Goal: Task Accomplishment & Management: Complete application form

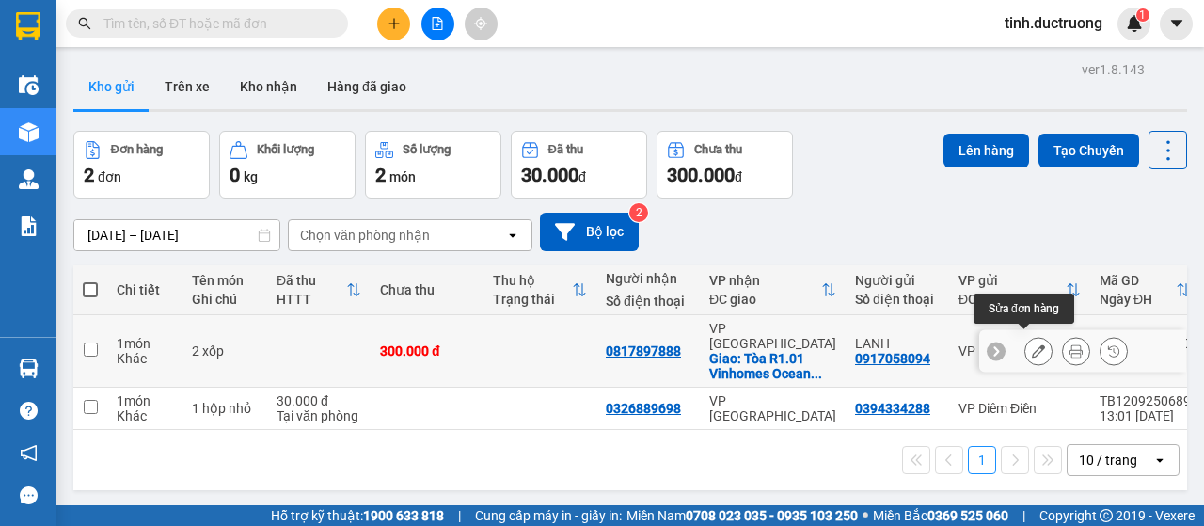
click at [1032, 344] on icon at bounding box center [1038, 350] width 13 height 13
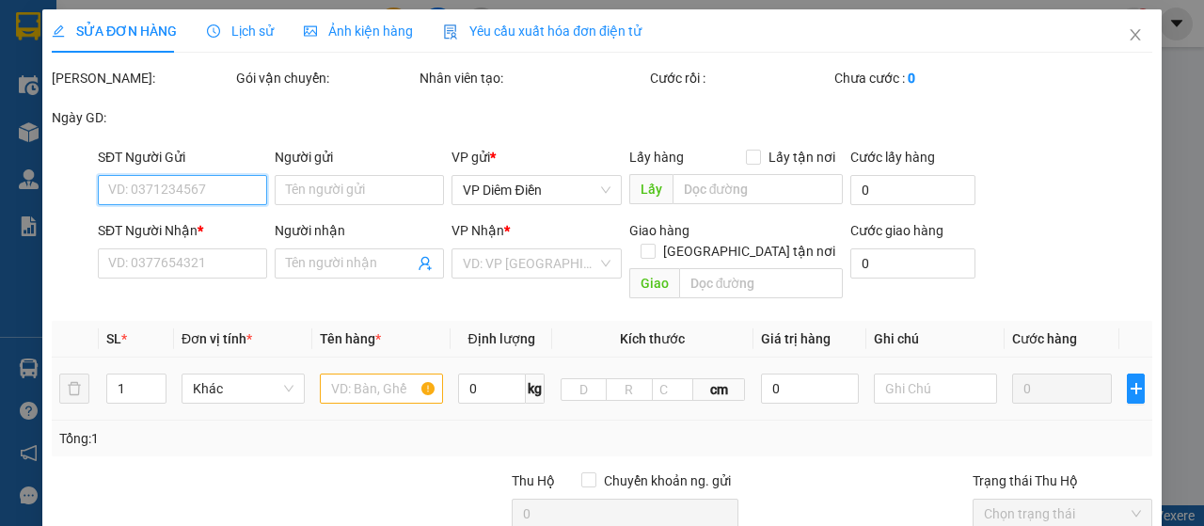
type input "0917058094"
type input "LANH"
type input "0817897888"
checkbox input "true"
type input "Tòa R1.01 Vinhomes Ocean Park, Đường Lý Thánh Tông, Vinhomes Ocean Park, thị tr…"
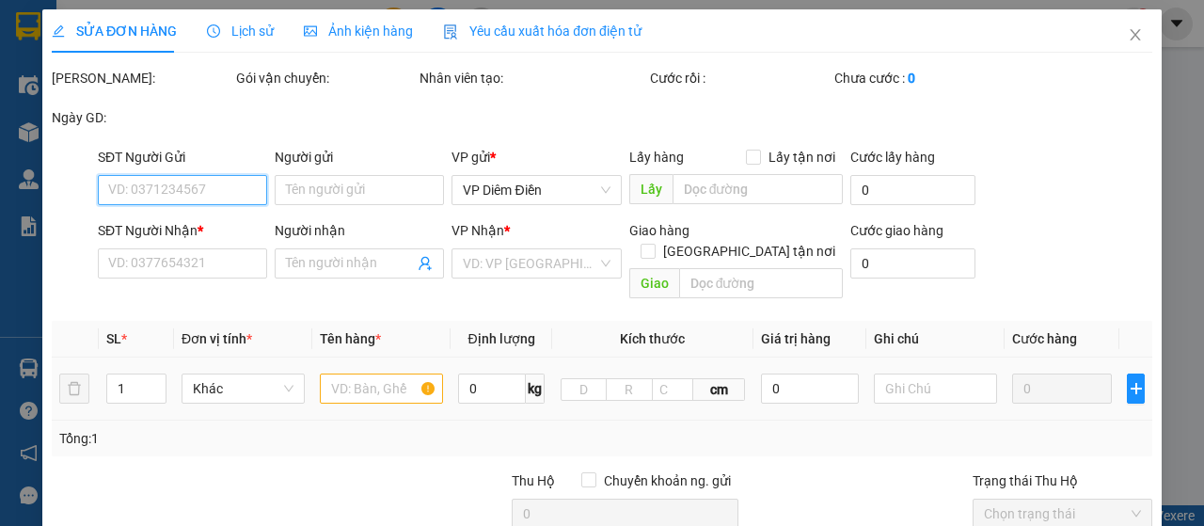
type input "300.000"
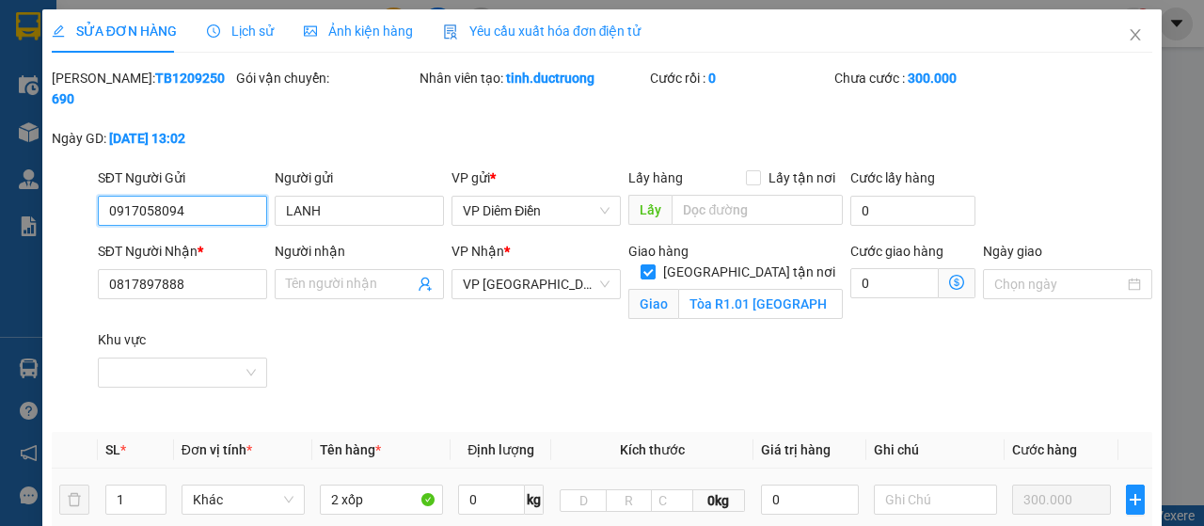
scroll to position [361, 0]
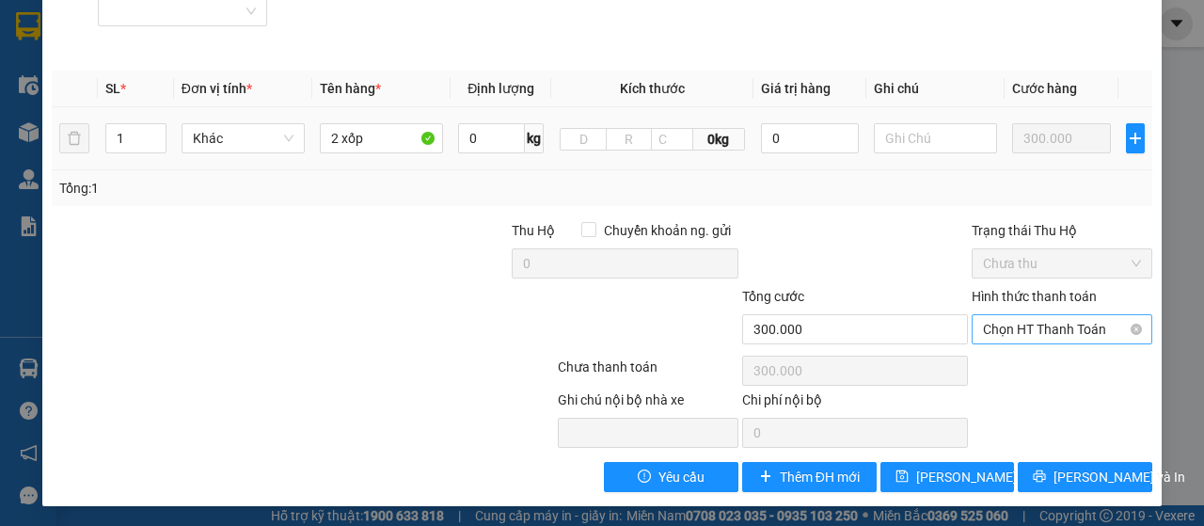
click at [1022, 319] on span "Chọn HT Thanh Toán" at bounding box center [1062, 329] width 158 height 28
click at [919, 483] on span "[PERSON_NAME] thay đổi" at bounding box center [991, 477] width 151 height 21
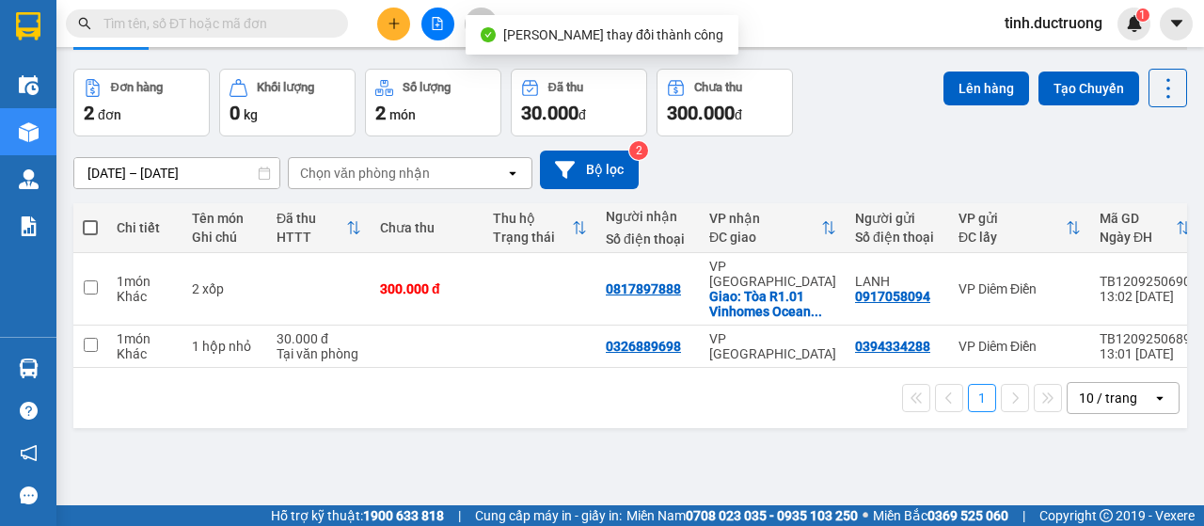
scroll to position [87, 0]
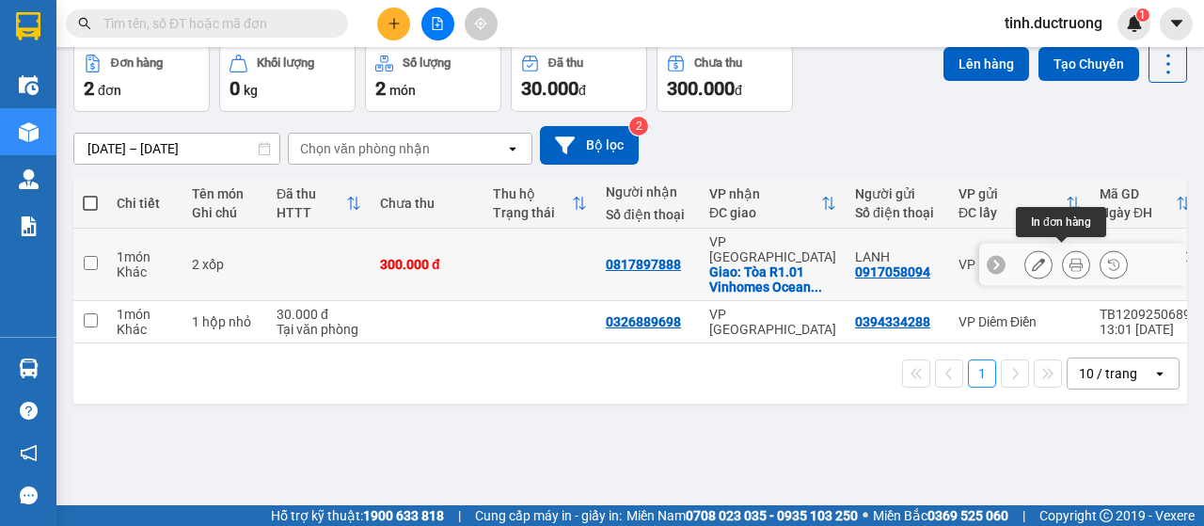
click at [1070, 258] on icon at bounding box center [1076, 264] width 13 height 13
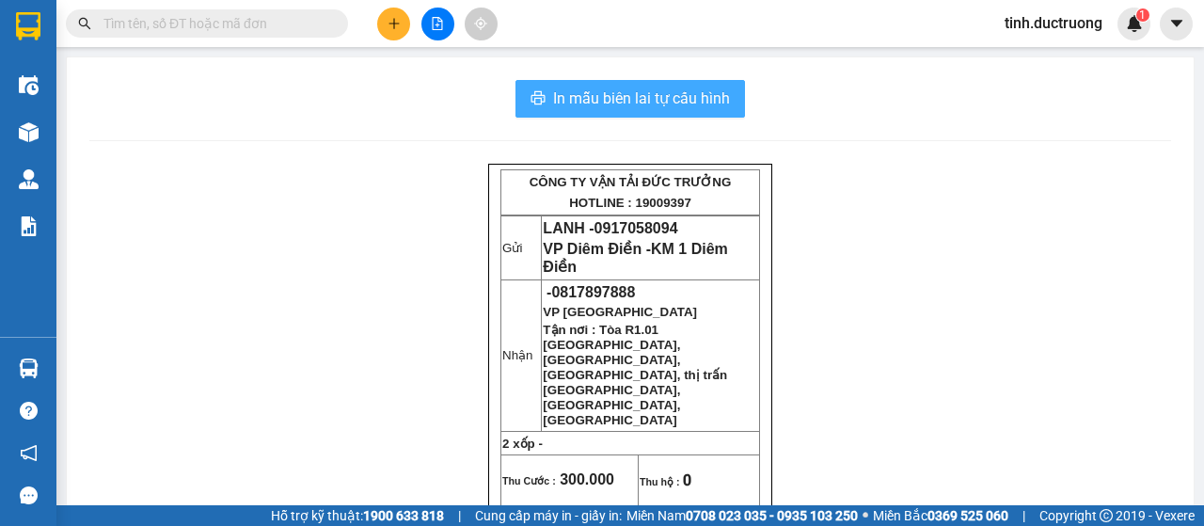
click at [693, 93] on span "In mẫu biên lai tự cấu hình" at bounding box center [641, 99] width 177 height 24
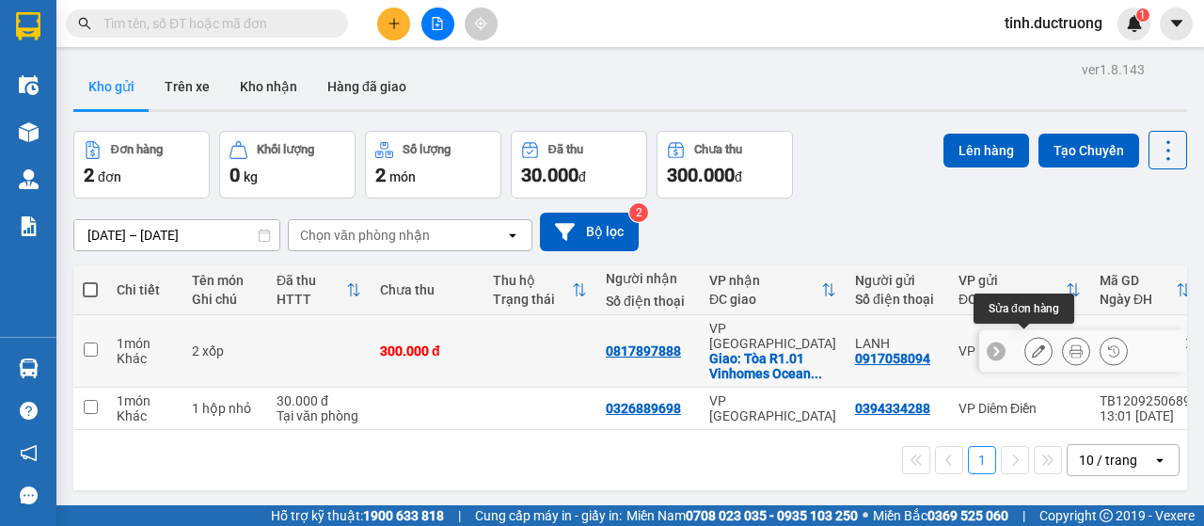
click at [1032, 345] on icon at bounding box center [1038, 350] width 13 height 13
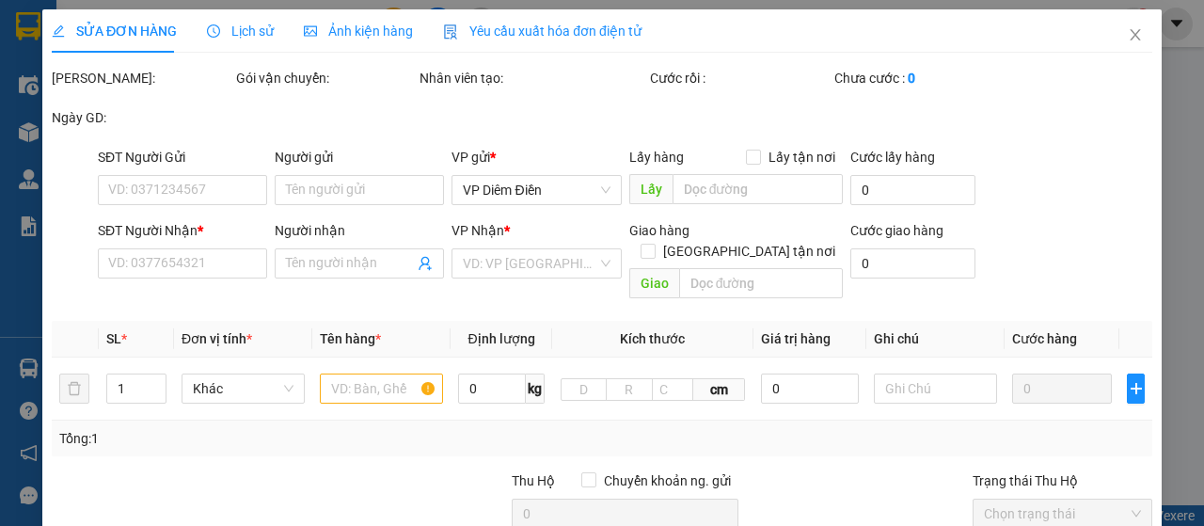
type input "0917058094"
type input "LANH"
type input "0817897888"
checkbox input "true"
type input "Tòa R1.01 Vinhomes Ocean Park, Đường Lý Thánh Tông, Vinhomes Ocean Park, thị tr…"
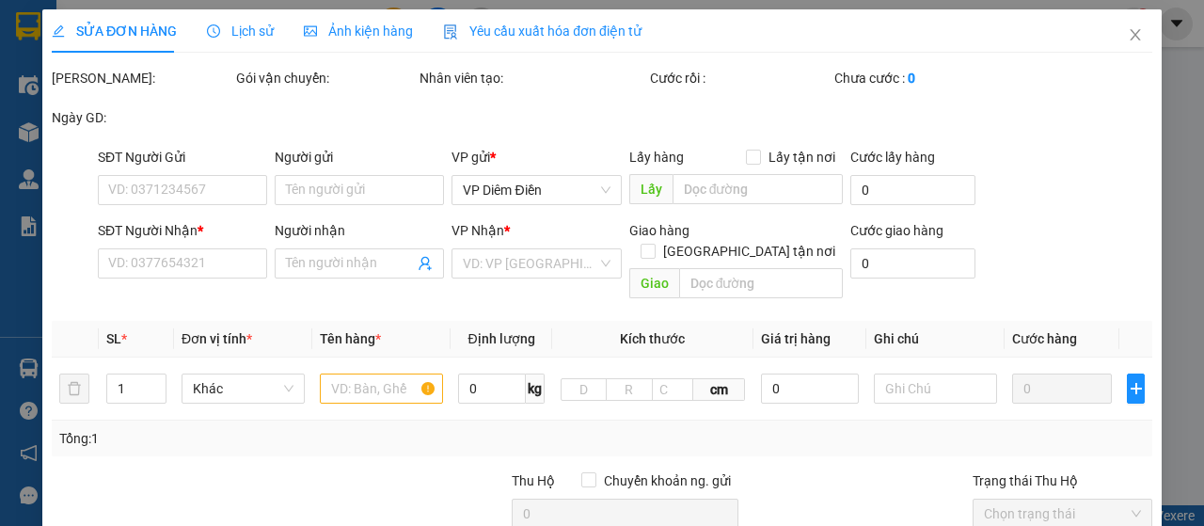
type input "300.000"
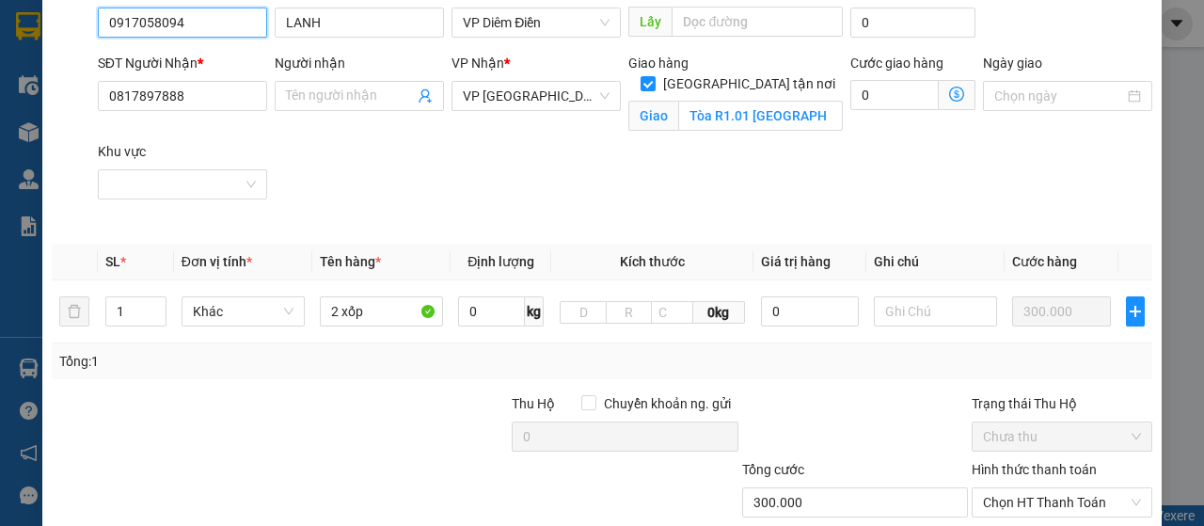
scroll to position [361, 0]
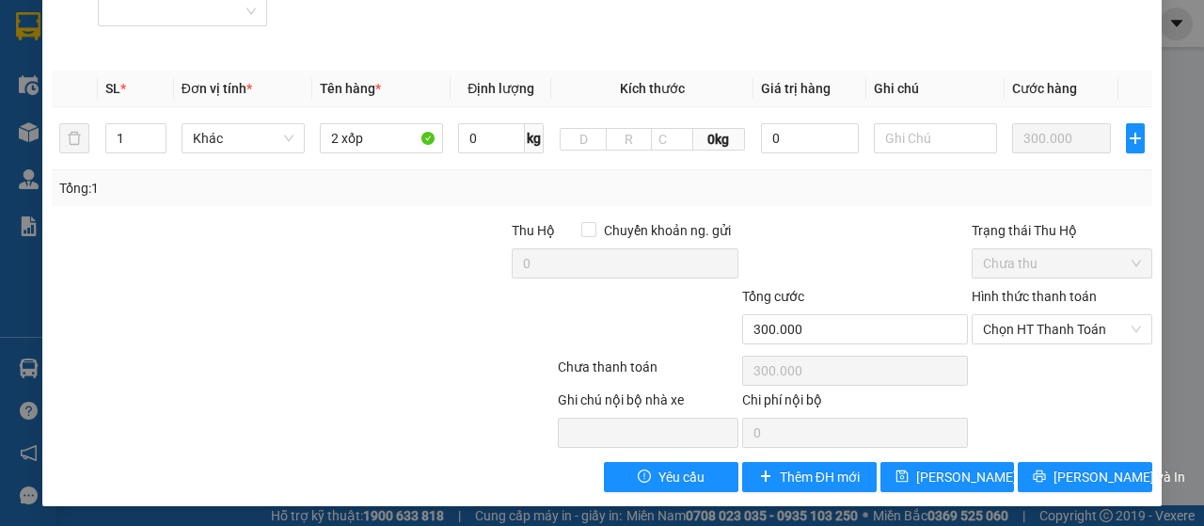
click at [1035, 295] on label "Hình thức thanh toán" at bounding box center [1034, 296] width 125 height 15
click at [1035, 315] on input "Hình thức thanh toán" at bounding box center [1055, 329] width 145 height 28
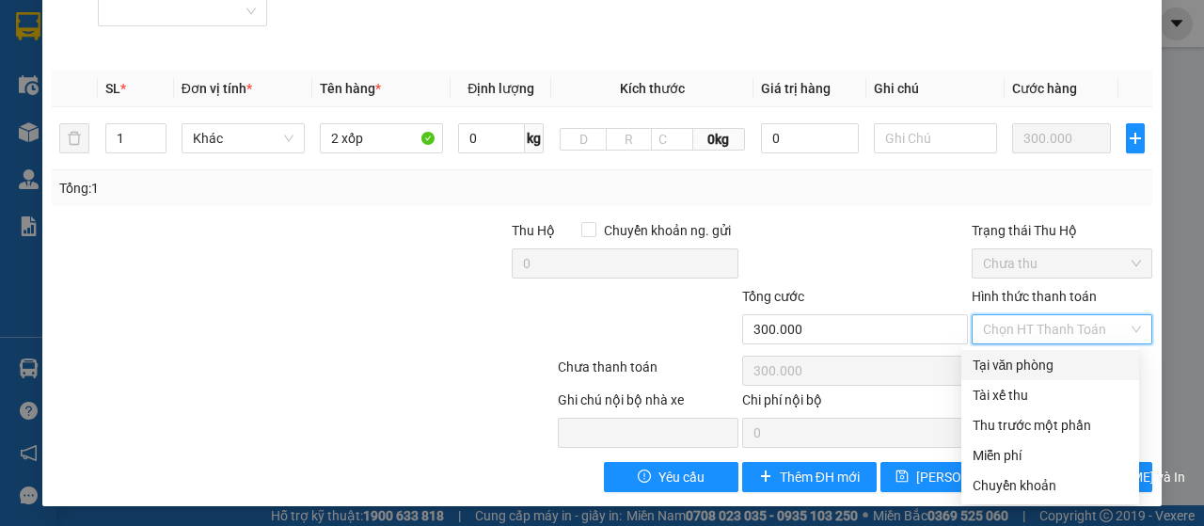
click at [1032, 360] on div "Tại văn phòng" at bounding box center [1050, 365] width 155 height 21
type input "0"
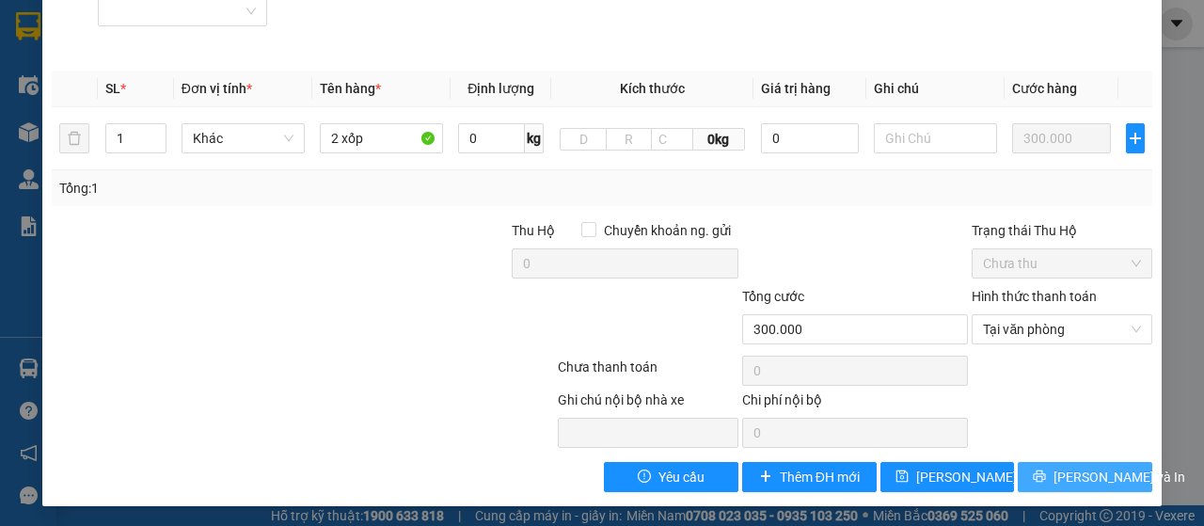
click at [1034, 482] on button "[PERSON_NAME] và In" at bounding box center [1085, 477] width 135 height 30
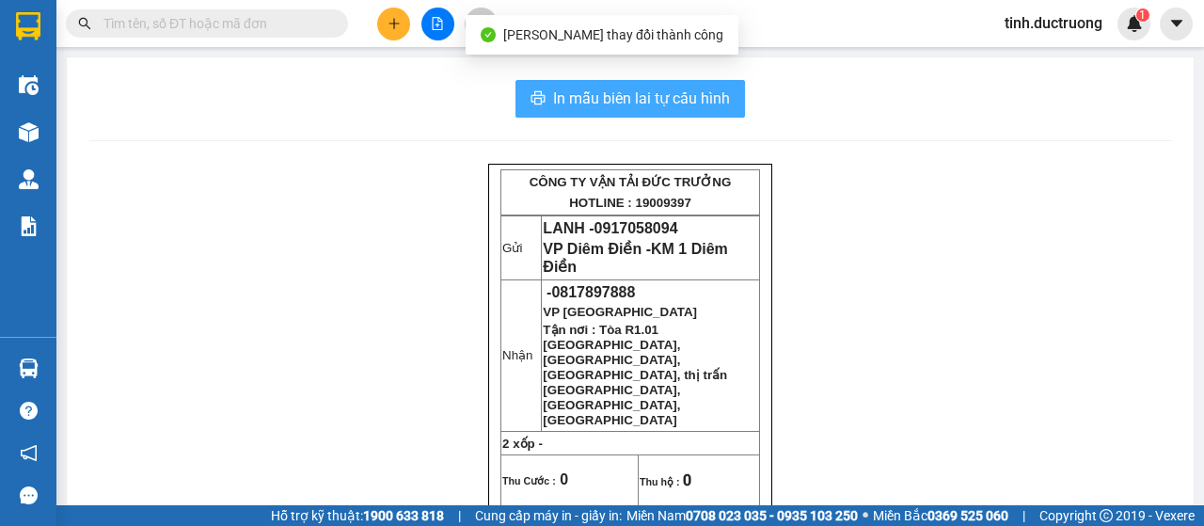
click at [695, 97] on span "In mẫu biên lai tự cấu hình" at bounding box center [641, 99] width 177 height 24
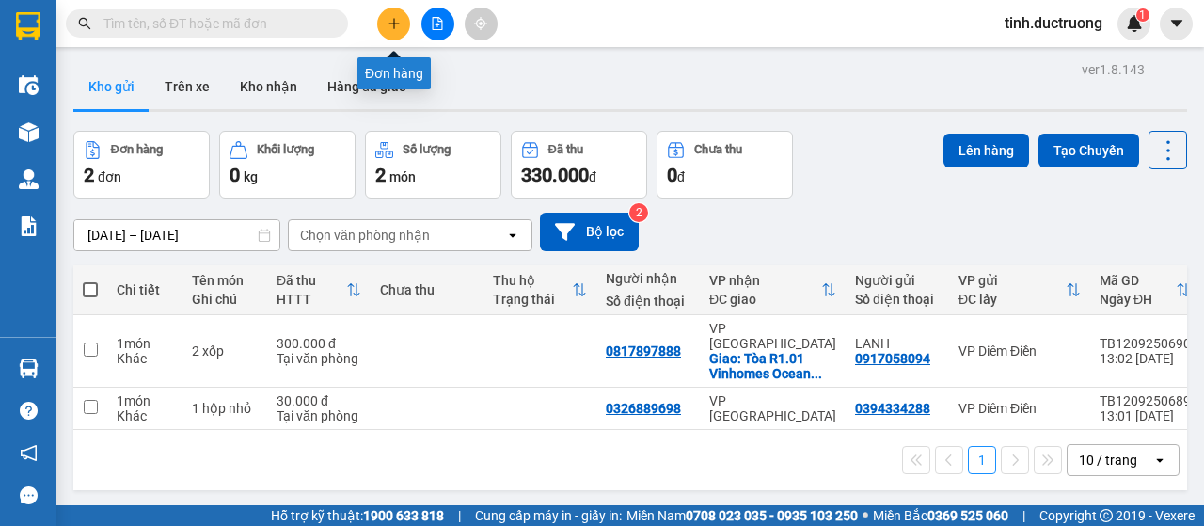
click at [390, 28] on icon "plus" at bounding box center [394, 23] width 13 height 13
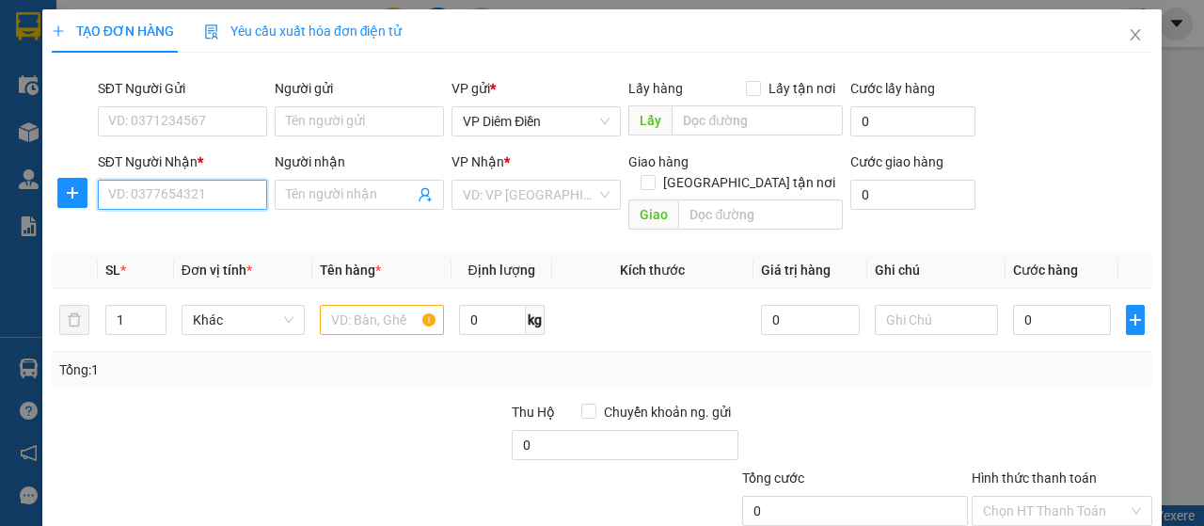
click at [219, 199] on input "SĐT Người Nhận *" at bounding box center [182, 195] width 169 height 30
type input "0816475555"
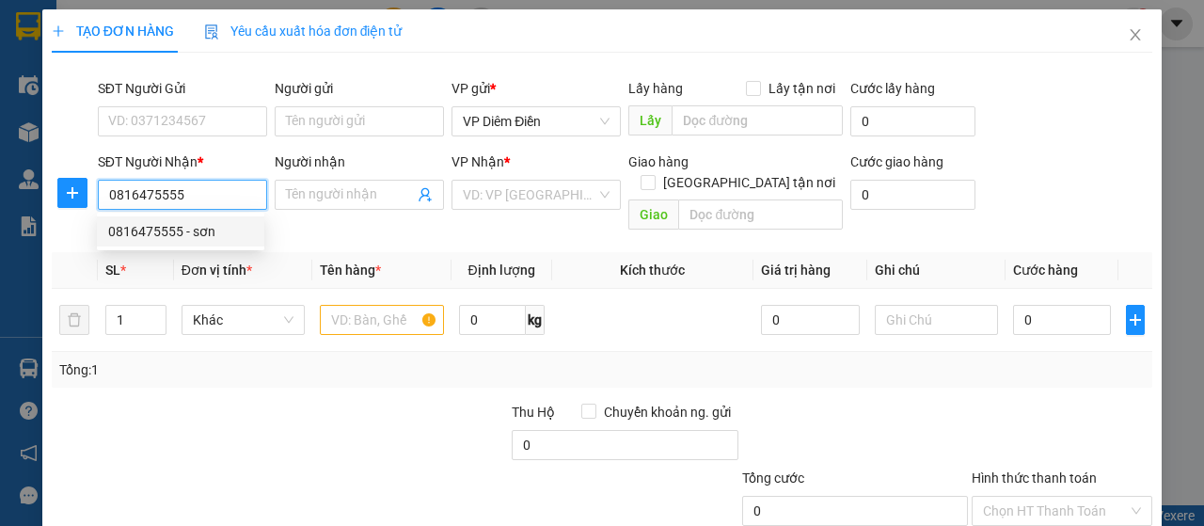
click at [205, 240] on div "0816475555 - sơn" at bounding box center [180, 231] width 145 height 21
type input "sơn"
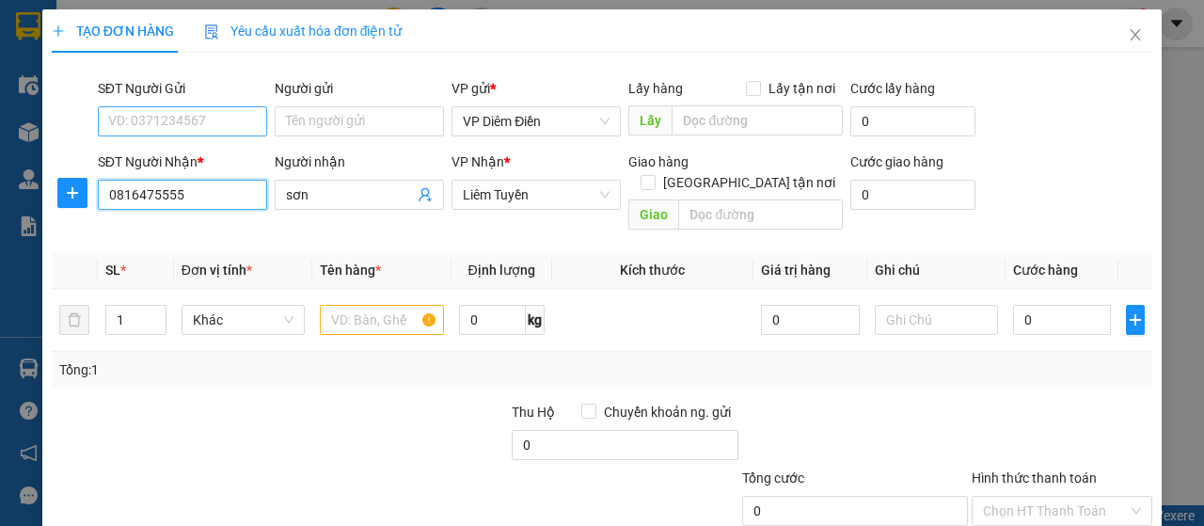
type input "0816475555"
click at [199, 122] on input "SĐT Người Gửi" at bounding box center [182, 121] width 169 height 30
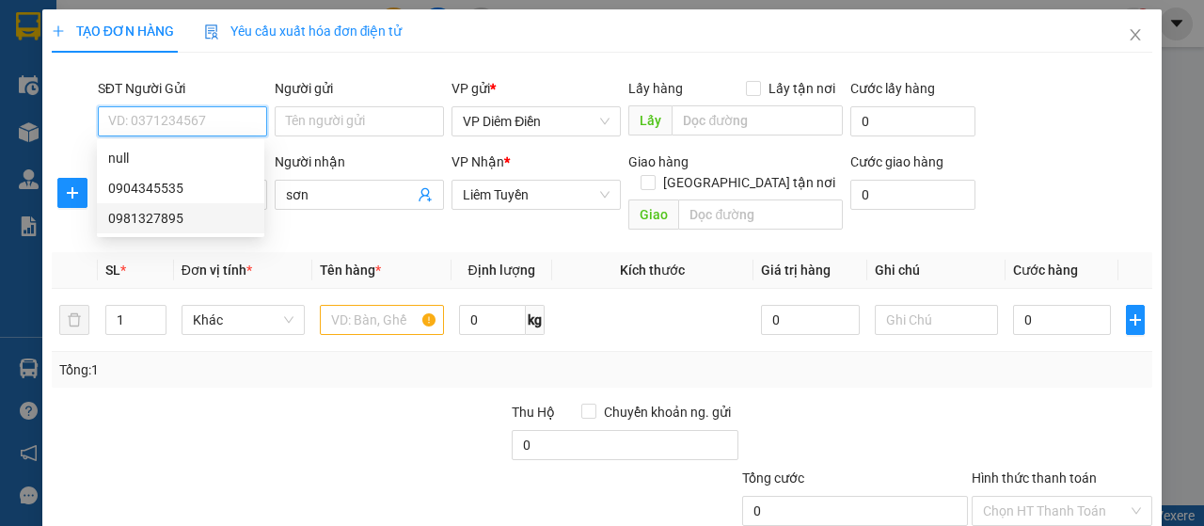
click at [173, 219] on div "0981327895" at bounding box center [180, 218] width 145 height 21
type input "0981327895"
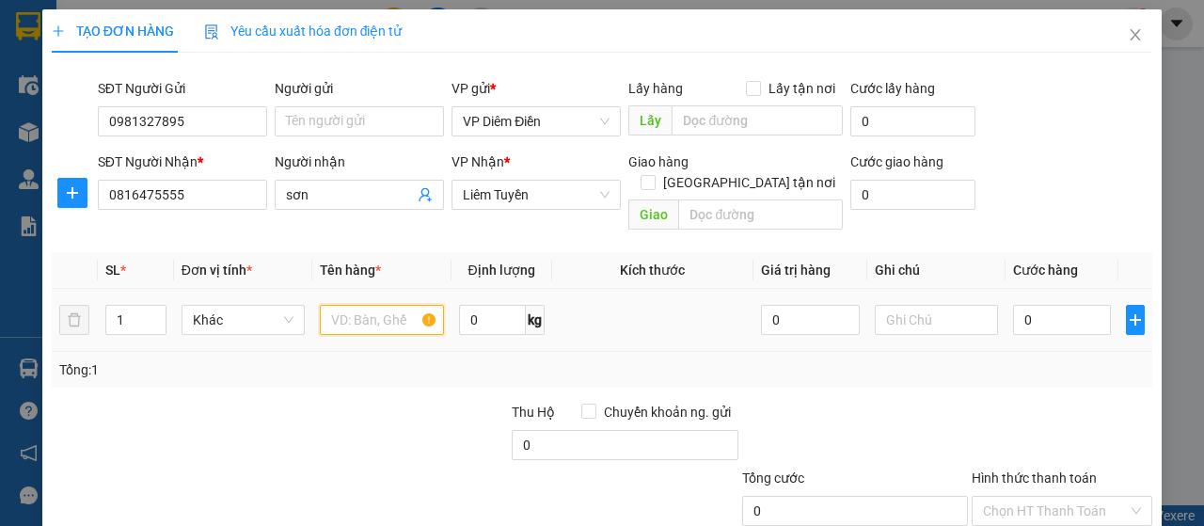
click at [408, 305] on input "text" at bounding box center [381, 320] width 123 height 30
click at [408, 305] on input "1 gói" at bounding box center [381, 320] width 123 height 30
type input "1 gói nhỏ"
click at [1041, 306] on input "0" at bounding box center [1062, 320] width 99 height 30
type input "3"
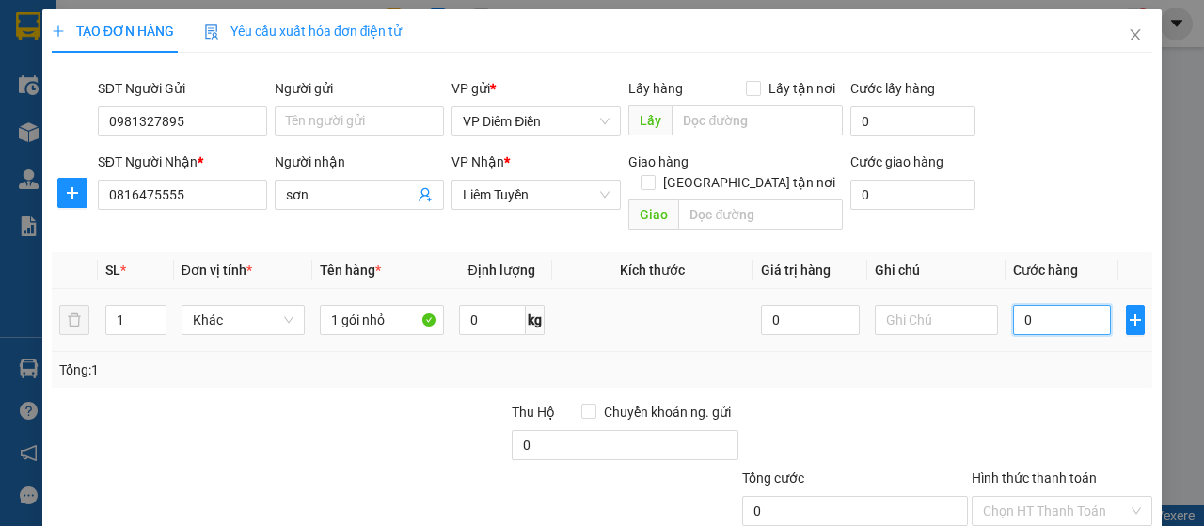
type input "3"
type input "30"
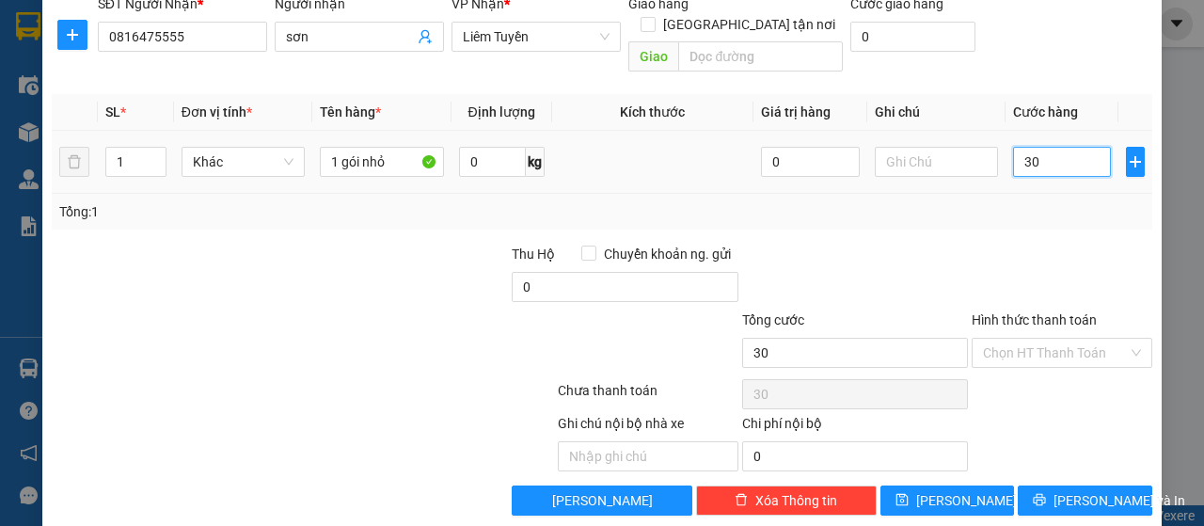
scroll to position [161, 0]
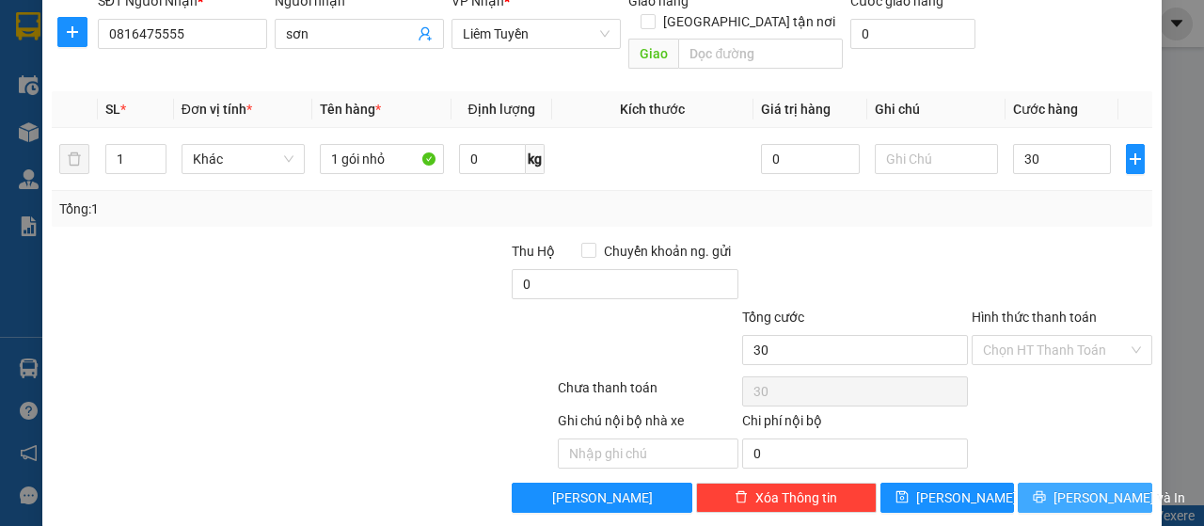
type input "30.000"
click at [1053, 483] on button "[PERSON_NAME] và In" at bounding box center [1085, 498] width 135 height 30
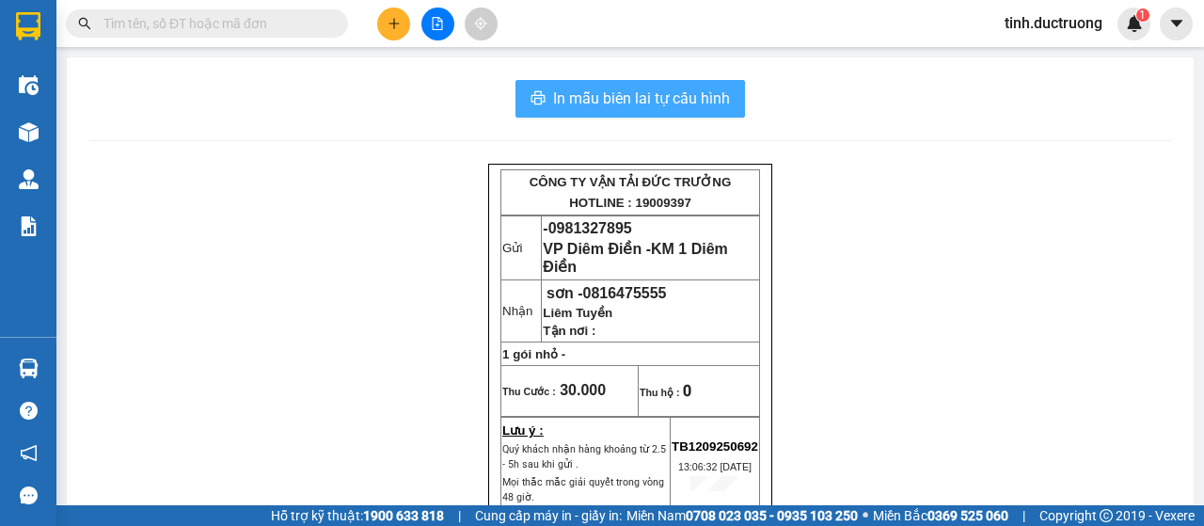
click at [680, 95] on span "In mẫu biên lai tự cấu hình" at bounding box center [641, 99] width 177 height 24
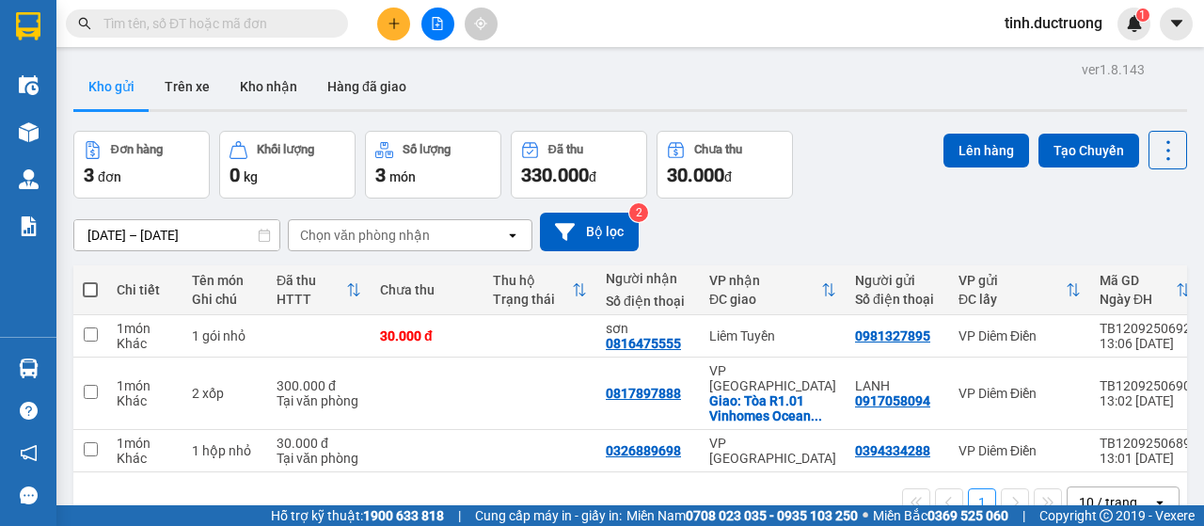
click at [92, 287] on span at bounding box center [90, 289] width 15 height 15
click at [90, 280] on input "checkbox" at bounding box center [90, 280] width 0 height 0
checkbox input "true"
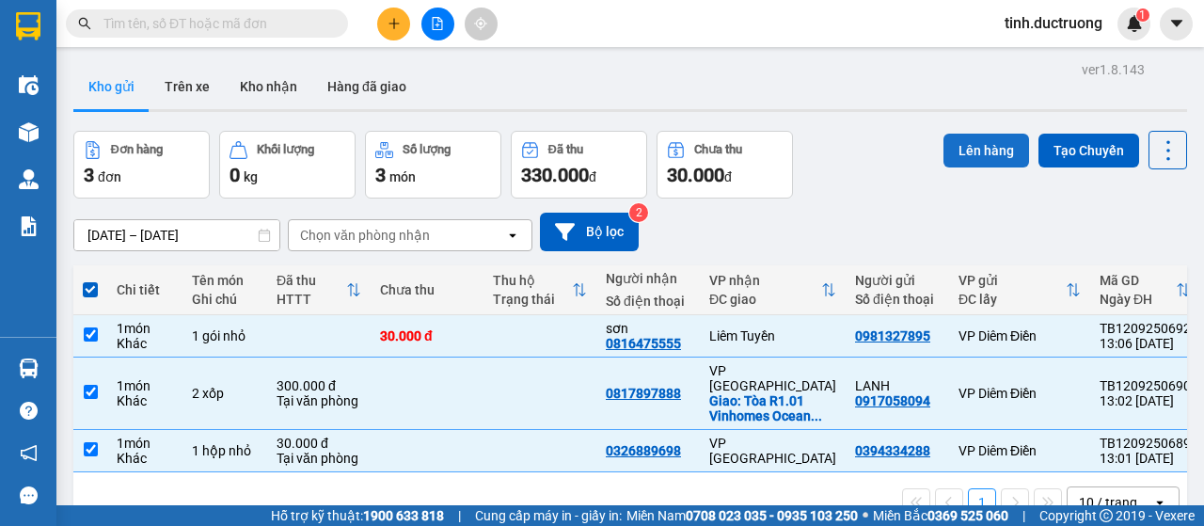
click at [968, 147] on button "Lên hàng" at bounding box center [987, 151] width 86 height 34
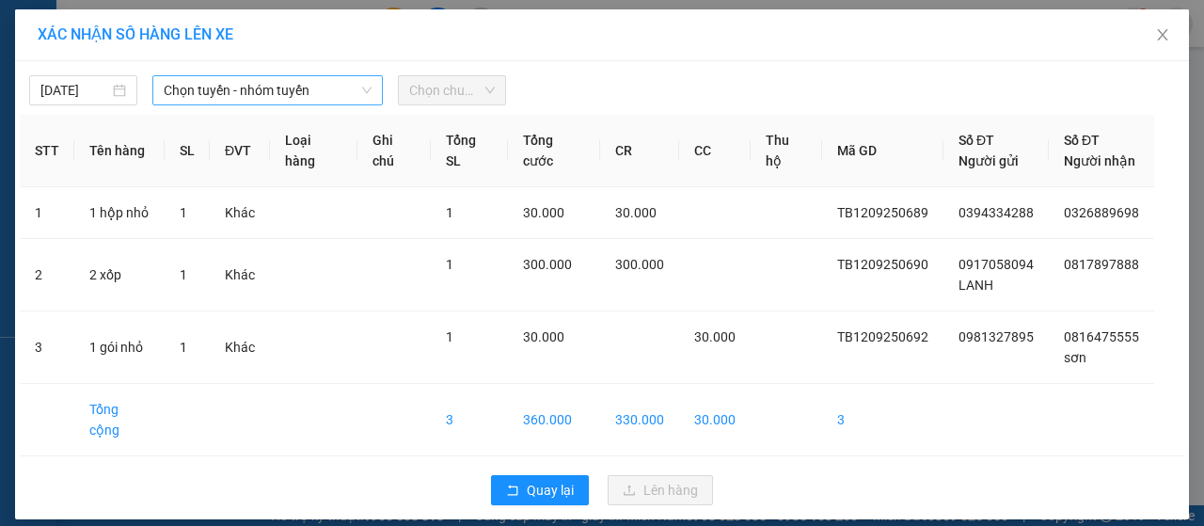
click at [280, 95] on span "Chọn tuyến - nhóm tuyến" at bounding box center [268, 90] width 208 height 28
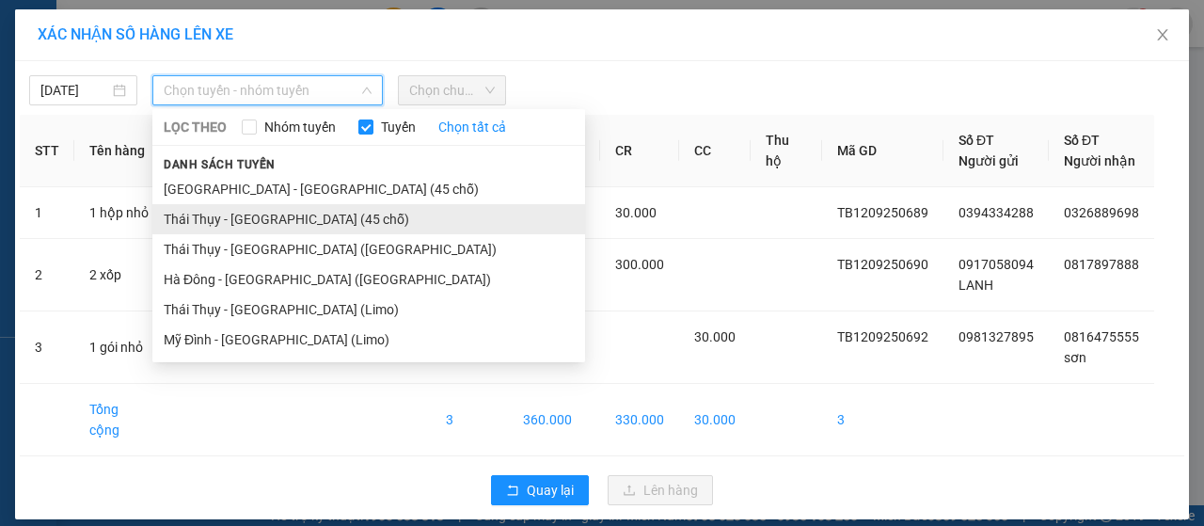
click at [230, 223] on li "Thái Thụy - [GEOGRAPHIC_DATA] (45 chỗ)" at bounding box center [368, 219] width 433 height 30
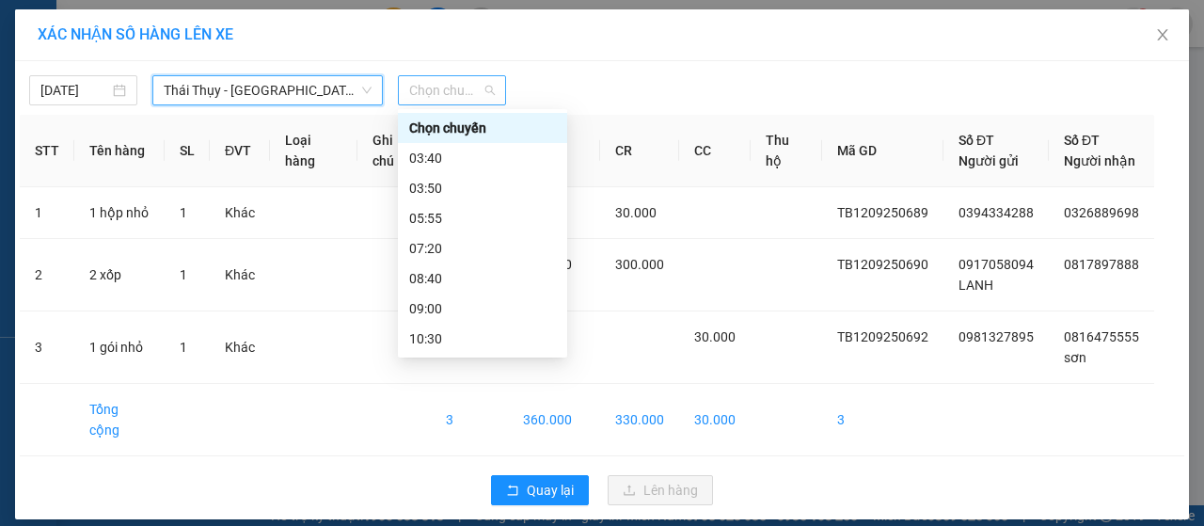
click at [439, 89] on span "Chọn chuyến" at bounding box center [452, 90] width 86 height 28
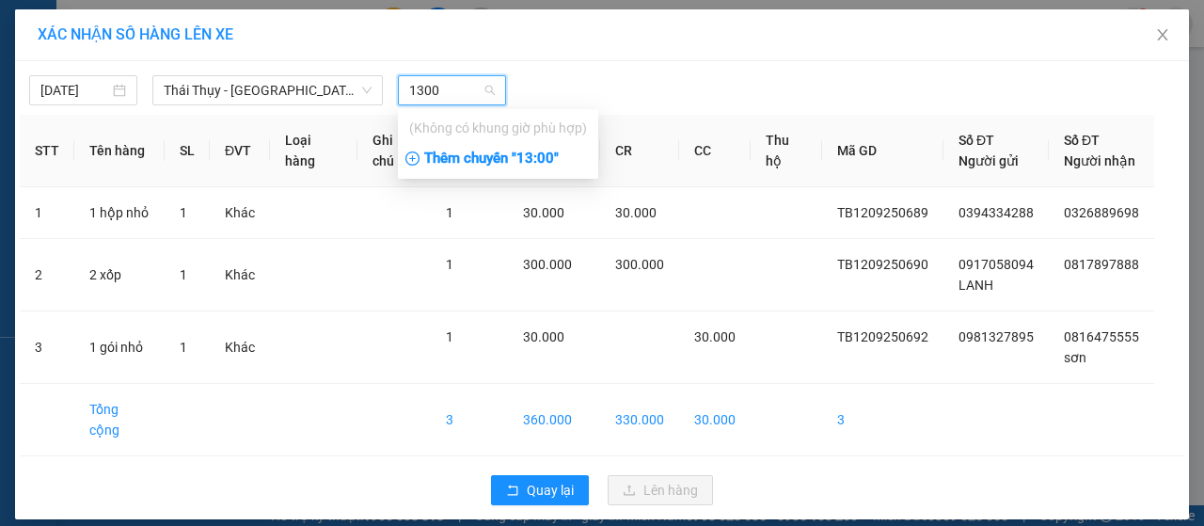
type input "1300"
click at [536, 167] on div "Thêm chuyến " 13:00 "" at bounding box center [498, 159] width 200 height 32
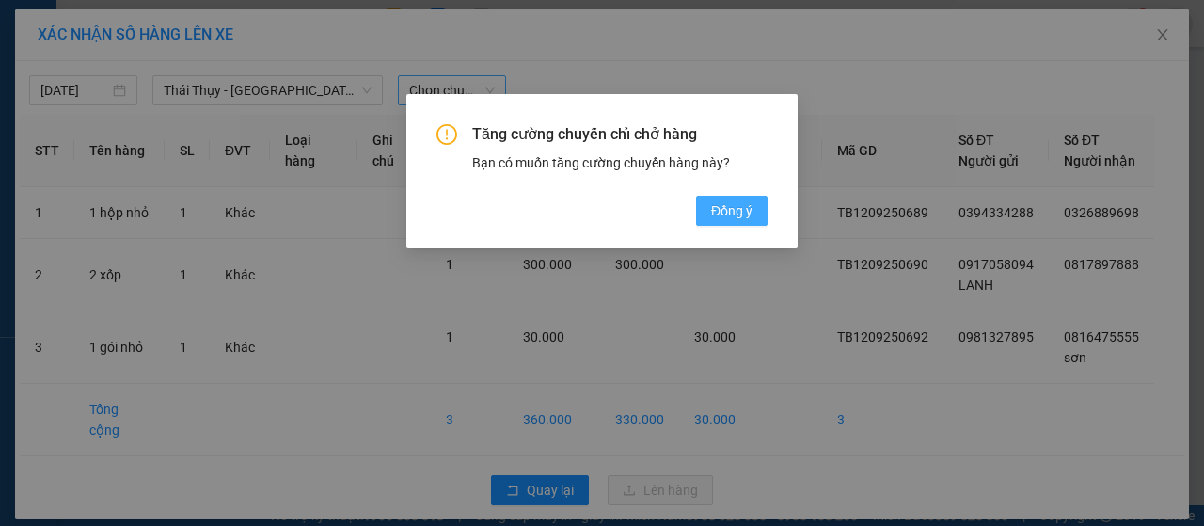
click at [741, 214] on span "Đồng ý" at bounding box center [731, 210] width 41 height 21
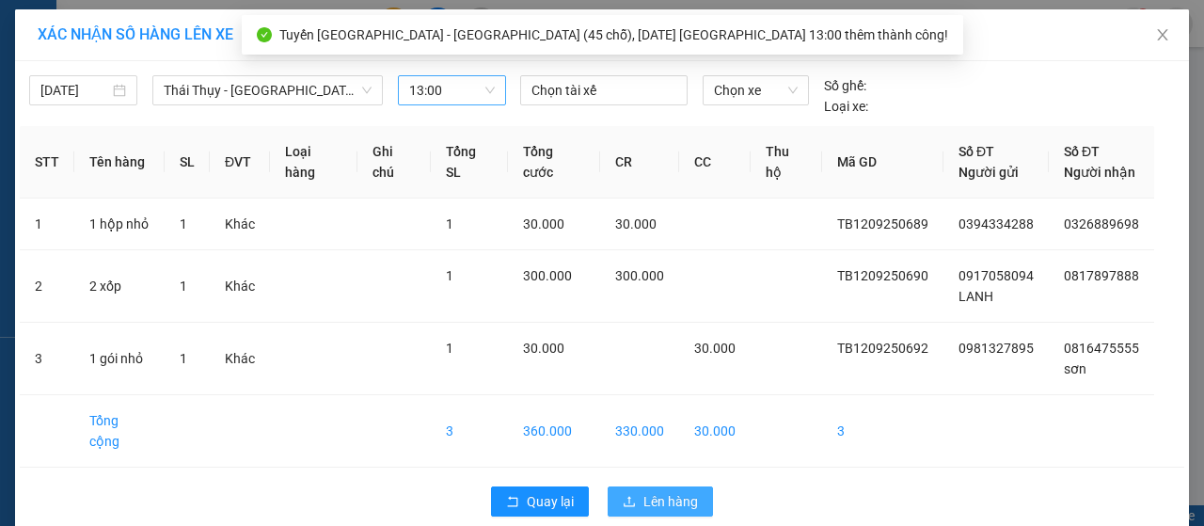
click at [664, 491] on span "Lên hàng" at bounding box center [671, 501] width 55 height 21
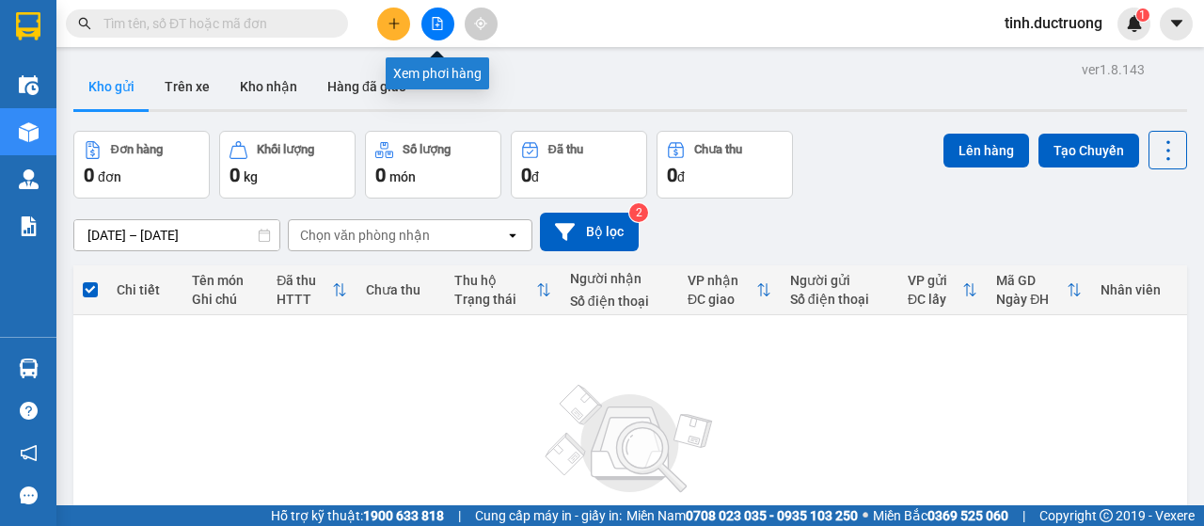
click at [438, 27] on icon "file-add" at bounding box center [437, 23] width 13 height 13
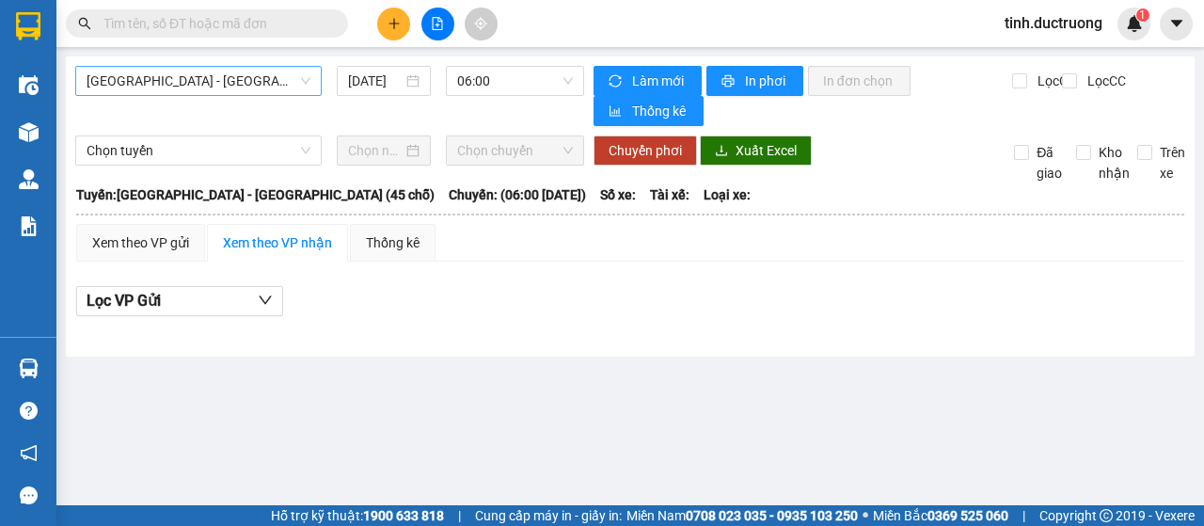
click at [256, 86] on span "[GEOGRAPHIC_DATA] - [GEOGRAPHIC_DATA] (45 chỗ)" at bounding box center [199, 81] width 224 height 28
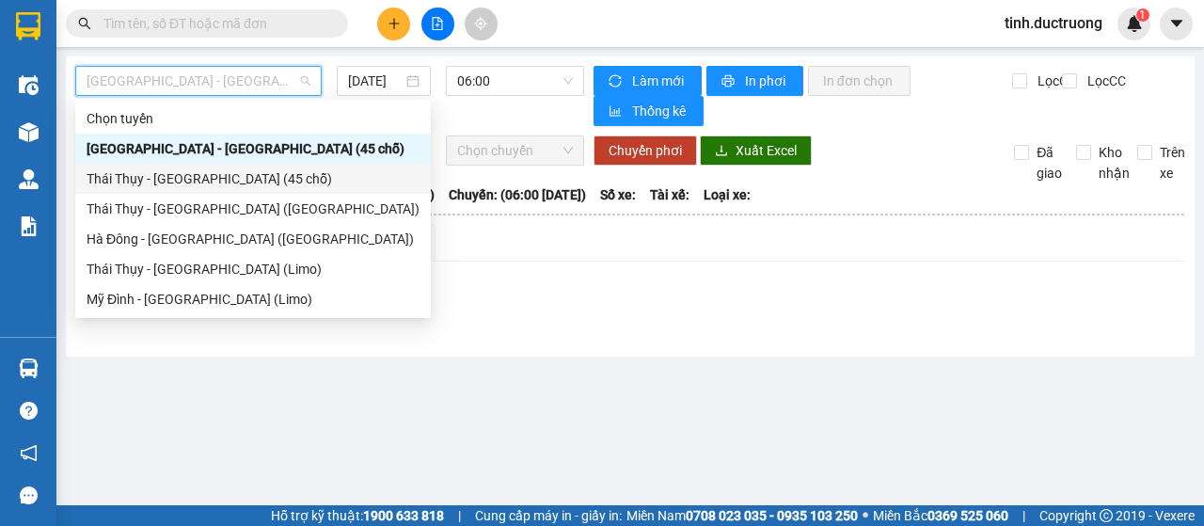
click at [167, 185] on div "Thái Thụy - [GEOGRAPHIC_DATA] (45 chỗ)" at bounding box center [253, 178] width 333 height 21
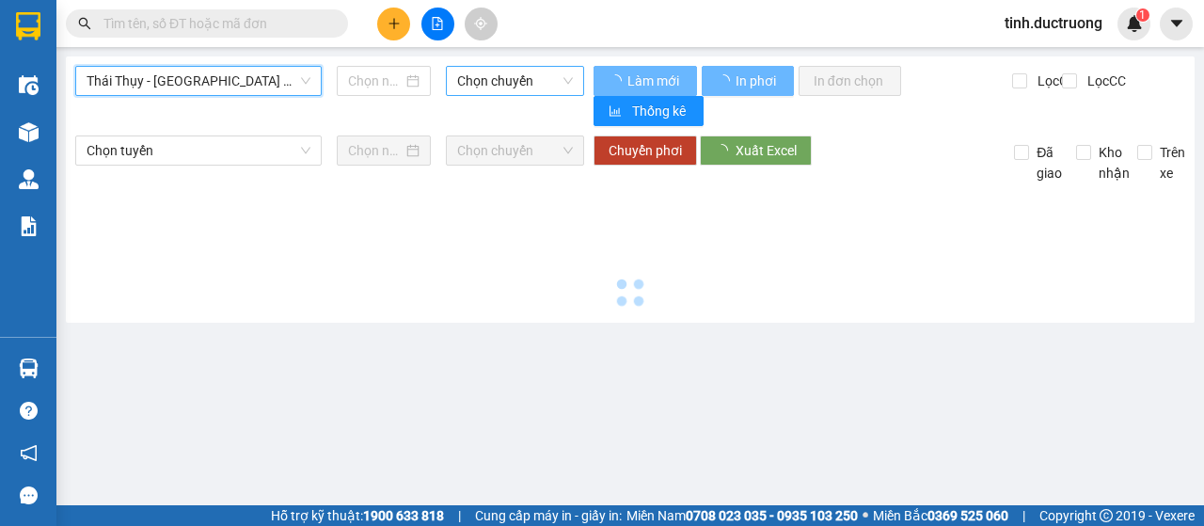
type input "[DATE]"
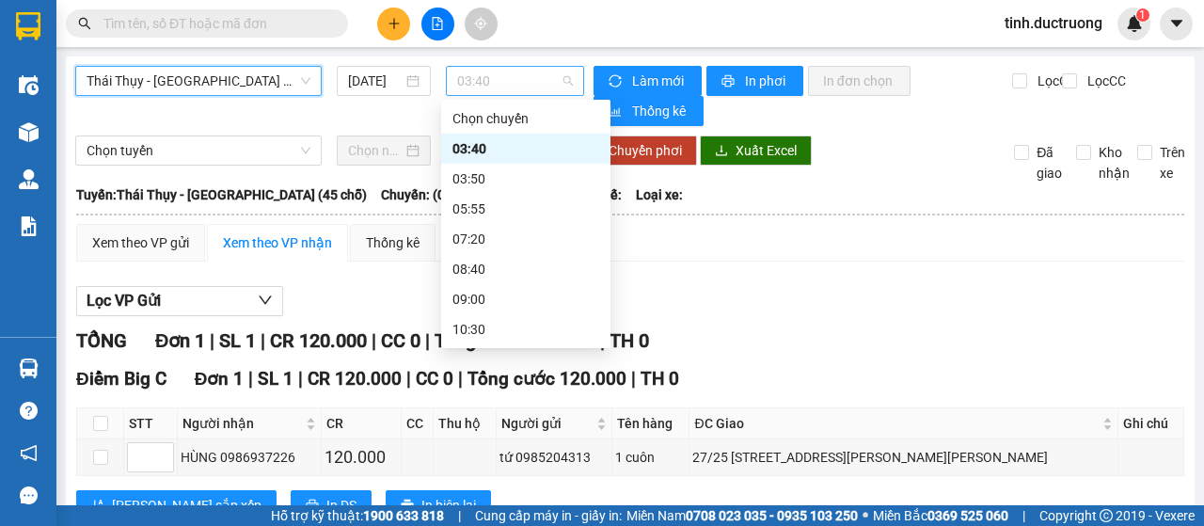
click at [516, 76] on span "03:40" at bounding box center [514, 81] width 115 height 28
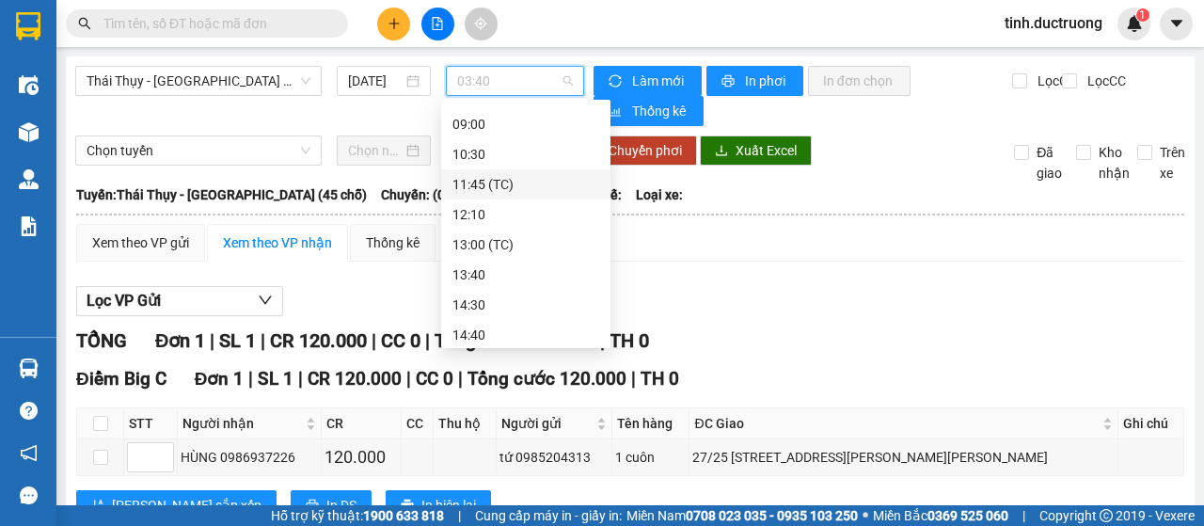
scroll to position [271, 0]
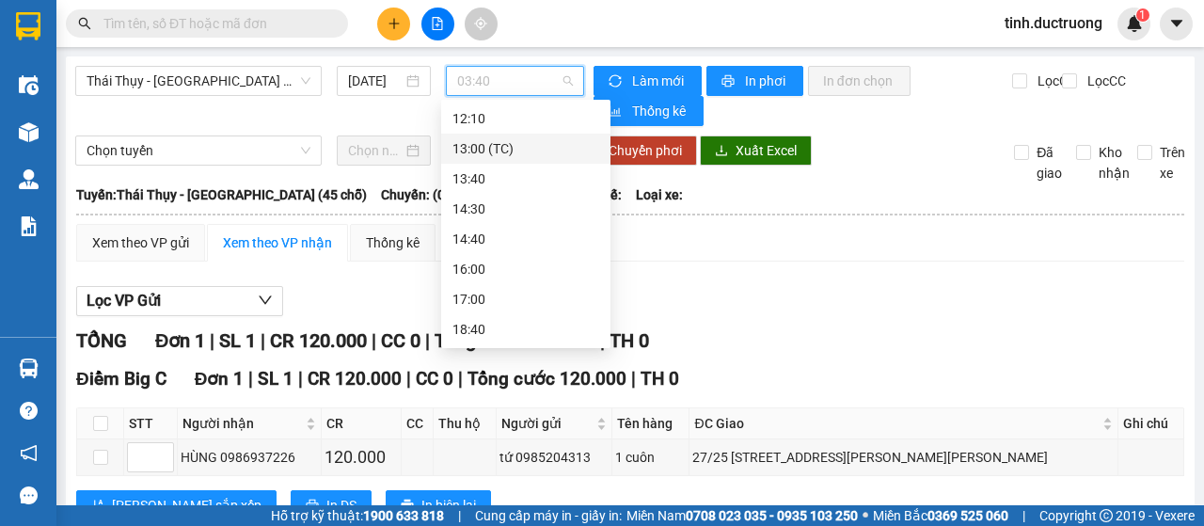
click at [482, 151] on div "13:00 (TC)" at bounding box center [526, 148] width 147 height 21
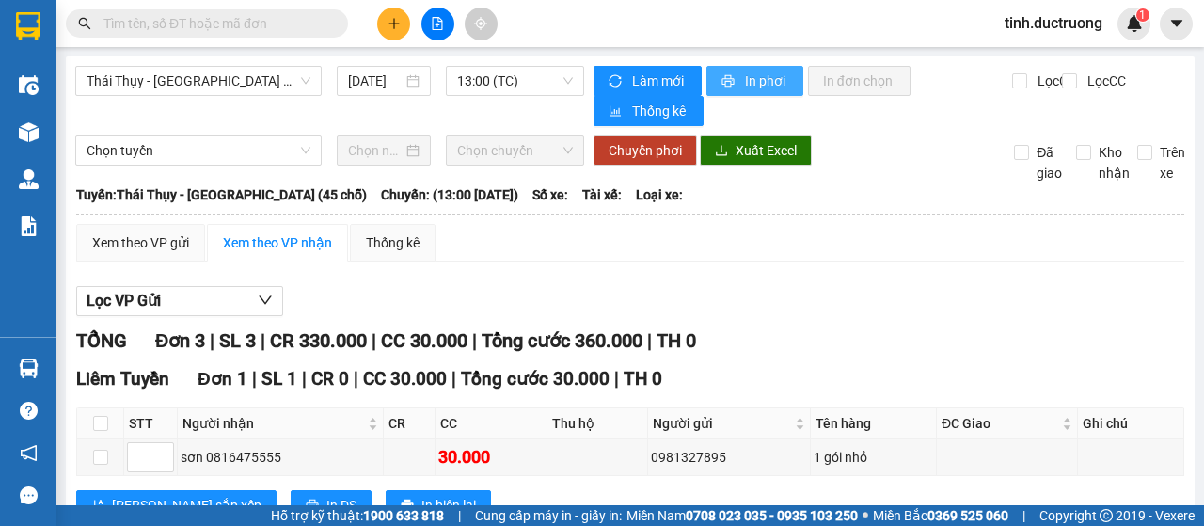
click at [755, 72] on span "In phơi" at bounding box center [766, 81] width 43 height 21
click at [779, 7] on div "Kết quả tìm kiếm ( 0 ) Bộ lọc No Data tinh.ductruong 1" at bounding box center [602, 23] width 1204 height 47
click at [391, 16] on button at bounding box center [393, 24] width 33 height 33
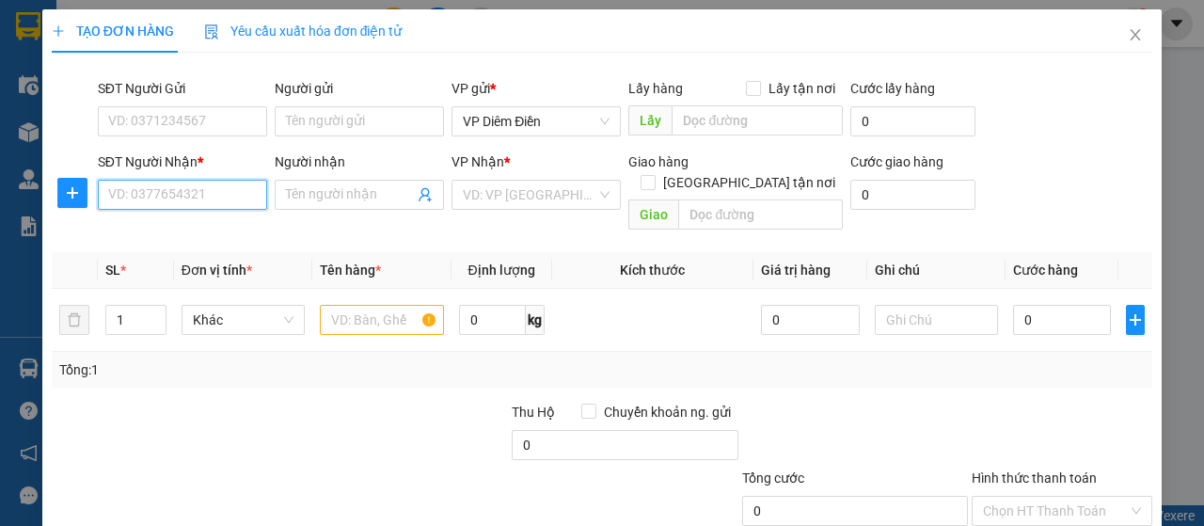
click at [233, 193] on input "SĐT Người Nhận *" at bounding box center [182, 195] width 169 height 30
type input "08777971086"
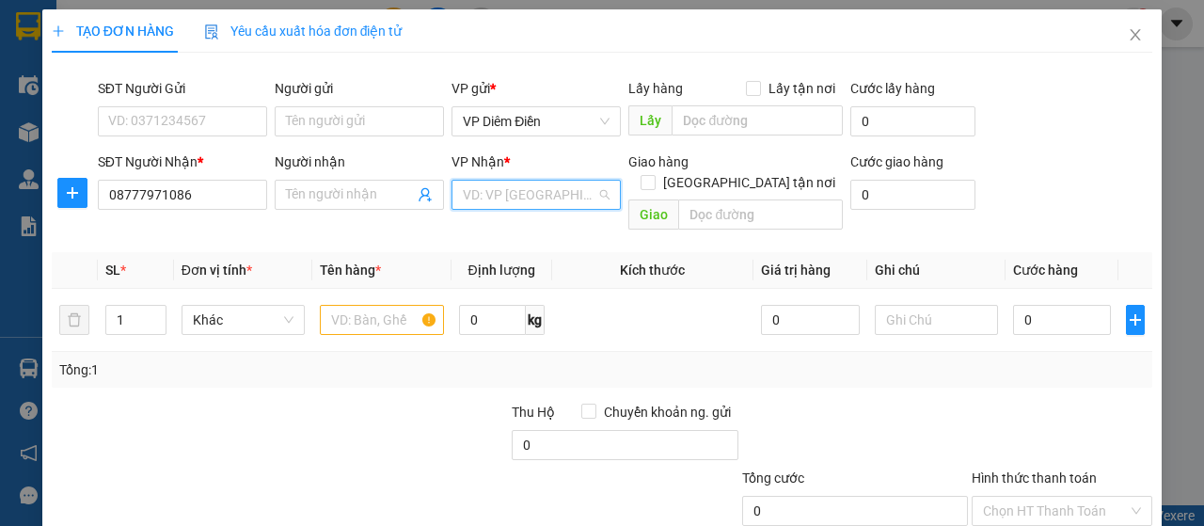
click at [528, 200] on input "search" at bounding box center [530, 195] width 134 height 28
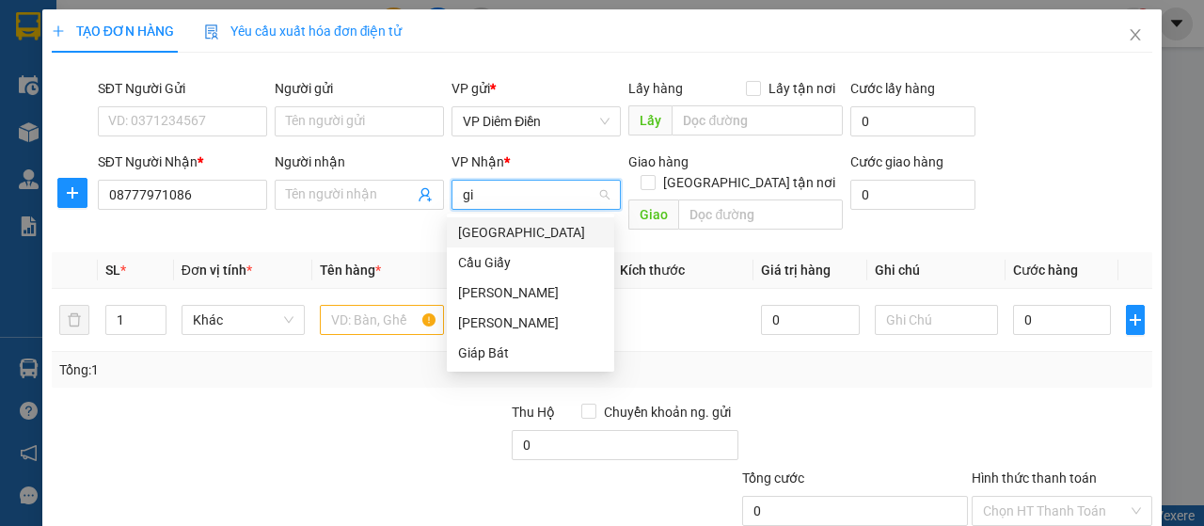
type input "gia"
click at [493, 343] on div "Giáp Bát" at bounding box center [530, 353] width 145 height 21
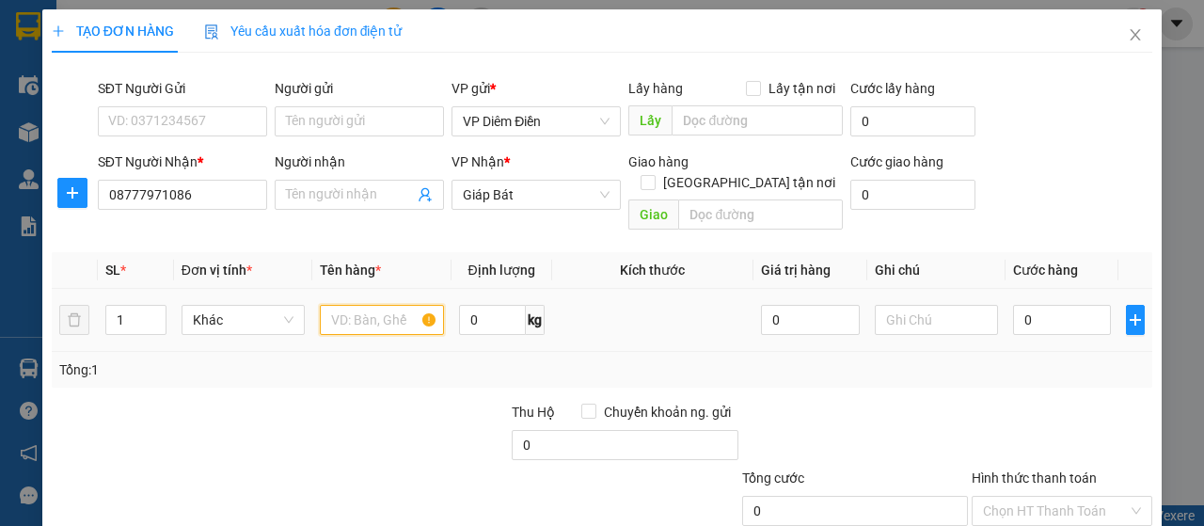
click at [396, 305] on input "text" at bounding box center [381, 320] width 123 height 30
type input "1 phong"
click at [1043, 305] on input "0" at bounding box center [1062, 320] width 99 height 30
type input "3"
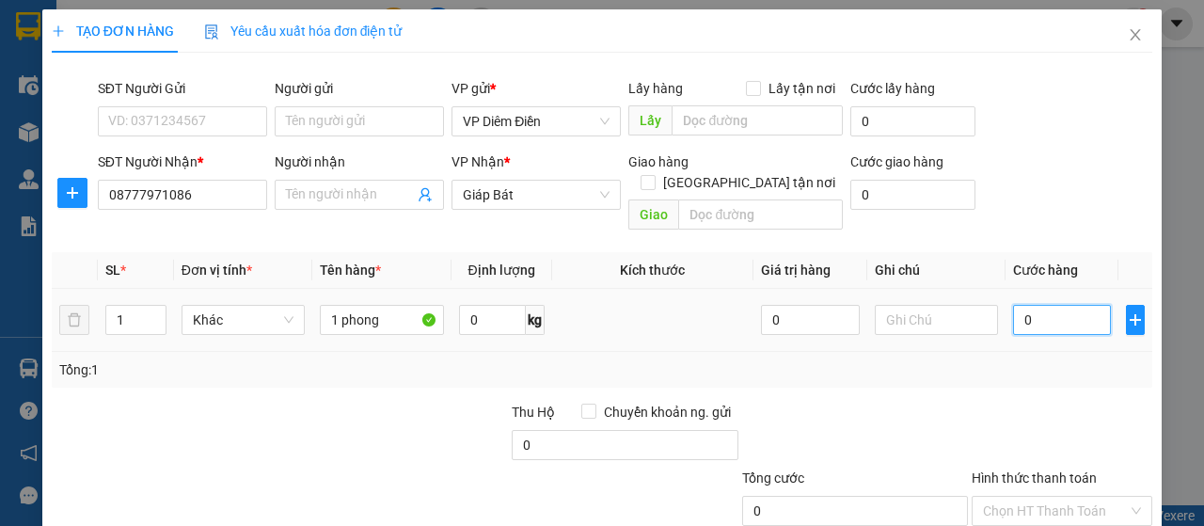
type input "3"
type input "30"
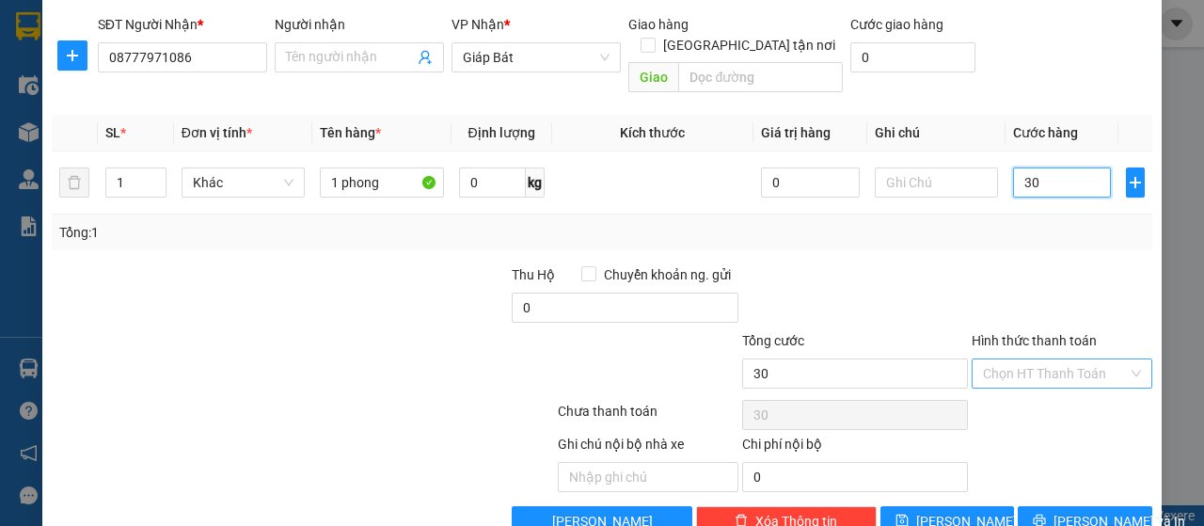
scroll to position [161, 0]
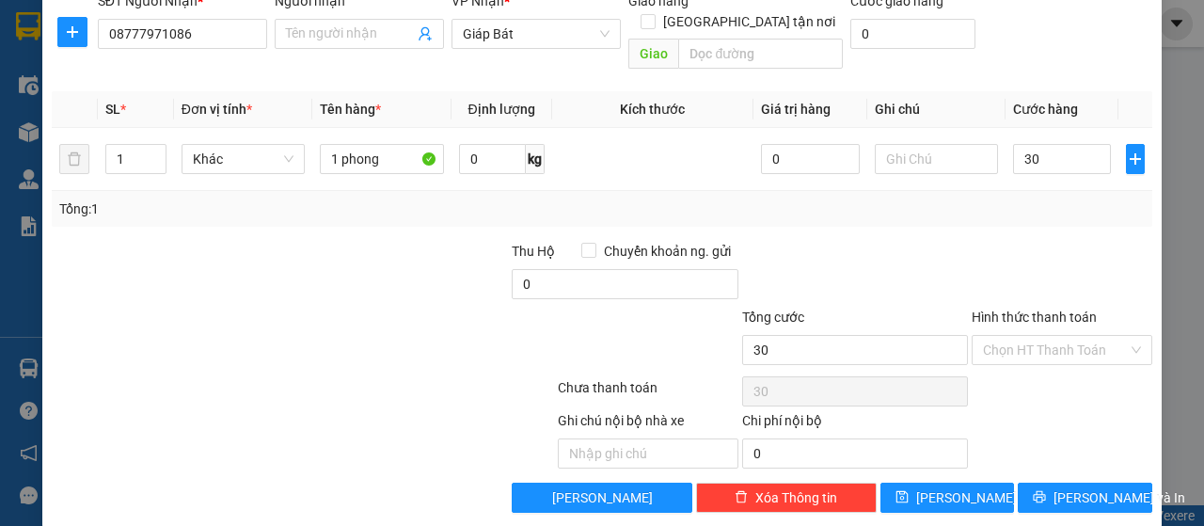
type input "30.000"
drag, startPoint x: 1017, startPoint y: 283, endPoint x: 1033, endPoint y: 320, distance: 40.0
click at [1018, 283] on div at bounding box center [1062, 274] width 184 height 66
click at [1044, 310] on label "Hình thức thanh toán" at bounding box center [1034, 317] width 125 height 15
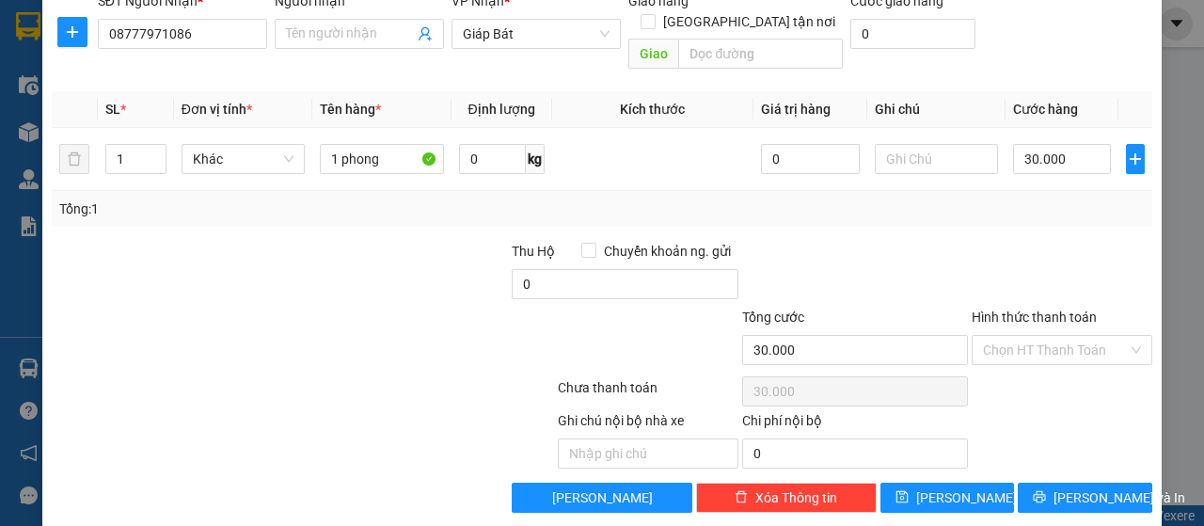
click at [1044, 336] on input "Hình thức thanh toán" at bounding box center [1055, 350] width 145 height 28
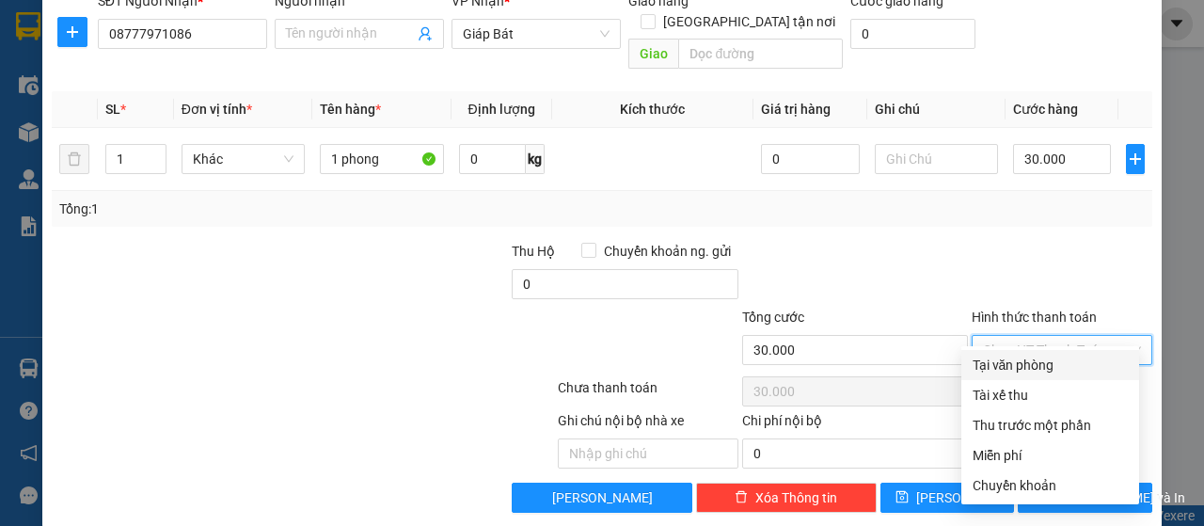
click at [1026, 362] on div "Tại văn phòng" at bounding box center [1050, 365] width 155 height 21
type input "0"
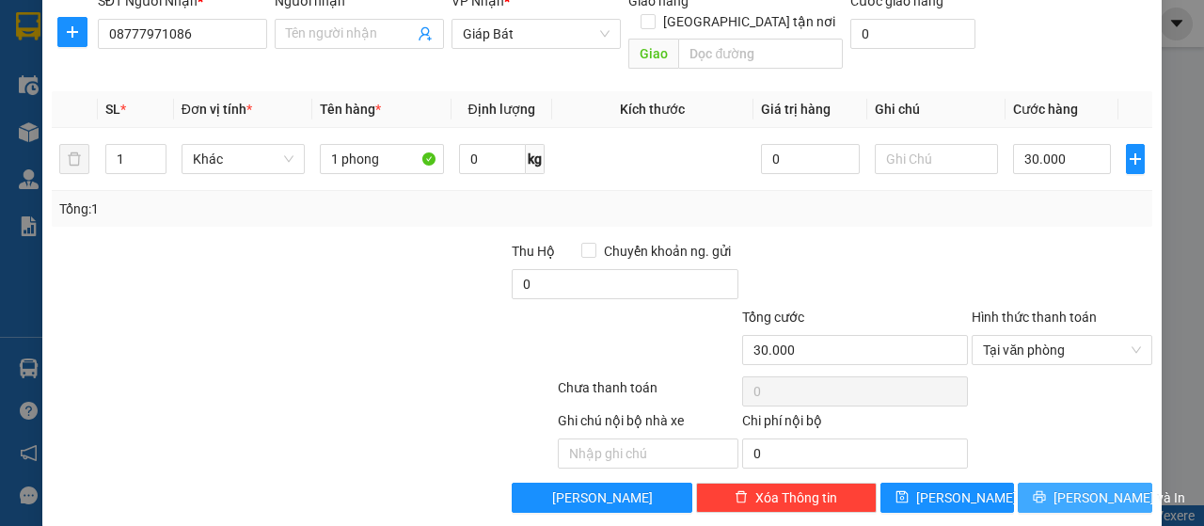
click at [1069, 487] on span "[PERSON_NAME] và In" at bounding box center [1120, 497] width 132 height 21
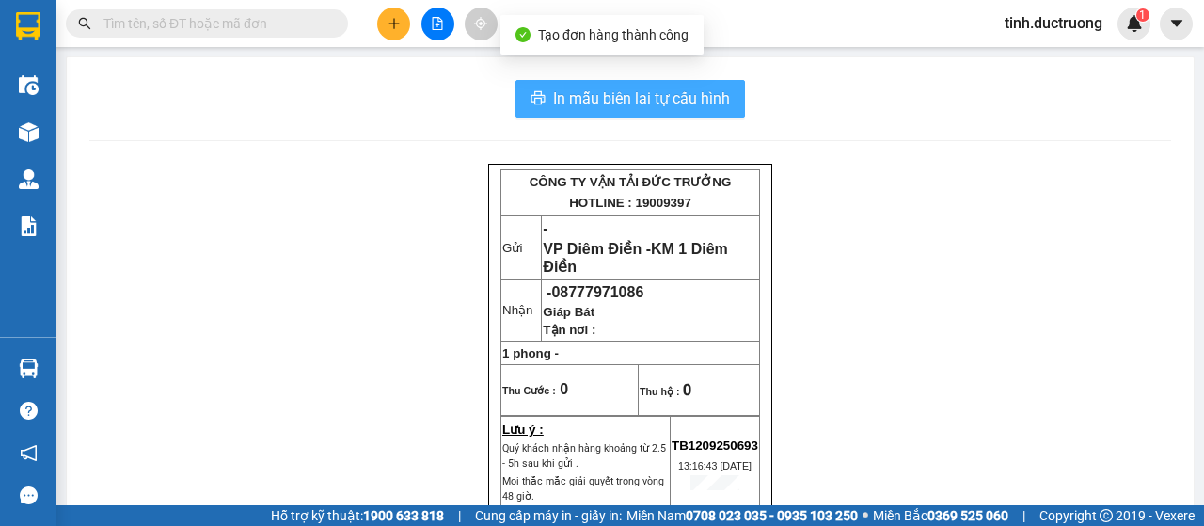
click at [670, 103] on span "In mẫu biên lai tự cấu hình" at bounding box center [641, 99] width 177 height 24
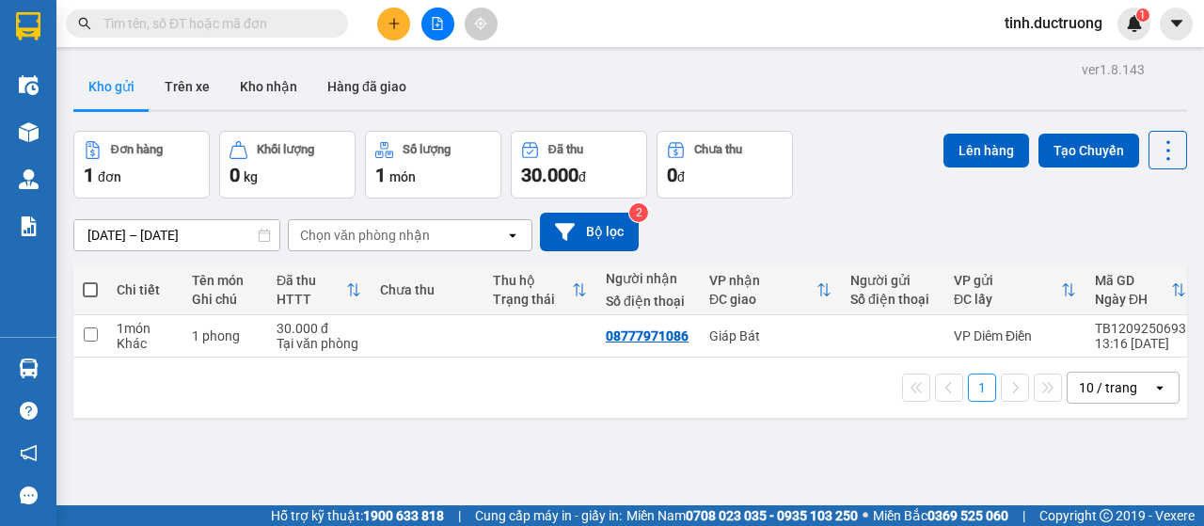
click at [90, 293] on span at bounding box center [90, 289] width 15 height 15
click at [90, 280] on input "checkbox" at bounding box center [90, 280] width 0 height 0
checkbox input "true"
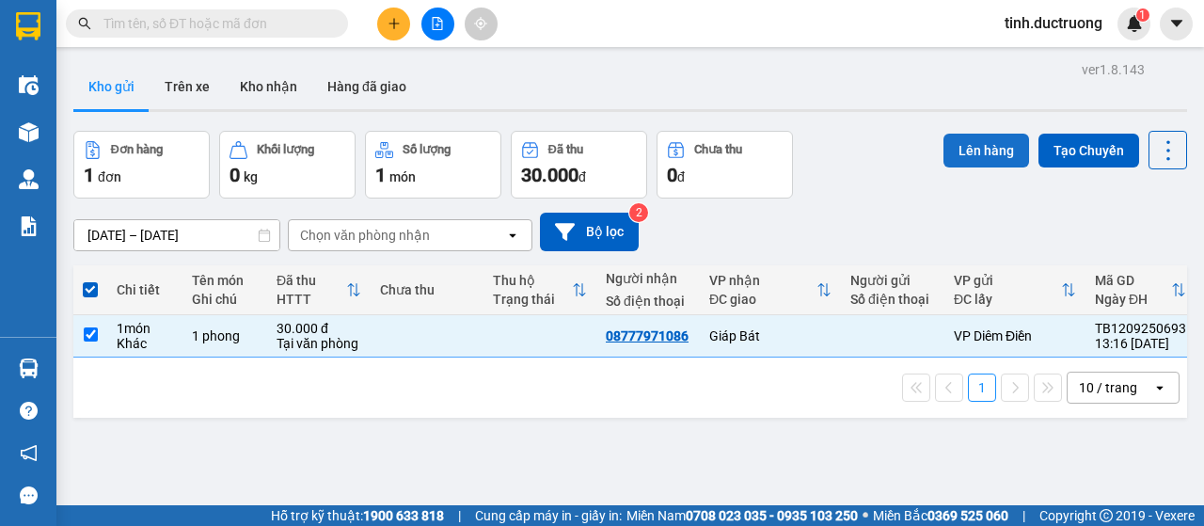
click at [971, 157] on button "Lên hàng" at bounding box center [987, 151] width 86 height 34
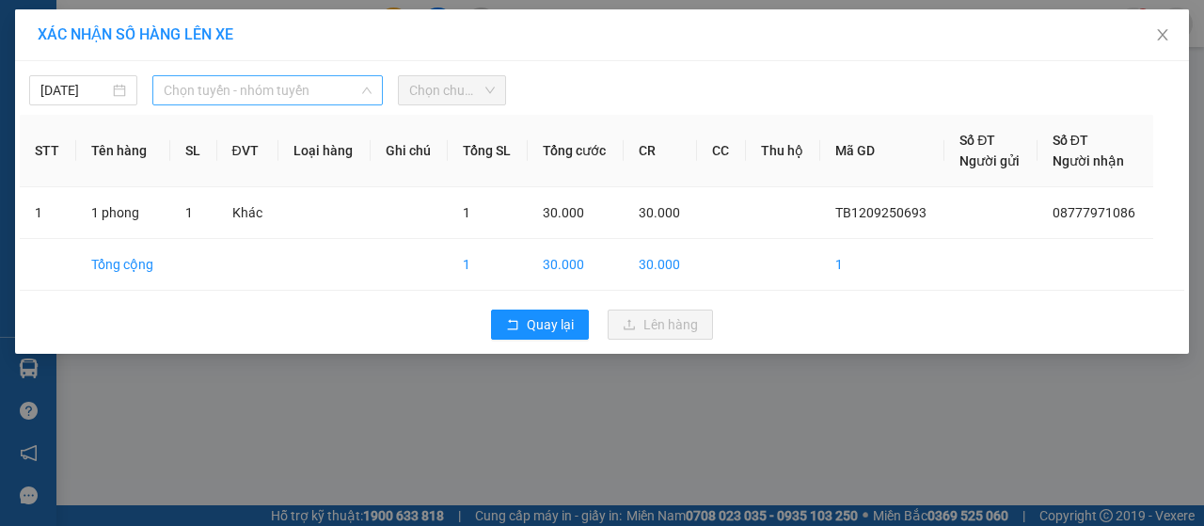
click at [209, 95] on span "Chọn tuyến - nhóm tuyến" at bounding box center [268, 90] width 208 height 28
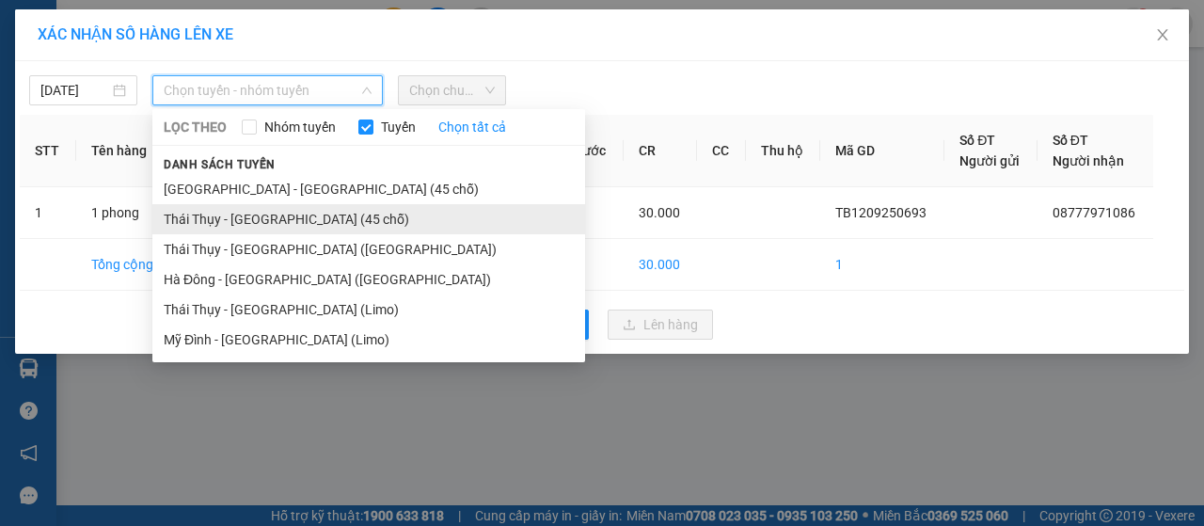
click at [231, 220] on li "Thái Thụy - [GEOGRAPHIC_DATA] (45 chỗ)" at bounding box center [368, 219] width 433 height 30
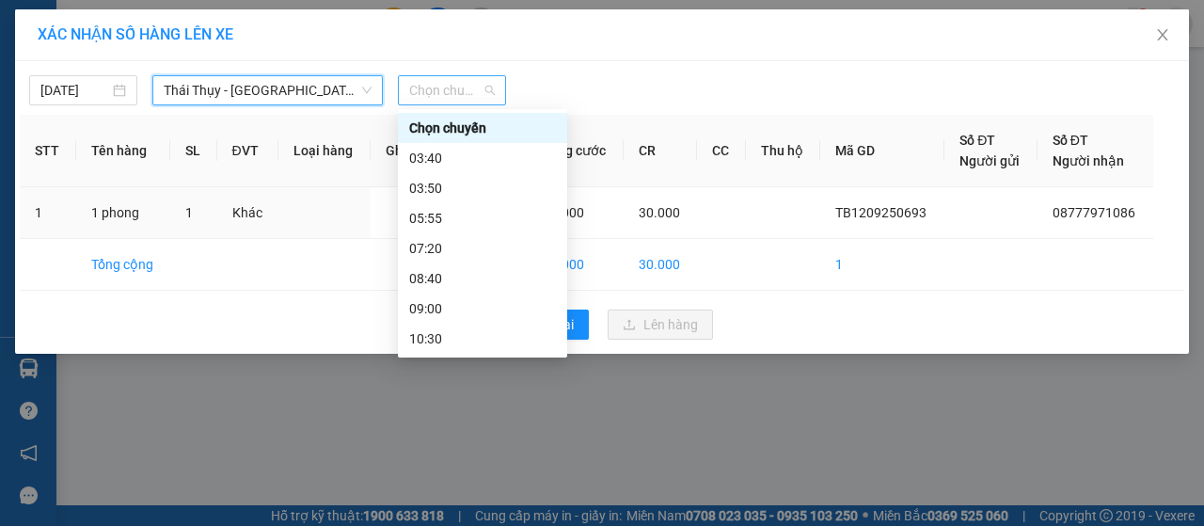
click at [469, 100] on span "Chọn chuyến" at bounding box center [452, 90] width 86 height 28
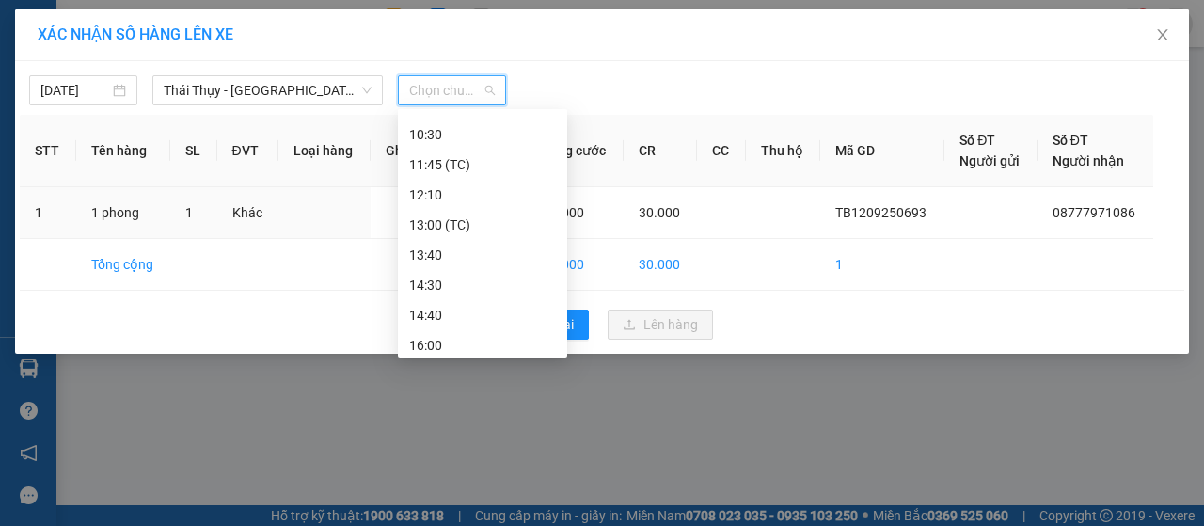
scroll to position [271, 0]
click at [442, 165] on div "13:00 (TC)" at bounding box center [482, 158] width 147 height 21
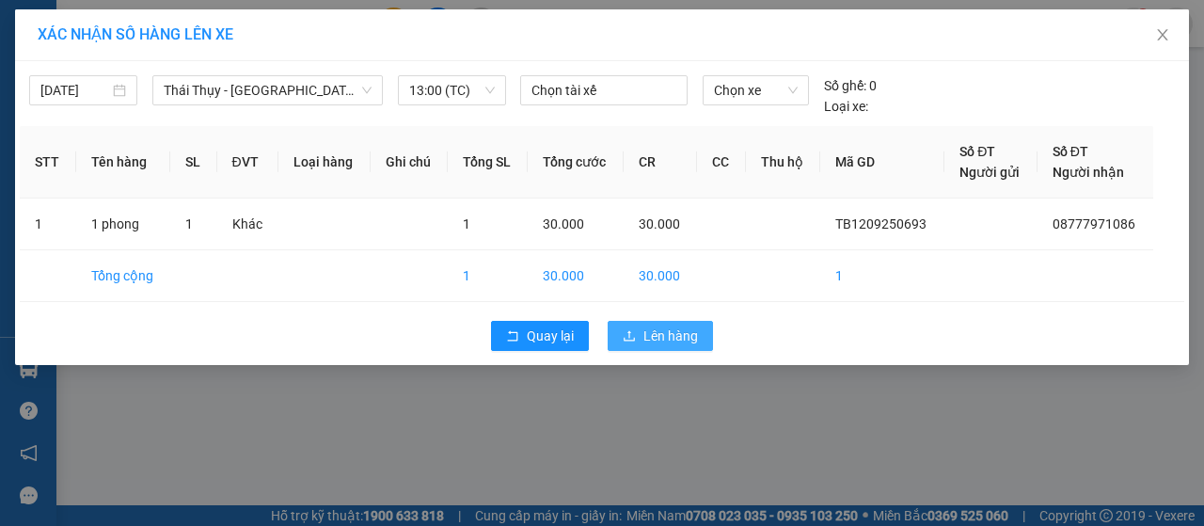
click at [642, 333] on button "Lên hàng" at bounding box center [660, 336] width 105 height 30
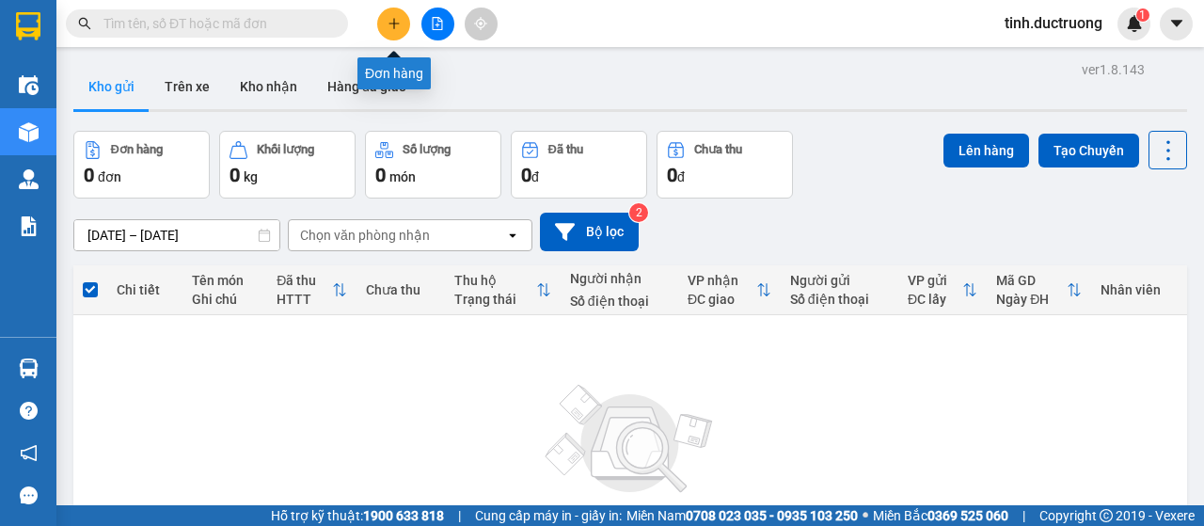
click at [390, 24] on icon "plus" at bounding box center [394, 23] width 13 height 13
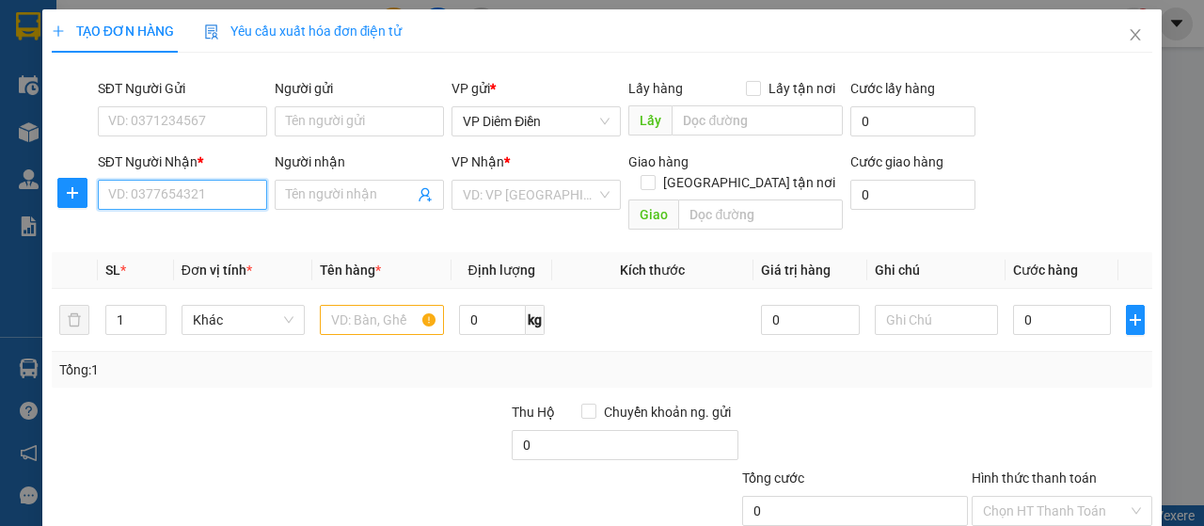
click at [230, 202] on input "SĐT Người Nhận *" at bounding box center [182, 195] width 169 height 30
click at [129, 240] on div "0974891899" at bounding box center [180, 231] width 145 height 21
type input "0974891899"
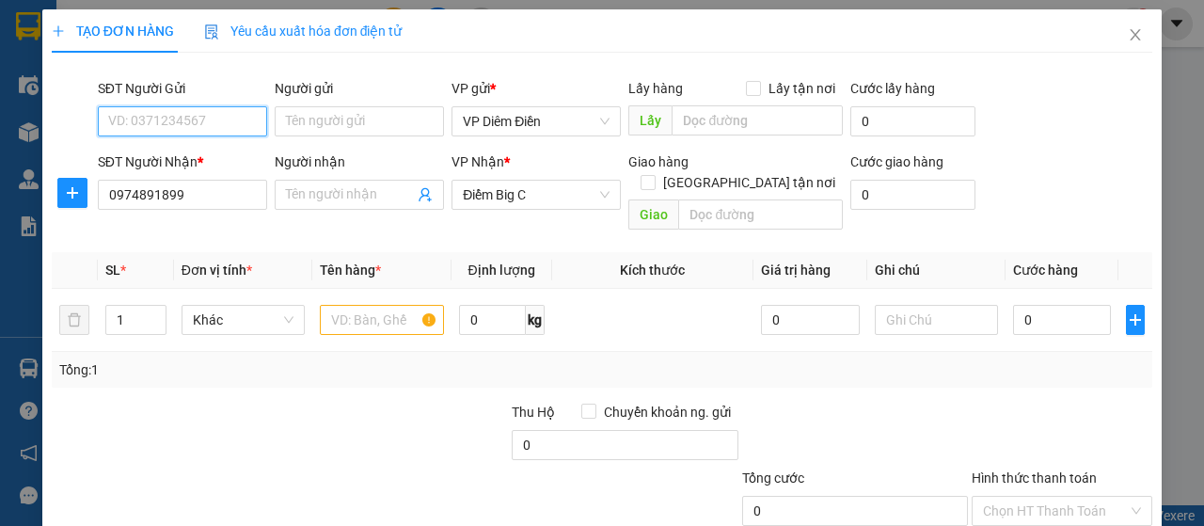
click at [241, 127] on input "SĐT Người Gửi" at bounding box center [182, 121] width 169 height 30
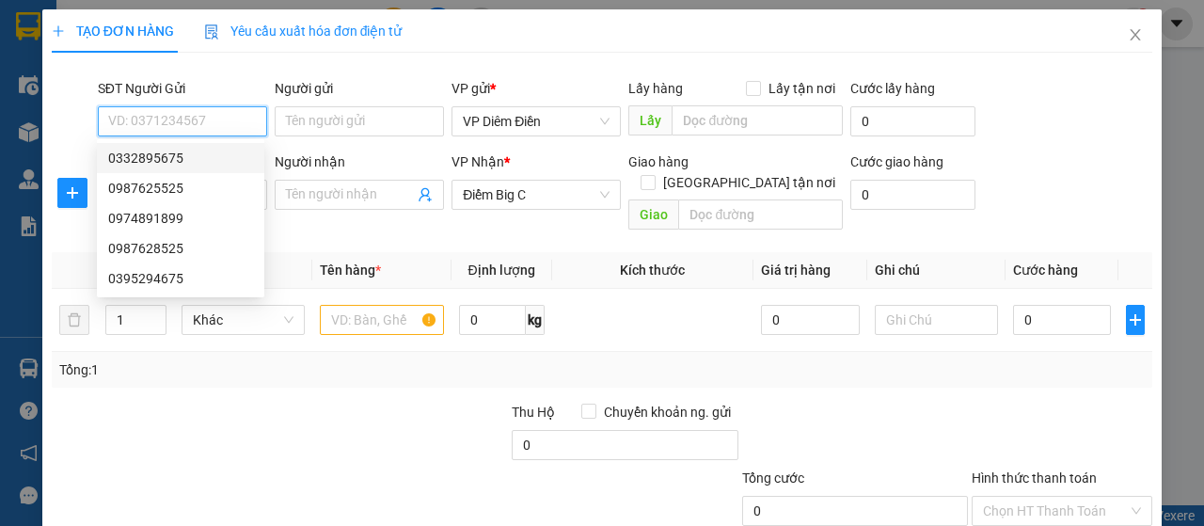
click at [185, 156] on div "0332895675" at bounding box center [180, 158] width 145 height 21
type input "0332895675"
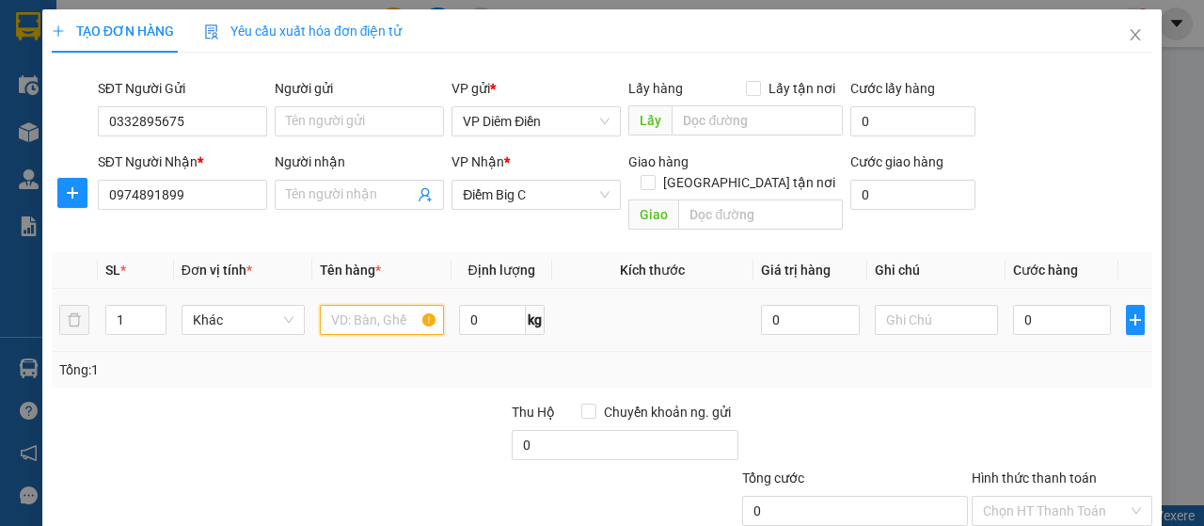
click at [373, 305] on input "text" at bounding box center [381, 320] width 123 height 30
click at [382, 308] on input "text" at bounding box center [381, 320] width 123 height 30
type input "1 xốp"
type input "6"
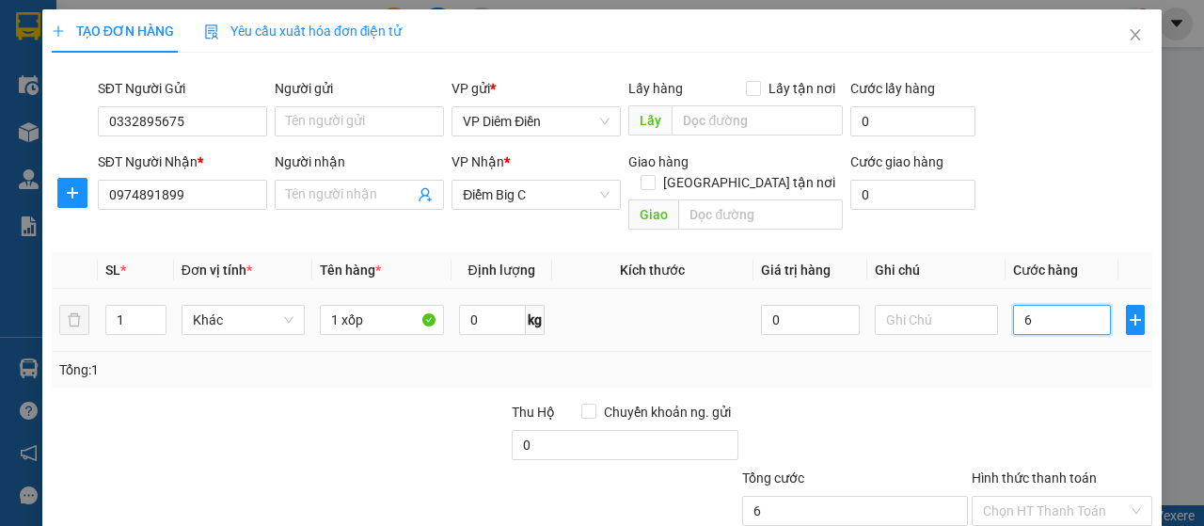
type input "6"
type input "60"
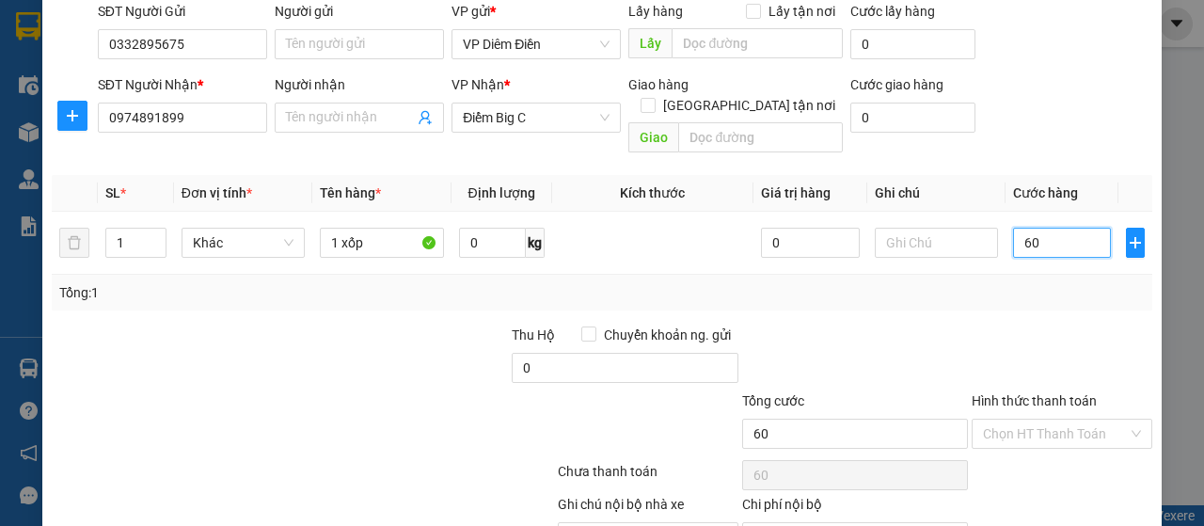
scroll to position [161, 0]
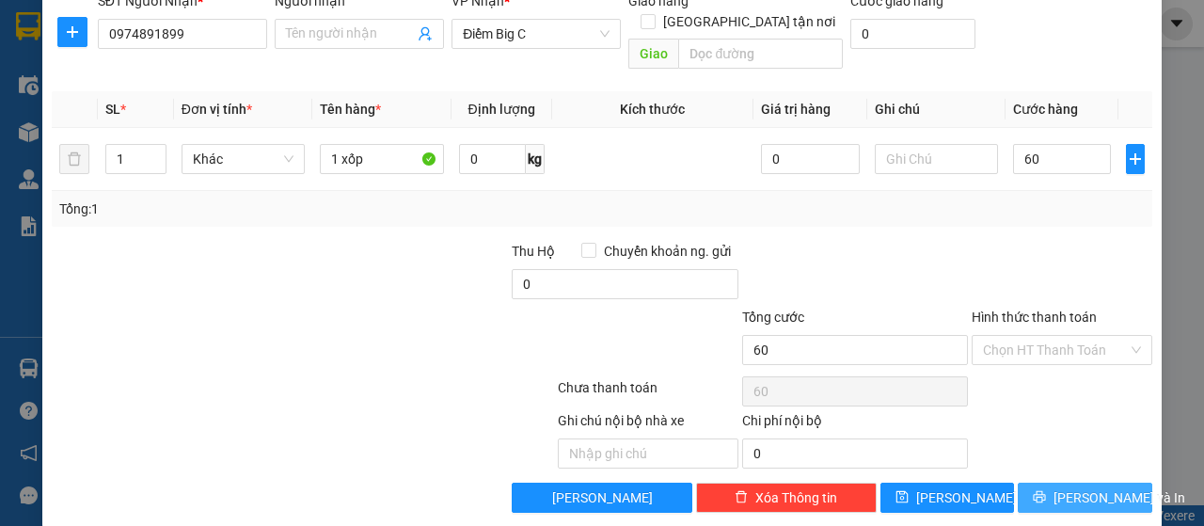
type input "60.000"
click at [1052, 483] on button "[PERSON_NAME] và In" at bounding box center [1085, 498] width 135 height 30
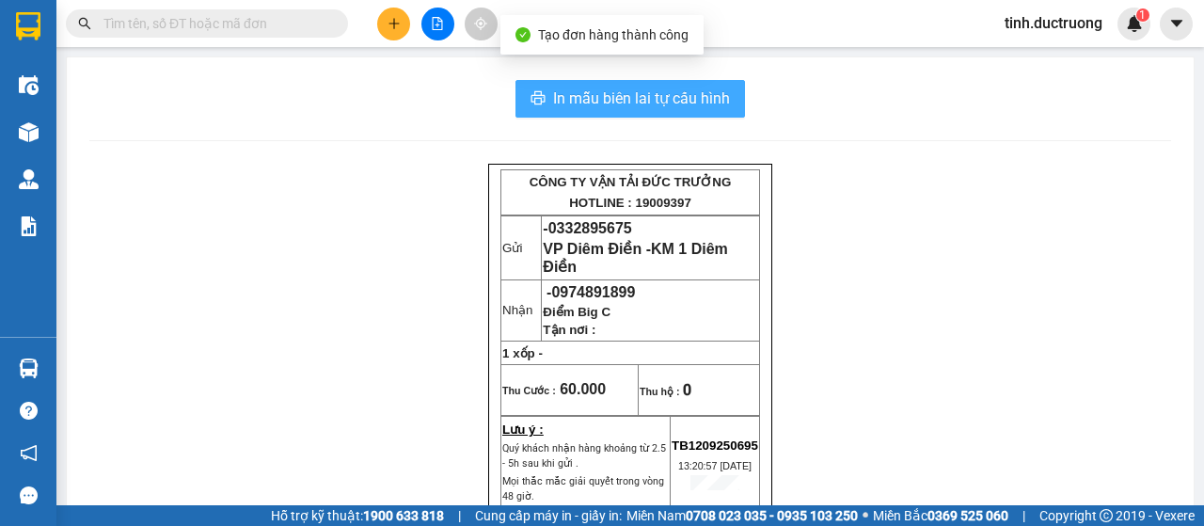
click at [691, 99] on span "In mẫu biên lai tự cấu hình" at bounding box center [641, 99] width 177 height 24
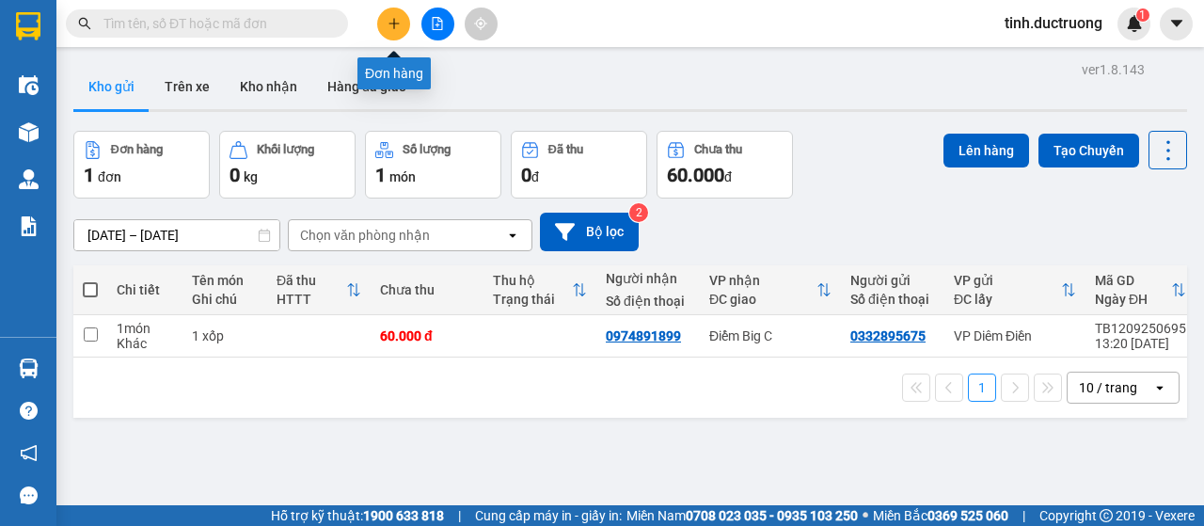
click at [391, 10] on button at bounding box center [393, 24] width 33 height 33
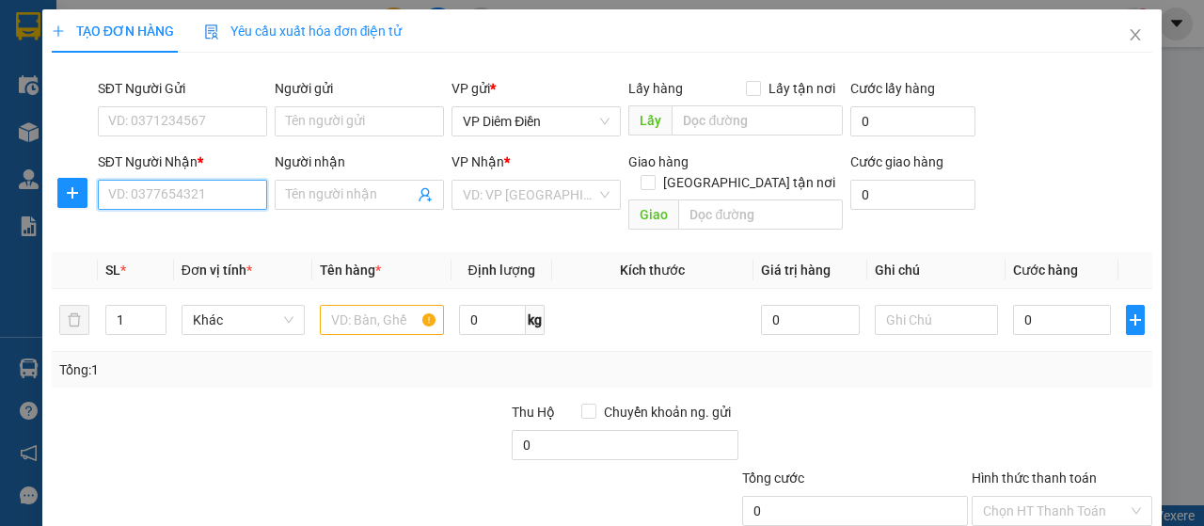
click at [237, 195] on input "SĐT Người Nhận *" at bounding box center [182, 195] width 169 height 30
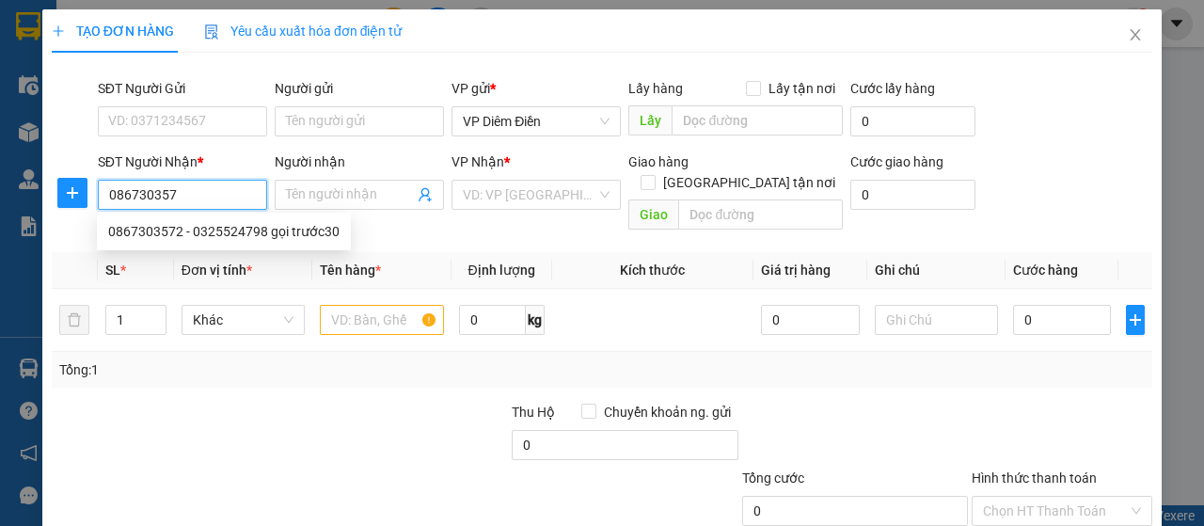
type input "0867303572"
click at [222, 244] on div "0867303572 - 0325524798 gọi trước30" at bounding box center [224, 231] width 254 height 30
type input "0325524798 gọi trước30"
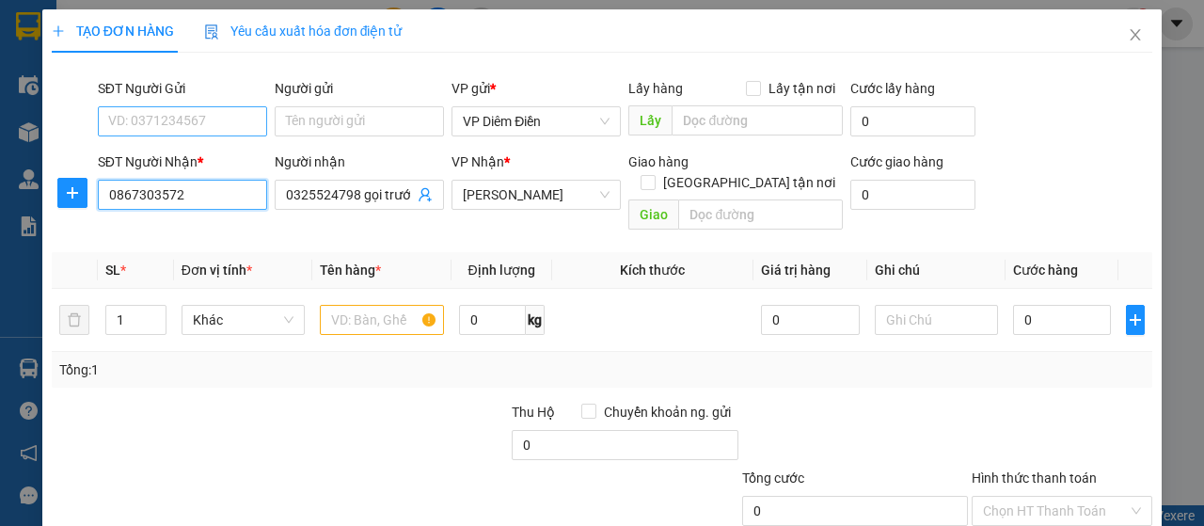
type input "0867303572"
click at [210, 129] on input "SĐT Người Gửi" at bounding box center [182, 121] width 169 height 30
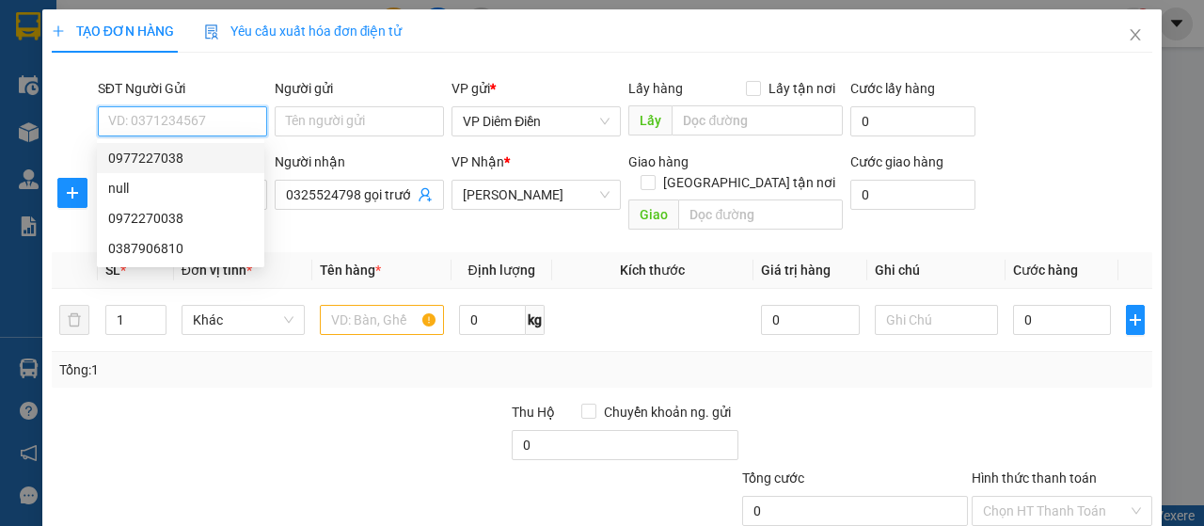
click at [173, 167] on div "0977227038" at bounding box center [180, 158] width 145 height 21
type input "0977227038"
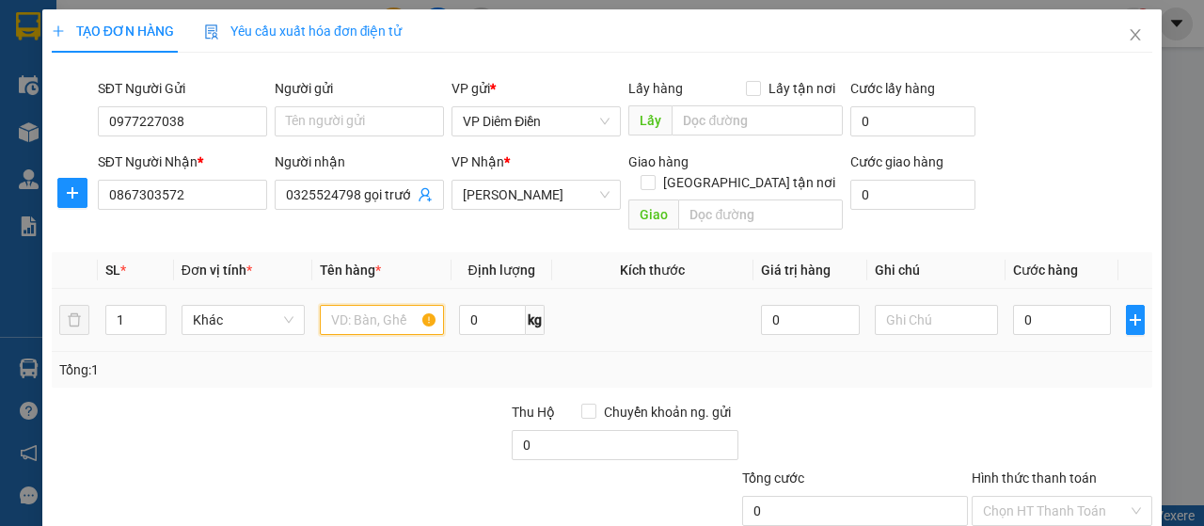
click at [389, 305] on input "text" at bounding box center [381, 320] width 123 height 30
type input "1hoof sơ"
click at [1066, 305] on input "0" at bounding box center [1062, 320] width 99 height 30
type input "3"
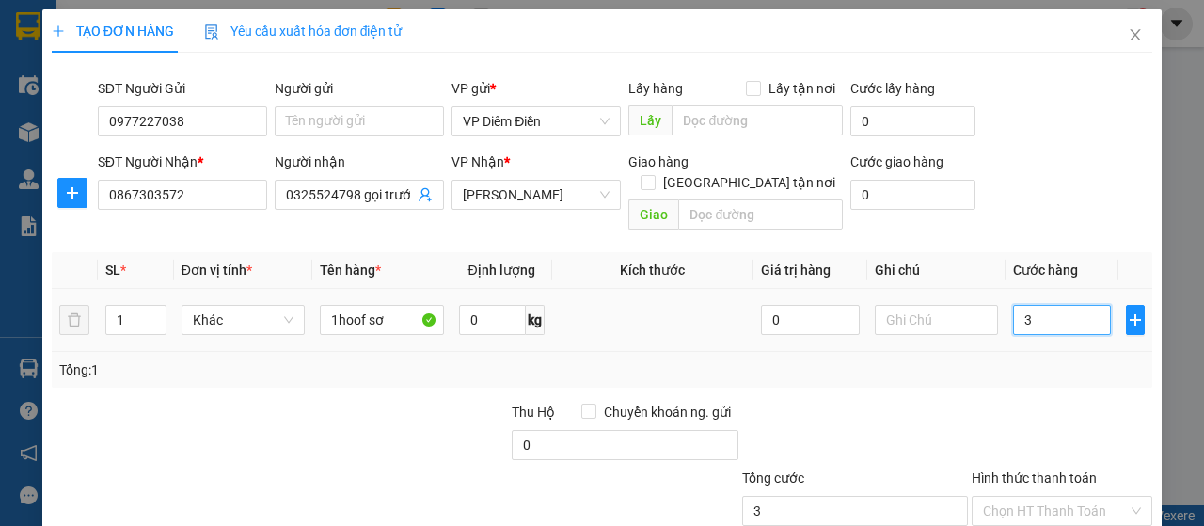
type input "3"
type input "30"
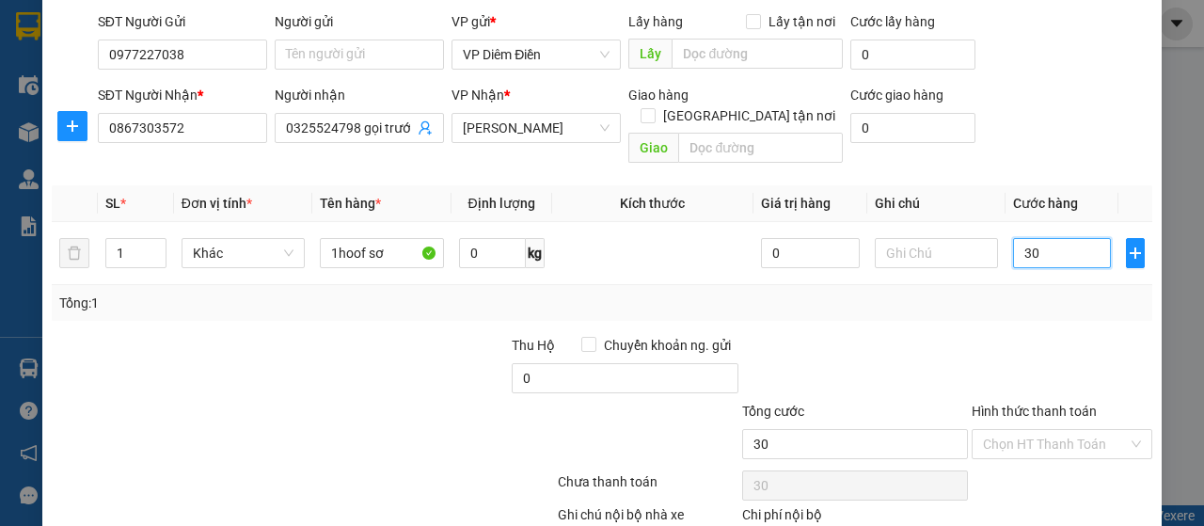
scroll to position [161, 0]
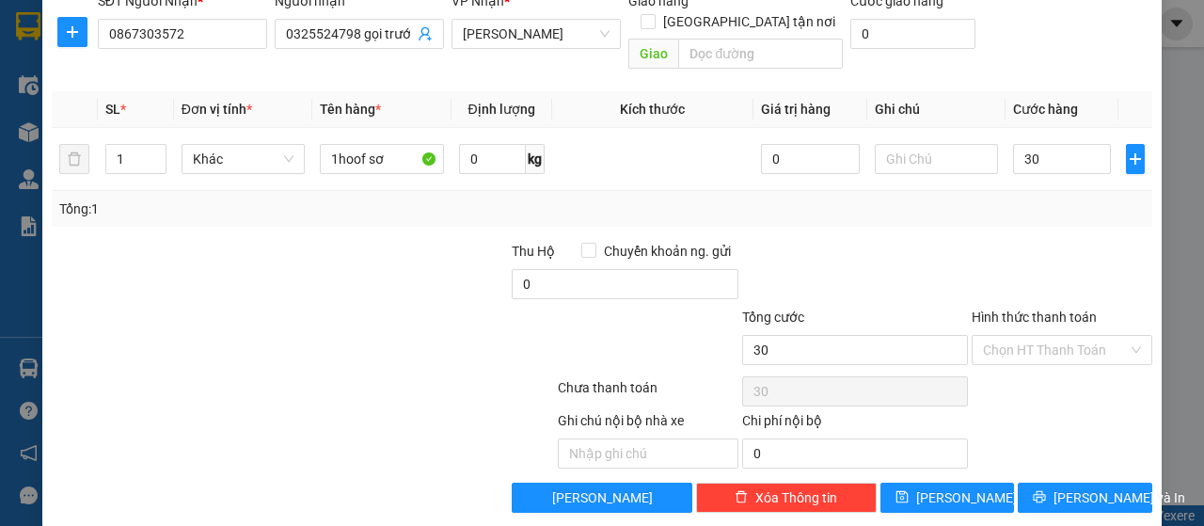
type input "30.000"
click at [1048, 310] on label "Hình thức thanh toán" at bounding box center [1034, 317] width 125 height 15
click at [1048, 336] on input "Hình thức thanh toán" at bounding box center [1055, 350] width 145 height 28
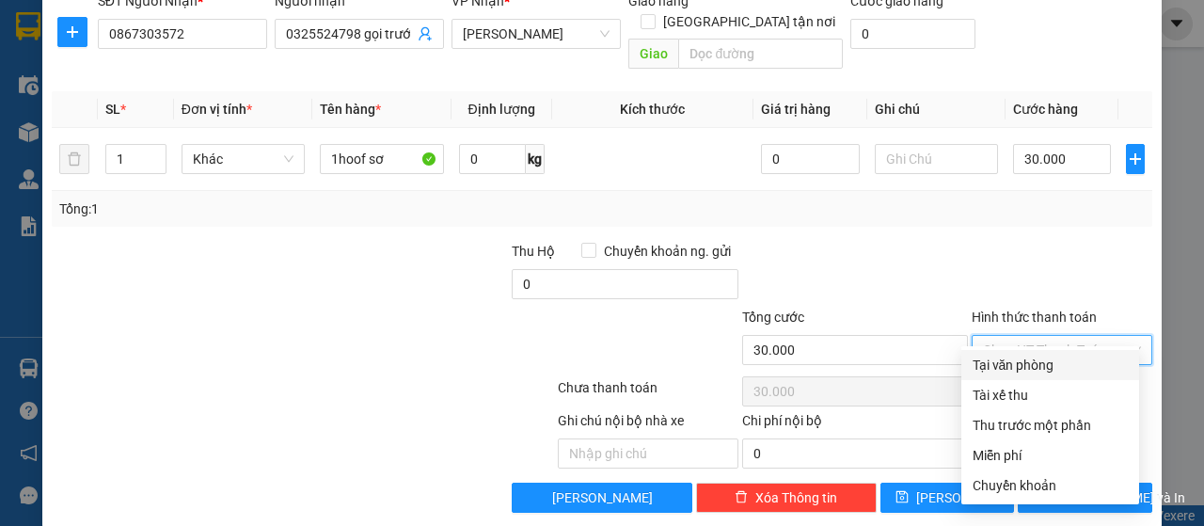
click at [1033, 367] on div "Tại văn phòng" at bounding box center [1050, 365] width 155 height 21
type input "0"
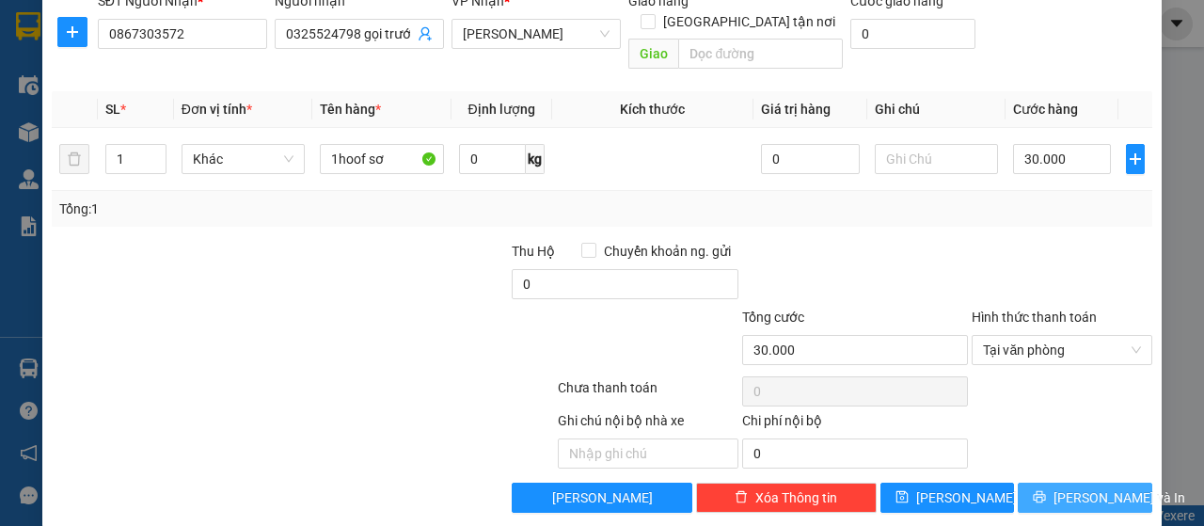
click at [1059, 487] on span "[PERSON_NAME] và In" at bounding box center [1120, 497] width 132 height 21
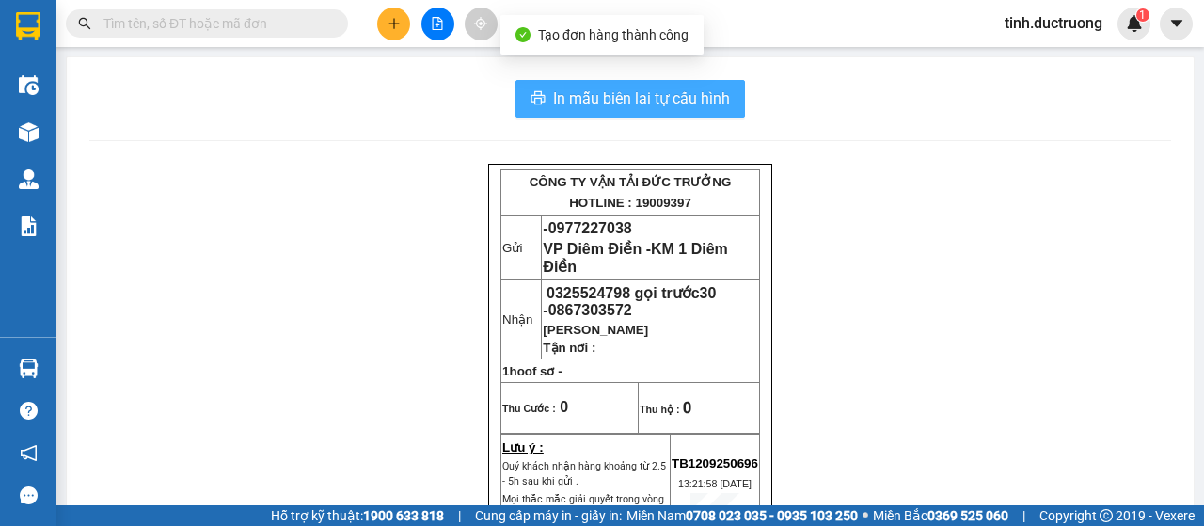
click at [661, 108] on span "In mẫu biên lai tự cấu hình" at bounding box center [641, 99] width 177 height 24
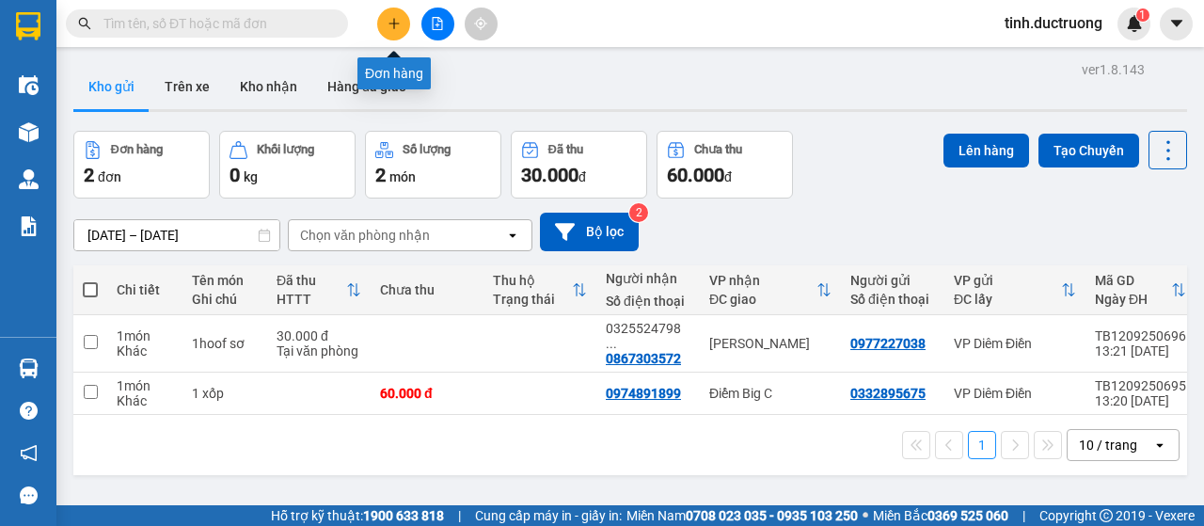
click at [393, 24] on icon "plus" at bounding box center [393, 23] width 1 height 10
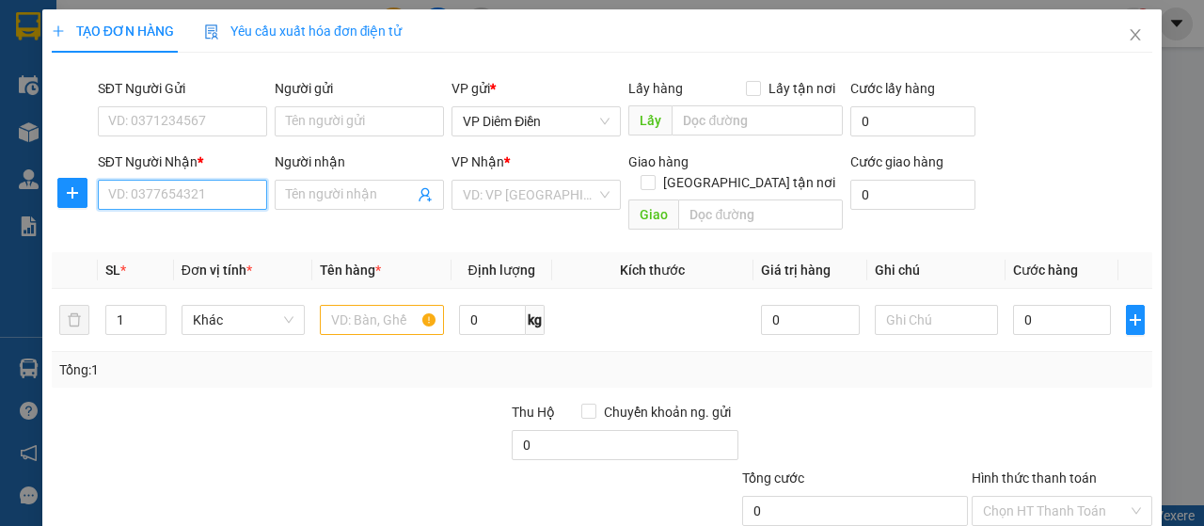
click at [248, 194] on input "SĐT Người Nhận *" at bounding box center [182, 195] width 169 height 30
click at [145, 236] on div "0369489942" at bounding box center [180, 231] width 145 height 21
type input "0369489942"
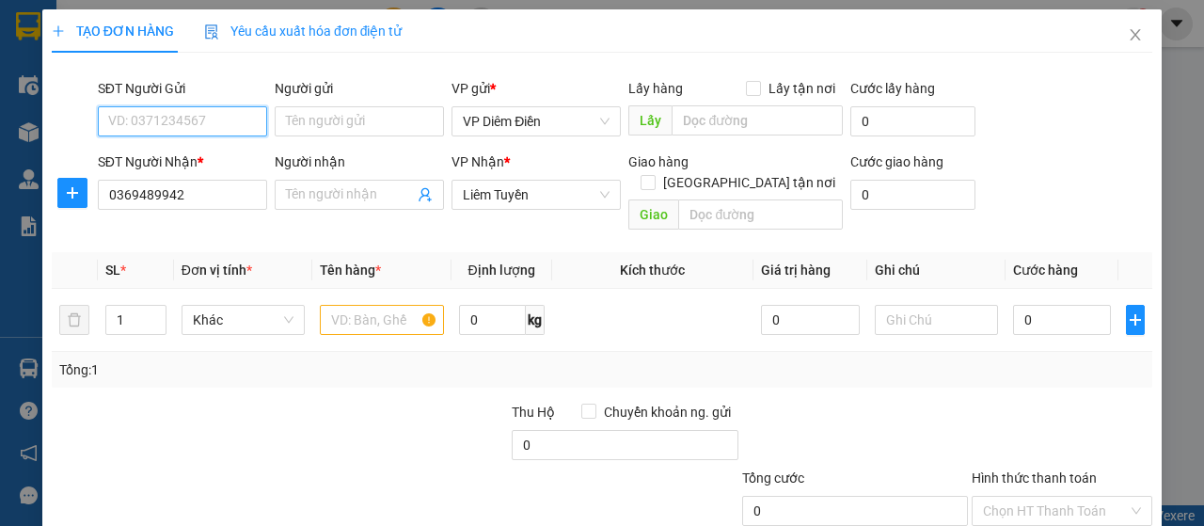
click at [194, 121] on input "SĐT Người Gửi" at bounding box center [182, 121] width 169 height 30
click at [159, 163] on div "0379751912" at bounding box center [180, 158] width 145 height 21
type input "0379751912"
click at [367, 308] on input "text" at bounding box center [381, 320] width 123 height 30
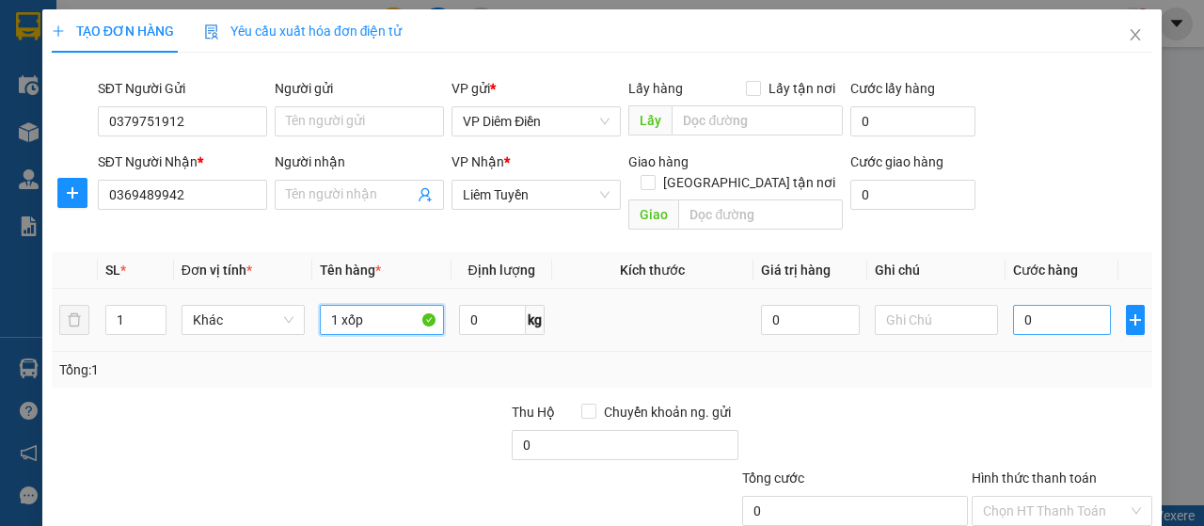
type input "1 xốp"
click at [1060, 305] on input "0" at bounding box center [1062, 320] width 99 height 30
type input "4"
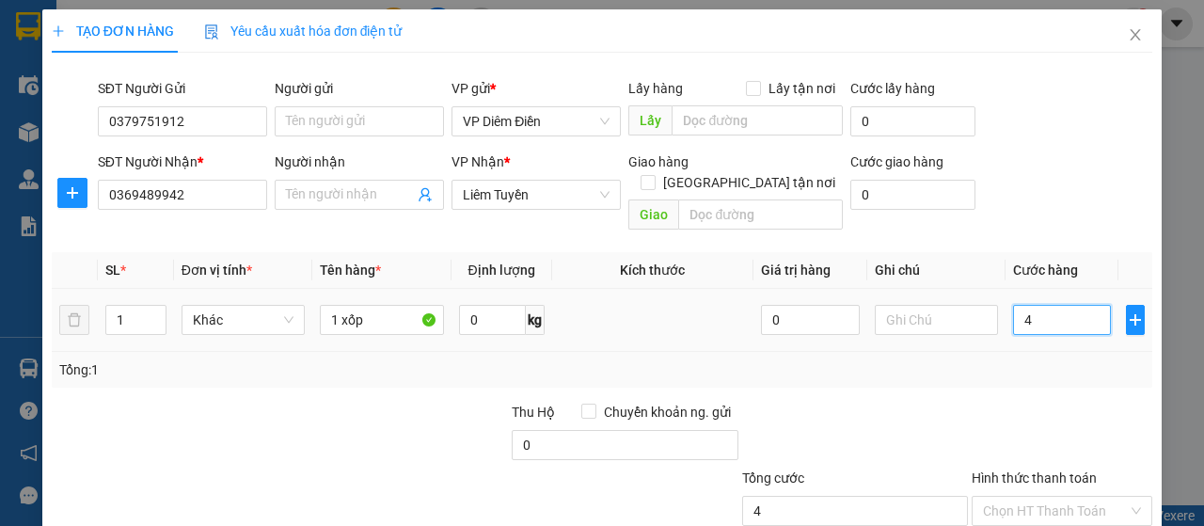
type input "40"
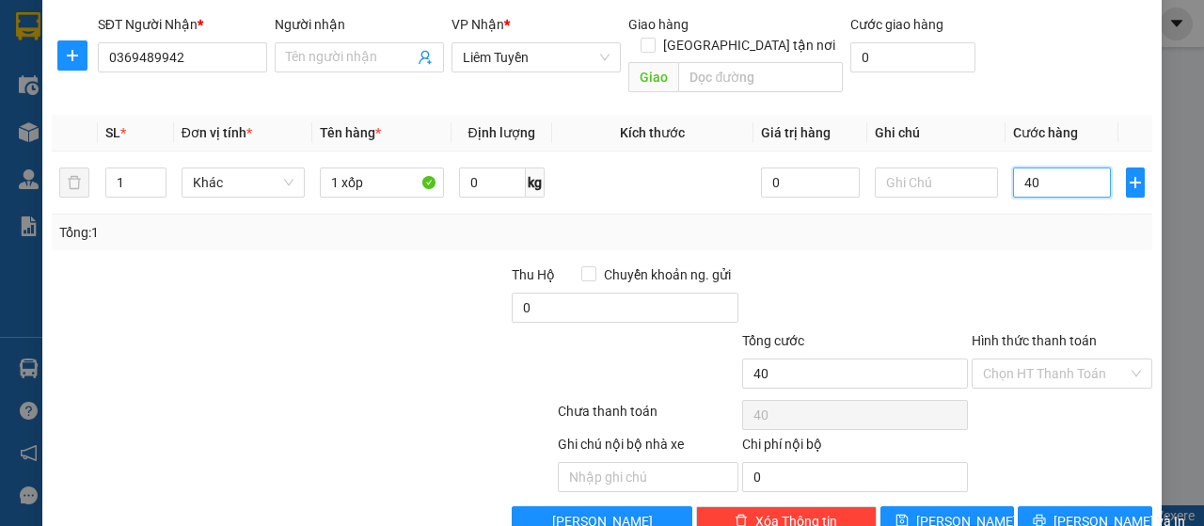
scroll to position [161, 0]
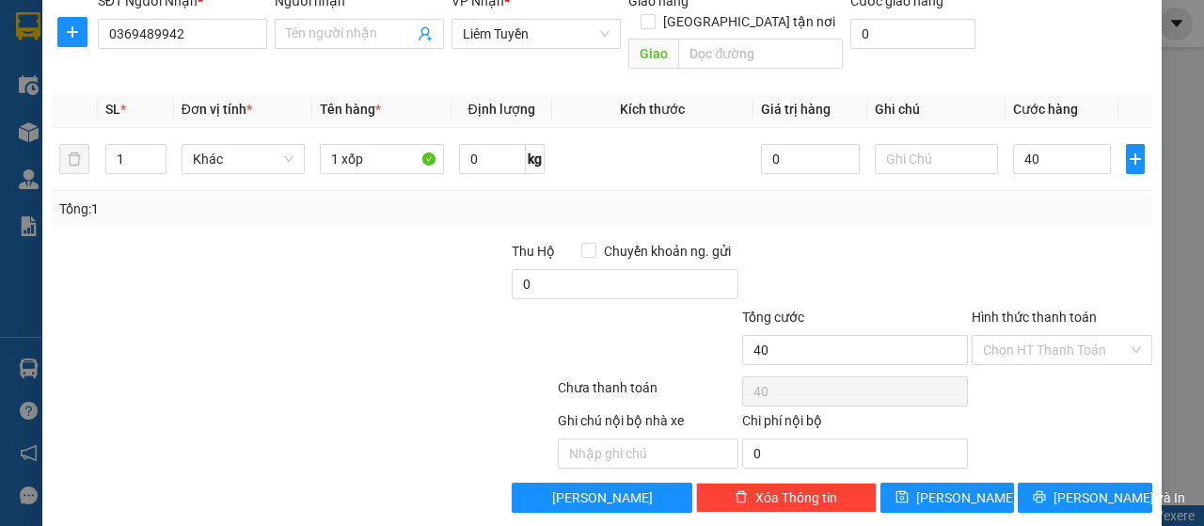
type input "40.000"
click at [1046, 310] on label "Hình thức thanh toán" at bounding box center [1034, 317] width 125 height 15
click at [1046, 336] on input "Hình thức thanh toán" at bounding box center [1055, 350] width 145 height 28
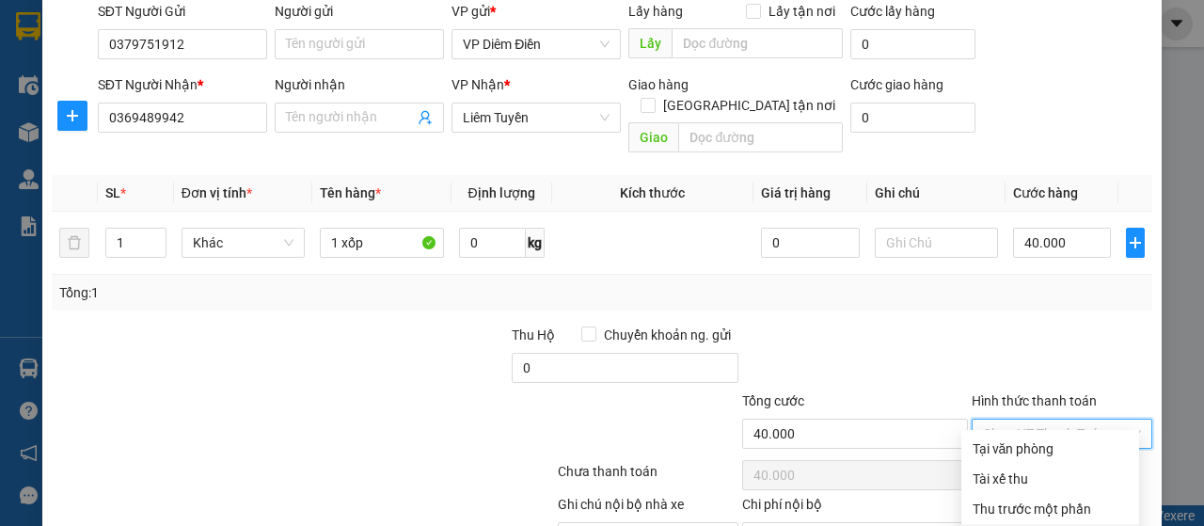
scroll to position [67, 0]
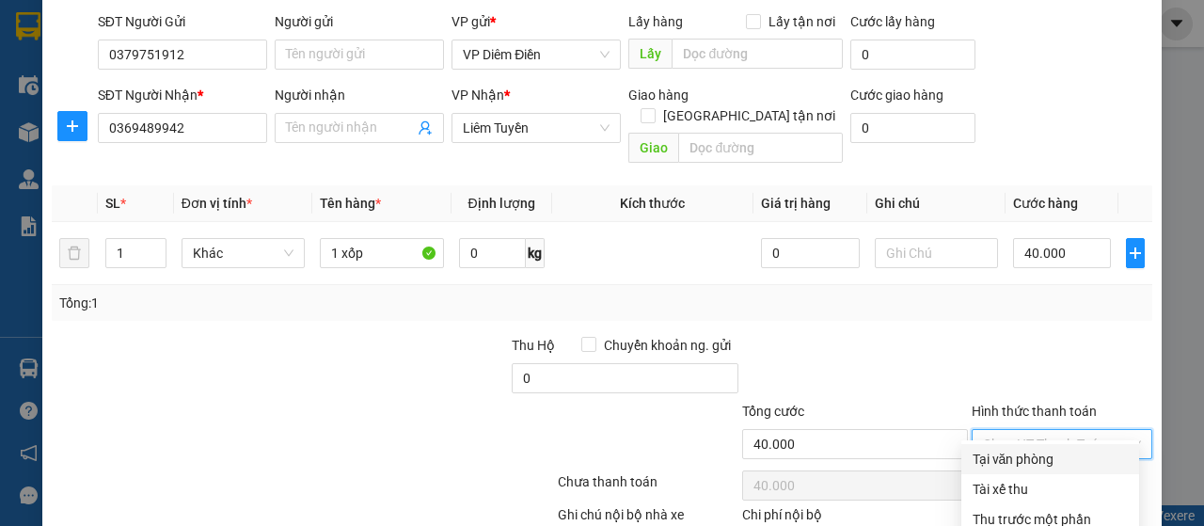
click at [1063, 404] on label "Hình thức thanh toán" at bounding box center [1034, 411] width 125 height 15
click at [1063, 430] on input "Hình thức thanh toán" at bounding box center [1055, 444] width 145 height 28
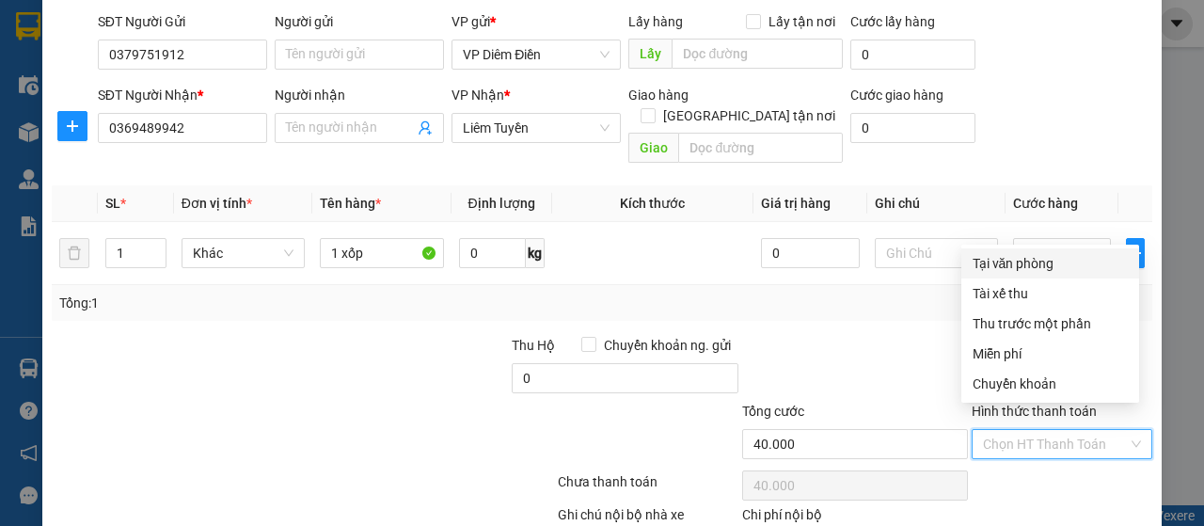
click at [1036, 270] on div "Tại văn phòng" at bounding box center [1050, 263] width 155 height 21
type input "0"
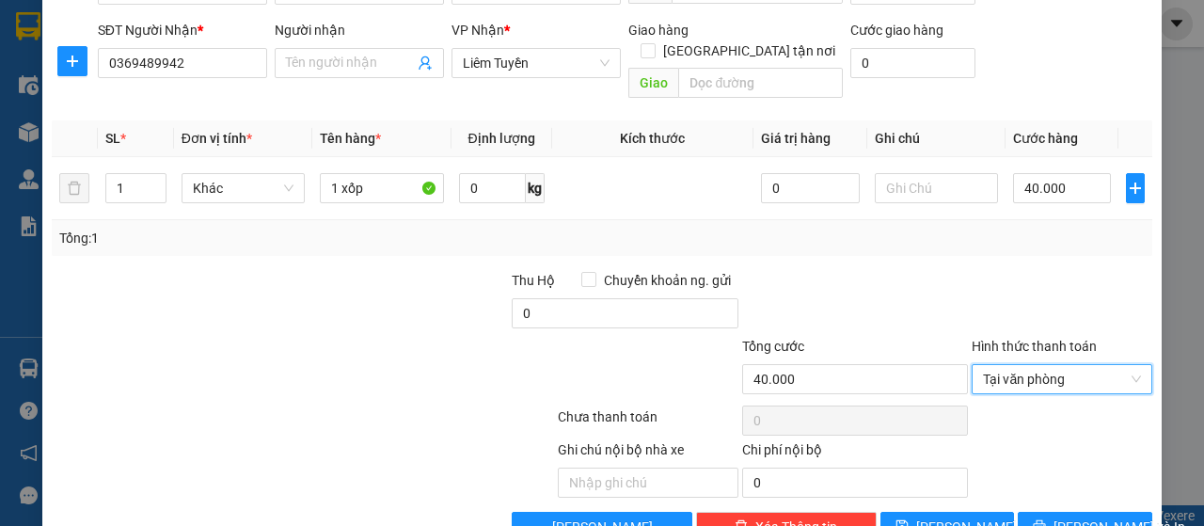
scroll to position [161, 0]
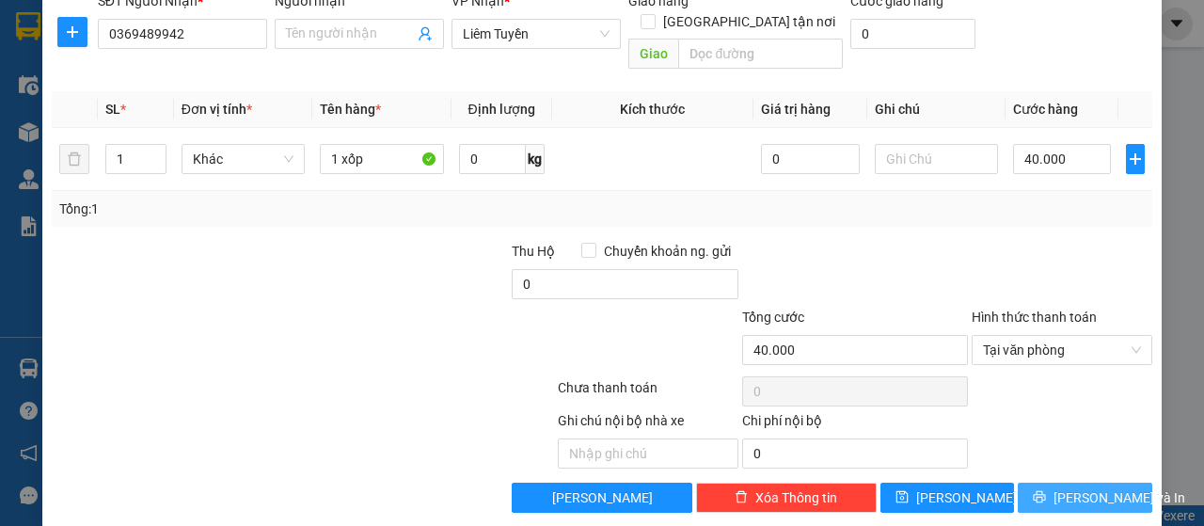
click at [1065, 487] on span "[PERSON_NAME] và In" at bounding box center [1120, 497] width 132 height 21
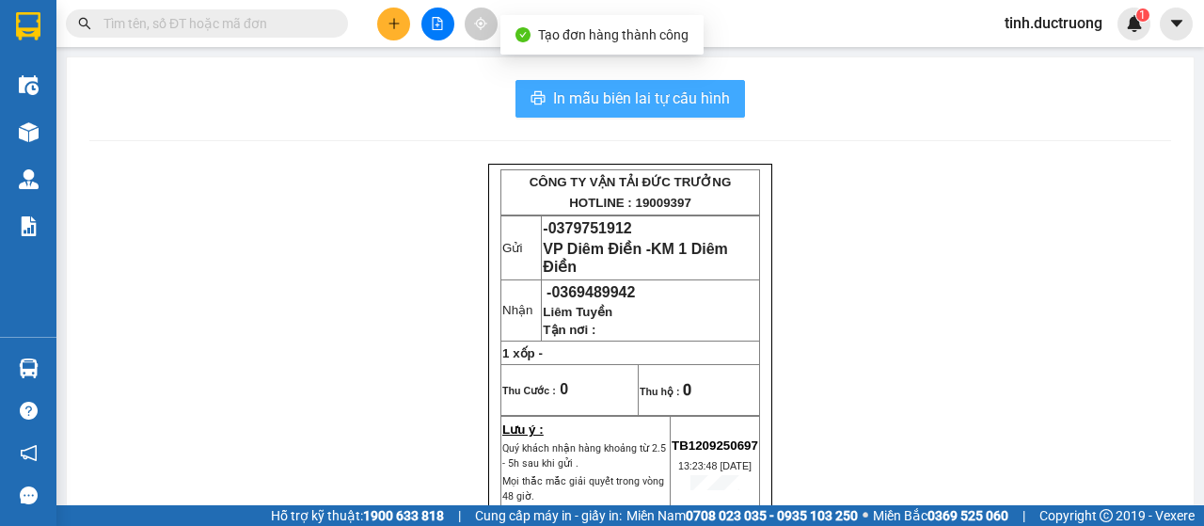
click at [653, 104] on span "In mẫu biên lai tự cấu hình" at bounding box center [641, 99] width 177 height 24
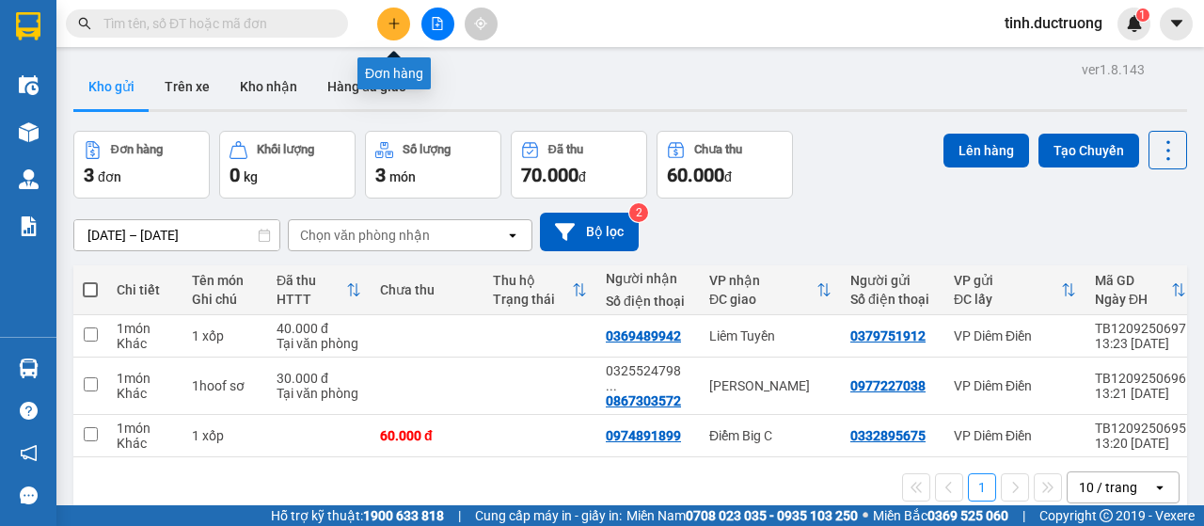
click at [384, 20] on button at bounding box center [393, 24] width 33 height 33
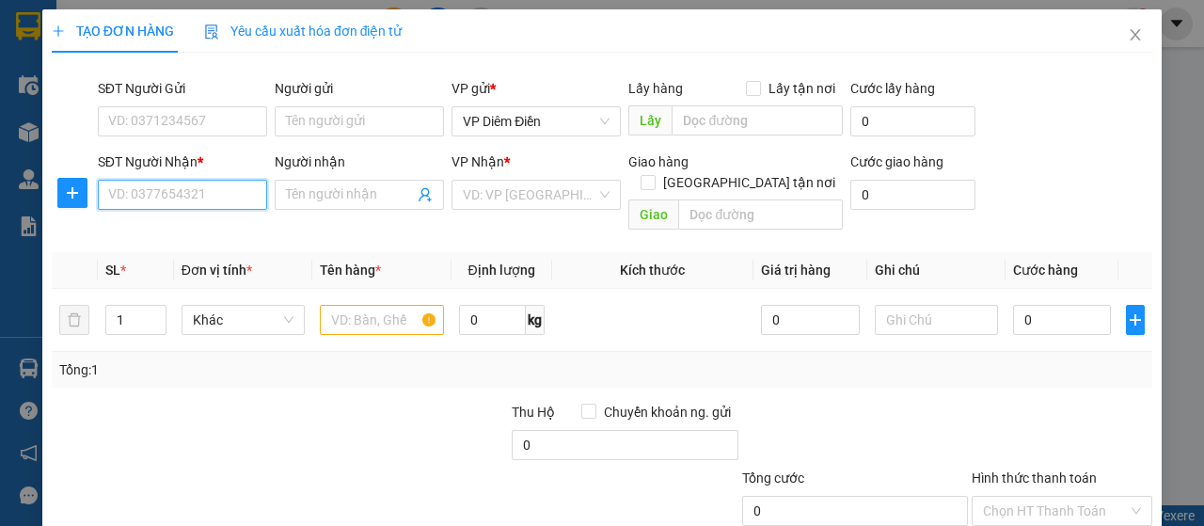
click at [247, 199] on input "SĐT Người Nhận *" at bounding box center [182, 195] width 169 height 30
type input "0976808896"
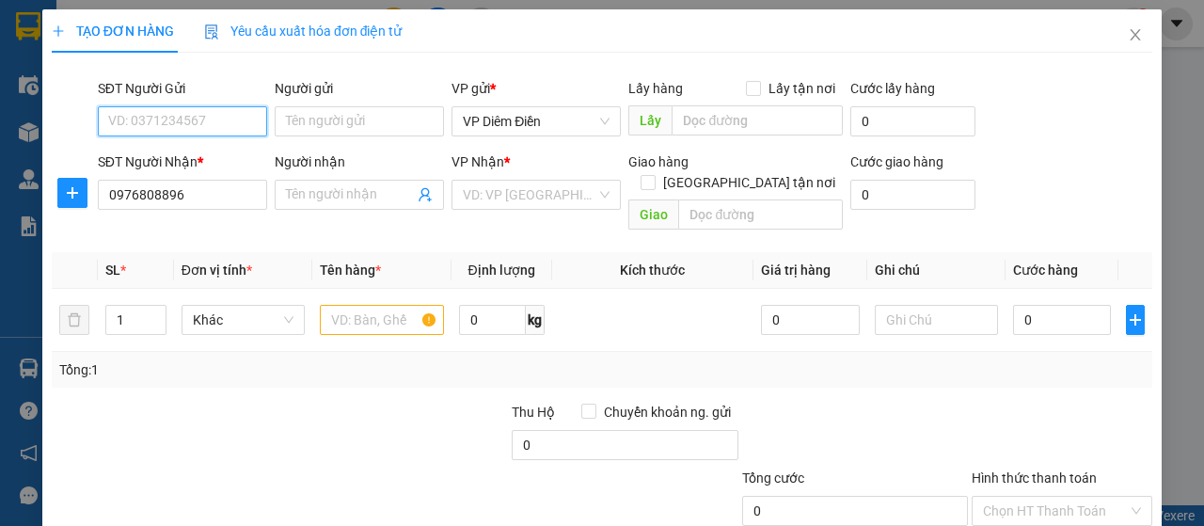
click at [200, 124] on input "SĐT Người Gửi" at bounding box center [182, 121] width 169 height 30
click at [130, 159] on div "0965033094" at bounding box center [180, 158] width 145 height 21
type input "0965033094"
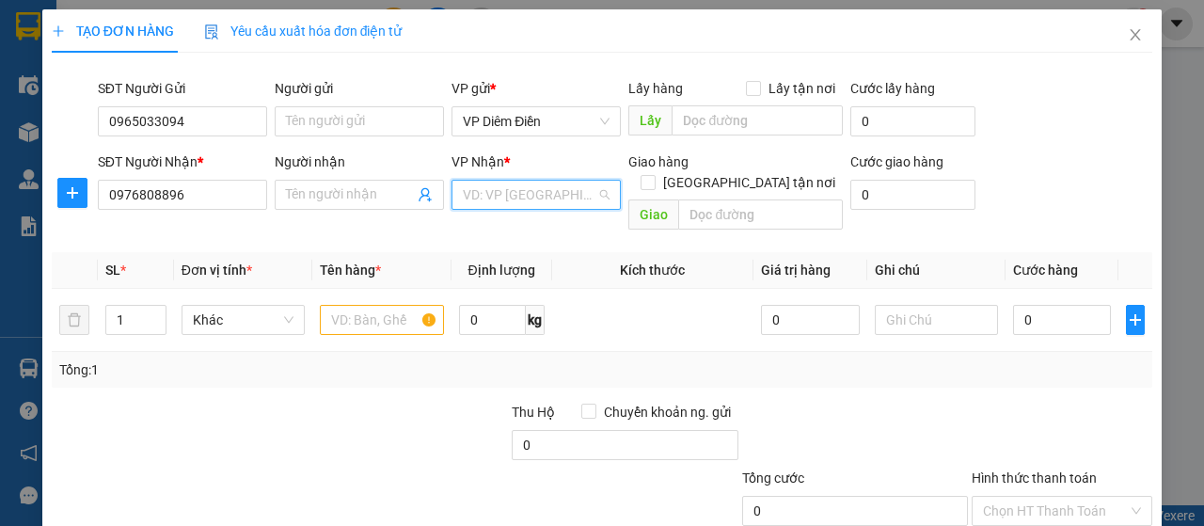
click at [525, 193] on input "search" at bounding box center [530, 195] width 134 height 28
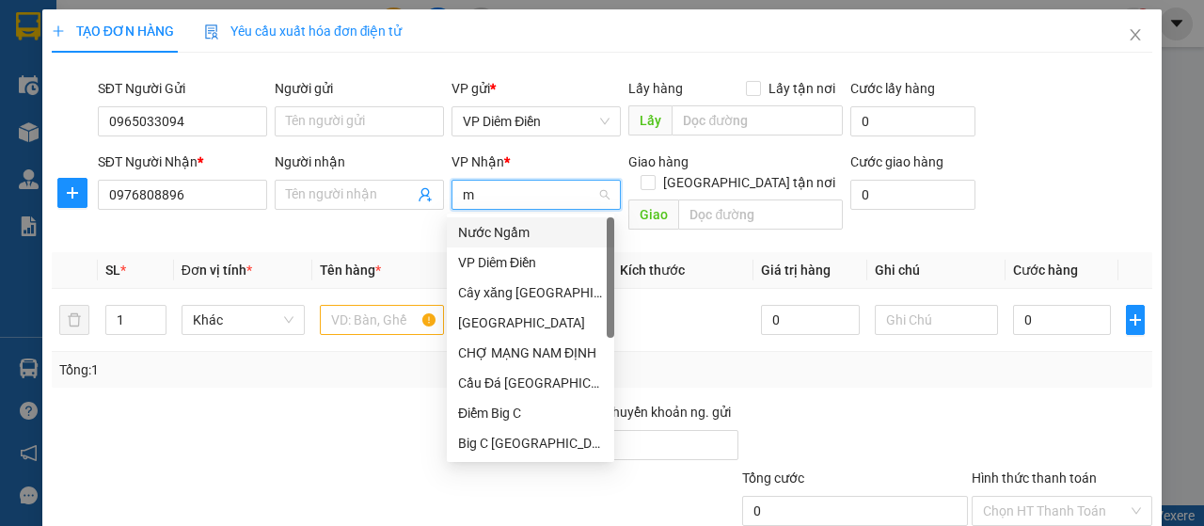
type input "my"
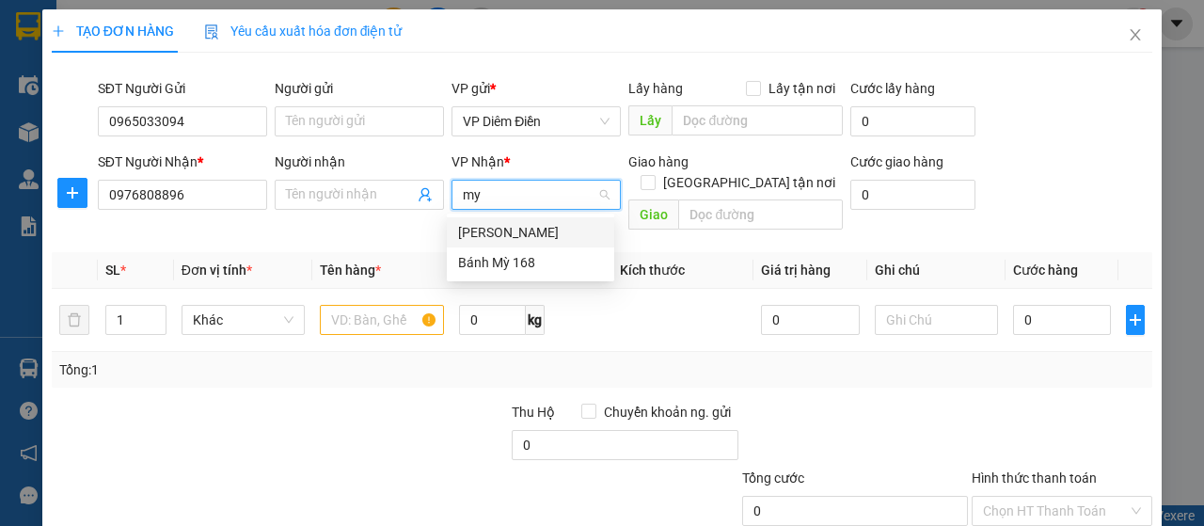
click at [502, 240] on div "[PERSON_NAME]" at bounding box center [530, 232] width 145 height 21
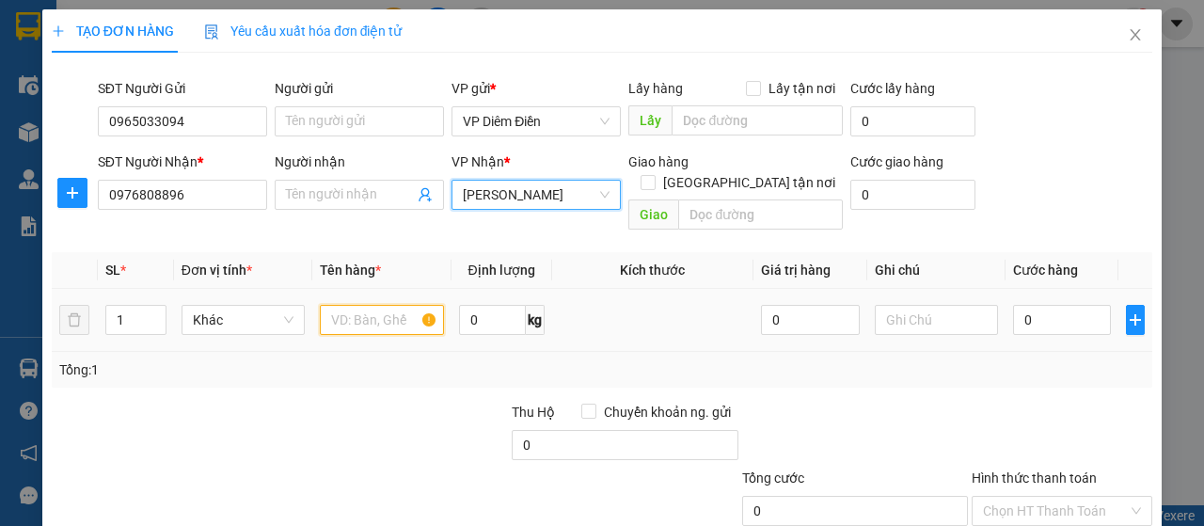
click at [373, 305] on input "text" at bounding box center [381, 320] width 123 height 30
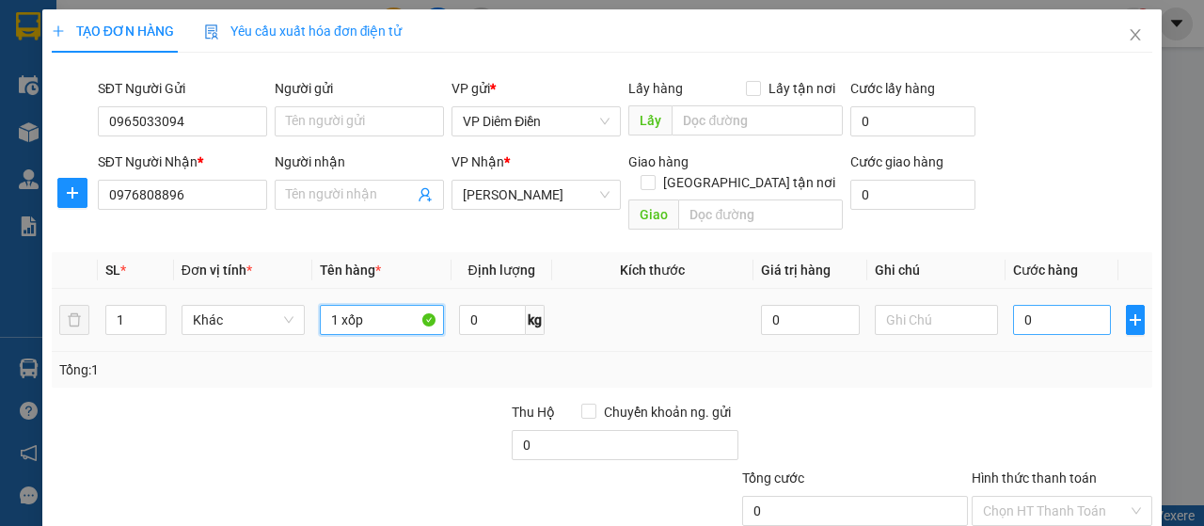
type input "1 xốp"
click at [1046, 305] on input "0" at bounding box center [1062, 320] width 99 height 30
type input "5"
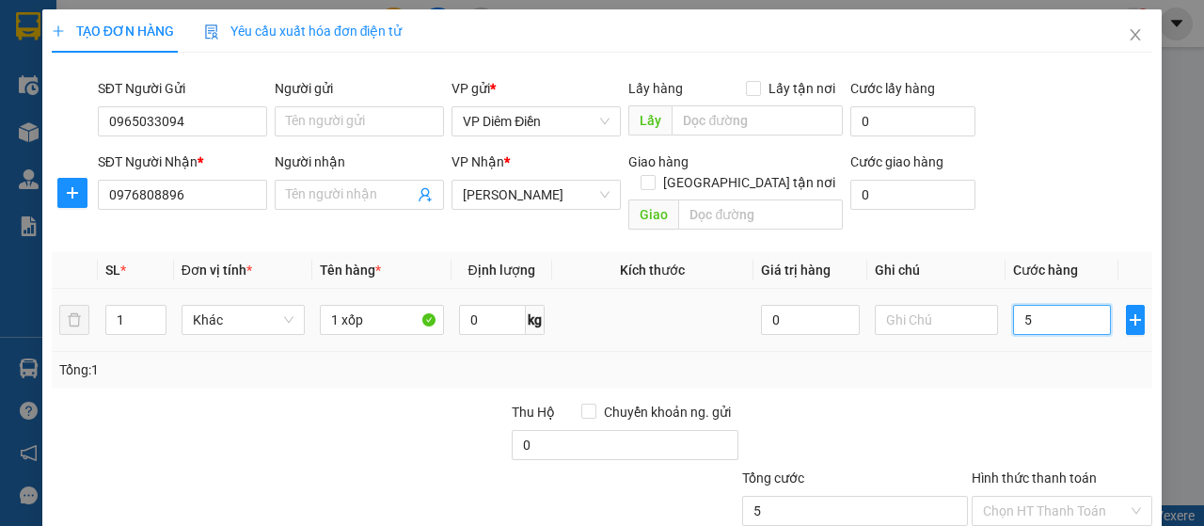
type input "50"
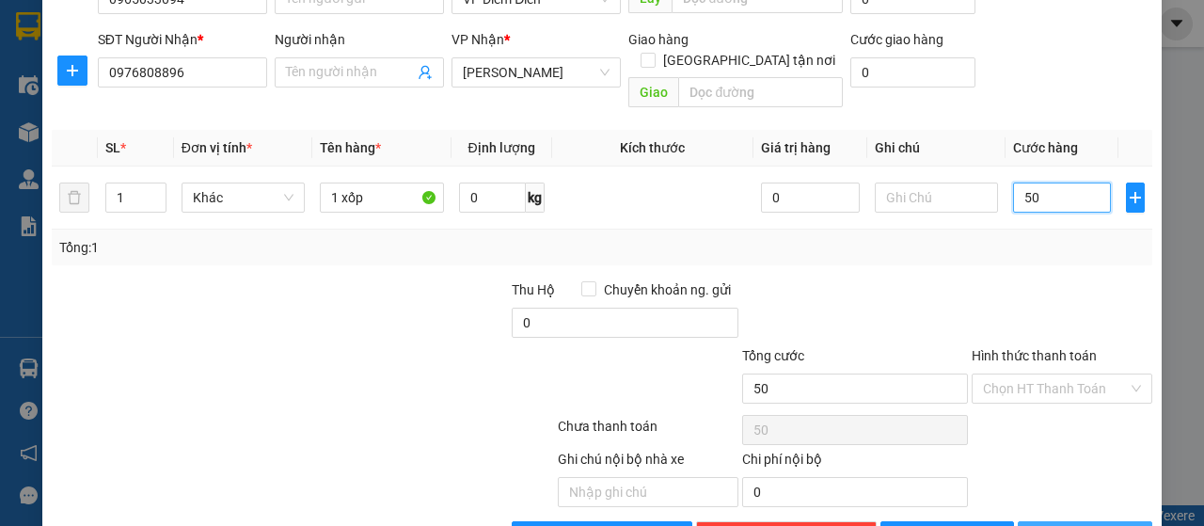
scroll to position [161, 0]
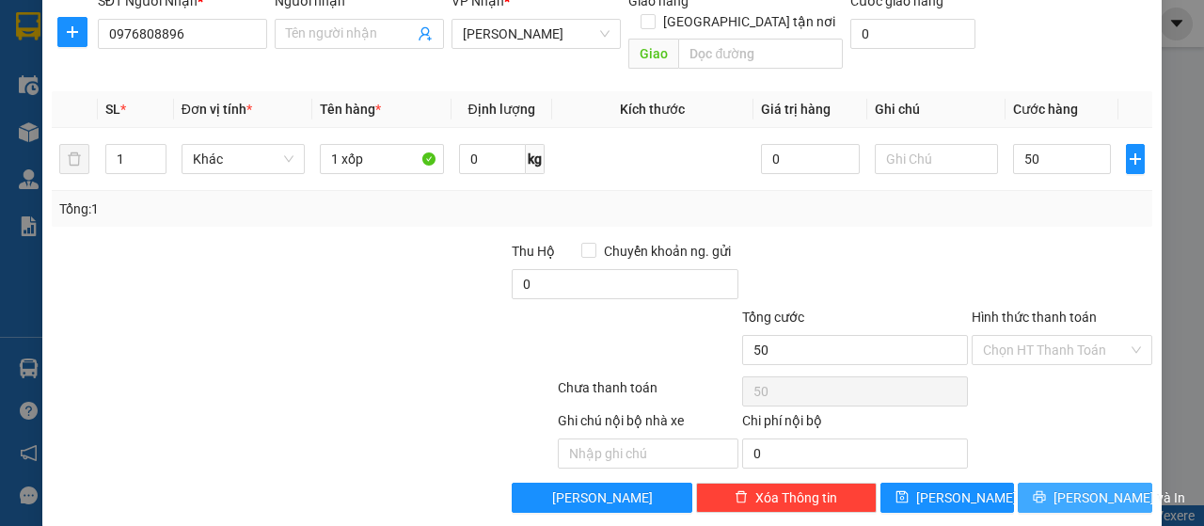
type input "50.000"
click at [1058, 487] on span "[PERSON_NAME] và In" at bounding box center [1120, 497] width 132 height 21
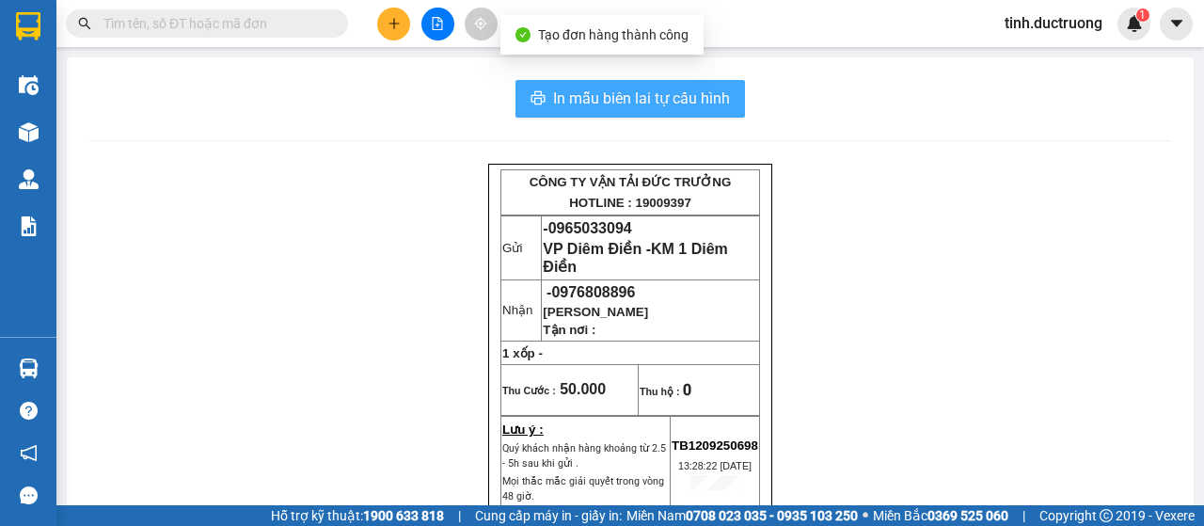
click at [684, 93] on span "In mẫu biên lai tự cấu hình" at bounding box center [641, 99] width 177 height 24
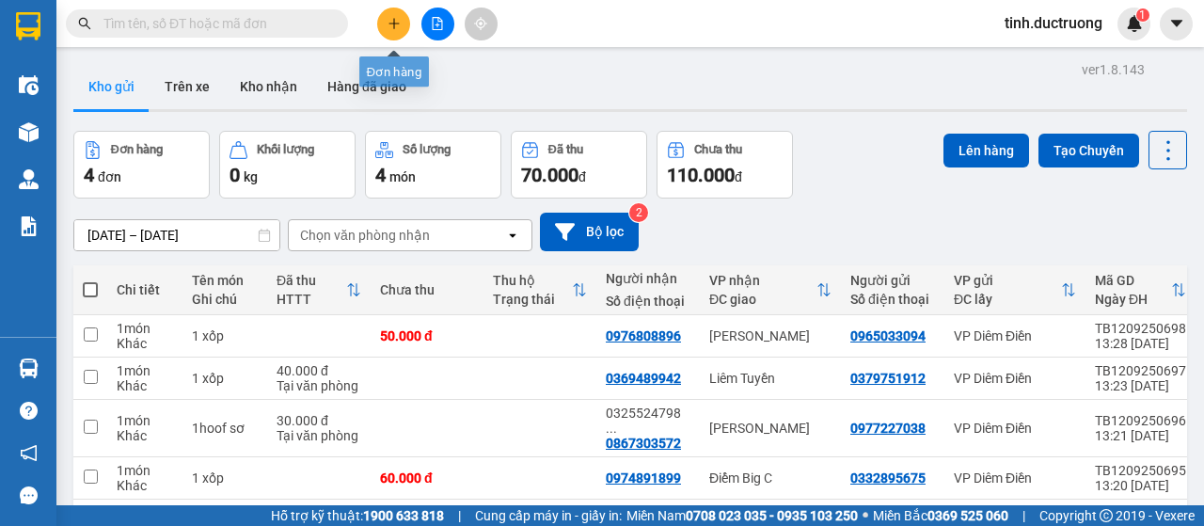
click at [401, 24] on button at bounding box center [393, 24] width 33 height 33
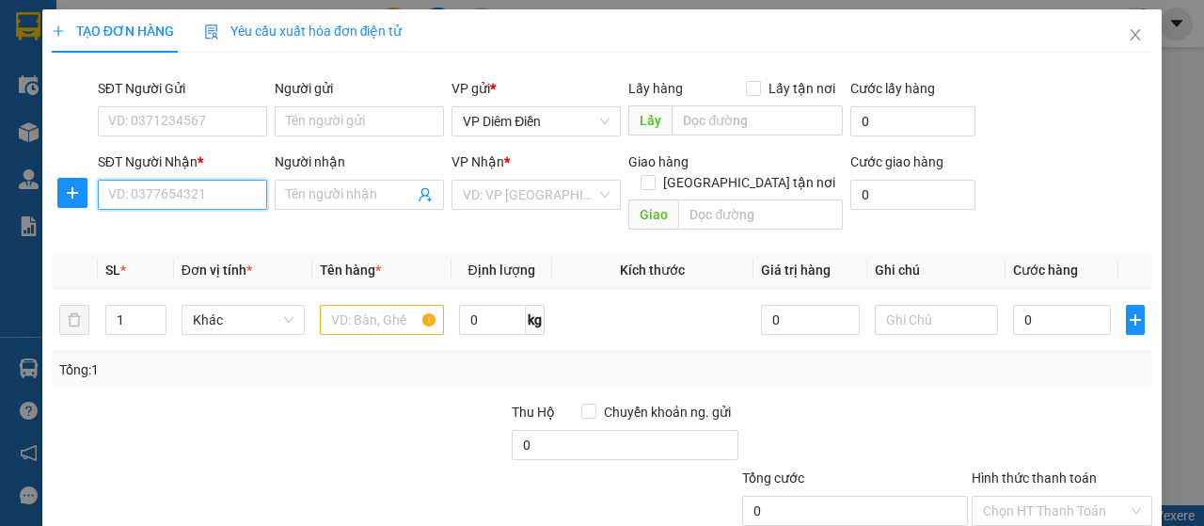
click at [201, 208] on input "SĐT Người Nhận *" at bounding box center [182, 195] width 169 height 30
click at [207, 194] on input "SĐT Người Nhận *" at bounding box center [182, 195] width 169 height 30
click at [382, 306] on input "text" at bounding box center [381, 320] width 123 height 30
type input "1 xốp"
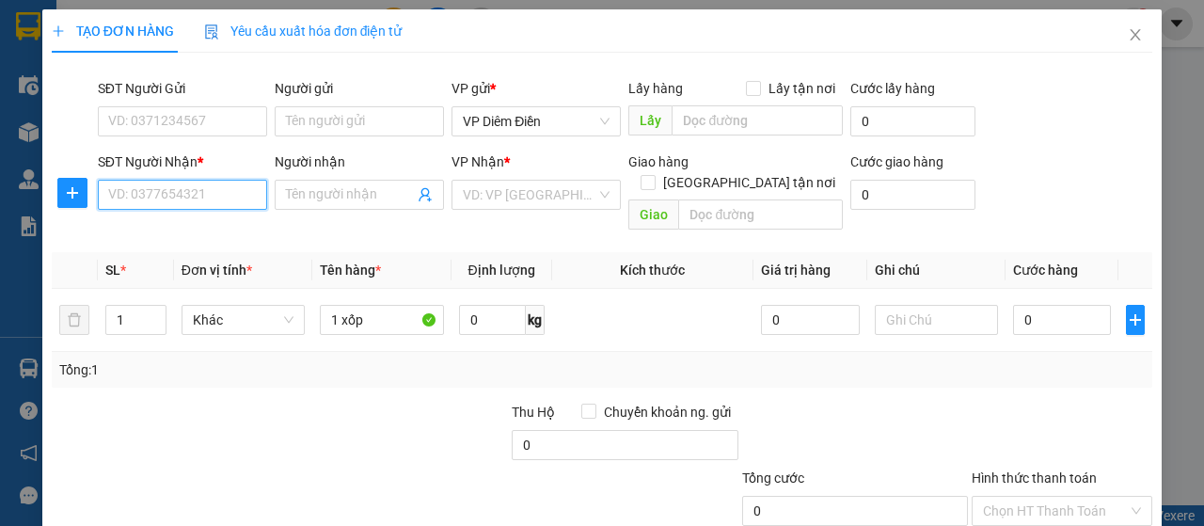
click at [216, 199] on input "SĐT Người Nhận *" at bounding box center [182, 195] width 169 height 30
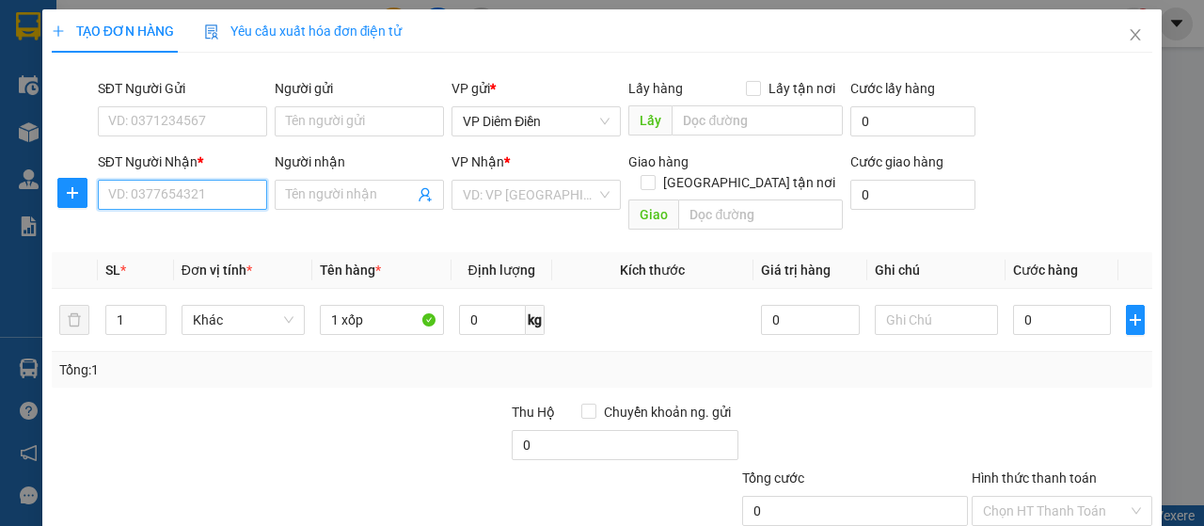
click at [226, 193] on input "SĐT Người Nhận *" at bounding box center [182, 195] width 169 height 30
type input "0979783189"
click at [147, 238] on div "0979783189" at bounding box center [180, 231] width 145 height 21
checkbox input "true"
type input "CT2 A10 Nam Trung Yên, Đức Nghĩa, Khu đô thị Nam Trung Yên, Yên Hoà, Cầu Giấy, …"
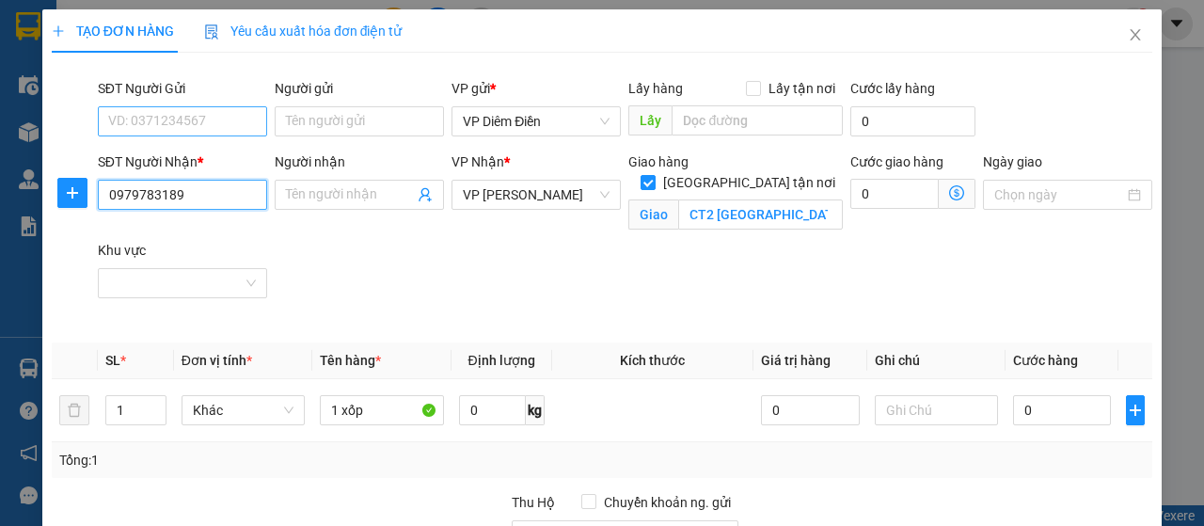
type input "0979783189"
click at [188, 121] on input "SĐT Người Gửi" at bounding box center [182, 121] width 169 height 30
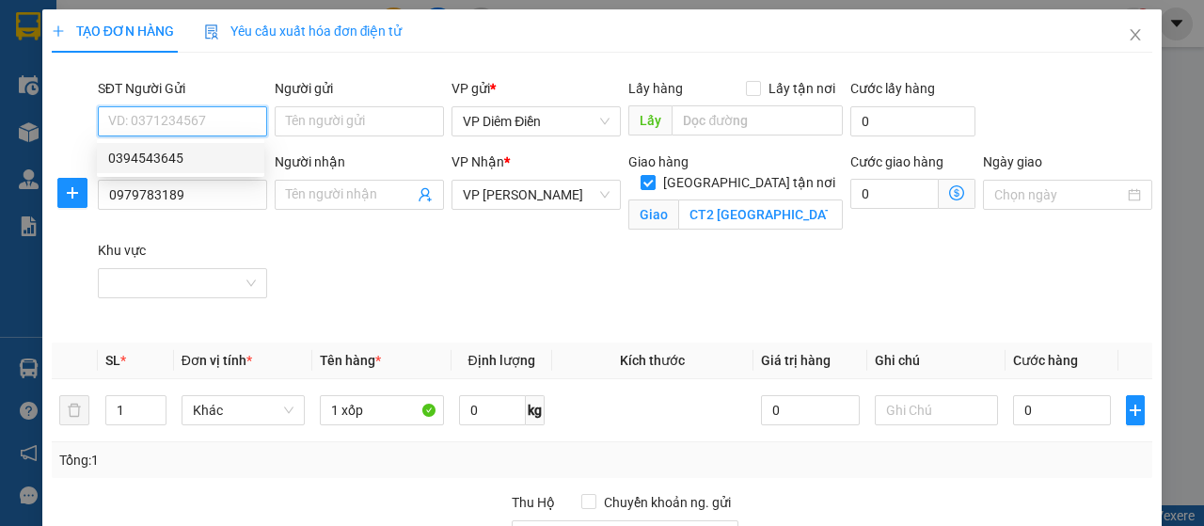
click at [174, 160] on div "0394543645" at bounding box center [180, 158] width 145 height 21
type input "0394543645"
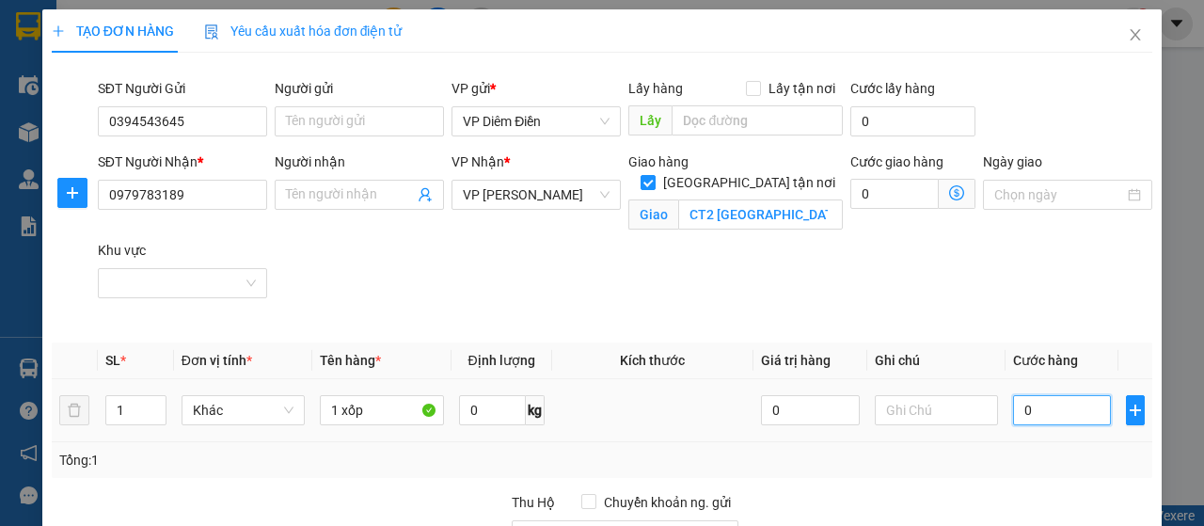
drag, startPoint x: 1040, startPoint y: 411, endPoint x: 1061, endPoint y: 413, distance: 21.7
click at [1041, 411] on input "0" at bounding box center [1062, 410] width 99 height 30
type input "1"
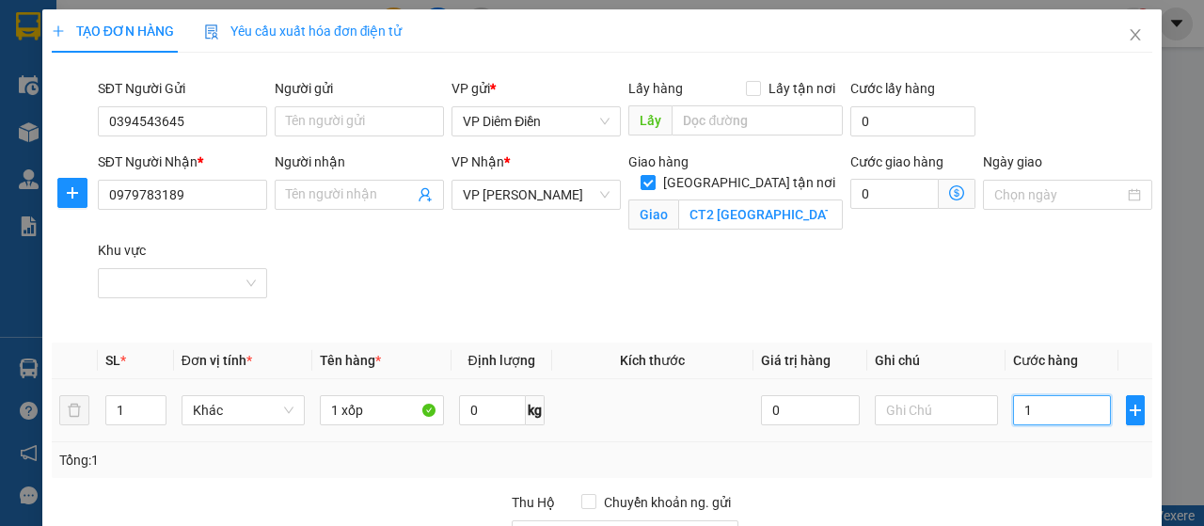
type input "12"
type input "120"
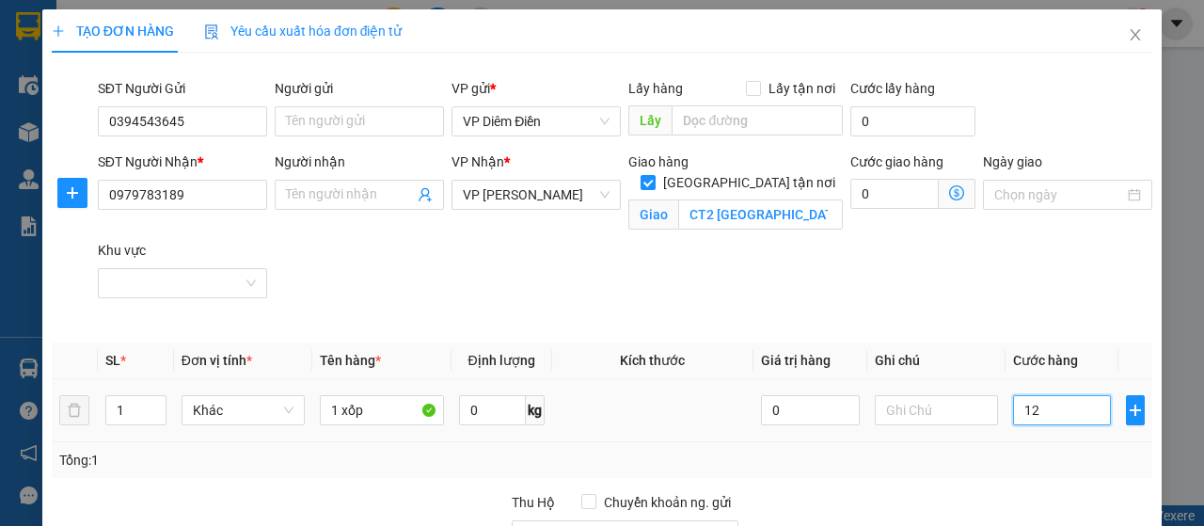
type input "120"
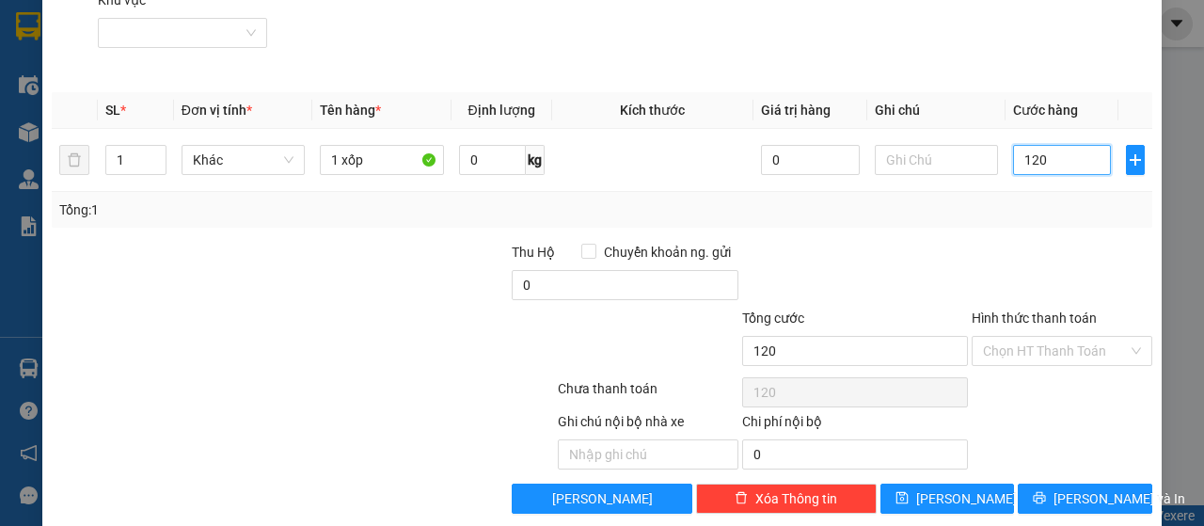
scroll to position [271, 0]
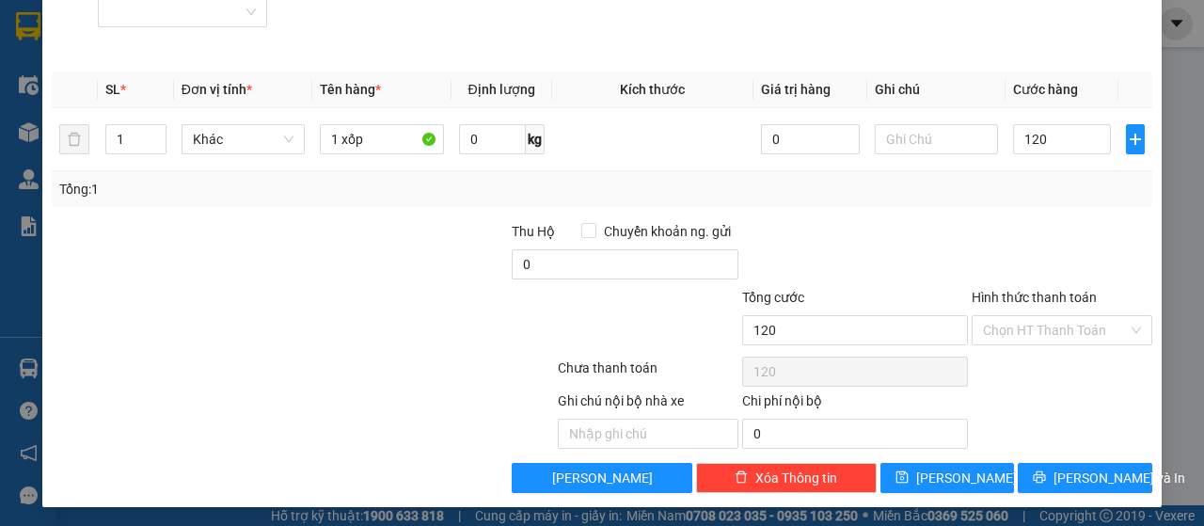
type input "120.000"
click at [1052, 294] on label "Hình thức thanh toán" at bounding box center [1034, 297] width 125 height 15
click at [1052, 316] on input "Hình thức thanh toán" at bounding box center [1055, 330] width 145 height 28
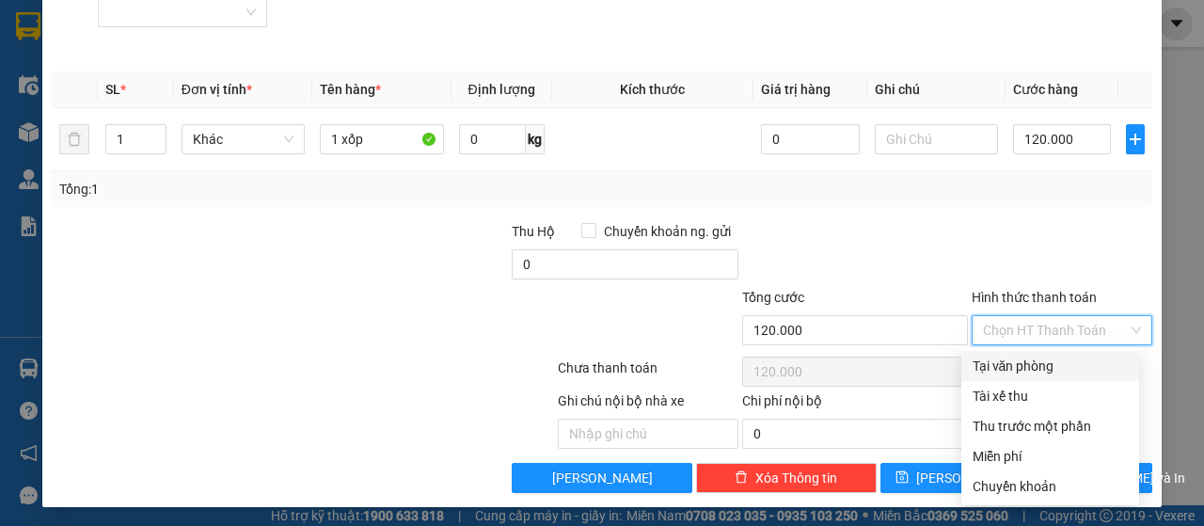
click at [1040, 364] on div "Tại văn phòng" at bounding box center [1050, 366] width 155 height 21
type input "0"
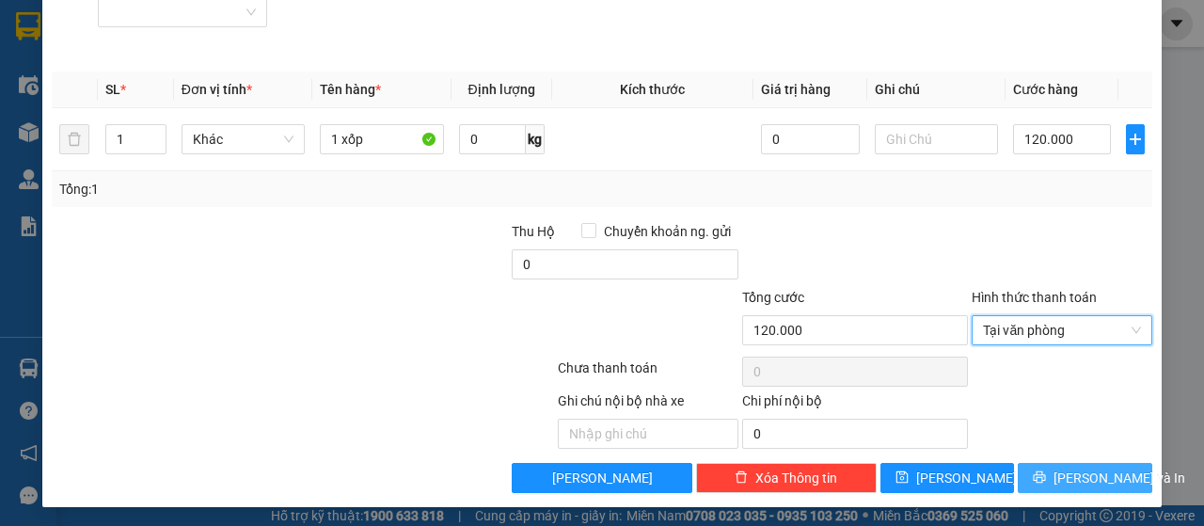
click at [1045, 476] on icon "printer" at bounding box center [1040, 477] width 12 height 12
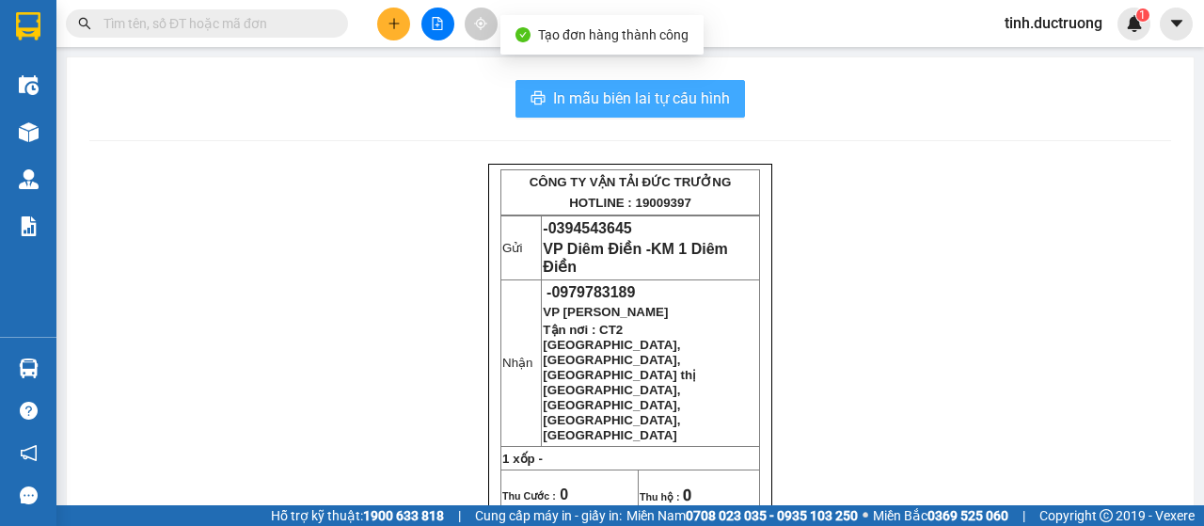
click at [697, 98] on span "In mẫu biên lai tự cấu hình" at bounding box center [641, 99] width 177 height 24
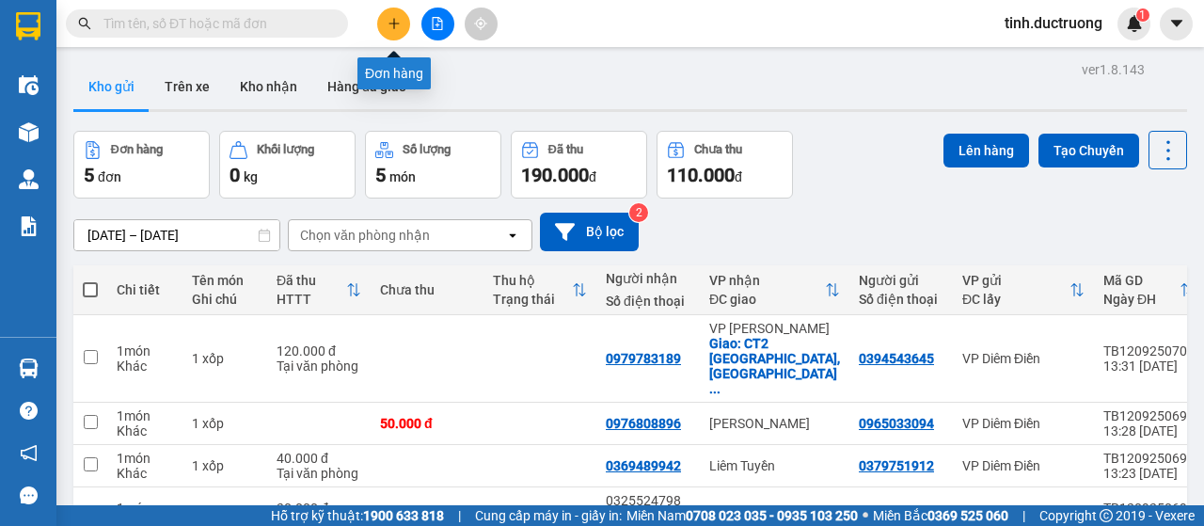
click at [400, 27] on icon "plus" at bounding box center [394, 23] width 13 height 13
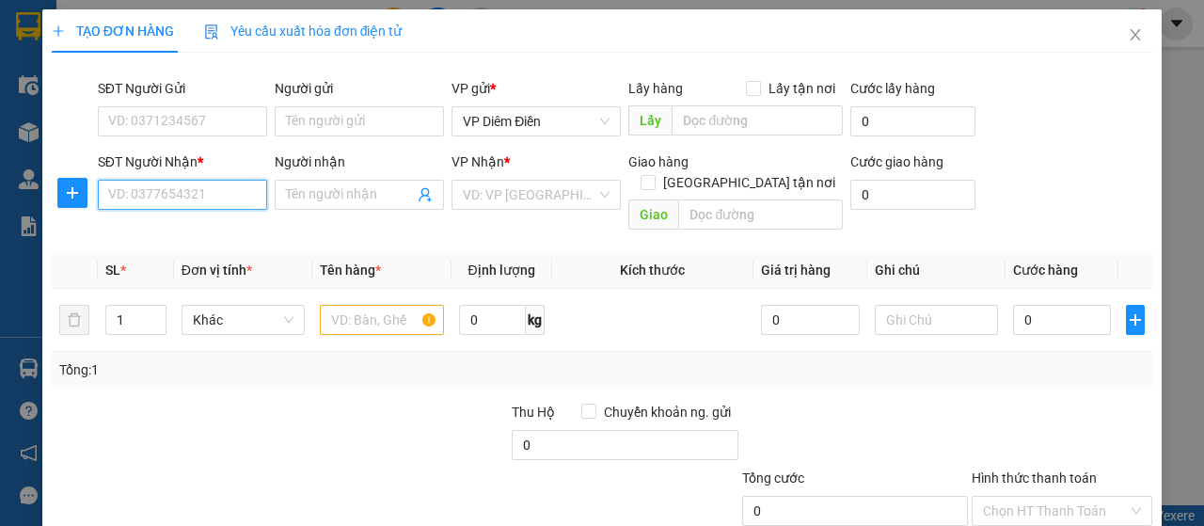
click at [226, 193] on input "SĐT Người Nhận *" at bounding box center [182, 195] width 169 height 30
click at [404, 305] on input "text" at bounding box center [381, 320] width 123 height 30
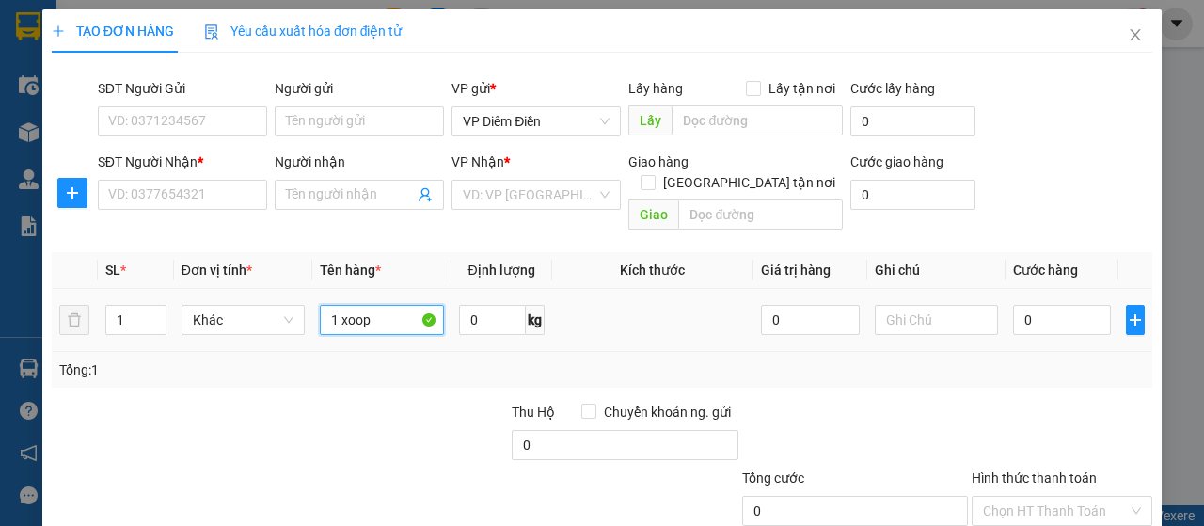
type input "1 xoops"
click at [366, 305] on input "1 xoops" at bounding box center [381, 320] width 123 height 30
drag, startPoint x: 378, startPoint y: 298, endPoint x: 319, endPoint y: 305, distance: 59.6
click at [320, 305] on input "1 xoops" at bounding box center [381, 320] width 123 height 30
type input "1 xốp"
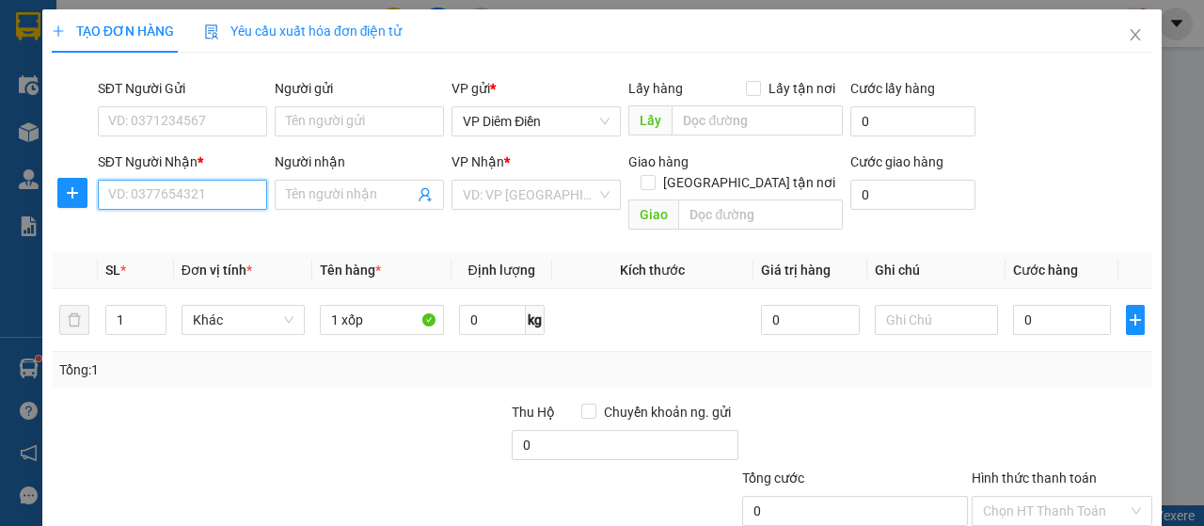
click at [253, 196] on input "SĐT Người Nhận *" at bounding box center [182, 195] width 169 height 30
click at [207, 187] on input "SĐT Người Nhận *" at bounding box center [182, 195] width 169 height 30
type input "0988843681"
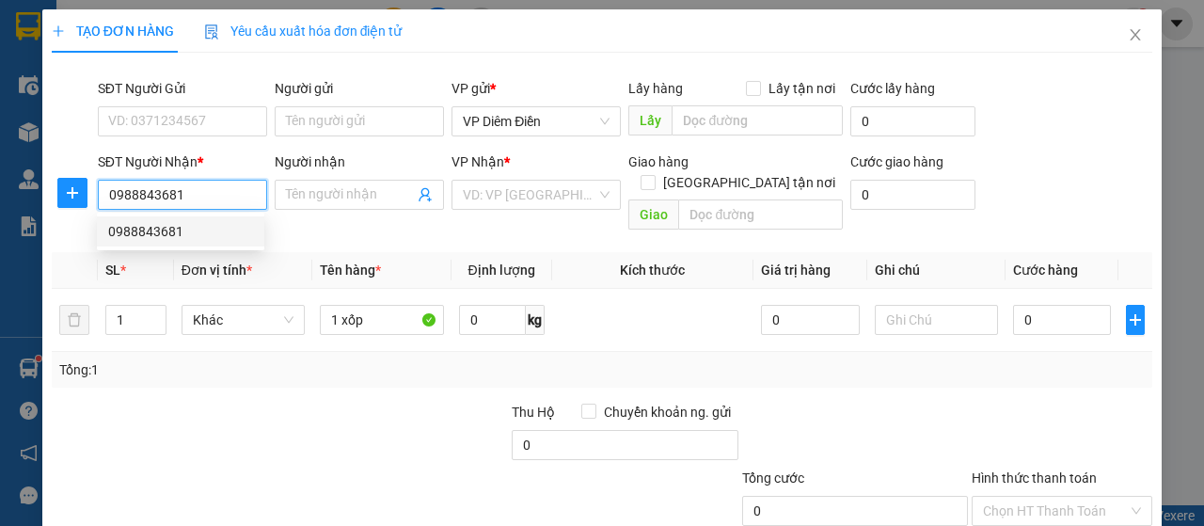
click at [151, 228] on div "0988843681" at bounding box center [180, 231] width 145 height 21
checkbox input "true"
type input "số 25 ngõ 112 Định Công Thượng, Phường Định Công, Quận Hoàng Mai, Thành phố Hà …"
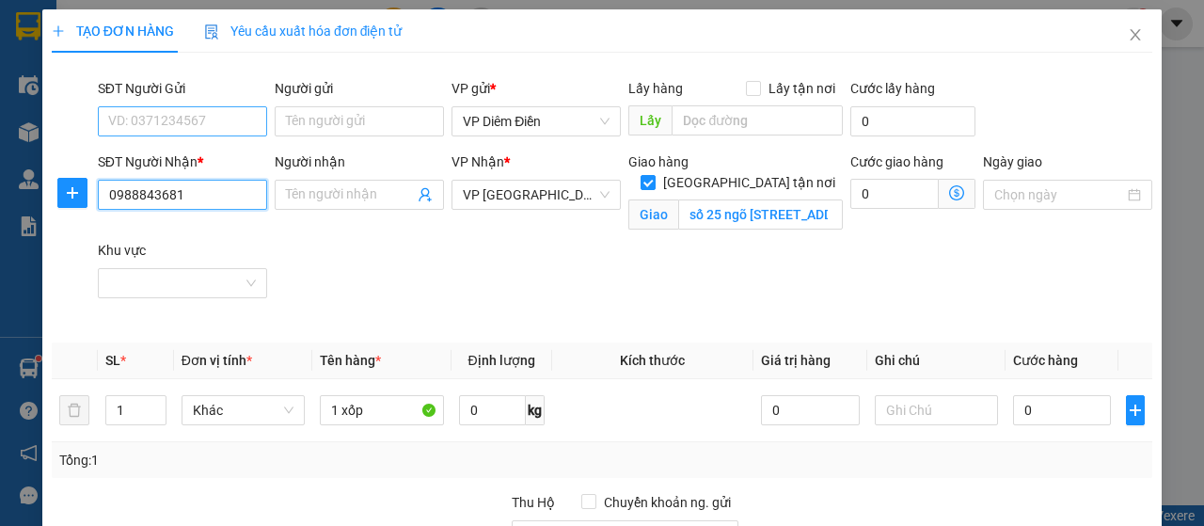
type input "0988843681"
click at [205, 117] on input "SĐT Người Gửi" at bounding box center [182, 121] width 169 height 30
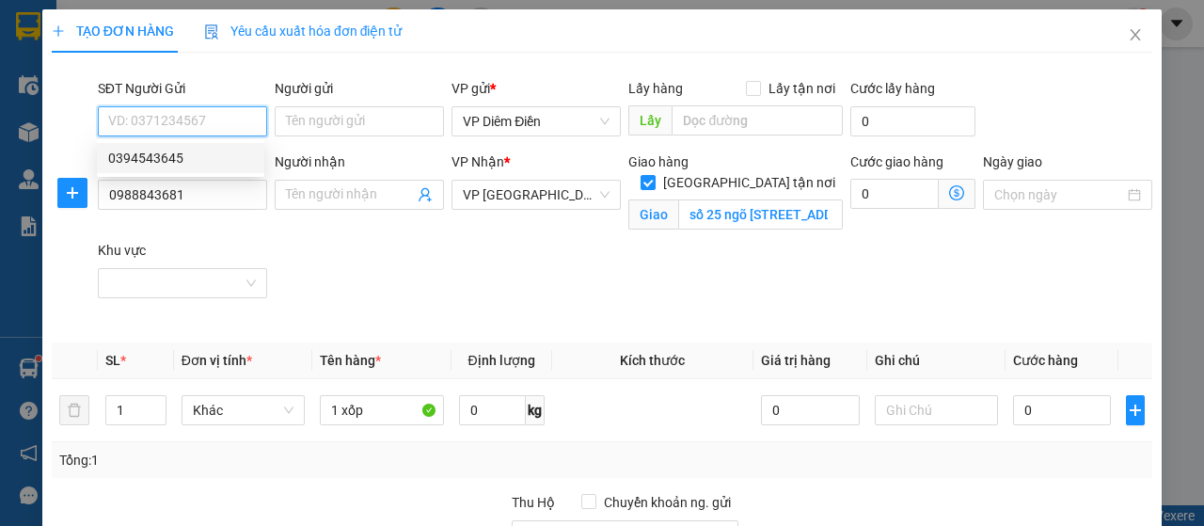
click at [172, 163] on div "0394543645" at bounding box center [180, 158] width 145 height 21
type input "0394543645"
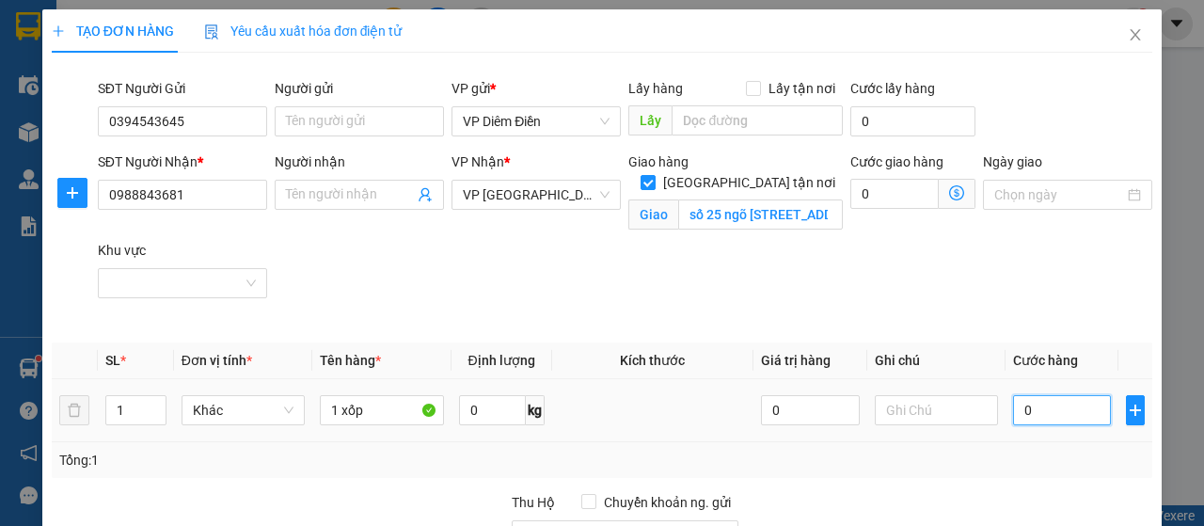
click at [1072, 409] on input "0" at bounding box center [1062, 410] width 99 height 30
type input "1"
type input "12"
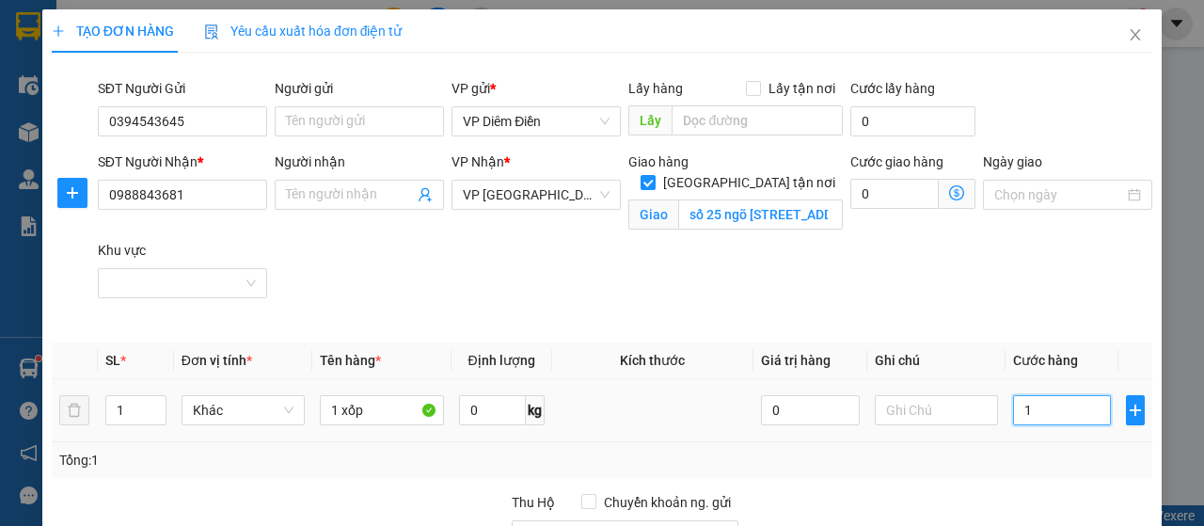
type input "12"
type input "120"
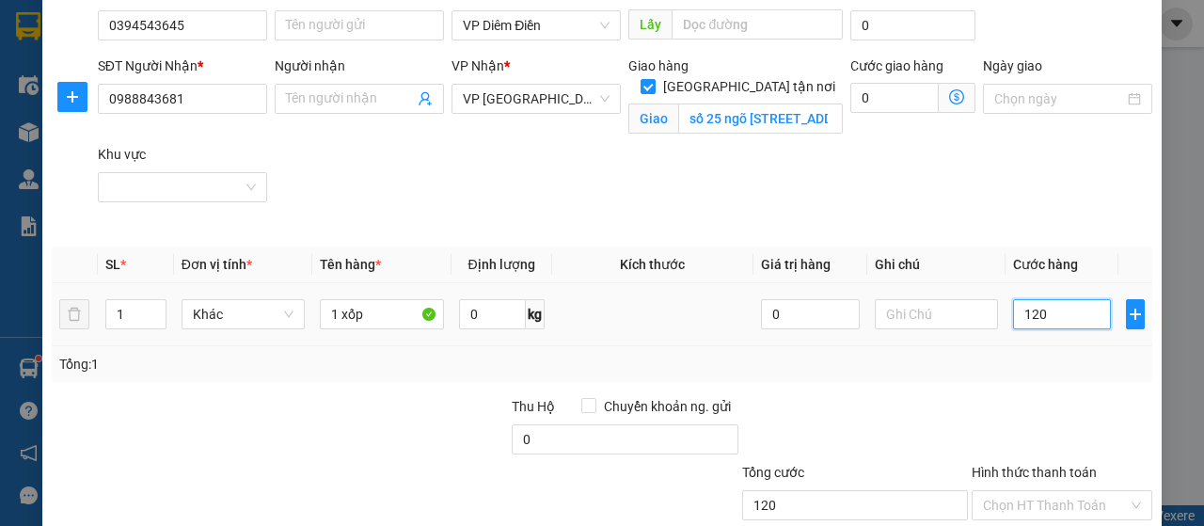
scroll to position [188, 0]
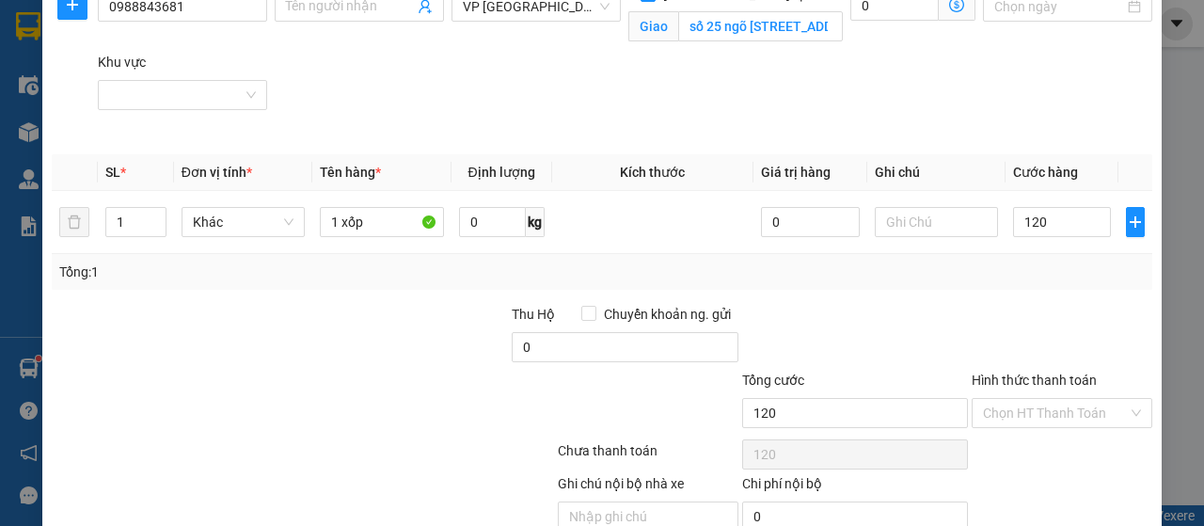
type input "120.000"
click at [1055, 377] on label "Hình thức thanh toán" at bounding box center [1034, 380] width 125 height 15
click at [1055, 399] on input "Hình thức thanh toán" at bounding box center [1055, 413] width 145 height 28
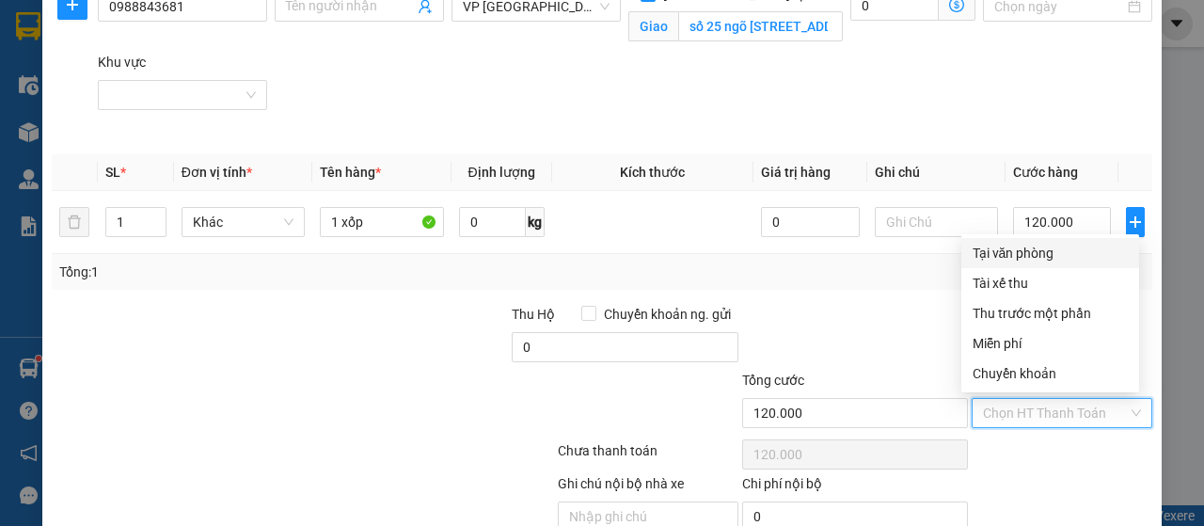
click at [1035, 247] on div "Tại văn phòng" at bounding box center [1050, 253] width 155 height 21
type input "0"
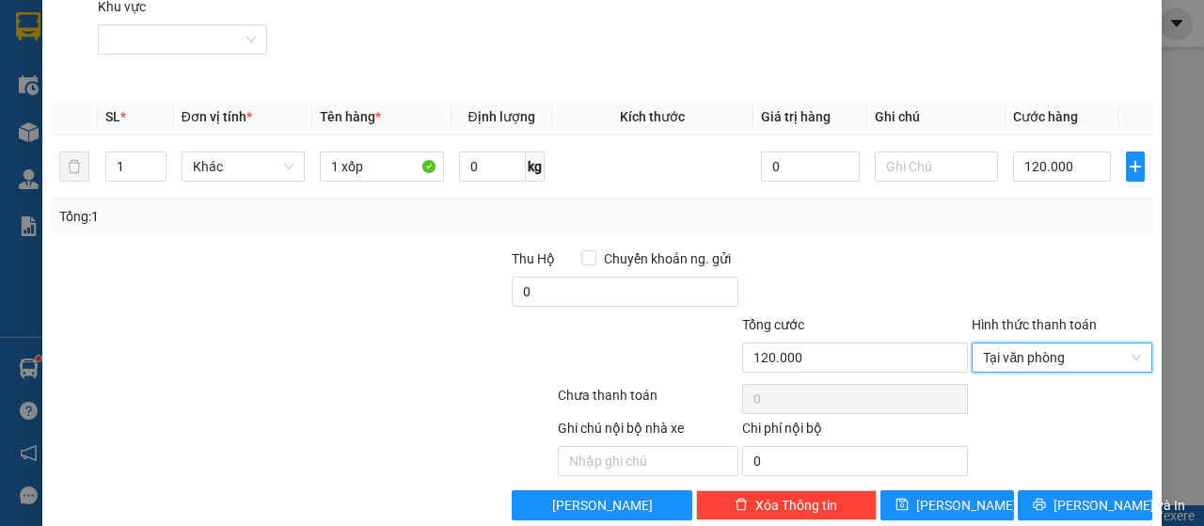
scroll to position [271, 0]
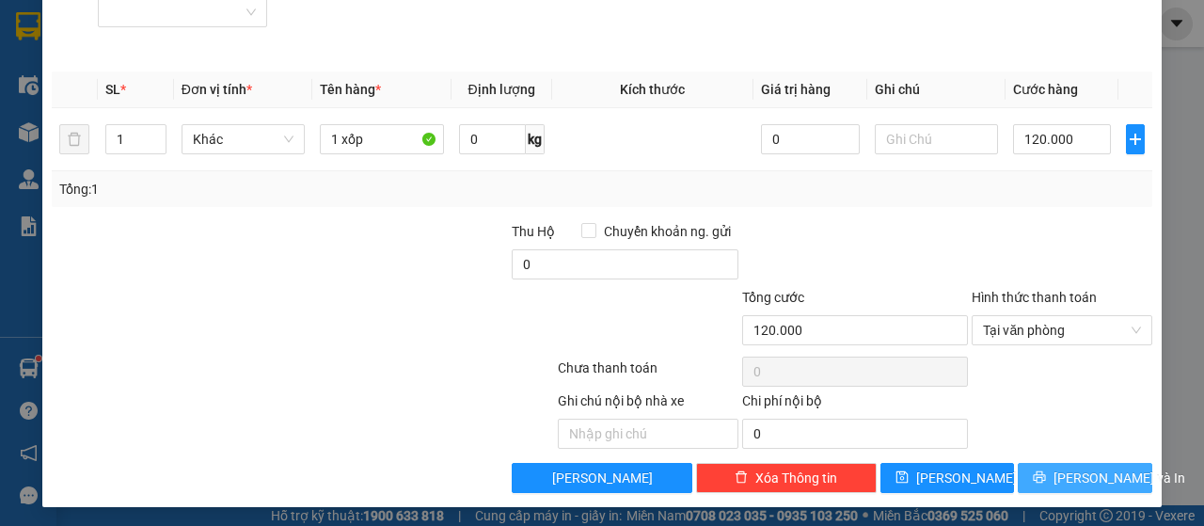
click at [1069, 477] on span "[PERSON_NAME] và In" at bounding box center [1120, 478] width 132 height 21
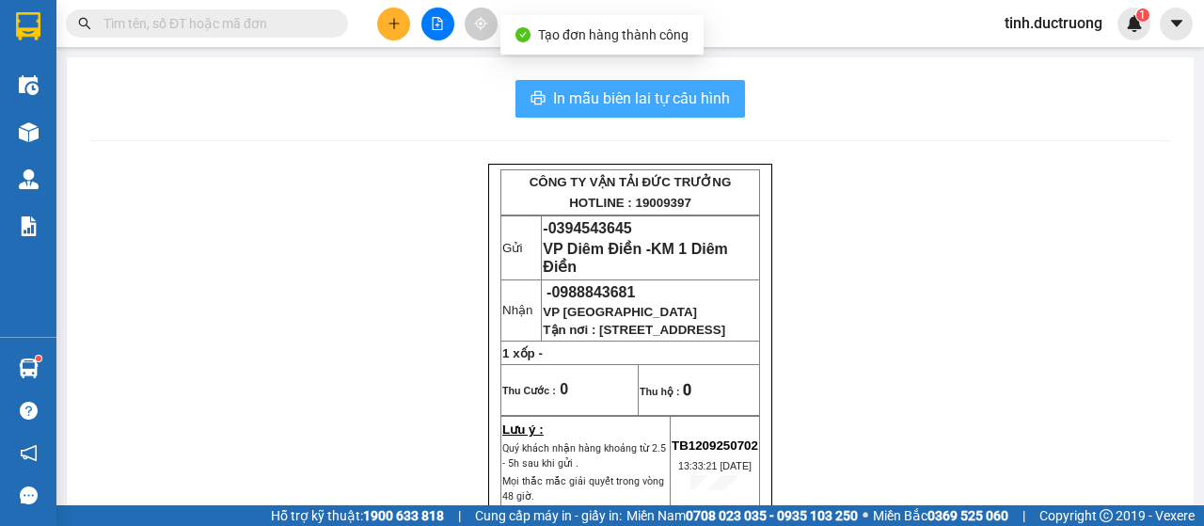
click at [672, 99] on span "In mẫu biên lai tự cấu hình" at bounding box center [641, 99] width 177 height 24
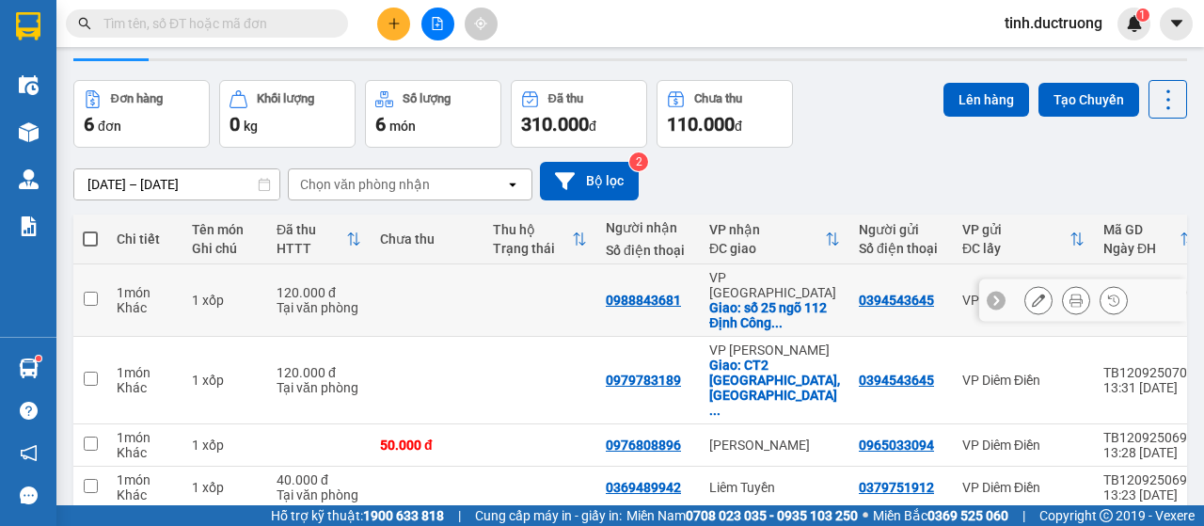
scroll to position [94, 0]
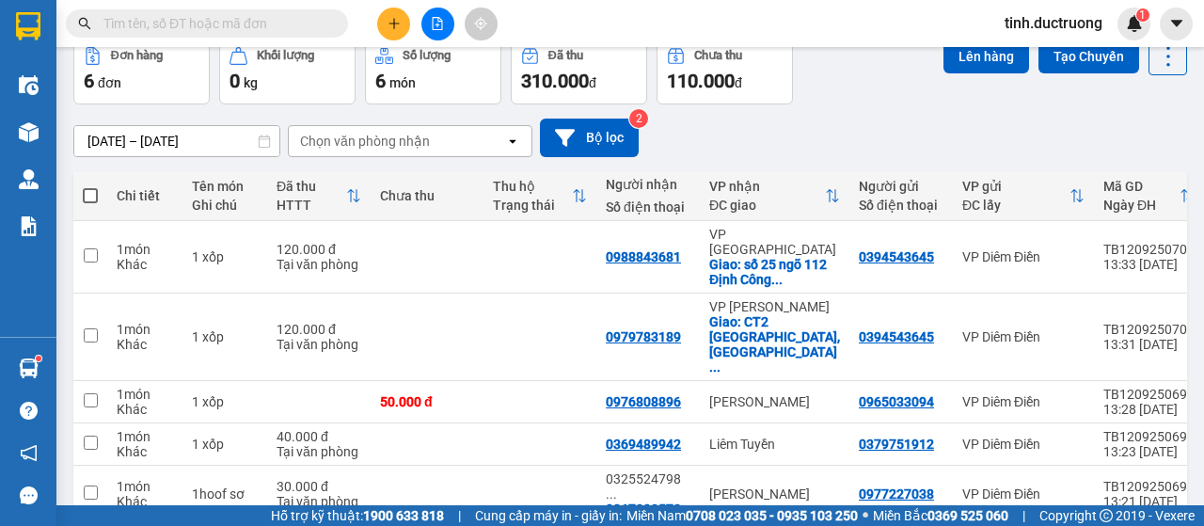
click at [87, 199] on span at bounding box center [90, 195] width 15 height 15
click at [90, 186] on input "checkbox" at bounding box center [90, 186] width 0 height 0
checkbox input "true"
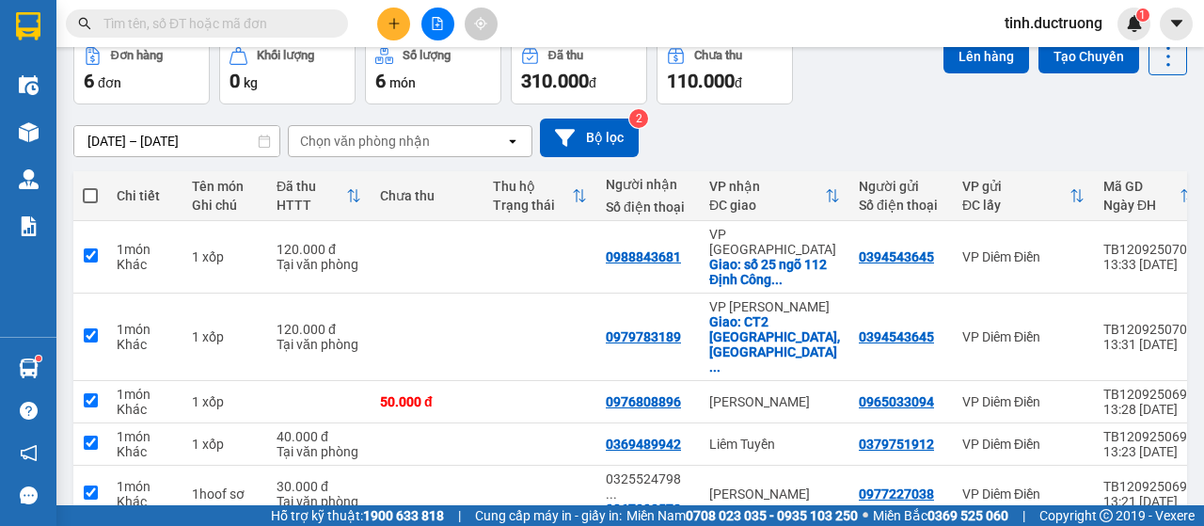
checkbox input "true"
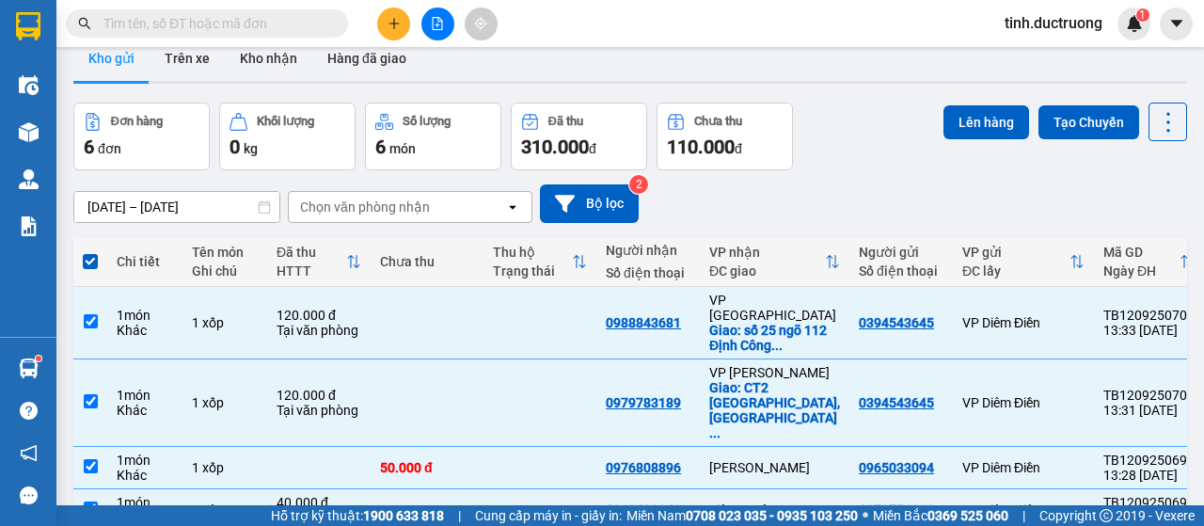
scroll to position [0, 0]
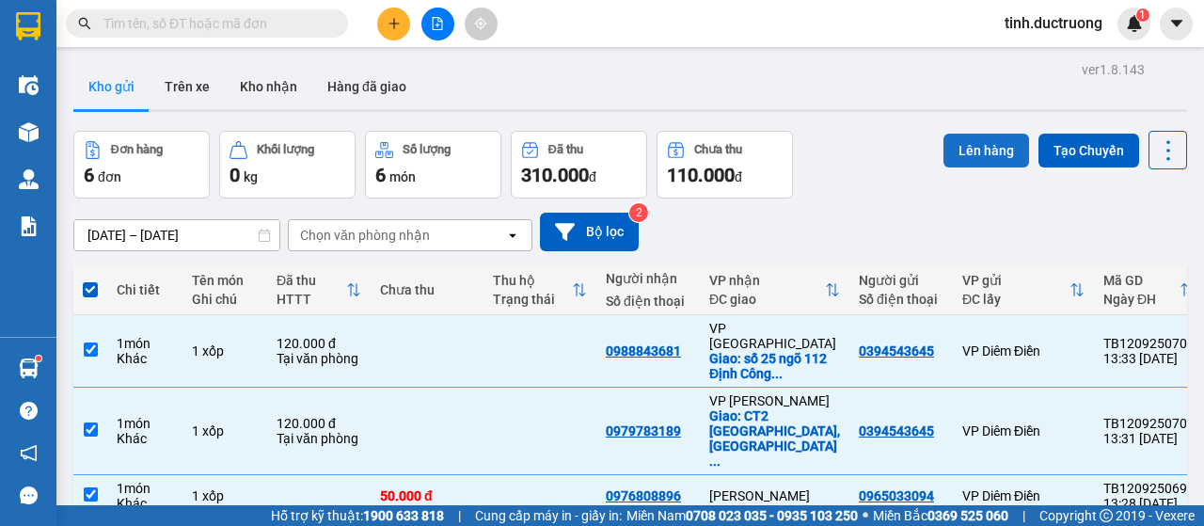
click at [991, 144] on button "Lên hàng" at bounding box center [987, 151] width 86 height 34
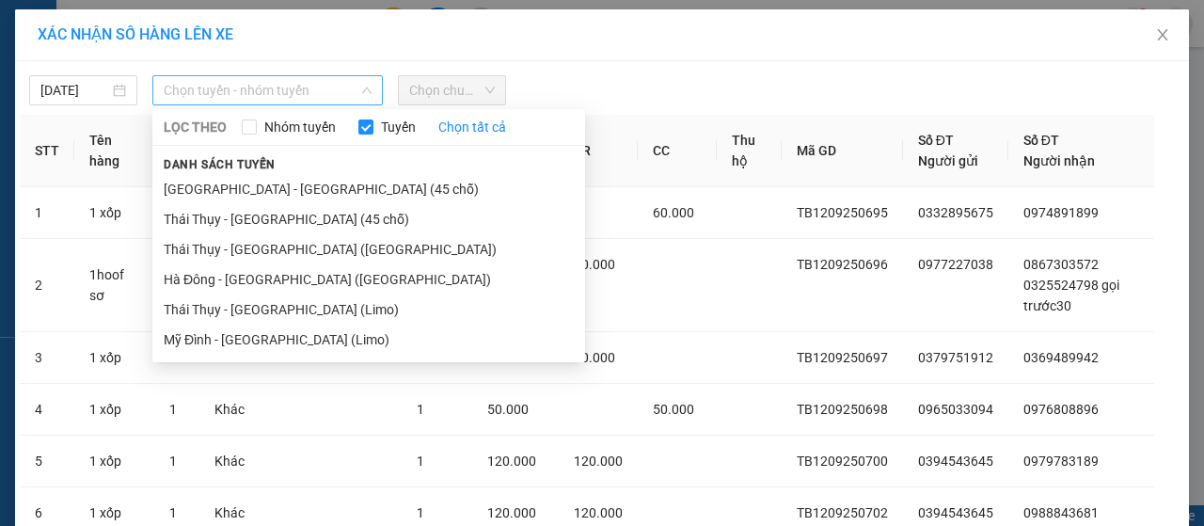
click at [231, 94] on span "Chọn tuyến - nhóm tuyến" at bounding box center [268, 90] width 208 height 28
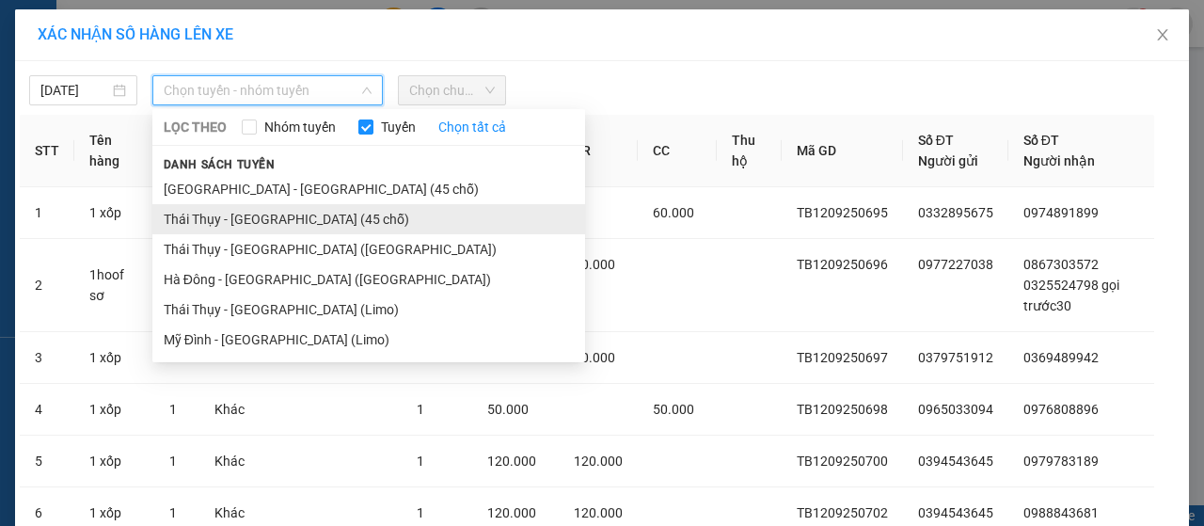
click at [230, 222] on li "Thái Thụy - [GEOGRAPHIC_DATA] (45 chỗ)" at bounding box center [368, 219] width 433 height 30
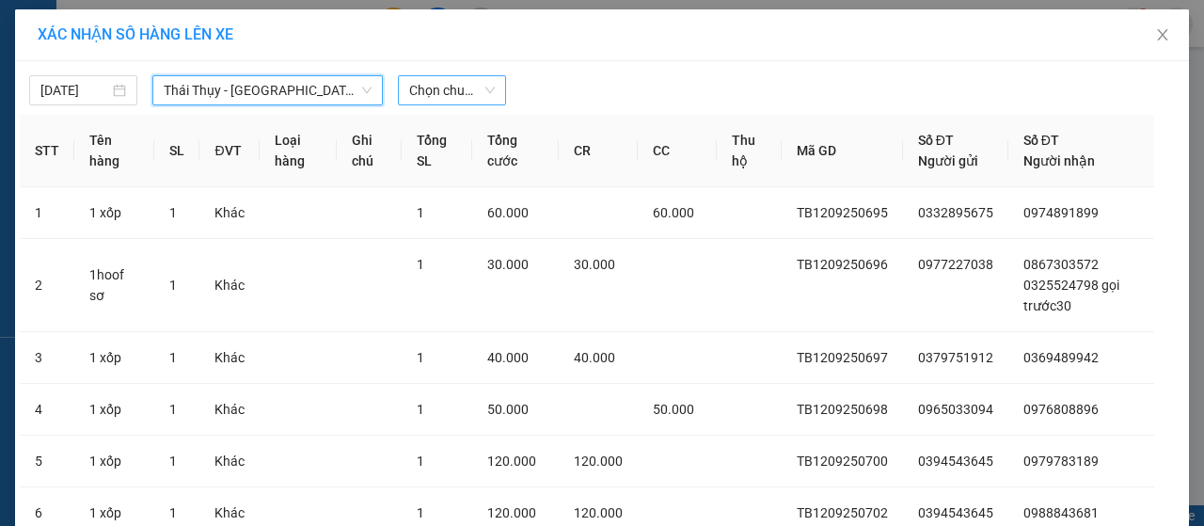
click at [446, 93] on span "Chọn chuyến" at bounding box center [452, 90] width 86 height 28
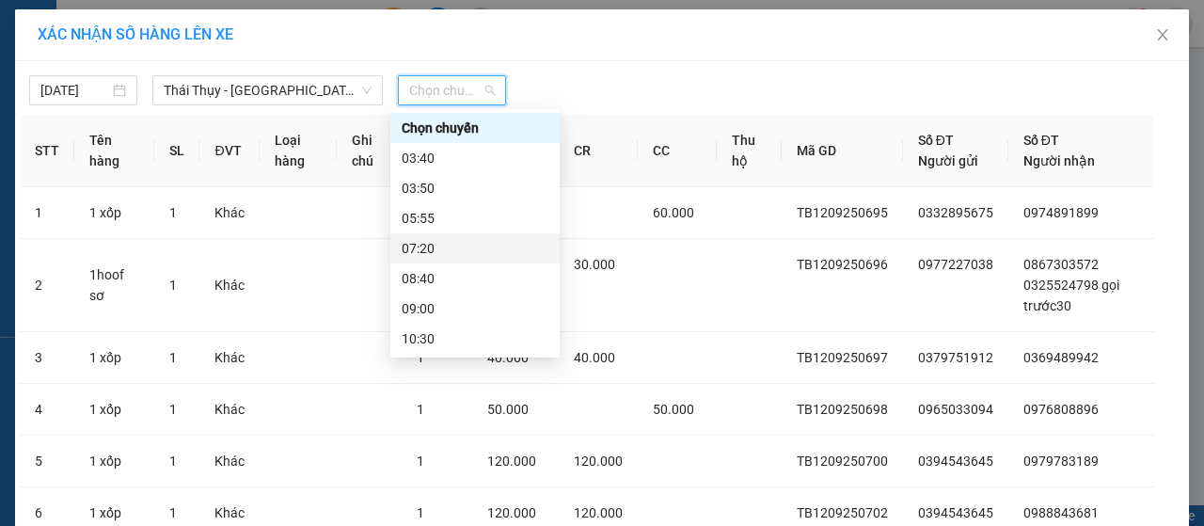
scroll to position [177, 0]
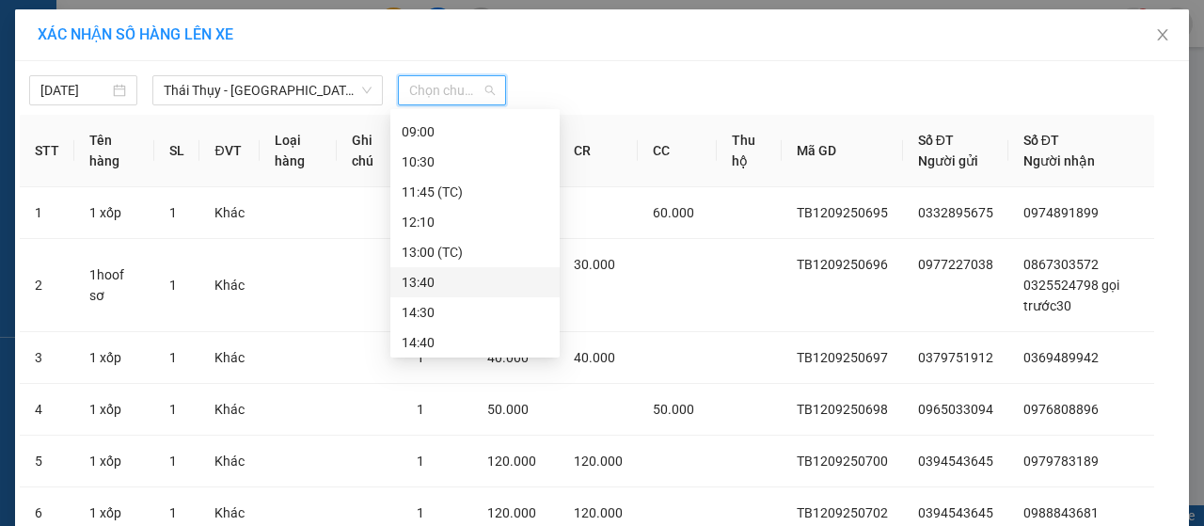
click at [435, 285] on div "13:40" at bounding box center [475, 282] width 147 height 21
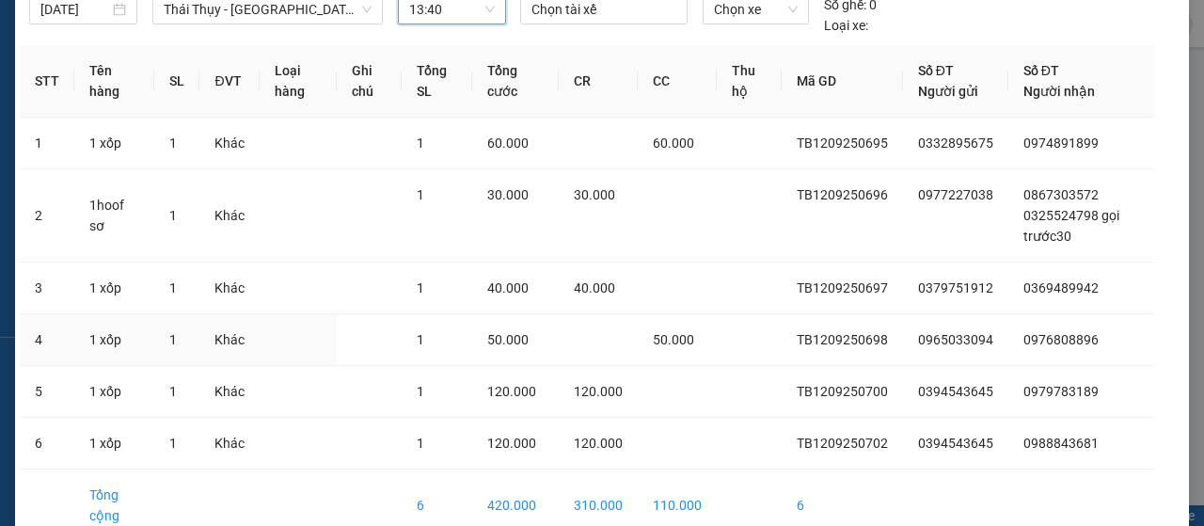
scroll to position [179, 0]
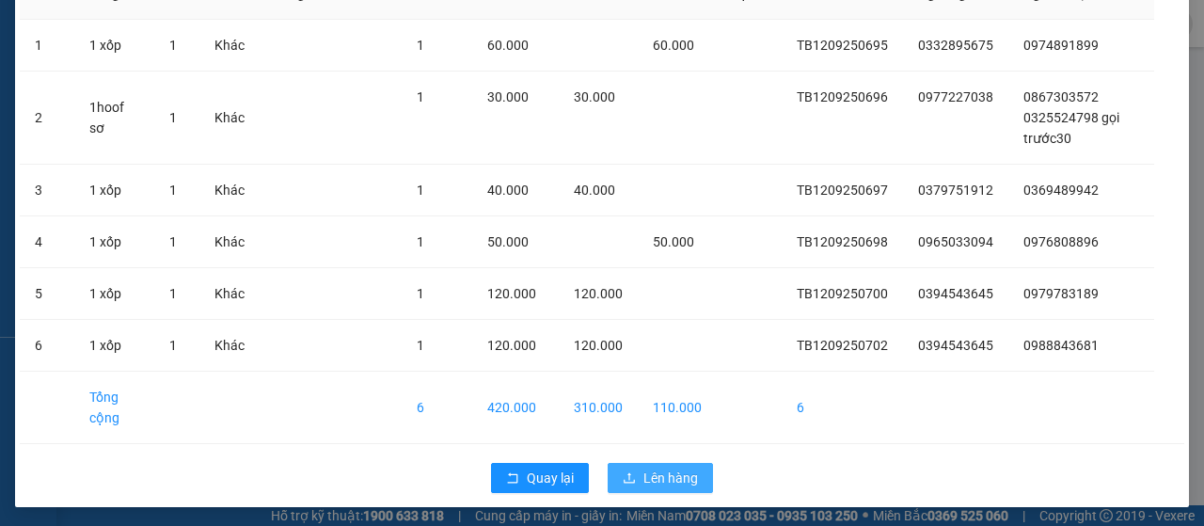
click at [672, 476] on span "Lên hàng" at bounding box center [671, 478] width 55 height 21
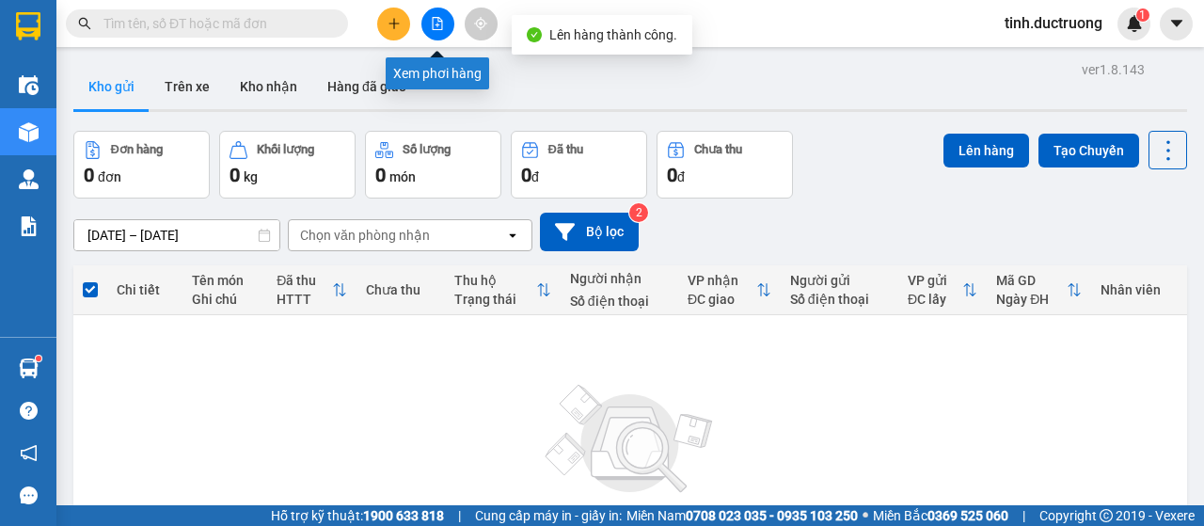
click at [438, 27] on icon "file-add" at bounding box center [437, 23] width 13 height 13
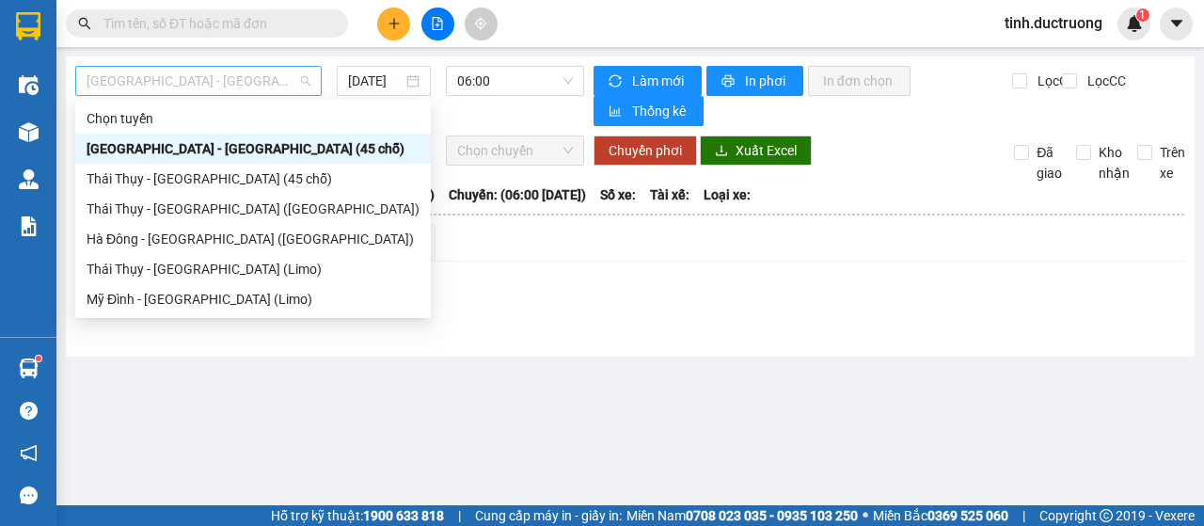
click at [160, 80] on span "[GEOGRAPHIC_DATA] - [GEOGRAPHIC_DATA] (45 chỗ)" at bounding box center [199, 81] width 224 height 28
drag, startPoint x: 171, startPoint y: 180, endPoint x: 333, endPoint y: 109, distance: 176.6
click at [175, 177] on div "Thái Thụy - [GEOGRAPHIC_DATA] (45 chỗ)" at bounding box center [253, 178] width 333 height 21
type input "[DATE]"
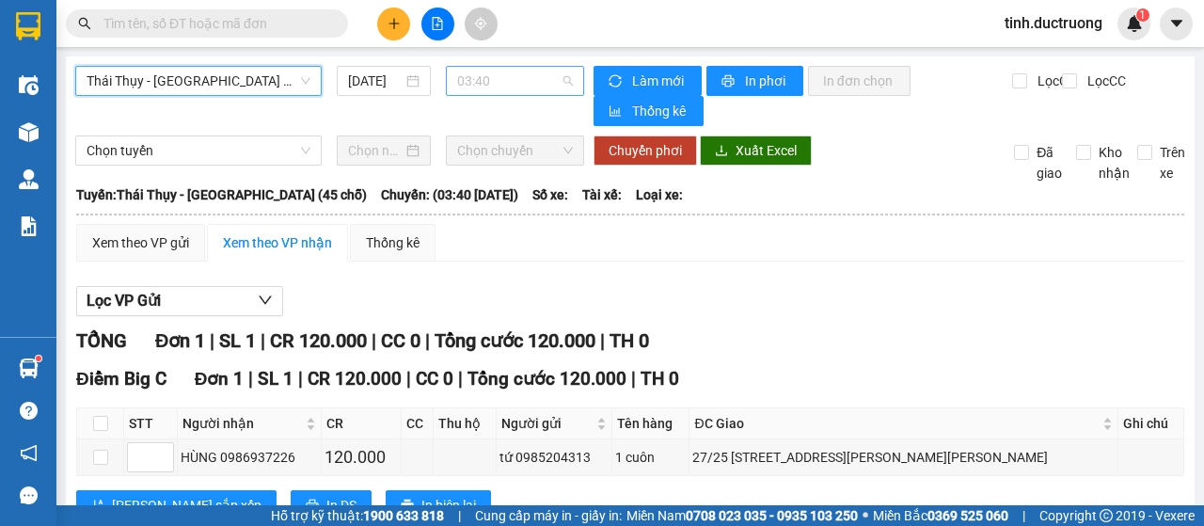
click at [501, 88] on span "03:40" at bounding box center [514, 81] width 115 height 28
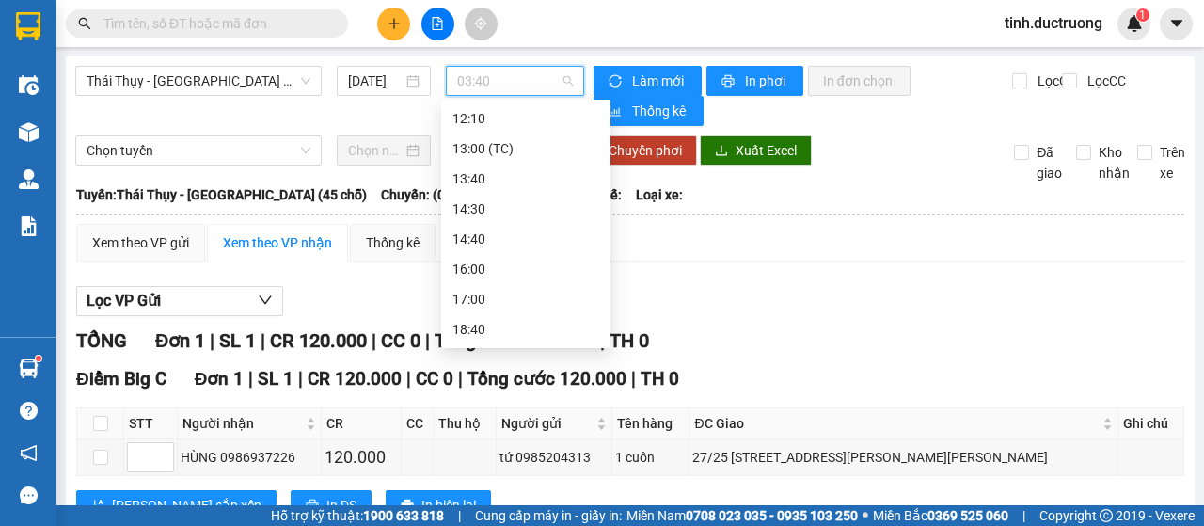
scroll to position [177, 0]
click at [486, 272] on div "13:40" at bounding box center [526, 273] width 147 height 21
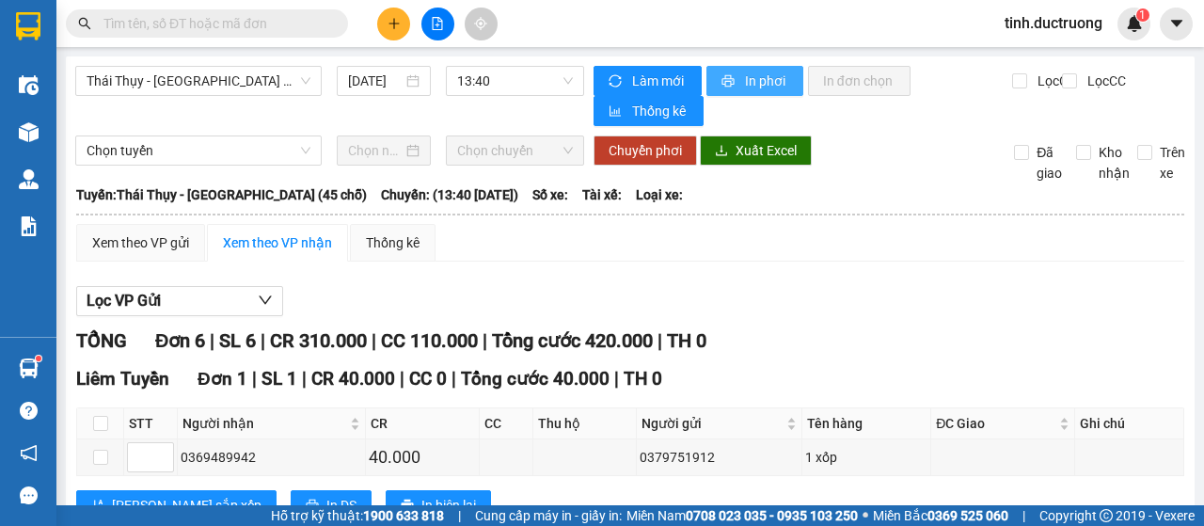
click at [751, 86] on span "In phơi" at bounding box center [766, 81] width 43 height 21
click at [406, 24] on button at bounding box center [393, 24] width 33 height 33
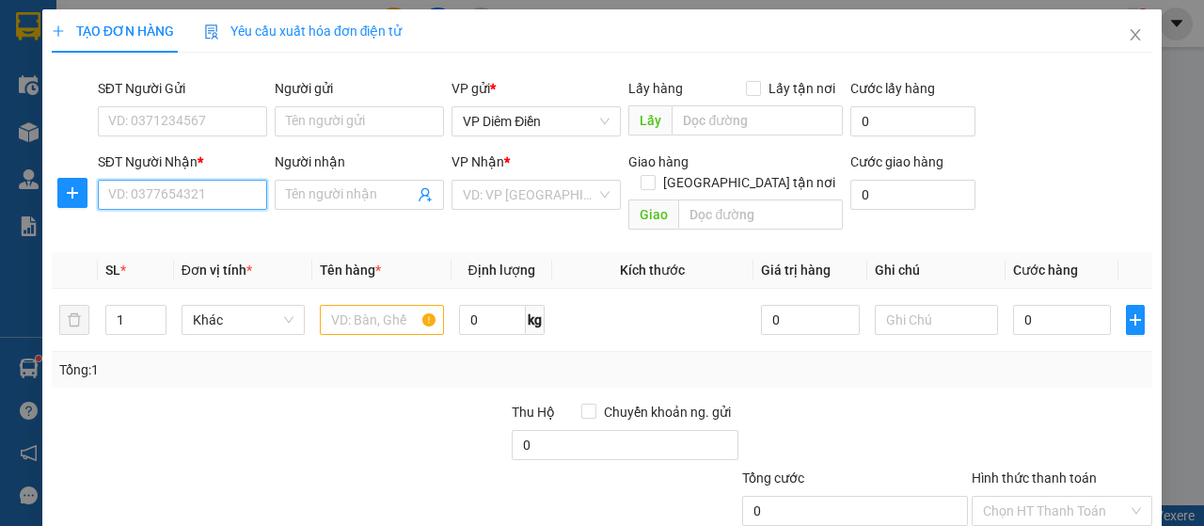
click at [213, 195] on input "SĐT Người Nhận *" at bounding box center [182, 195] width 169 height 30
type input "0329356045"
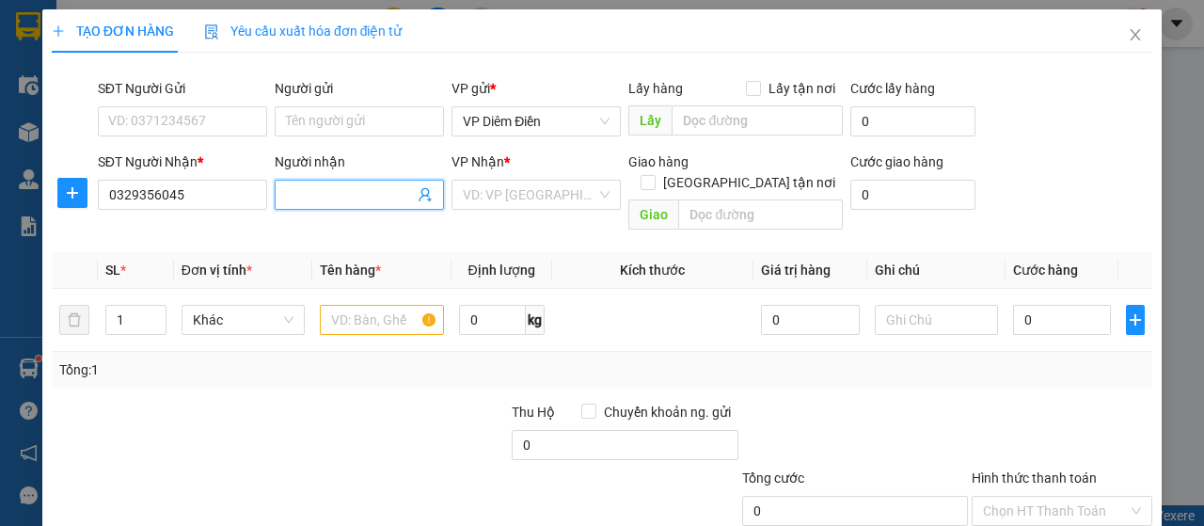
click at [390, 197] on input "Người nhận" at bounding box center [350, 194] width 128 height 21
type input "0963128656"
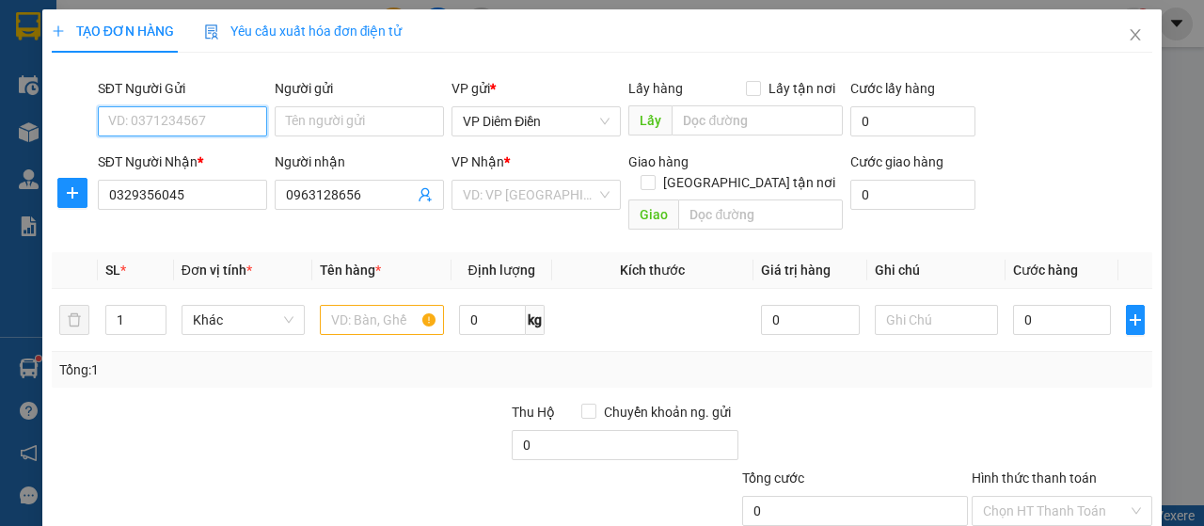
click at [201, 123] on input "SĐT Người Gửi" at bounding box center [182, 121] width 169 height 30
type input "0962835883"
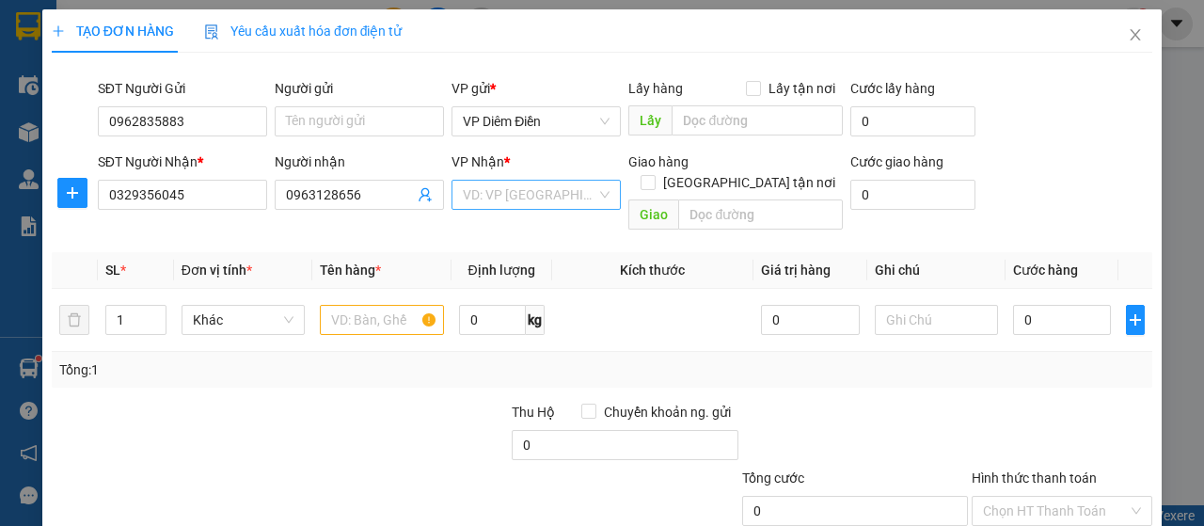
click at [580, 206] on input "search" at bounding box center [530, 195] width 134 height 28
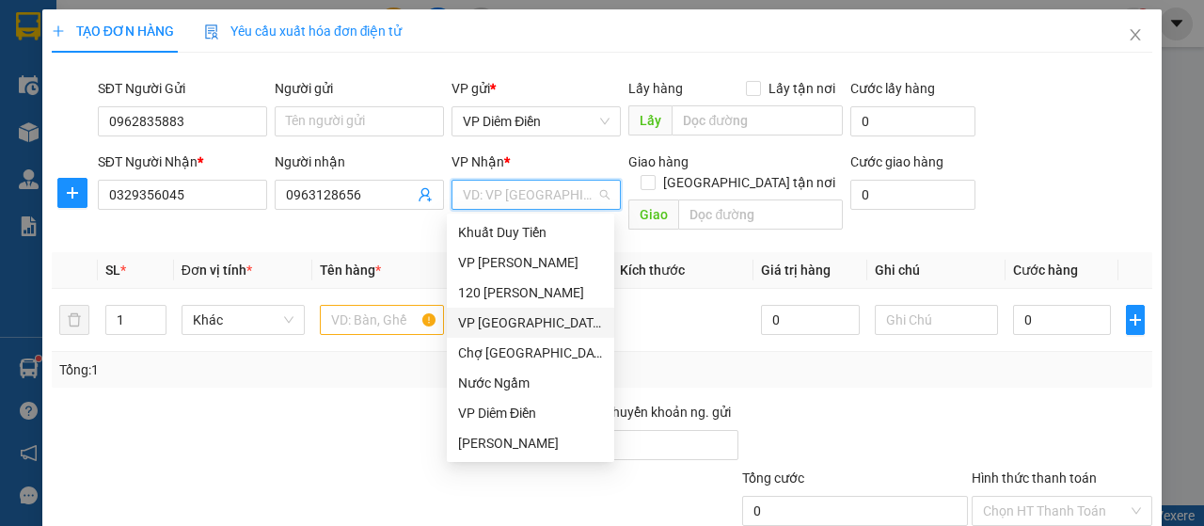
click at [546, 326] on div "VP [GEOGRAPHIC_DATA]" at bounding box center [530, 322] width 145 height 21
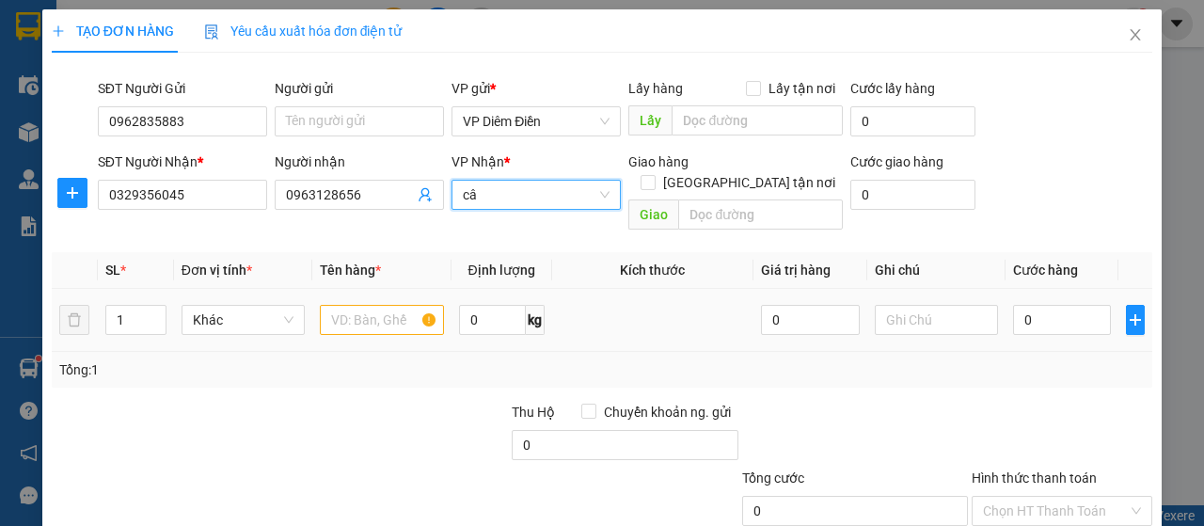
type input "câu"
drag, startPoint x: 517, startPoint y: 201, endPoint x: 489, endPoint y: 215, distance: 30.7
click at [452, 198] on div "câu" at bounding box center [536, 195] width 169 height 30
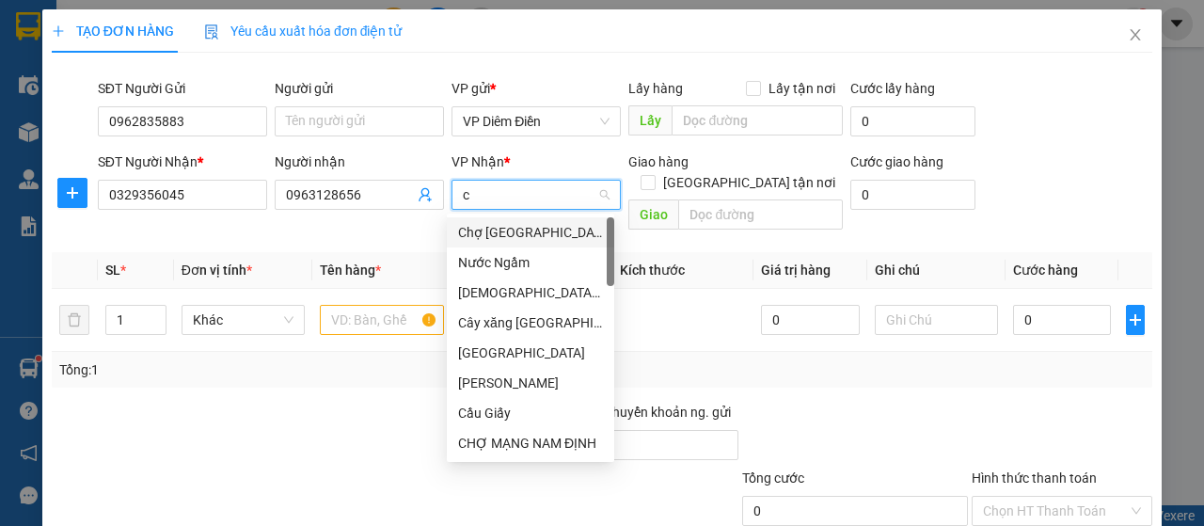
type input "ca"
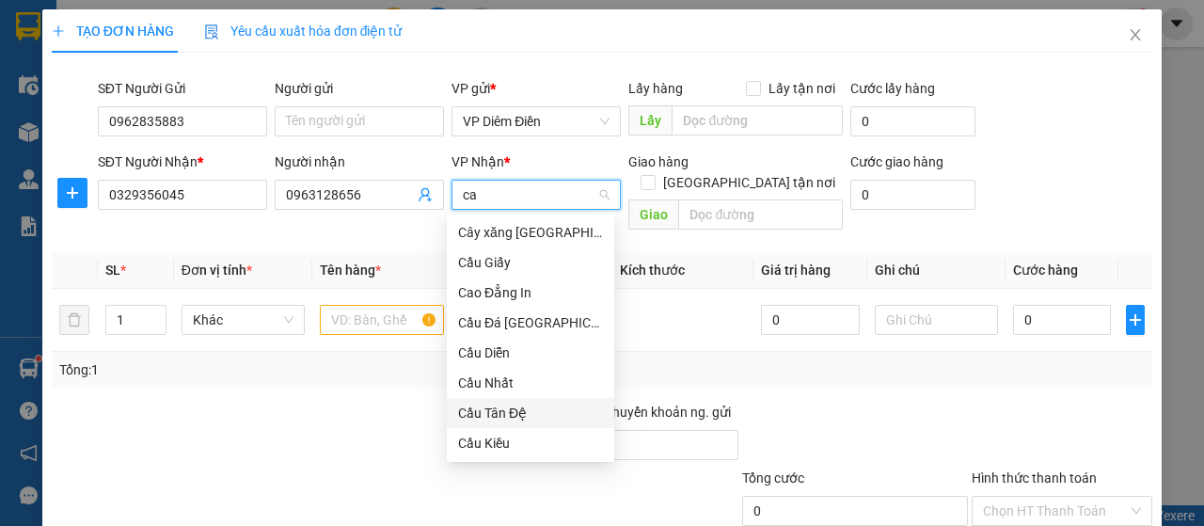
click at [495, 421] on div "Cầu Tân Đệ" at bounding box center [530, 413] width 145 height 21
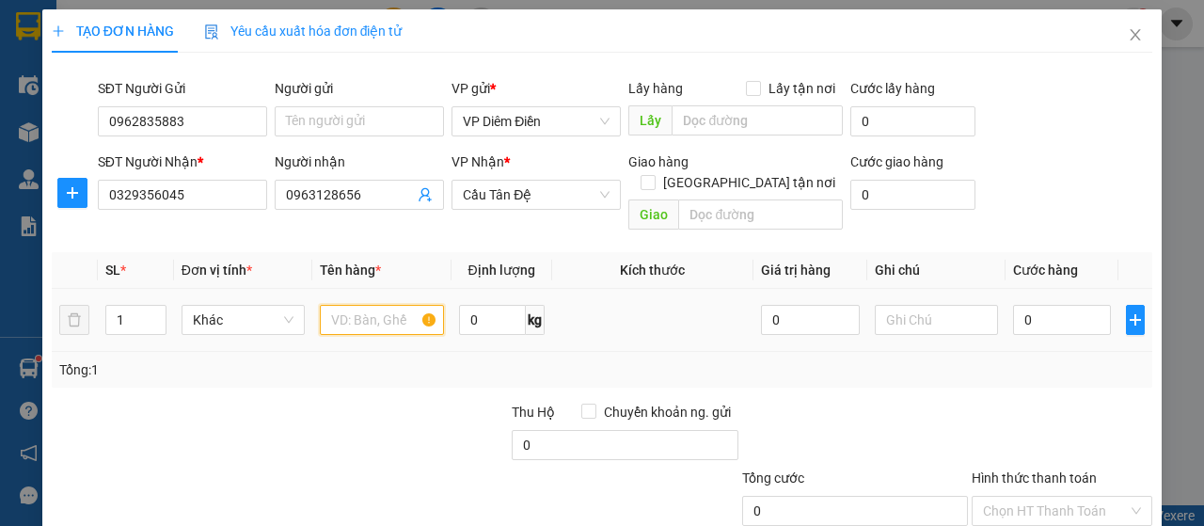
click at [377, 305] on input "text" at bounding box center [381, 320] width 123 height 30
click at [377, 305] on input "1" at bounding box center [381, 320] width 123 height 30
click at [380, 305] on input "1 túi" at bounding box center [381, 320] width 123 height 30
type input "1 túi bóng"
click at [1063, 305] on input "0" at bounding box center [1062, 320] width 99 height 30
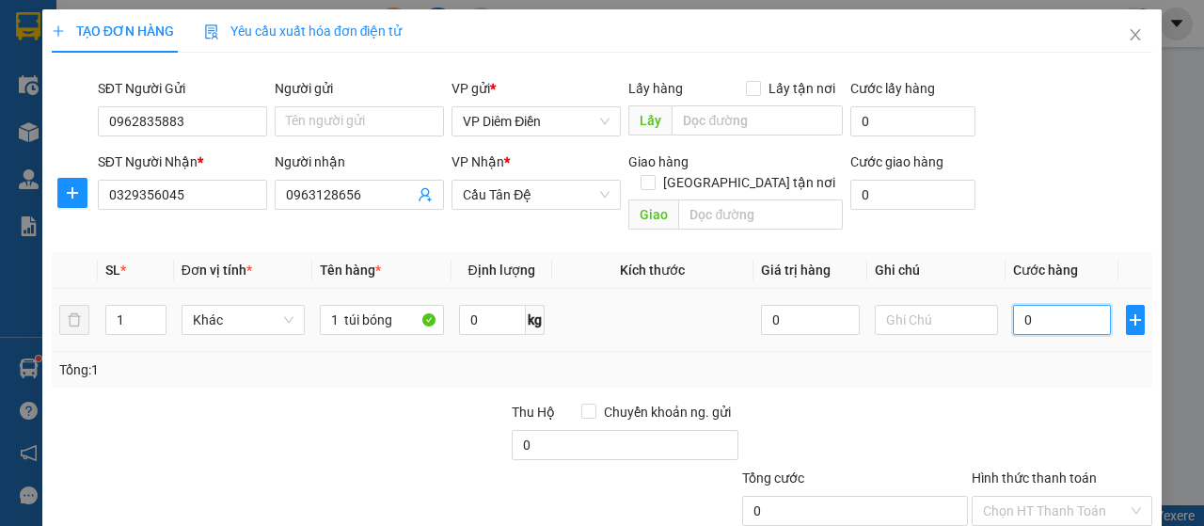
type input "4"
type input "40"
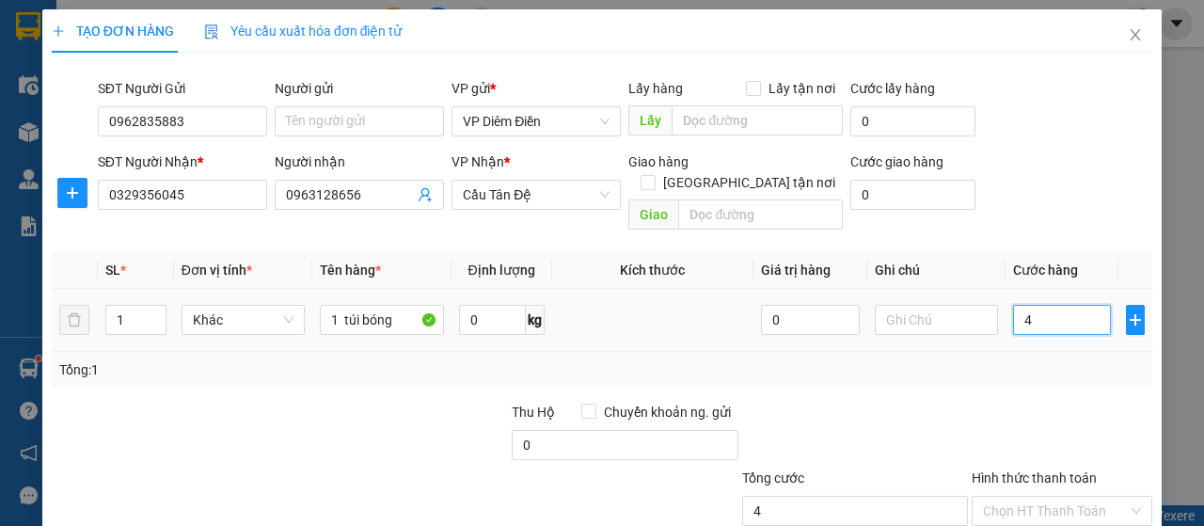
type input "40"
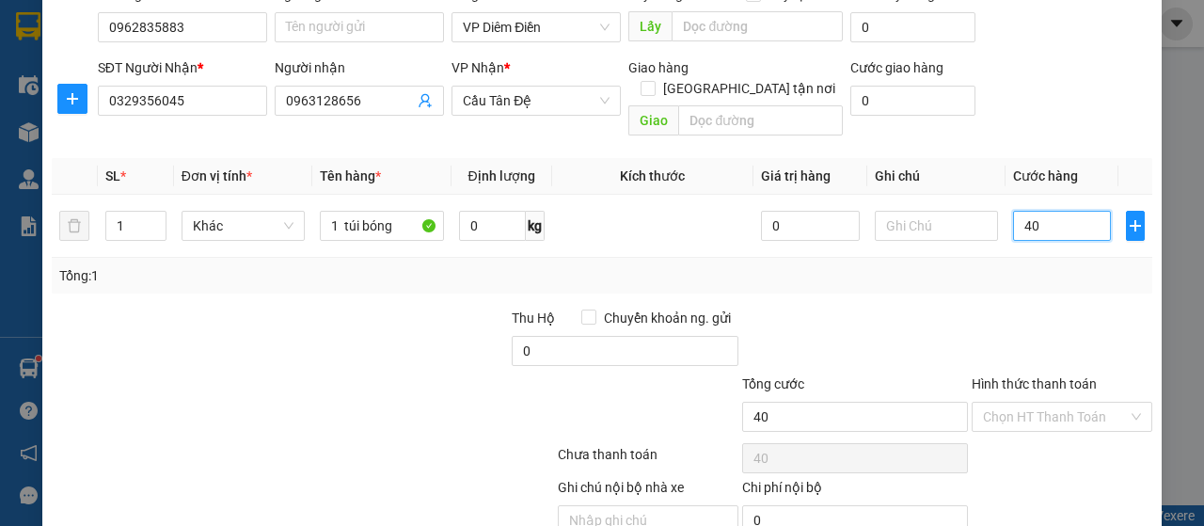
scroll to position [161, 0]
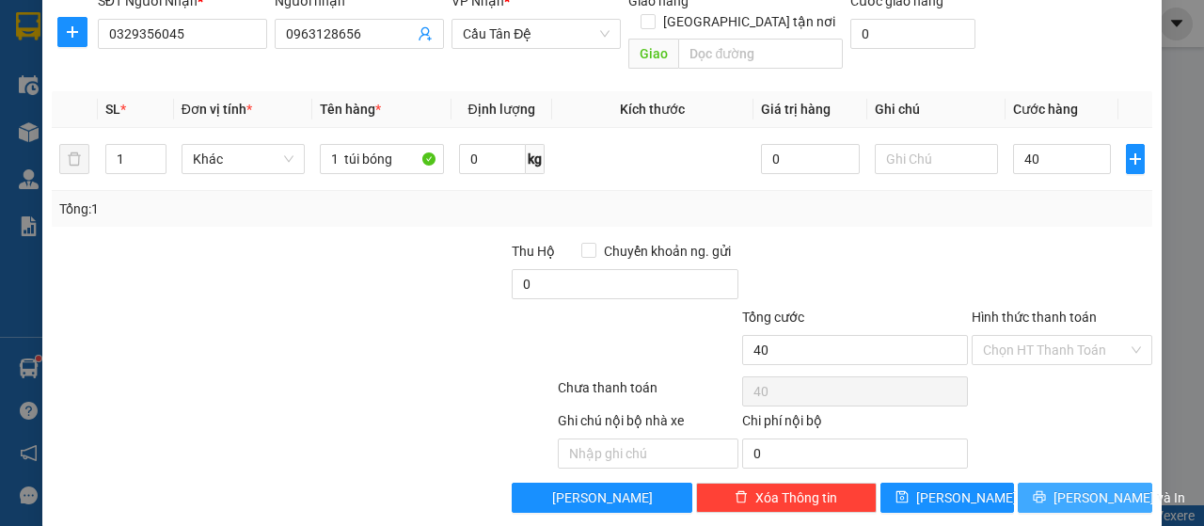
type input "40.000"
click at [1052, 483] on button "[PERSON_NAME] và In" at bounding box center [1085, 498] width 135 height 30
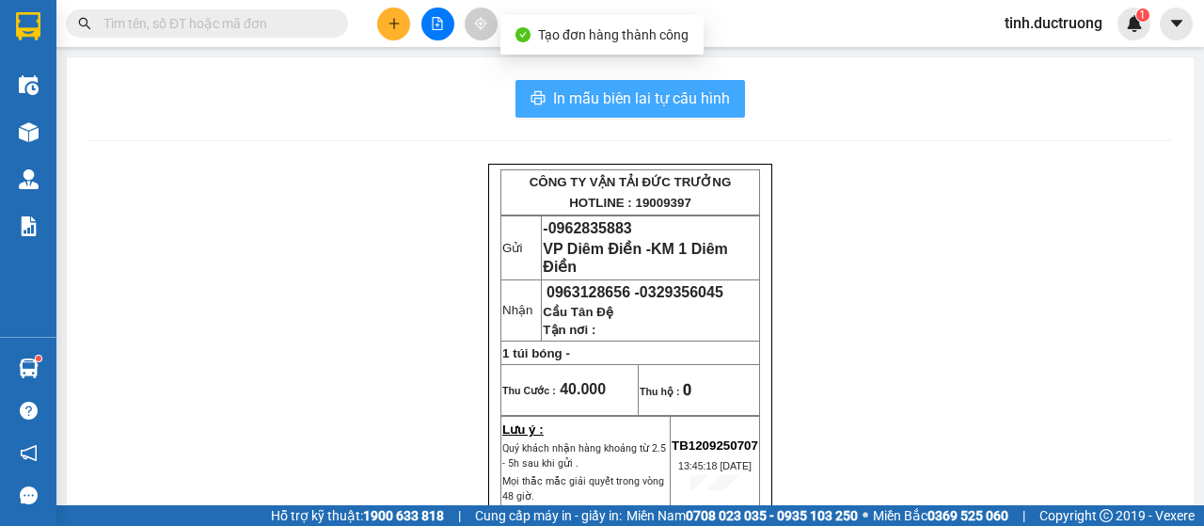
click at [709, 102] on span "In mẫu biên lai tự cấu hình" at bounding box center [641, 99] width 177 height 24
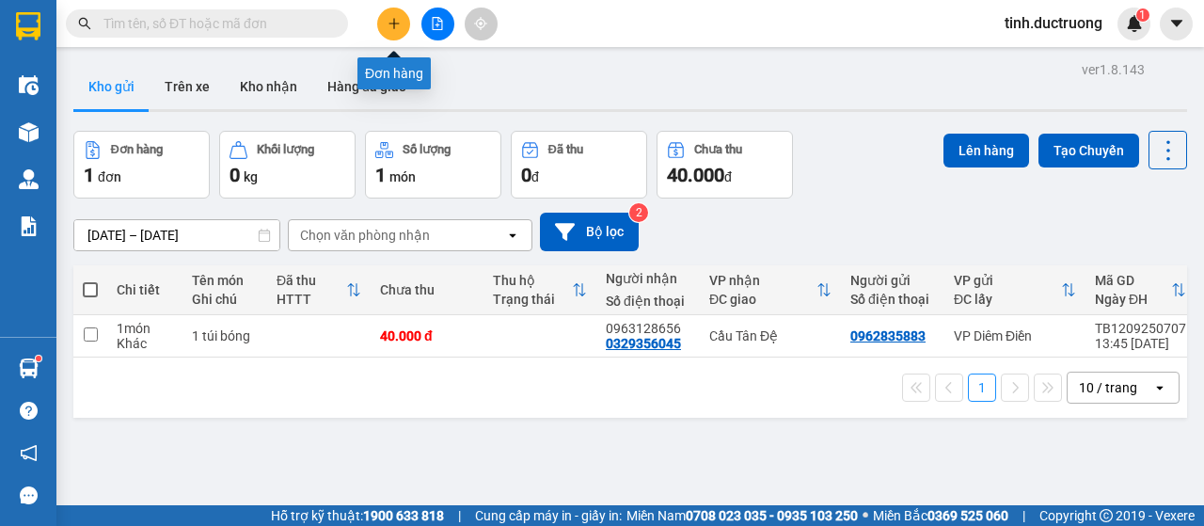
click at [404, 23] on button at bounding box center [393, 24] width 33 height 33
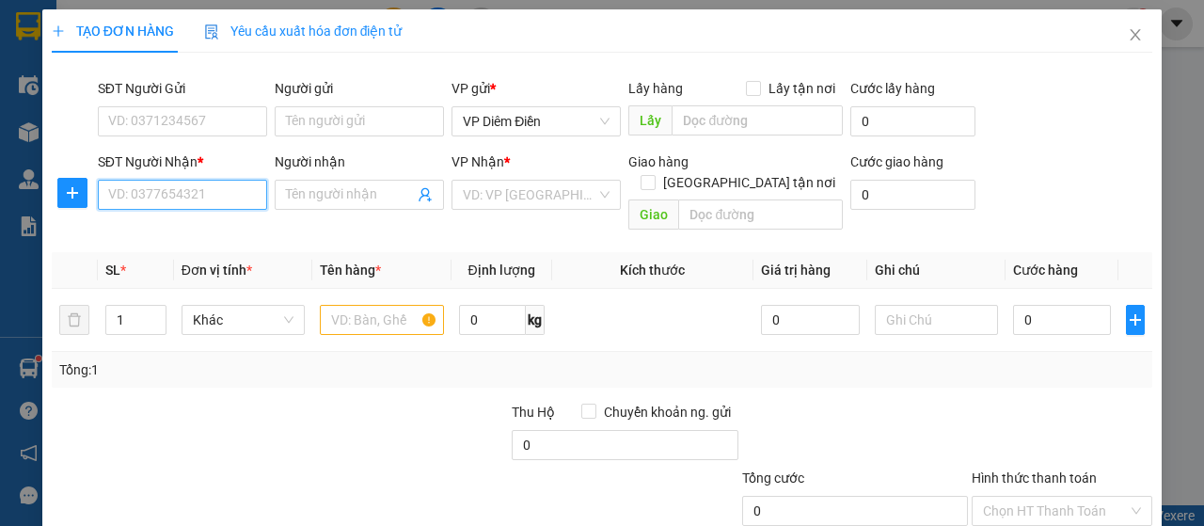
click at [226, 193] on input "SĐT Người Nhận *" at bounding box center [182, 195] width 169 height 30
click at [181, 191] on input "0" at bounding box center [182, 195] width 169 height 30
type input "0968580633"
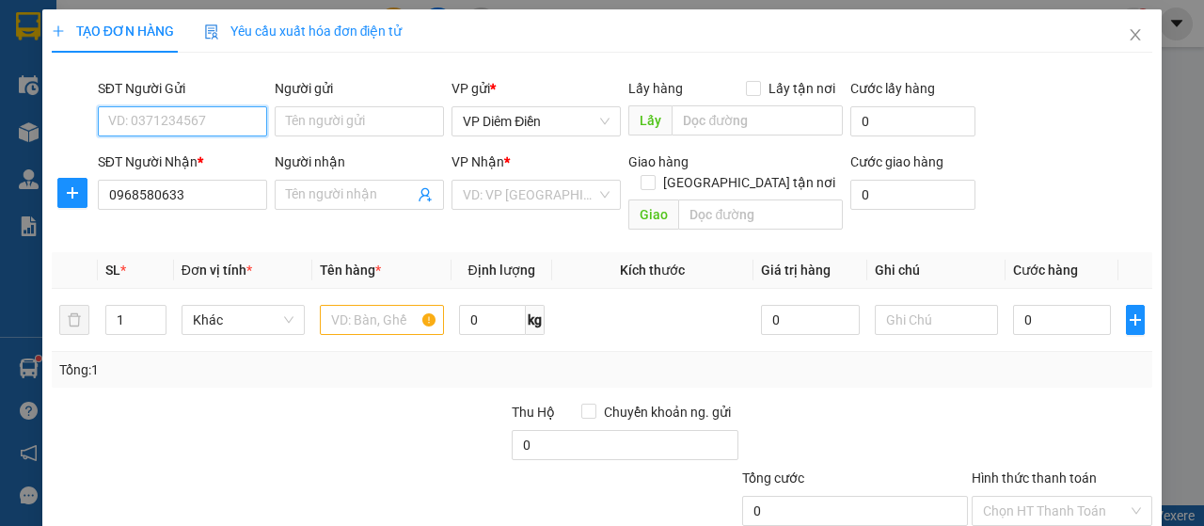
click at [196, 121] on input "SĐT Người Gửi" at bounding box center [182, 121] width 169 height 30
click at [169, 158] on div "0972445509" at bounding box center [180, 158] width 145 height 21
type input "0972445509"
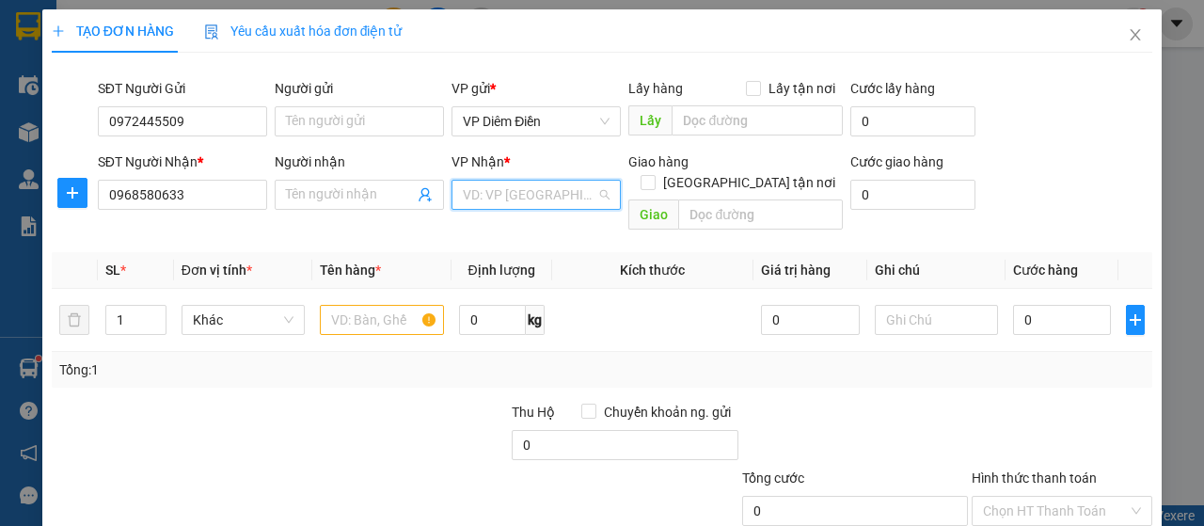
click at [519, 198] on input "search" at bounding box center [530, 195] width 134 height 28
type input "nư"
click at [527, 263] on span "Định lượng" at bounding box center [502, 270] width 67 height 15
click at [542, 198] on input "search" at bounding box center [530, 195] width 134 height 28
type input "nư"
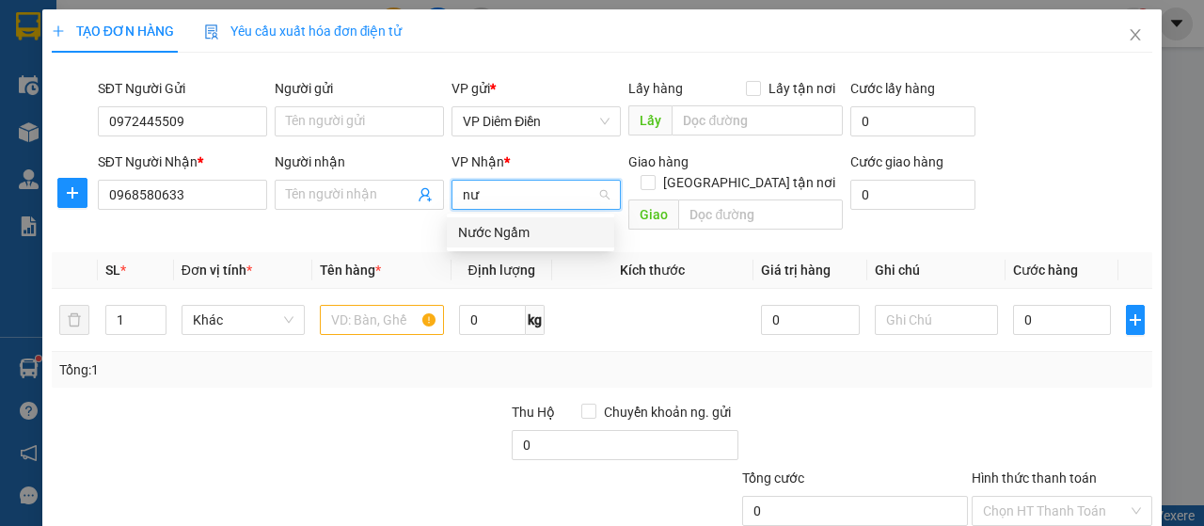
click at [518, 236] on div "Nước Ngầm" at bounding box center [530, 232] width 145 height 21
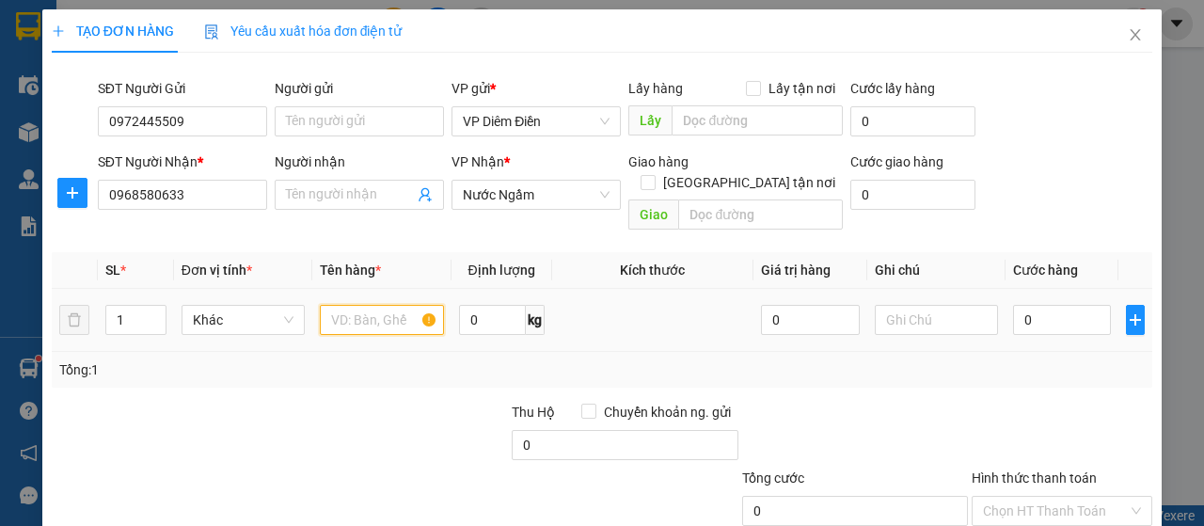
click at [403, 305] on input "text" at bounding box center [381, 320] width 123 height 30
type input "1 xốp"
click at [1074, 305] on input "0" at bounding box center [1062, 320] width 99 height 30
type input "6"
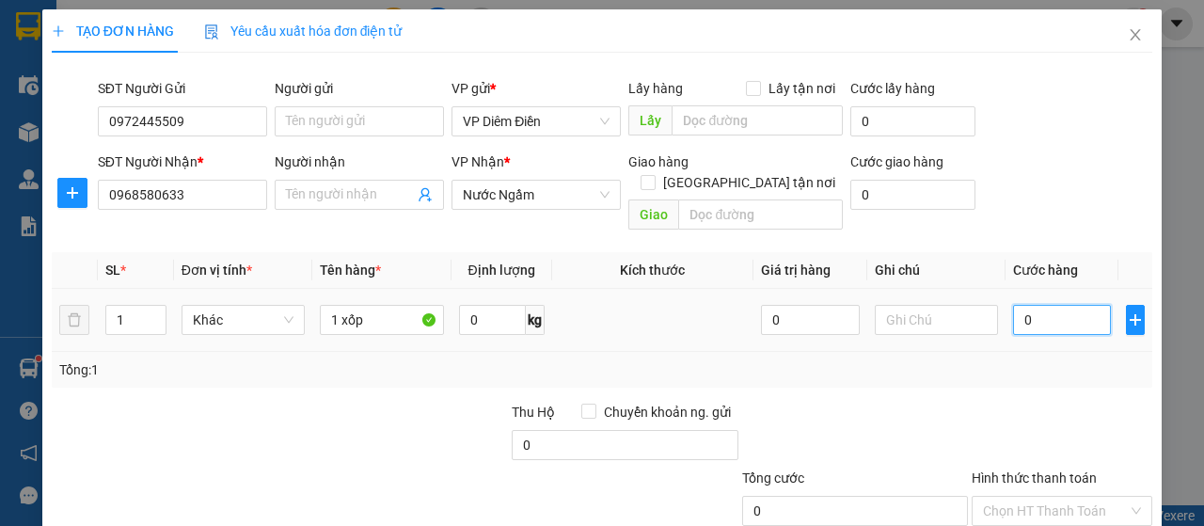
type input "6"
type input "60"
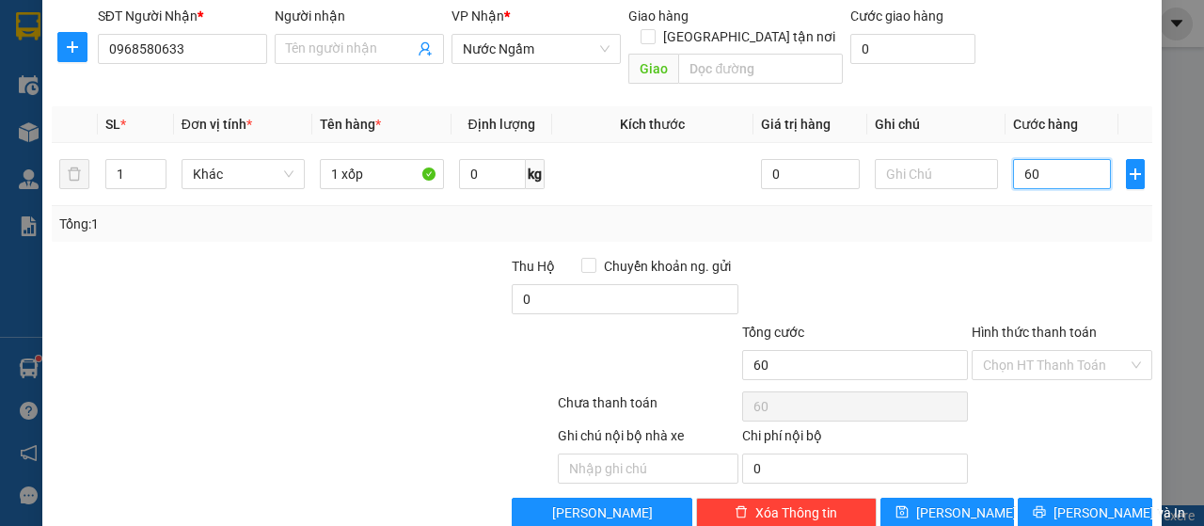
scroll to position [161, 0]
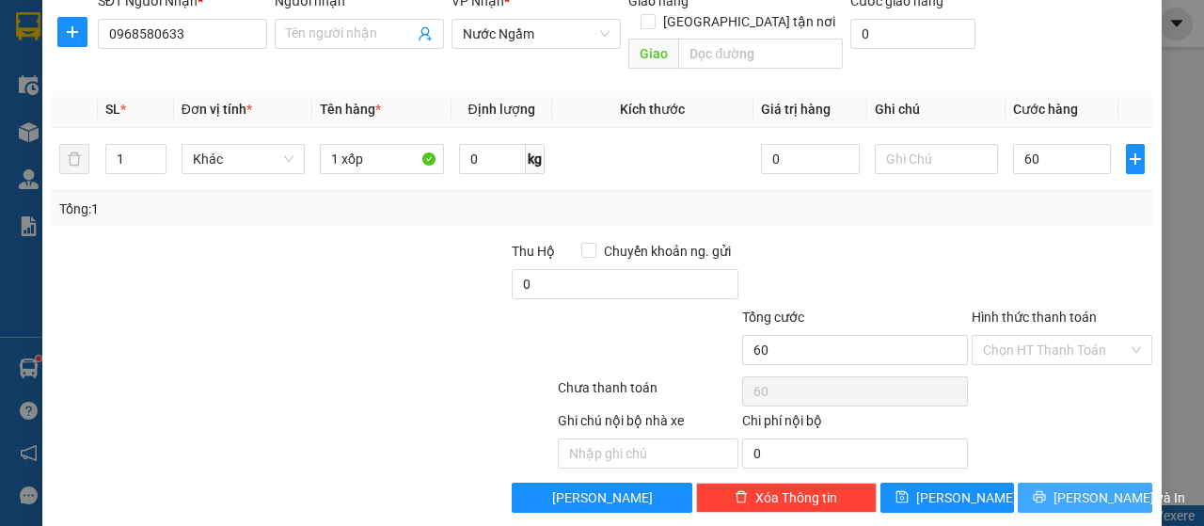
type input "60.000"
click at [1041, 490] on icon "printer" at bounding box center [1039, 496] width 13 height 13
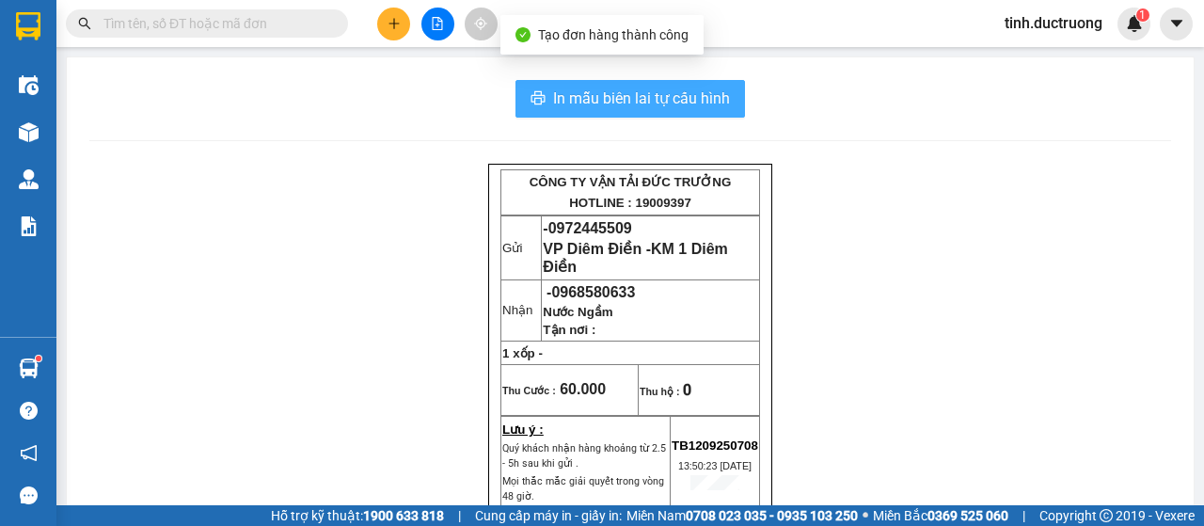
click at [704, 101] on span "In mẫu biên lai tự cấu hình" at bounding box center [641, 99] width 177 height 24
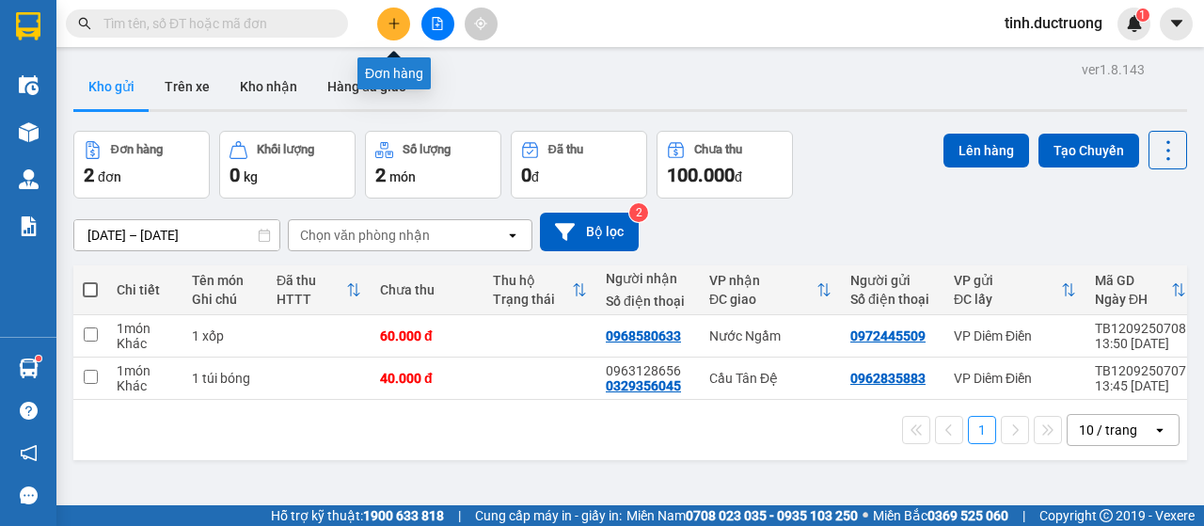
click at [390, 27] on icon "plus" at bounding box center [394, 23] width 13 height 13
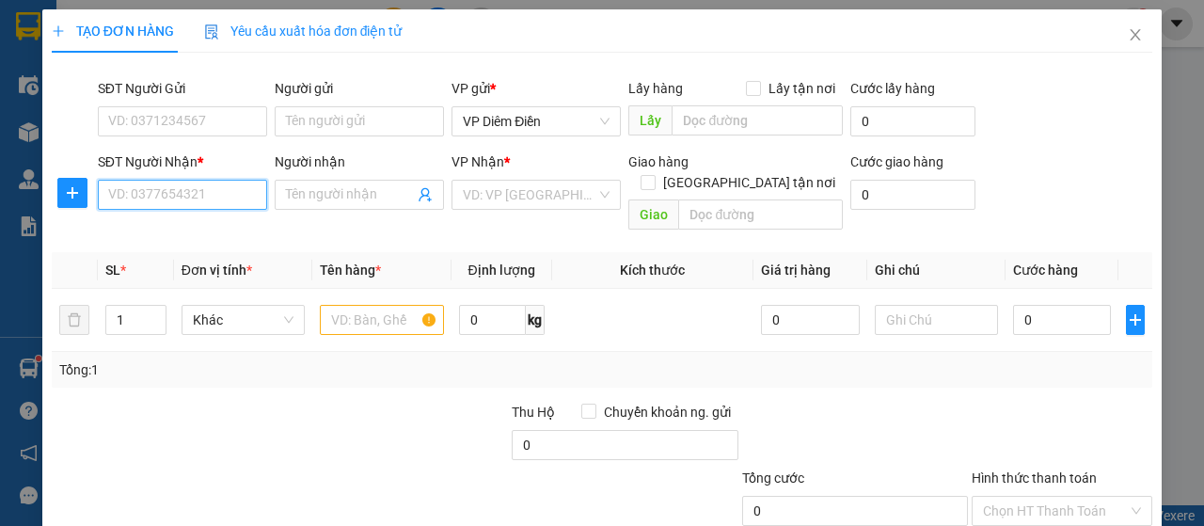
click at [212, 188] on input "SĐT Người Nhận *" at bounding box center [182, 195] width 169 height 30
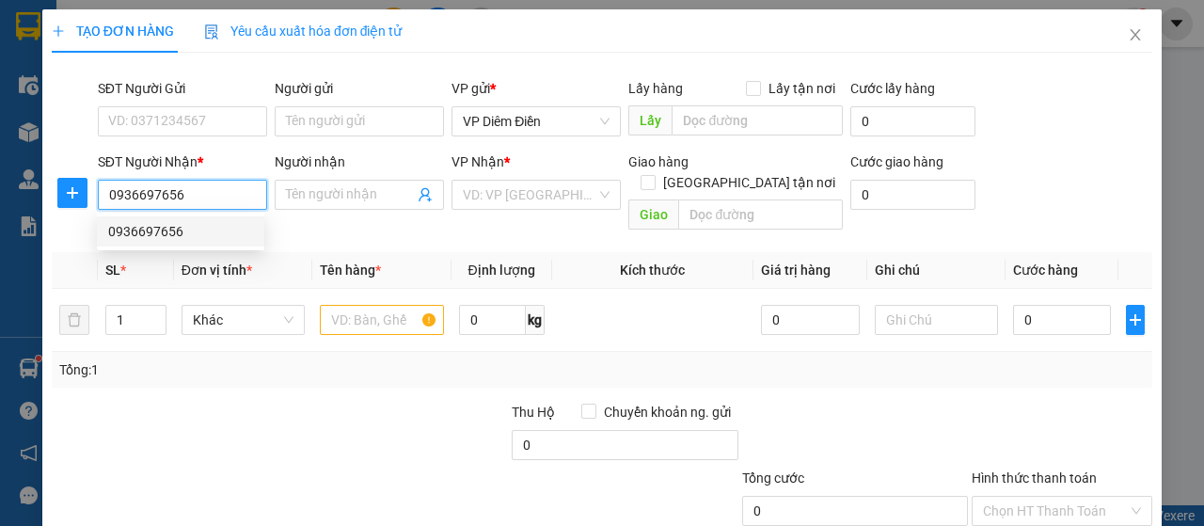
click at [173, 240] on div "0936697656" at bounding box center [180, 231] width 145 height 21
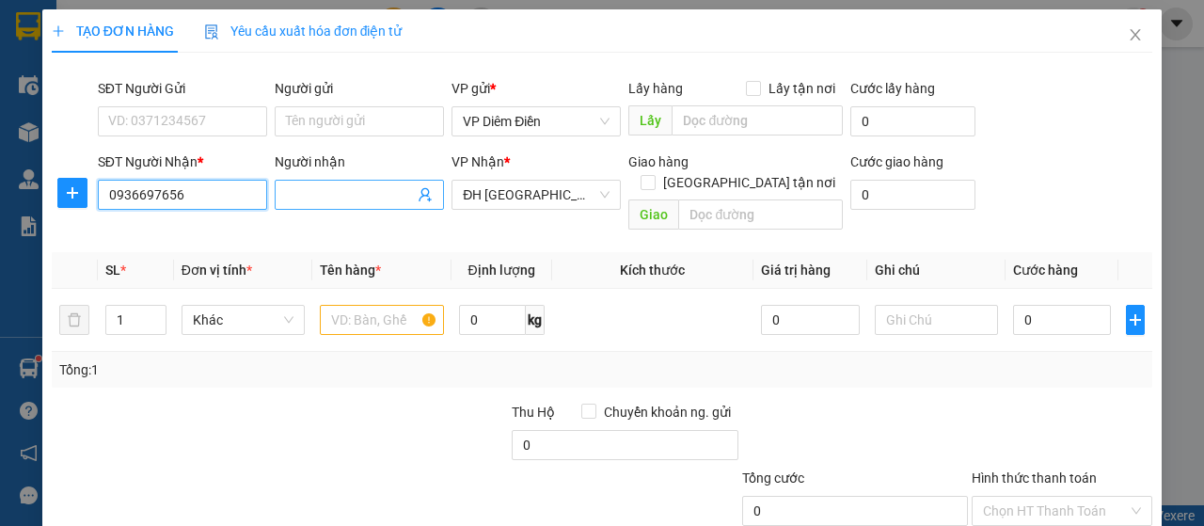
type input "0936697656"
click at [300, 187] on input "Người nhận" at bounding box center [350, 194] width 128 height 21
type input "qay đầu"
click at [397, 305] on input "text" at bounding box center [381, 320] width 123 height 30
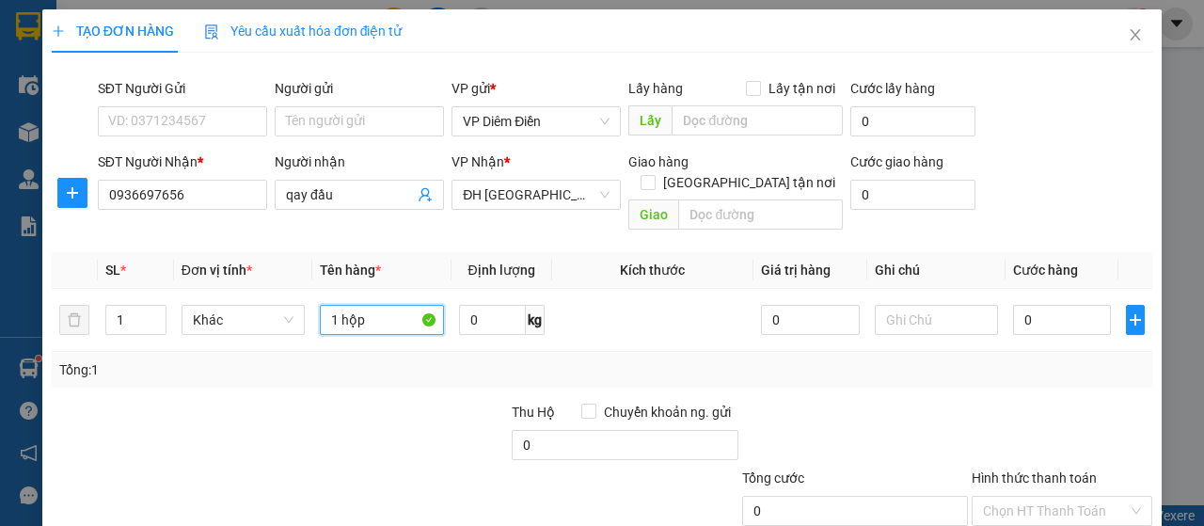
type input "1 hộp"
click at [1013, 263] on span "Cước hàng" at bounding box center [1045, 270] width 65 height 15
click at [1050, 305] on input "0" at bounding box center [1062, 320] width 99 height 30
click at [1058, 306] on input "0" at bounding box center [1062, 320] width 99 height 30
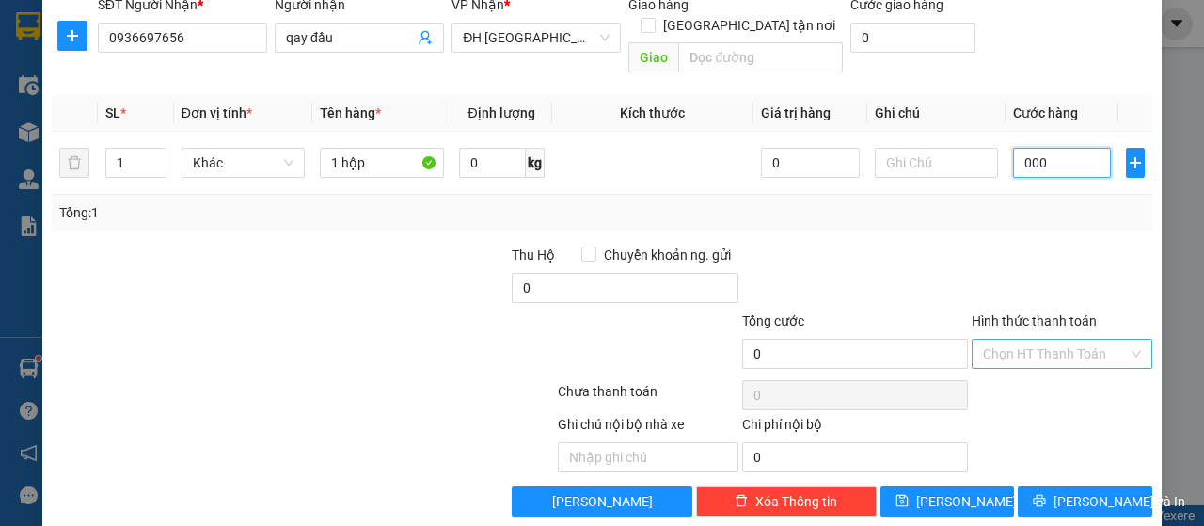
scroll to position [161, 0]
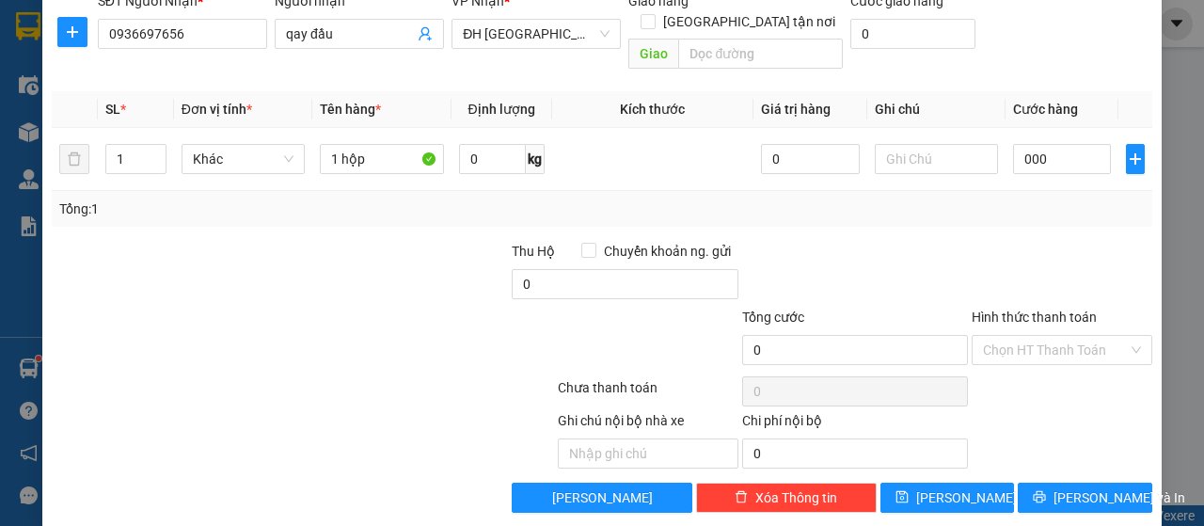
type input "0"
click at [1027, 310] on label "Hình thức thanh toán" at bounding box center [1034, 317] width 125 height 15
click at [1027, 336] on input "Hình thức thanh toán" at bounding box center [1055, 350] width 145 height 28
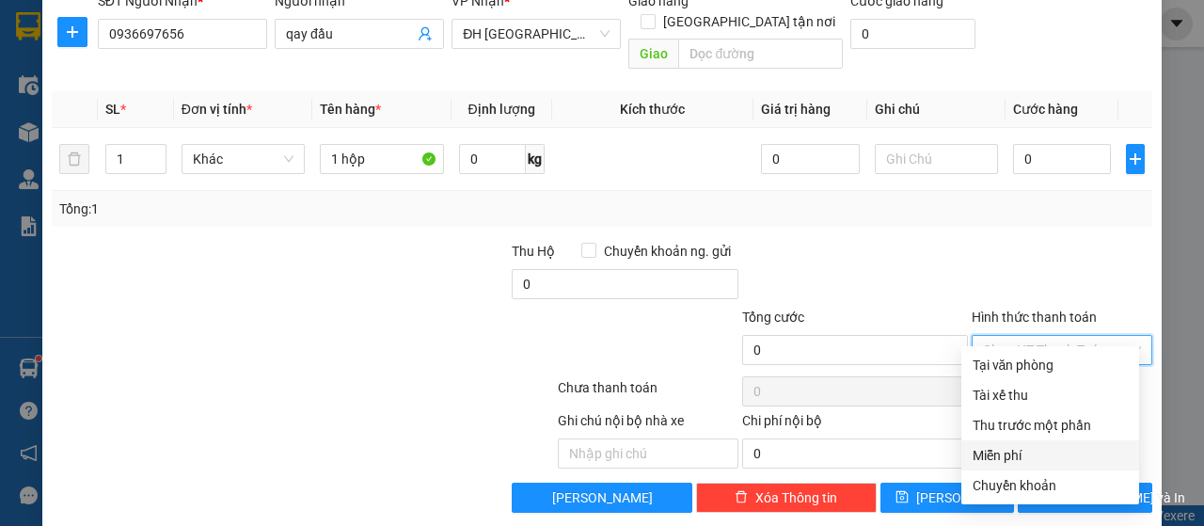
click at [1018, 461] on div "Miễn phí" at bounding box center [1050, 455] width 155 height 21
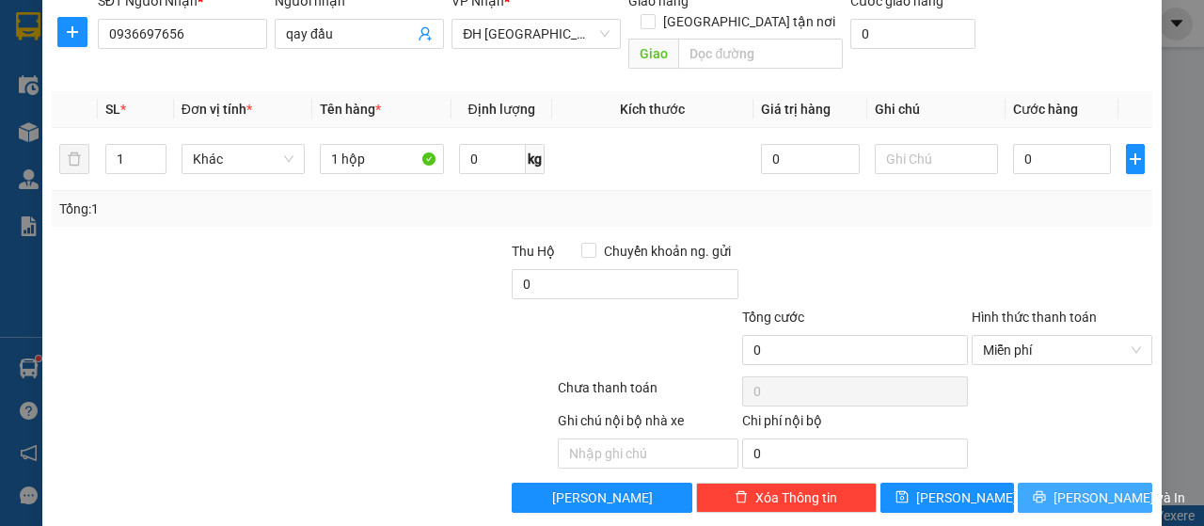
click at [1041, 490] on icon "printer" at bounding box center [1039, 496] width 13 height 13
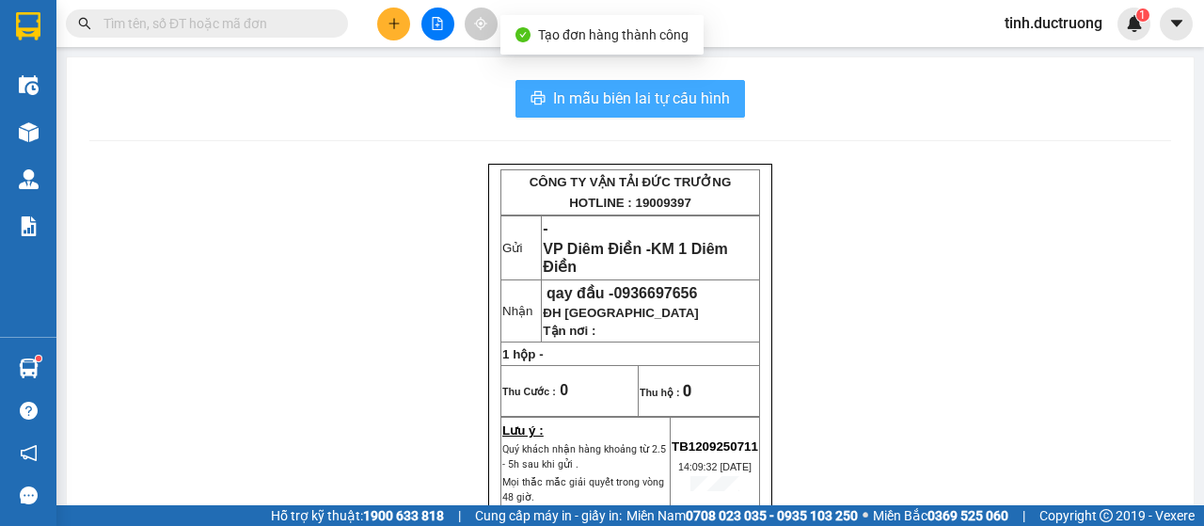
click at [682, 97] on span "In mẫu biên lai tự cấu hình" at bounding box center [641, 99] width 177 height 24
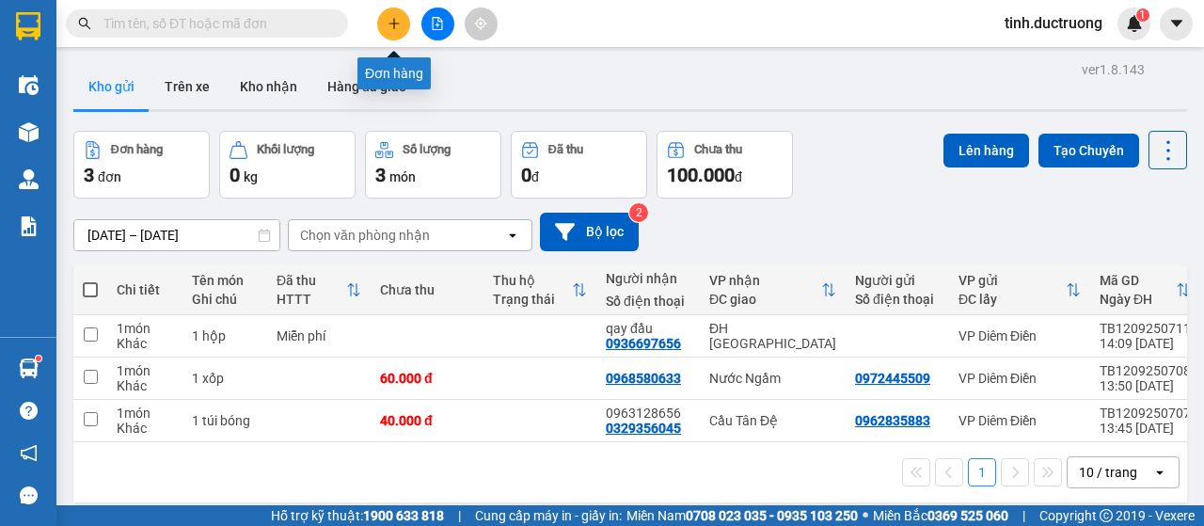
click at [388, 31] on button at bounding box center [393, 24] width 33 height 33
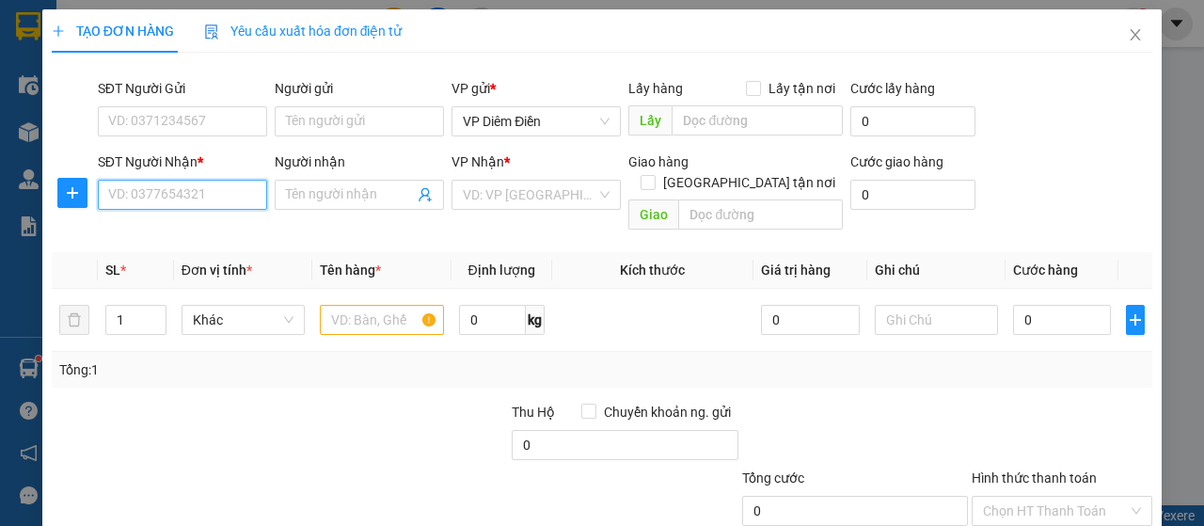
click at [216, 187] on input "SĐT Người Nhận *" at bounding box center [182, 195] width 169 height 30
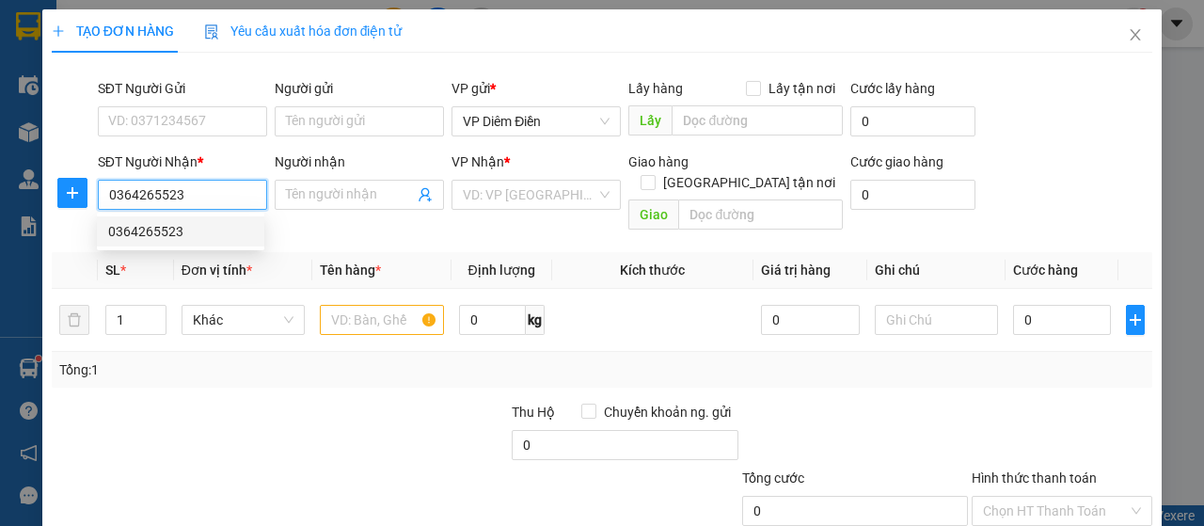
click at [132, 231] on div "0364265523" at bounding box center [180, 231] width 145 height 21
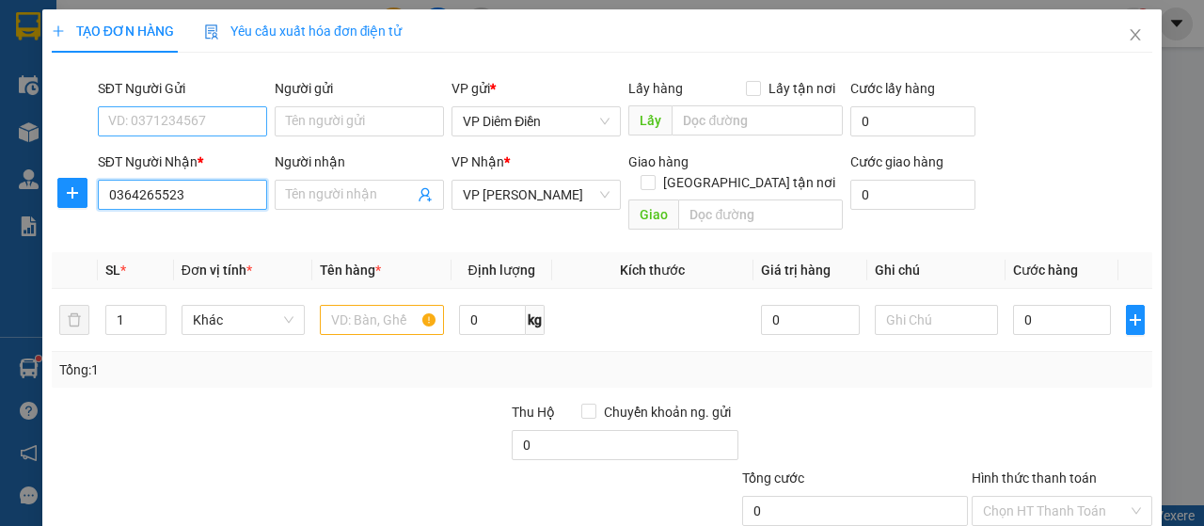
type input "0364265523"
click at [173, 127] on input "SĐT Người Gửi" at bounding box center [182, 121] width 169 height 30
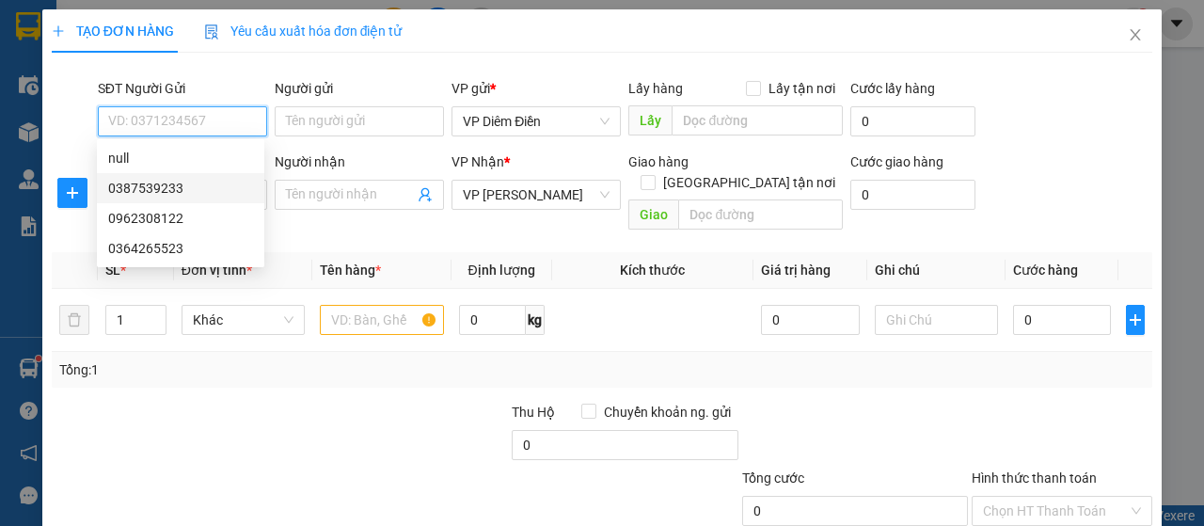
click at [154, 187] on div "0387539233" at bounding box center [180, 188] width 145 height 21
type input "0387539233"
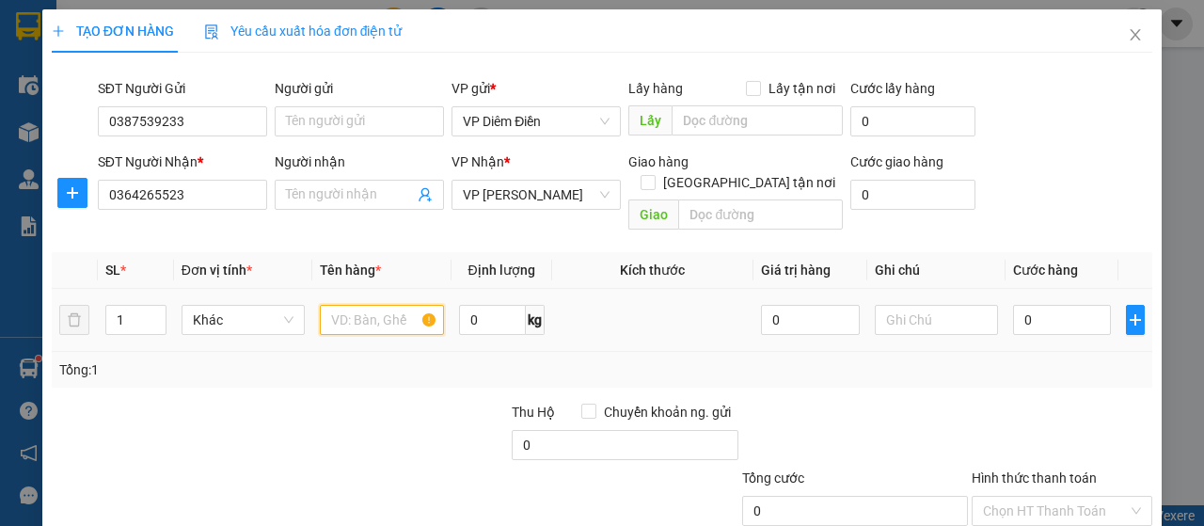
click at [393, 305] on input "text" at bounding box center [381, 320] width 123 height 30
type input "1 hộp cắt tông"
click at [1059, 305] on input "0" at bounding box center [1062, 320] width 99 height 30
type input "4"
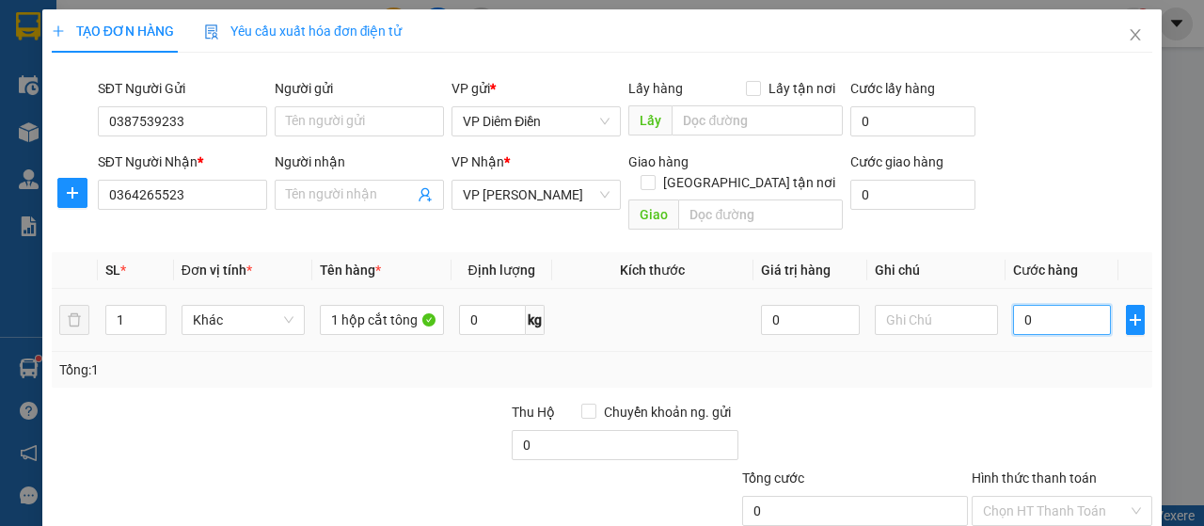
type input "4"
type input "40"
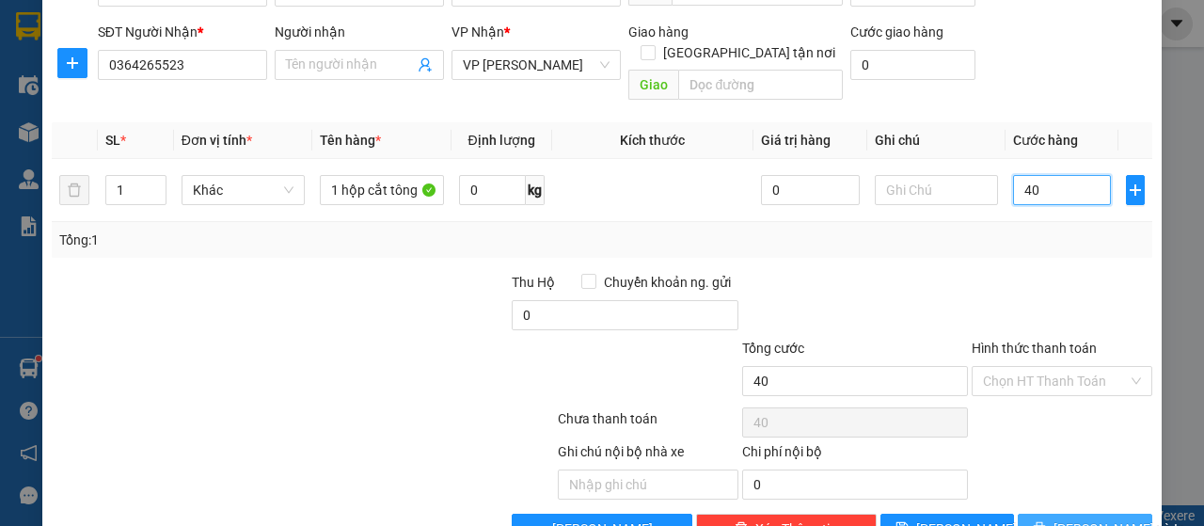
scroll to position [161, 0]
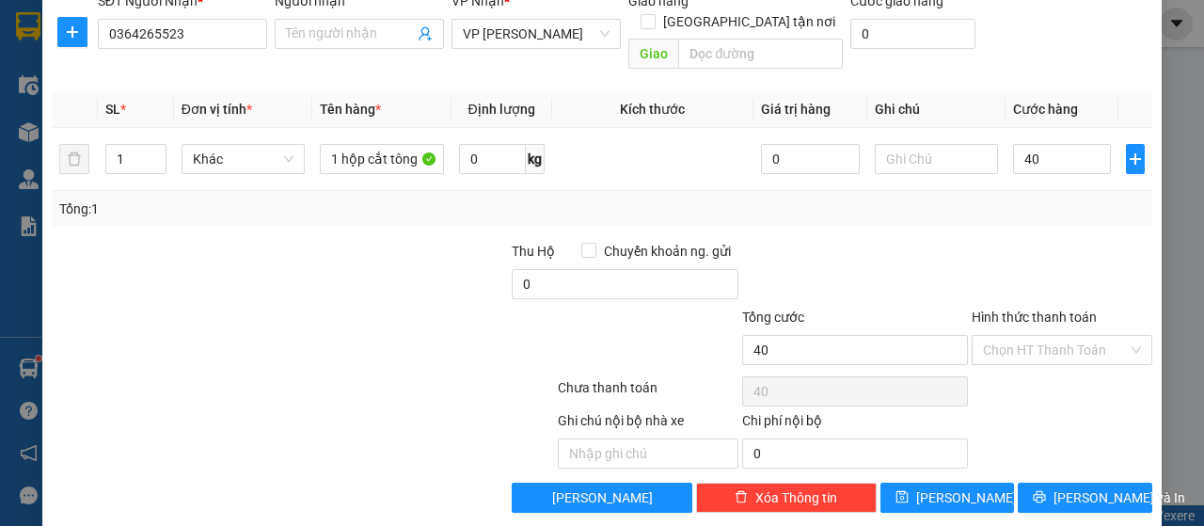
type input "40.000"
click at [1052, 310] on label "Hình thức thanh toán" at bounding box center [1034, 317] width 125 height 15
click at [1052, 336] on input "Hình thức thanh toán" at bounding box center [1055, 350] width 145 height 28
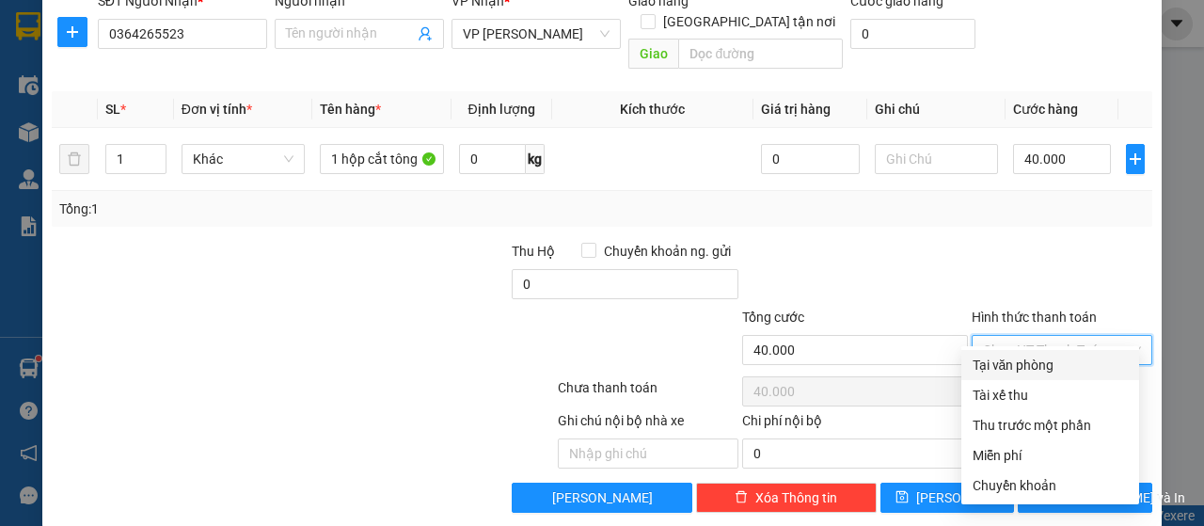
click at [1046, 360] on div "Tại văn phòng" at bounding box center [1050, 365] width 155 height 21
type input "0"
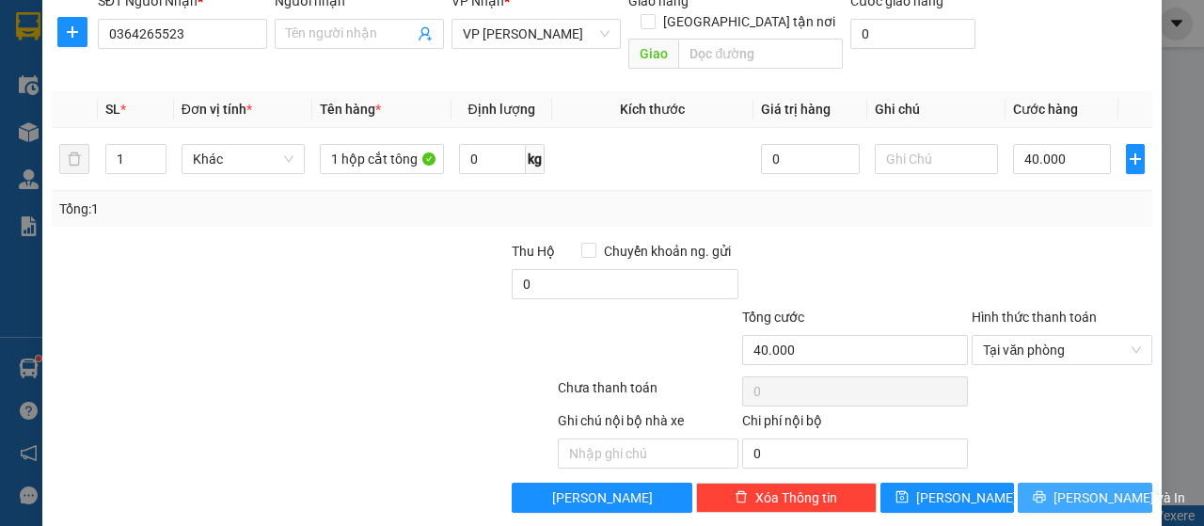
click at [1079, 487] on span "[PERSON_NAME] và In" at bounding box center [1120, 497] width 132 height 21
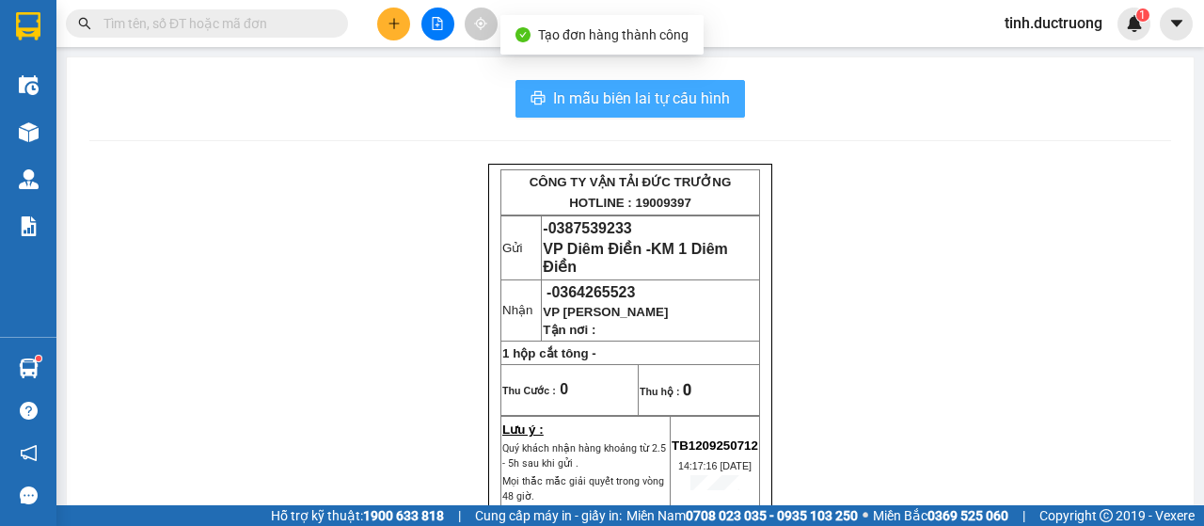
click at [688, 100] on span "In mẫu biên lai tự cấu hình" at bounding box center [641, 99] width 177 height 24
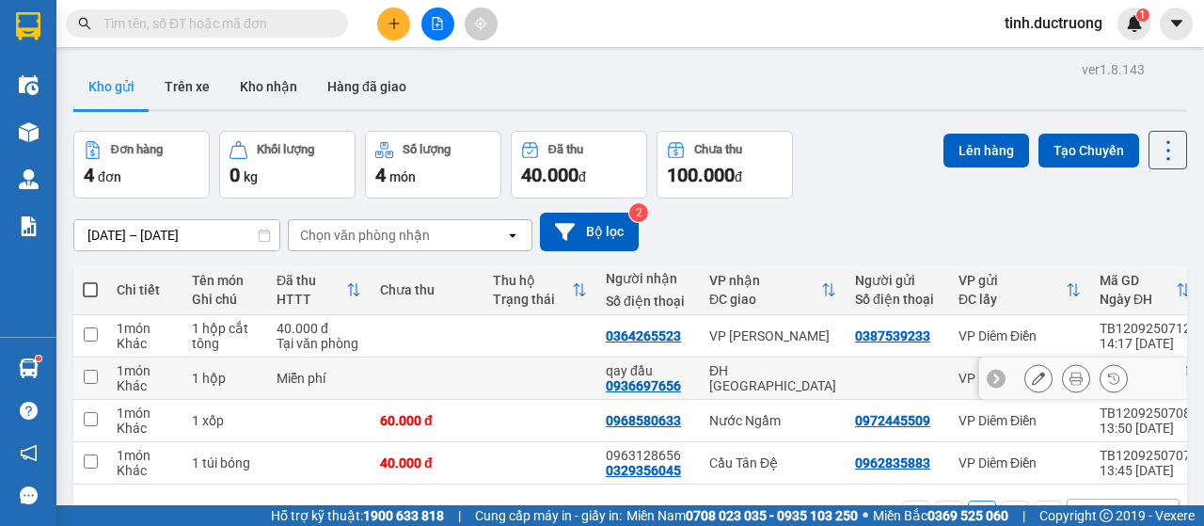
click at [87, 379] on input "checkbox" at bounding box center [91, 377] width 14 height 14
checkbox input "true"
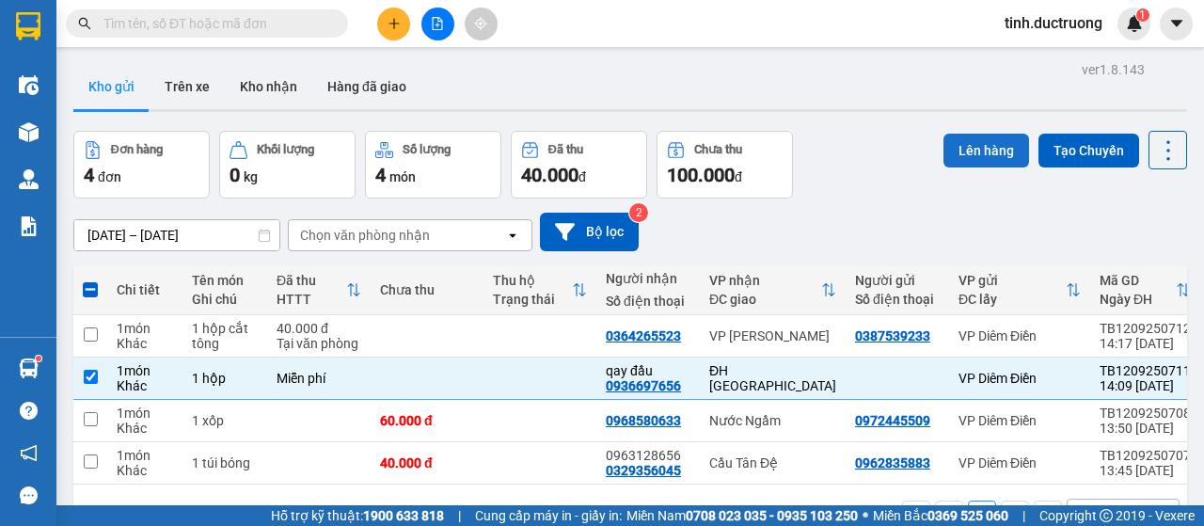
click at [978, 157] on button "Lên hàng" at bounding box center [987, 151] width 86 height 34
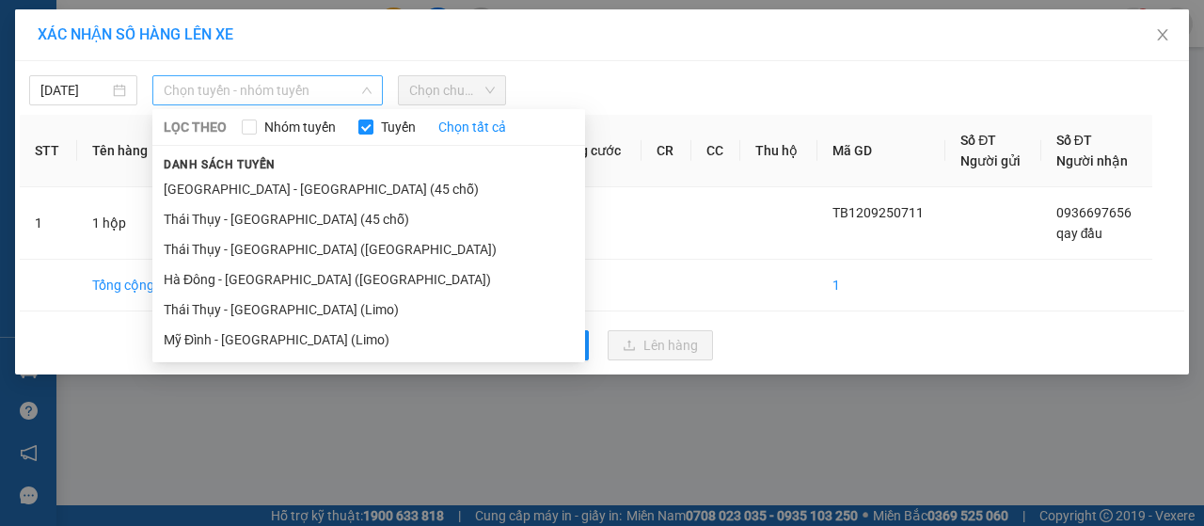
click at [258, 80] on span "Chọn tuyến - nhóm tuyến" at bounding box center [268, 90] width 208 height 28
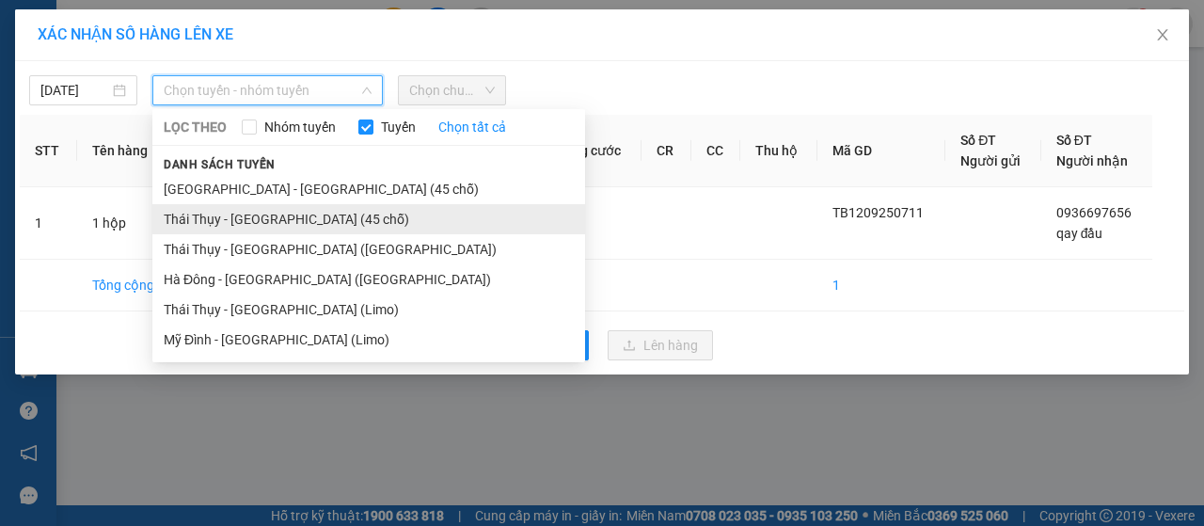
click at [236, 217] on li "Thái Thụy - [GEOGRAPHIC_DATA] (45 chỗ)" at bounding box center [368, 219] width 433 height 30
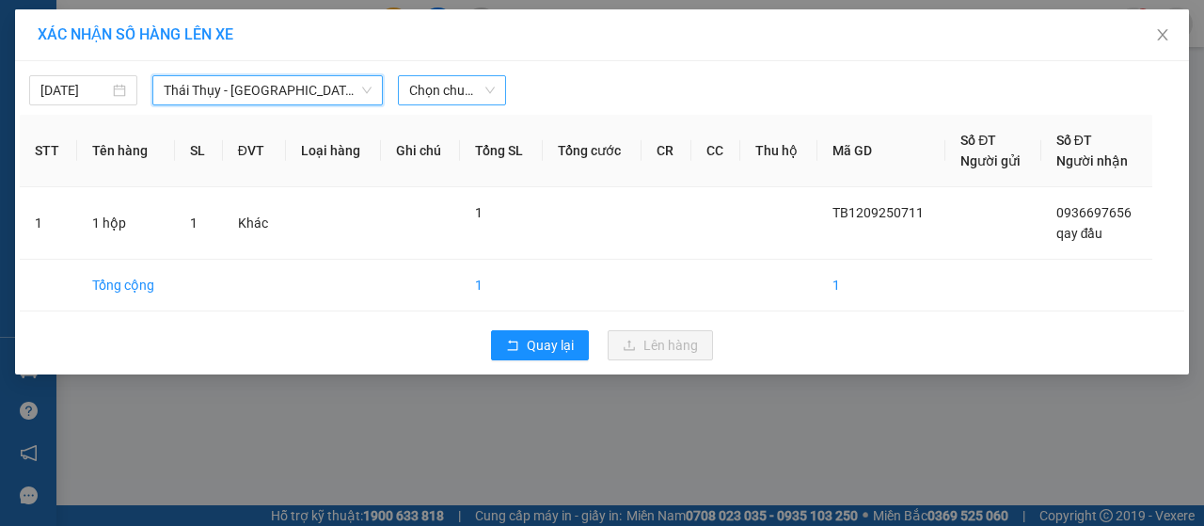
click at [463, 96] on span "Chọn chuyến" at bounding box center [452, 90] width 86 height 28
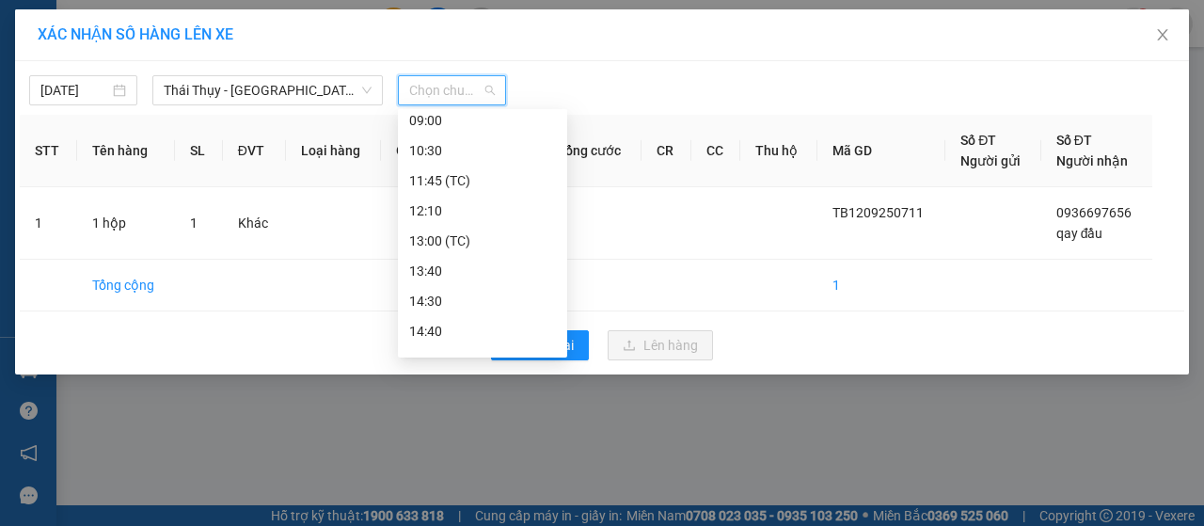
scroll to position [271, 0]
click at [439, 217] on div "14:30" at bounding box center [482, 218] width 147 height 21
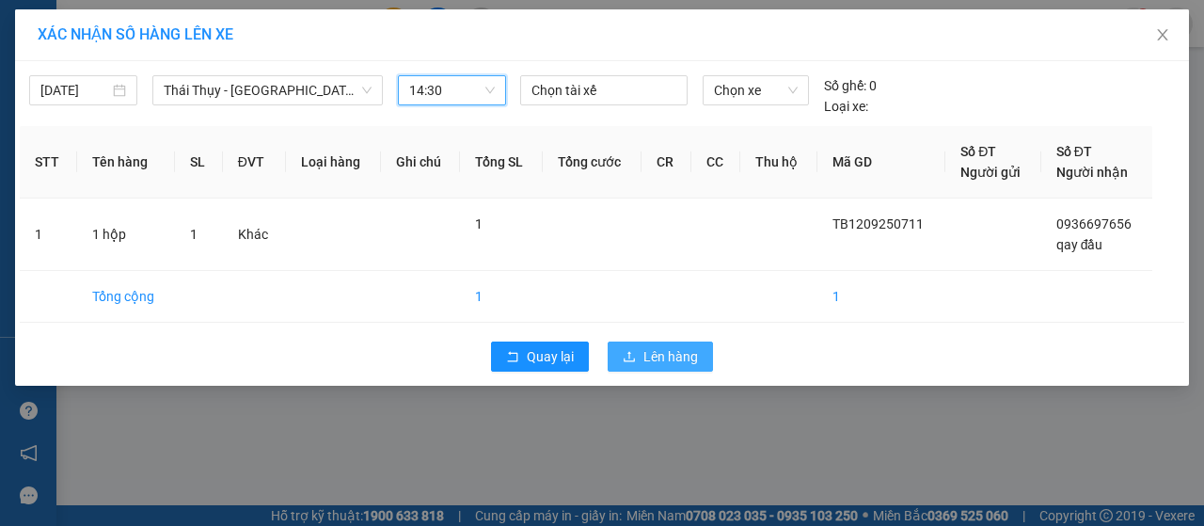
click at [649, 358] on span "Lên hàng" at bounding box center [671, 356] width 55 height 21
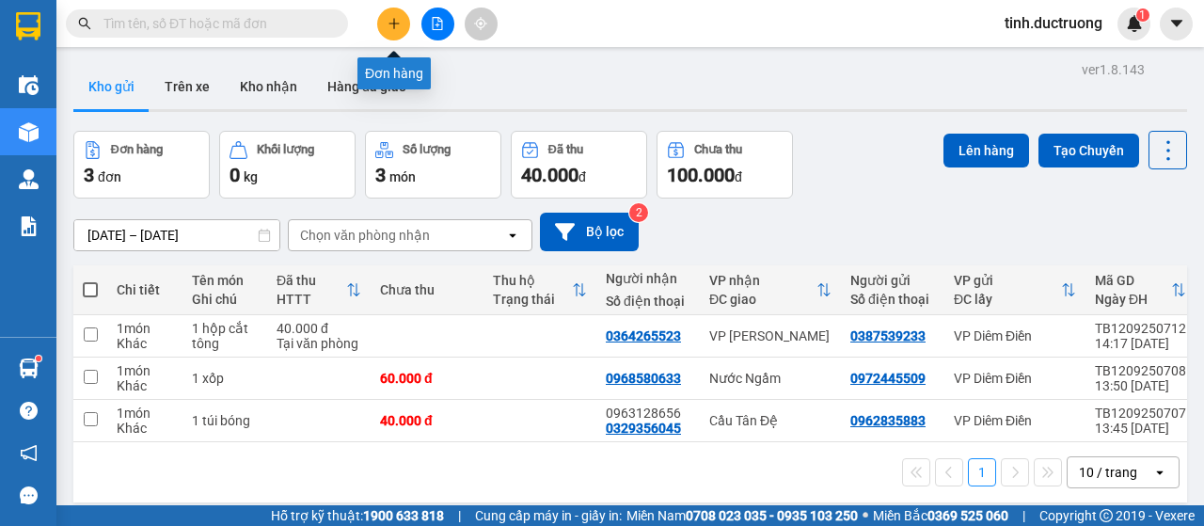
click at [388, 24] on icon "plus" at bounding box center [394, 23] width 13 height 13
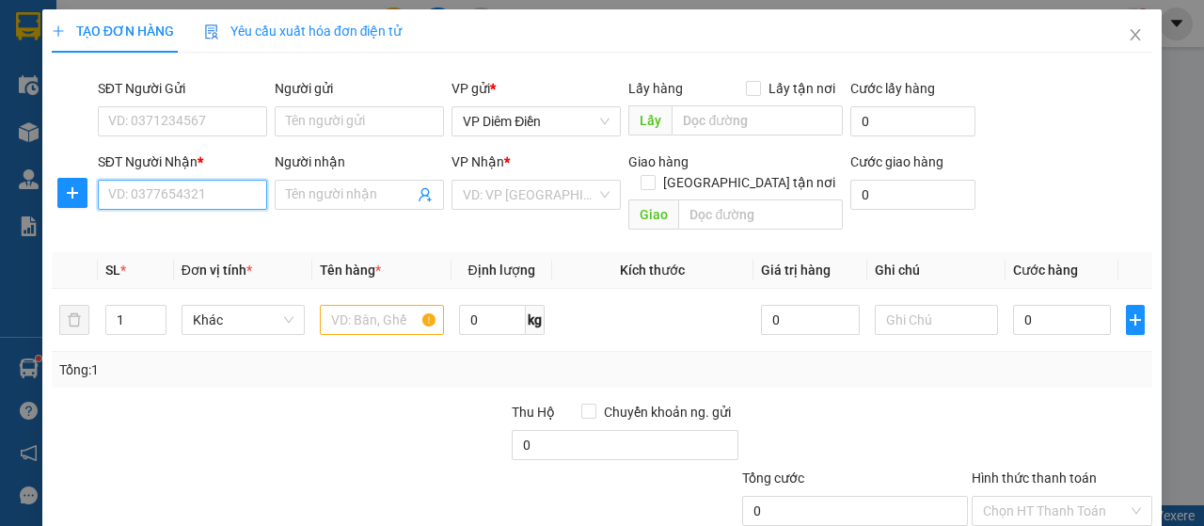
click at [231, 195] on input "SĐT Người Nhận *" at bounding box center [182, 195] width 169 height 30
type input "0947250768"
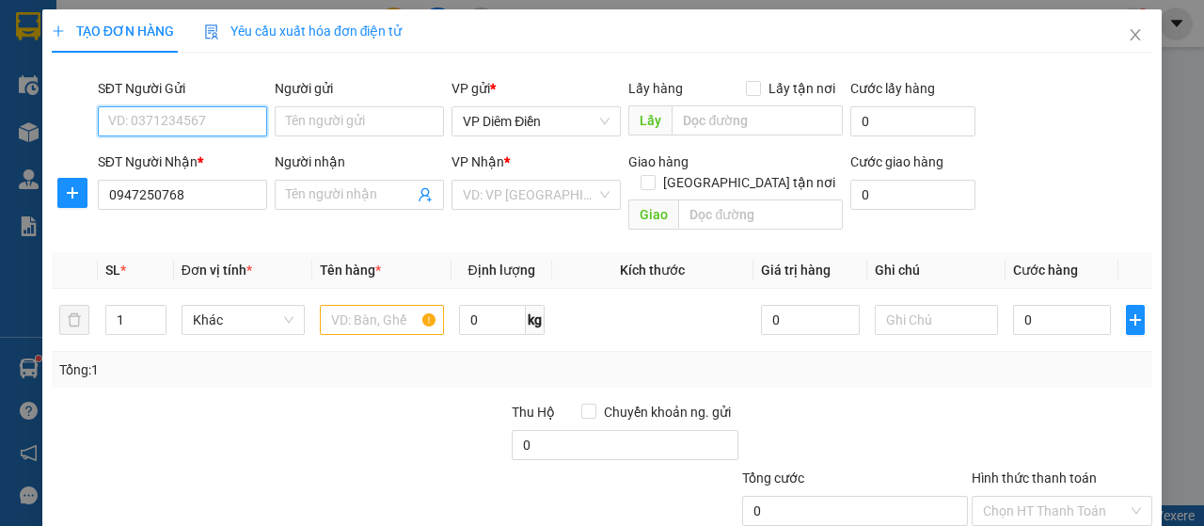
click at [207, 114] on input "SĐT Người Gửi" at bounding box center [182, 121] width 169 height 30
click at [210, 123] on input "SĐT Người Gửi" at bounding box center [182, 121] width 169 height 30
click at [151, 167] on div "0373470220" at bounding box center [180, 158] width 145 height 21
type input "0373470220"
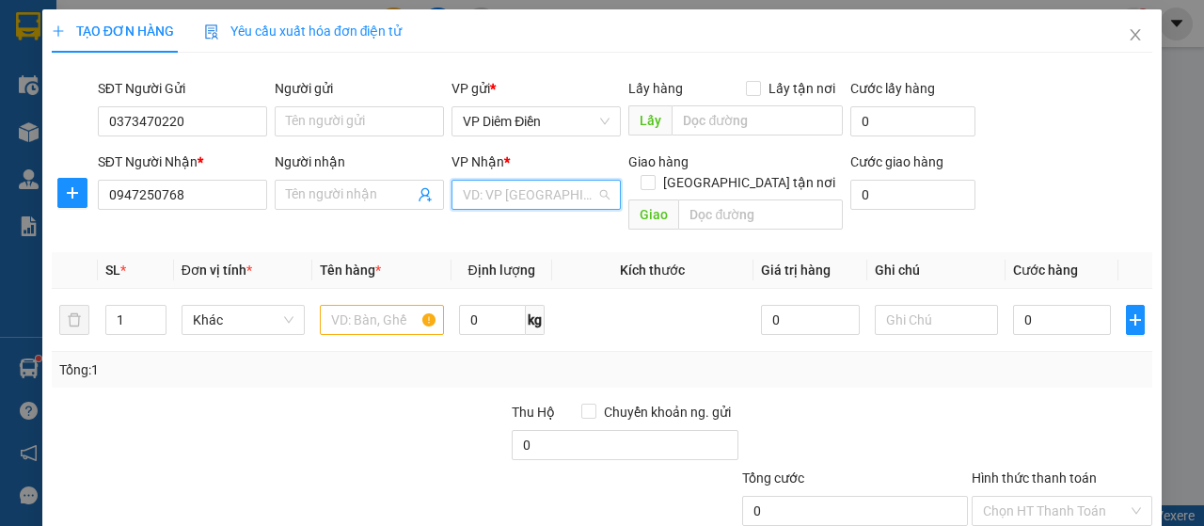
click at [529, 191] on input "search" at bounding box center [530, 195] width 134 height 28
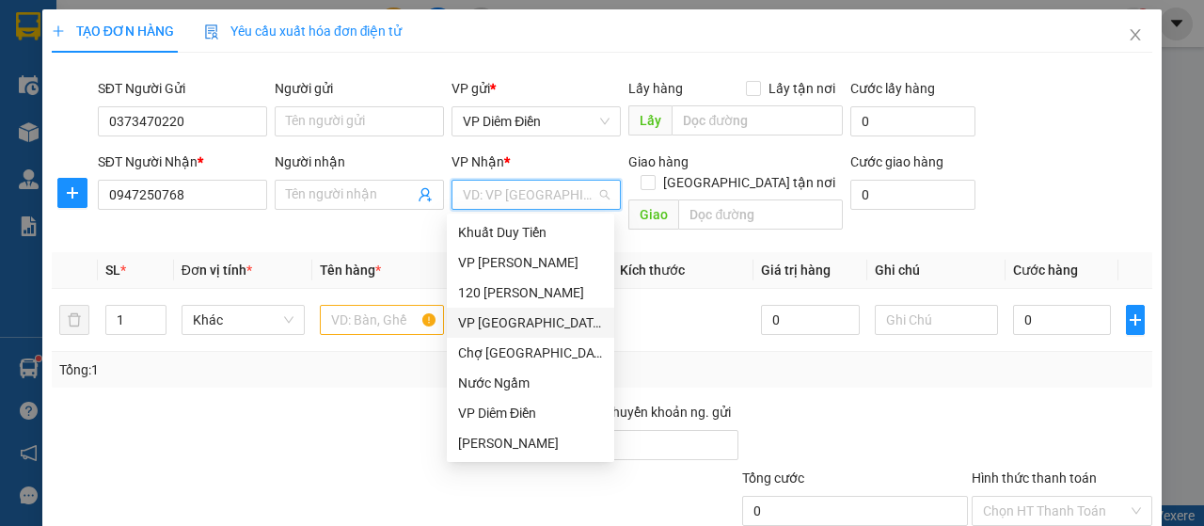
type input "d"
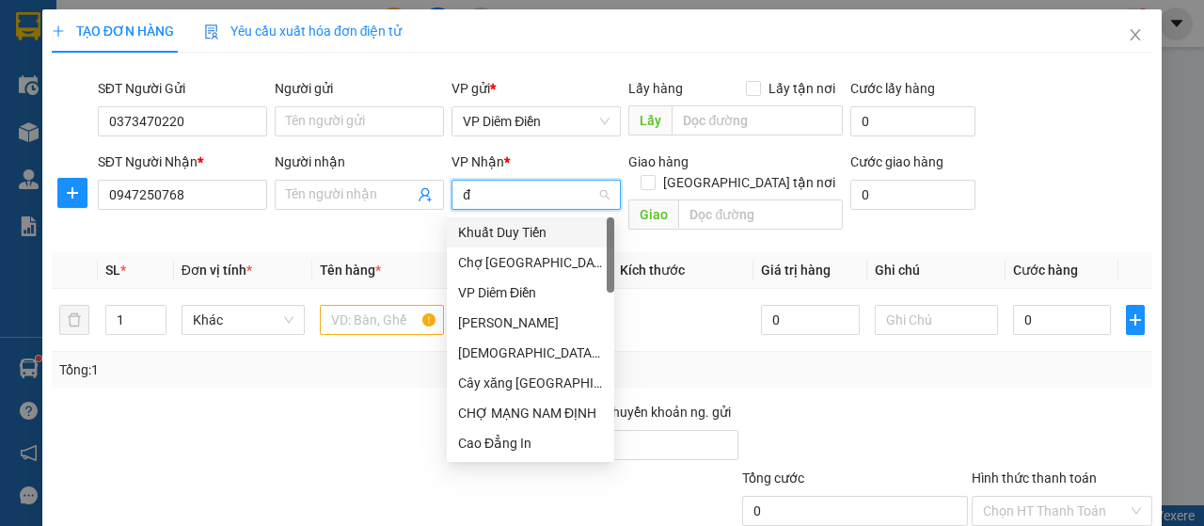
type input "đh"
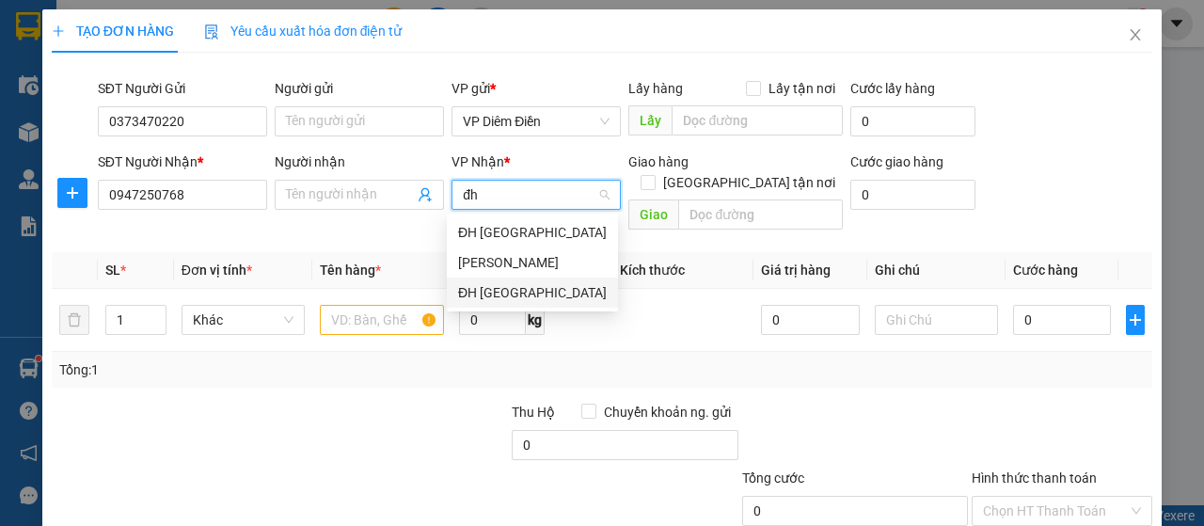
click at [480, 295] on div "ĐH [GEOGRAPHIC_DATA]" at bounding box center [532, 292] width 149 height 21
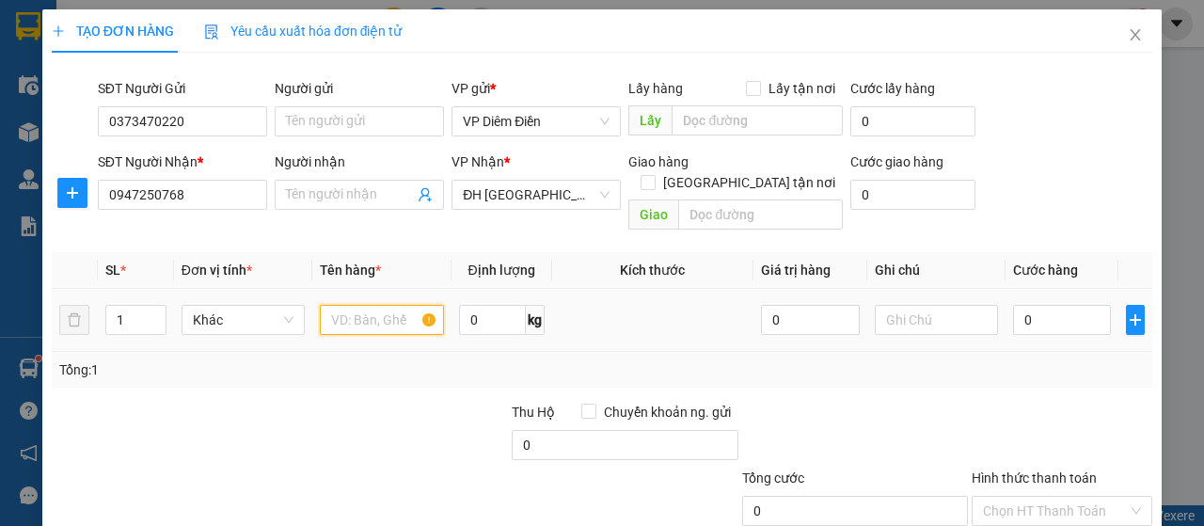
click at [376, 305] on input "text" at bounding box center [381, 320] width 123 height 30
type input "1 túi"
click at [1050, 305] on input "0" at bounding box center [1062, 320] width 99 height 30
type input "4"
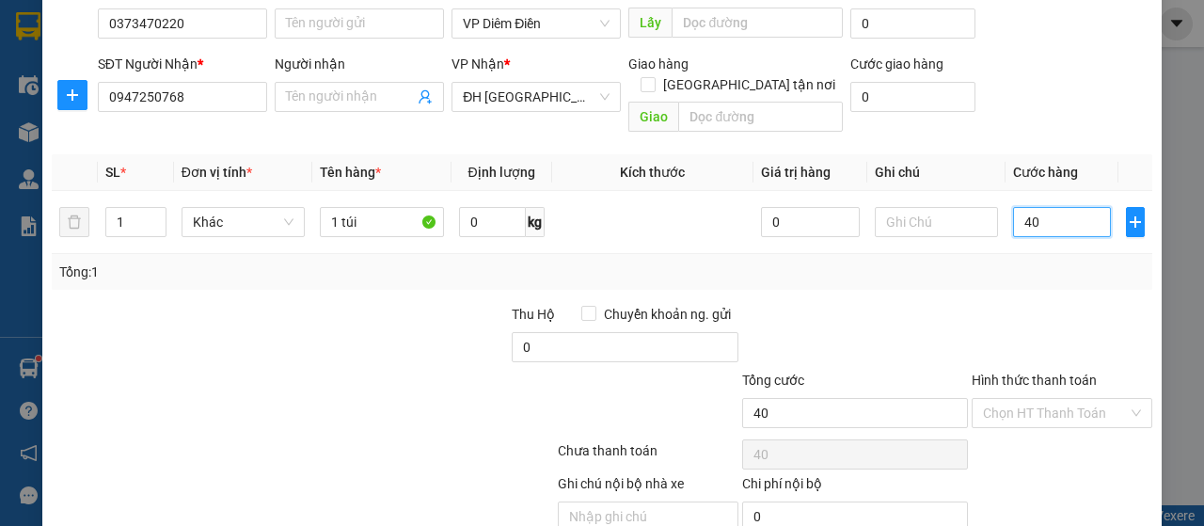
scroll to position [161, 0]
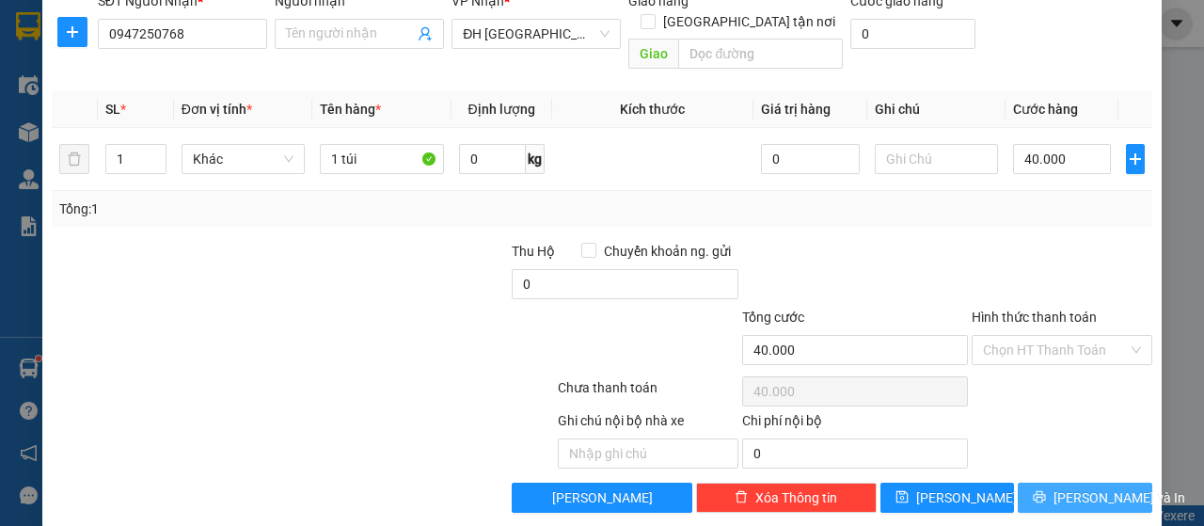
click at [1035, 490] on icon "printer" at bounding box center [1039, 496] width 13 height 13
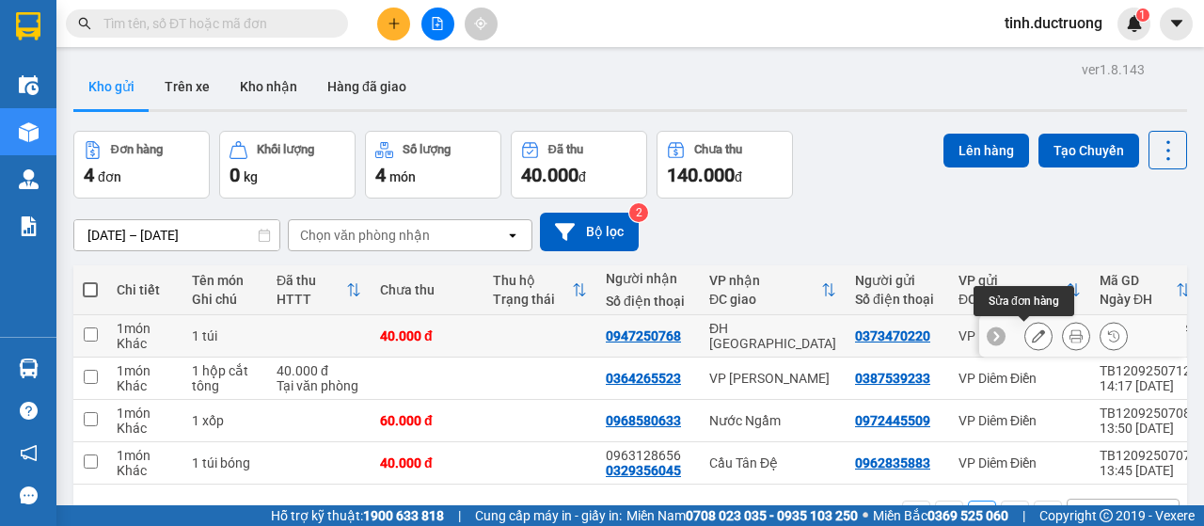
click at [1032, 338] on icon at bounding box center [1038, 335] width 13 height 13
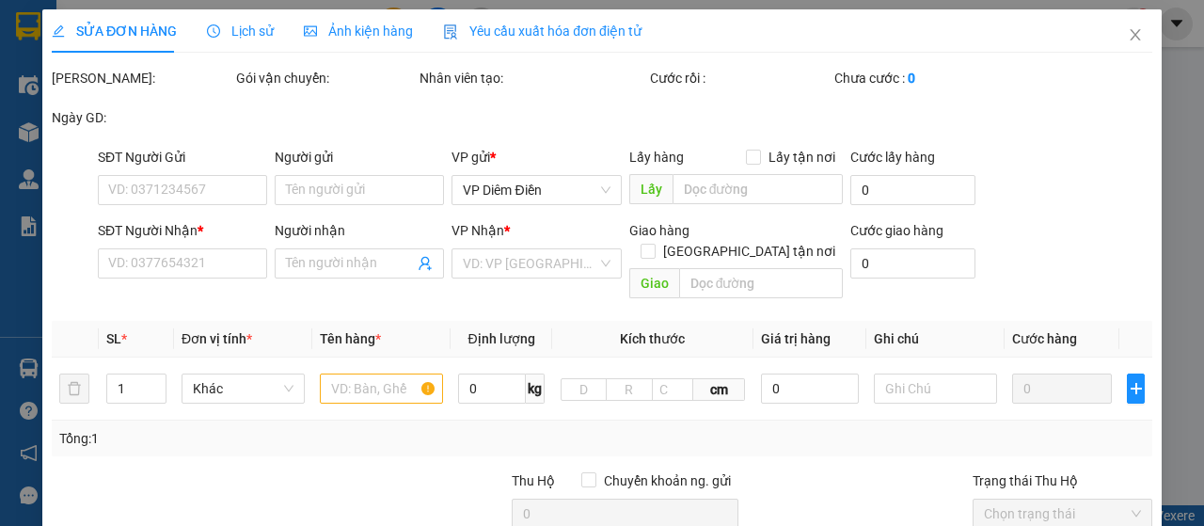
type input "0373470220"
type input "0947250768"
type input "40.000"
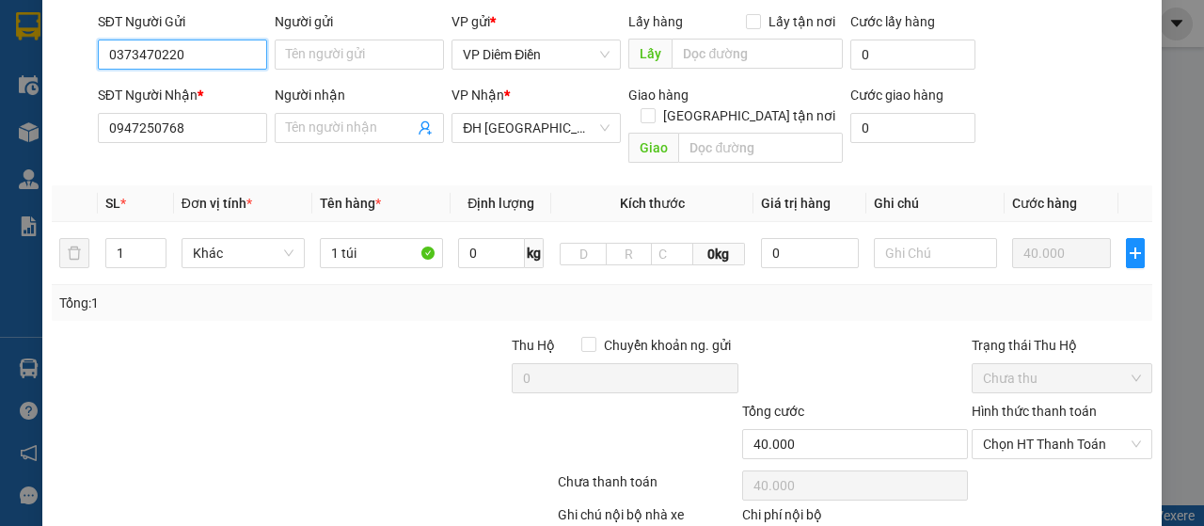
scroll to position [250, 0]
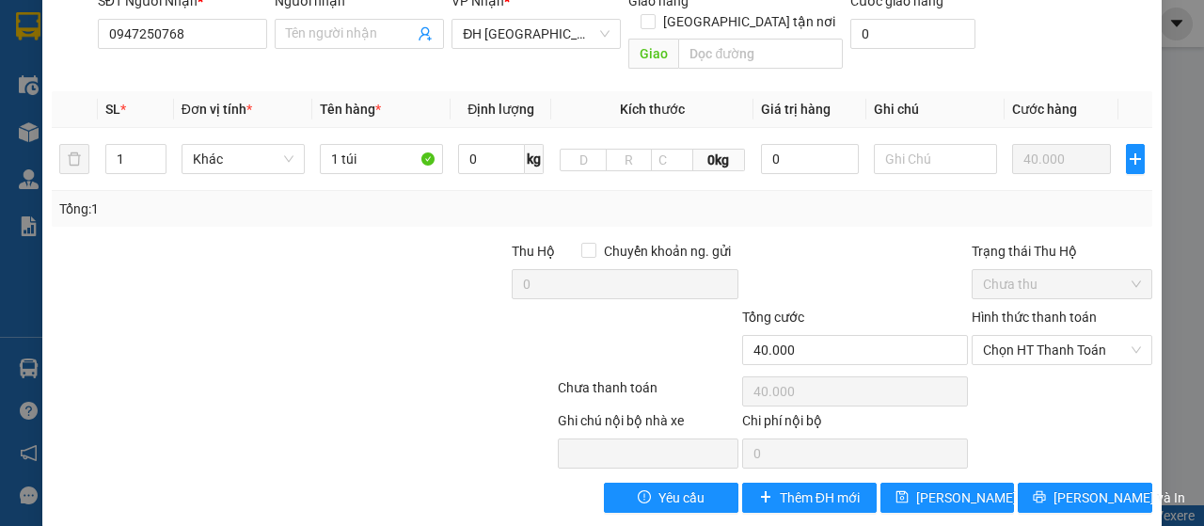
click at [1052, 310] on label "Hình thức thanh toán" at bounding box center [1034, 317] width 125 height 15
click at [1052, 336] on input "Hình thức thanh toán" at bounding box center [1055, 350] width 145 height 28
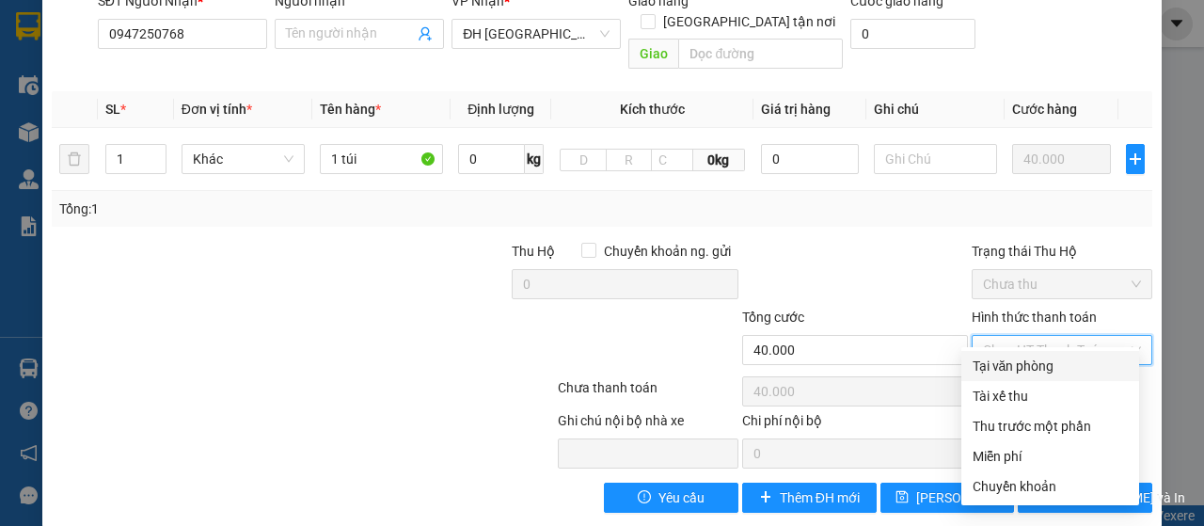
click at [1037, 365] on div "Tại văn phòng" at bounding box center [1050, 366] width 155 height 21
type input "0"
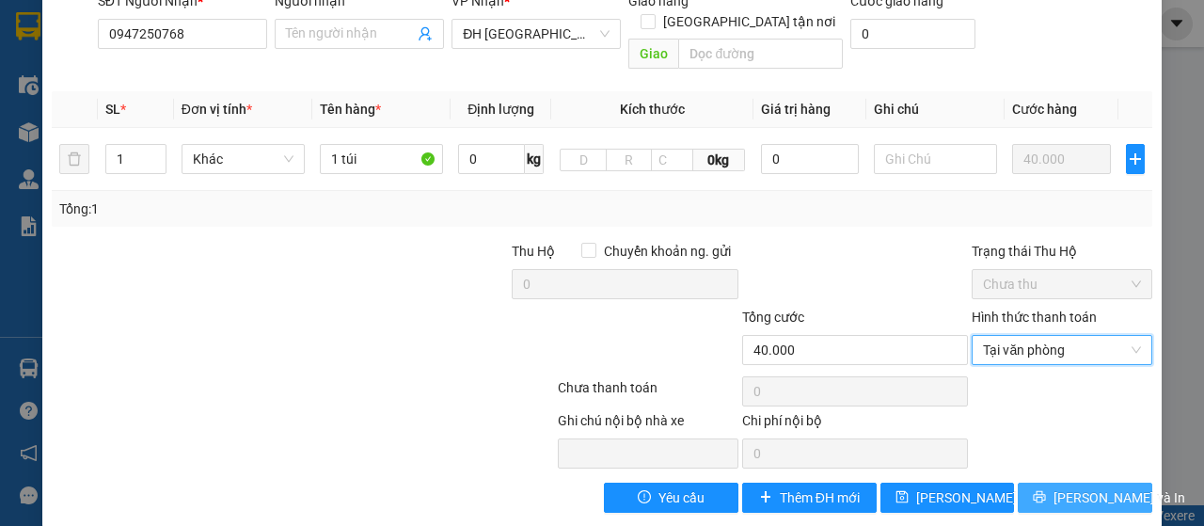
click at [1067, 487] on span "[PERSON_NAME] và In" at bounding box center [1120, 497] width 132 height 21
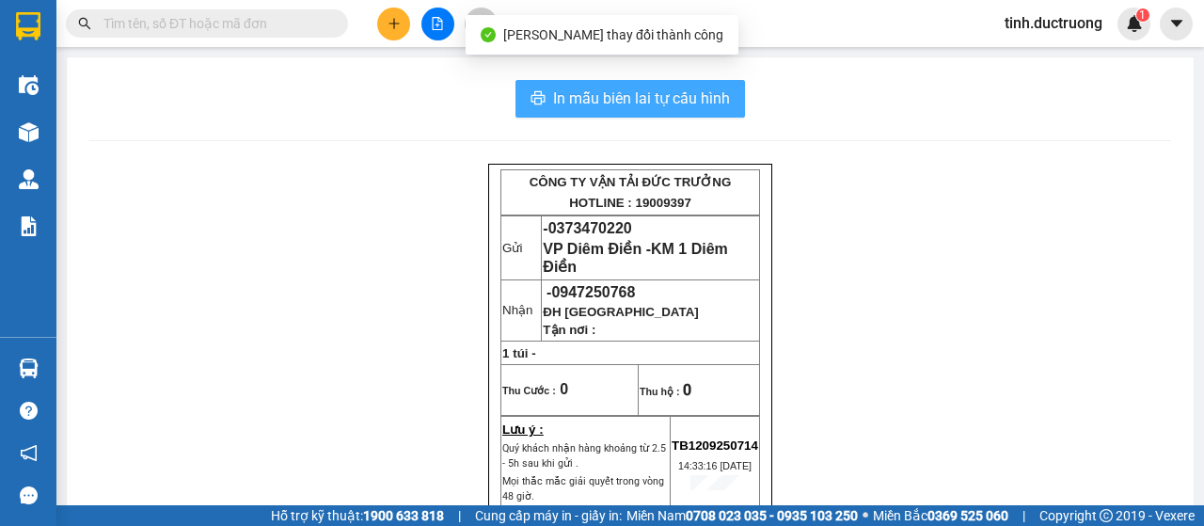
click at [673, 103] on span "In mẫu biên lai tự cấu hình" at bounding box center [641, 99] width 177 height 24
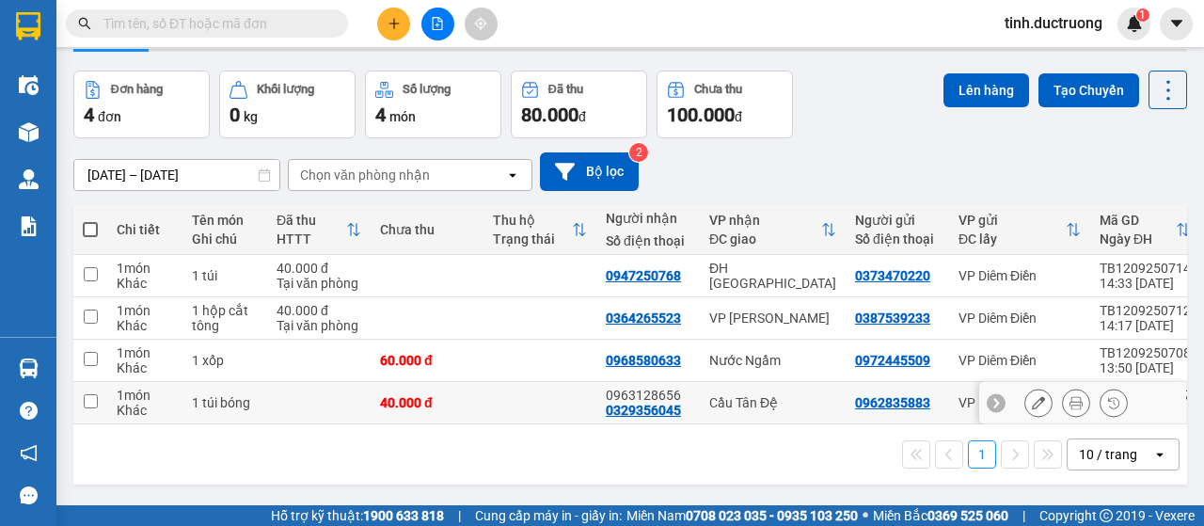
scroll to position [87, 0]
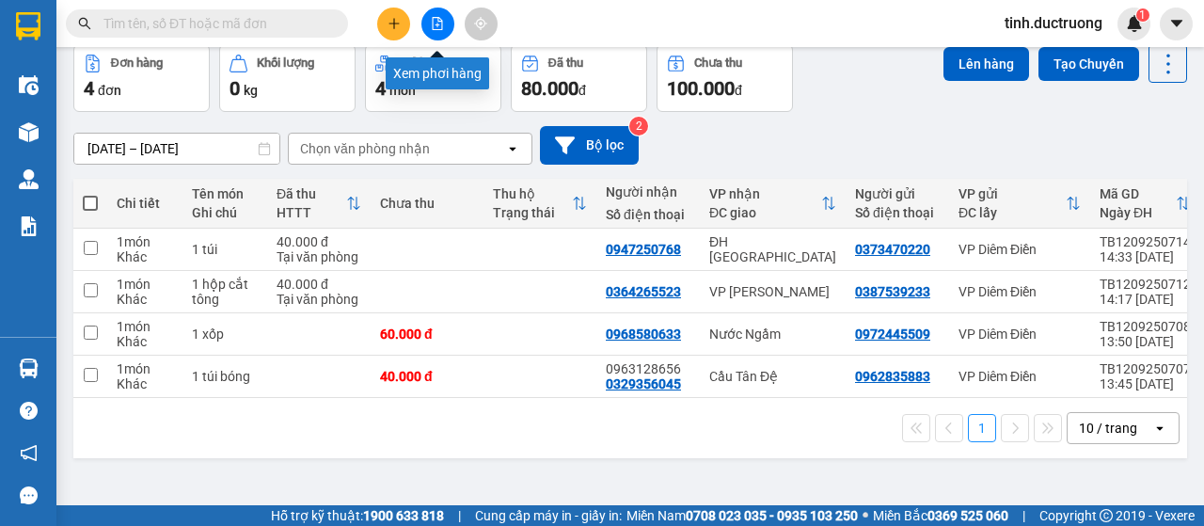
click at [441, 20] on icon "file-add" at bounding box center [438, 23] width 10 height 13
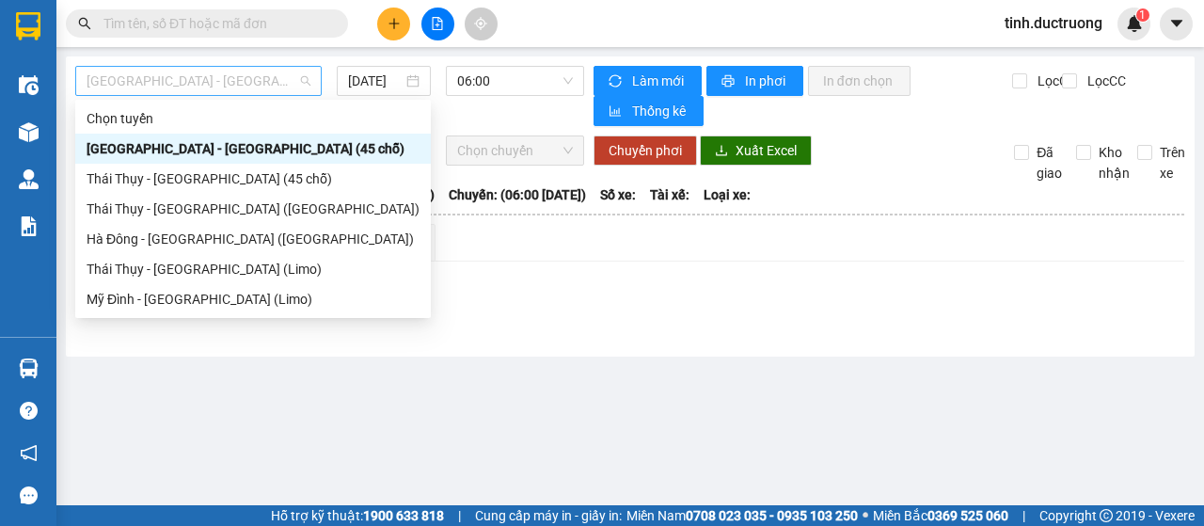
click at [228, 86] on span "[GEOGRAPHIC_DATA] - [GEOGRAPHIC_DATA] (45 chỗ)" at bounding box center [199, 81] width 224 height 28
click at [135, 182] on div "Thái Thụy - [GEOGRAPHIC_DATA] (45 chỗ)" at bounding box center [253, 178] width 333 height 21
type input "[DATE]"
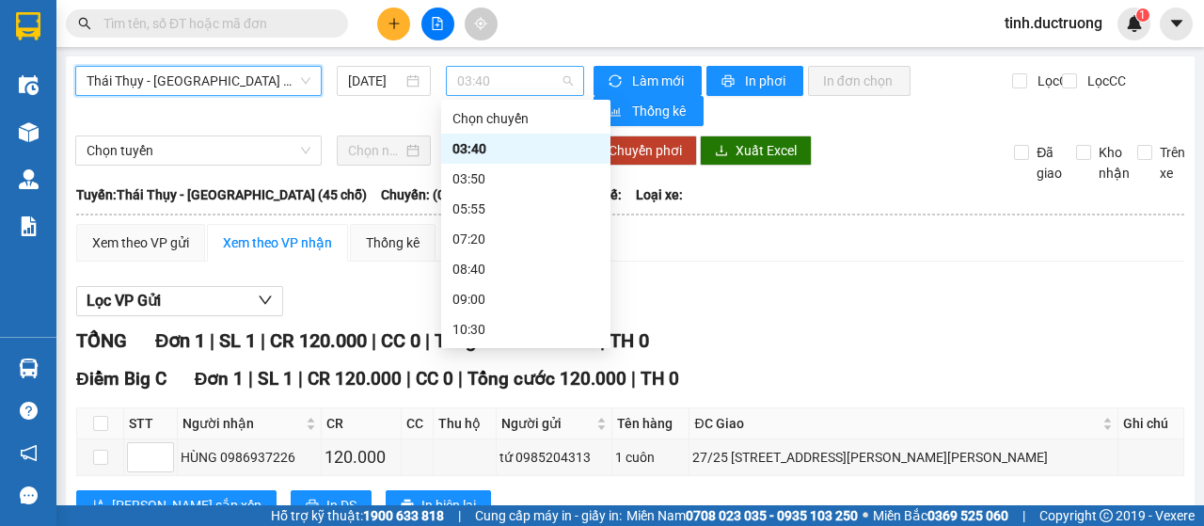
click at [488, 85] on span "03:40" at bounding box center [514, 81] width 115 height 28
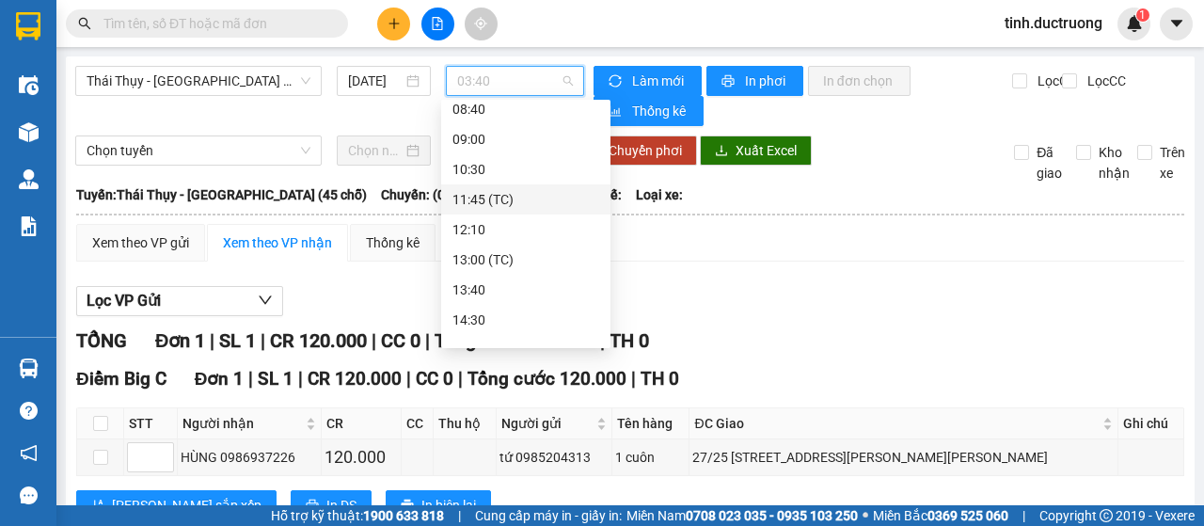
scroll to position [188, 0]
click at [492, 295] on div "14:30" at bounding box center [526, 291] width 147 height 21
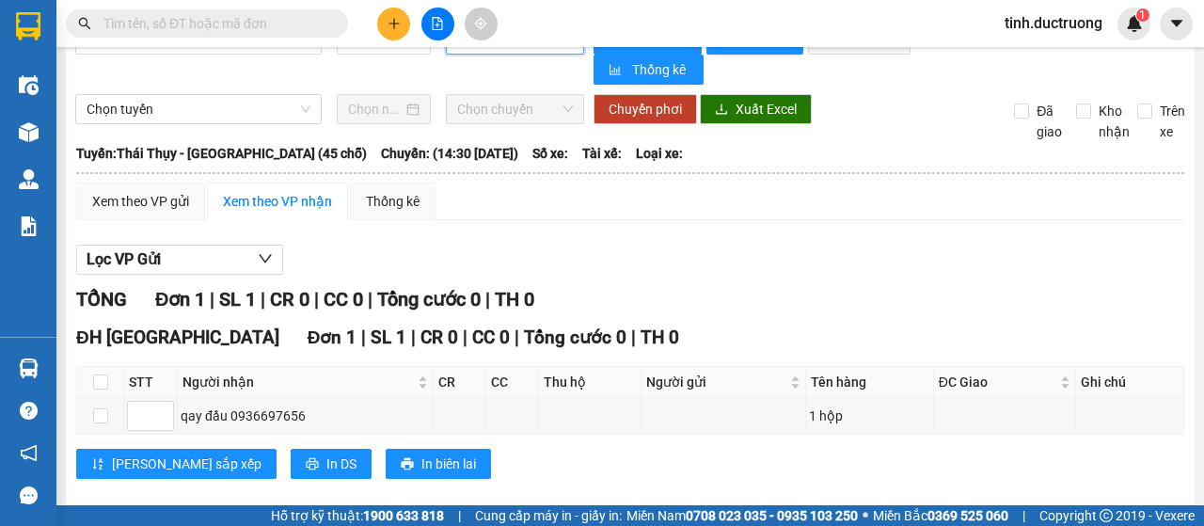
scroll to position [64, 0]
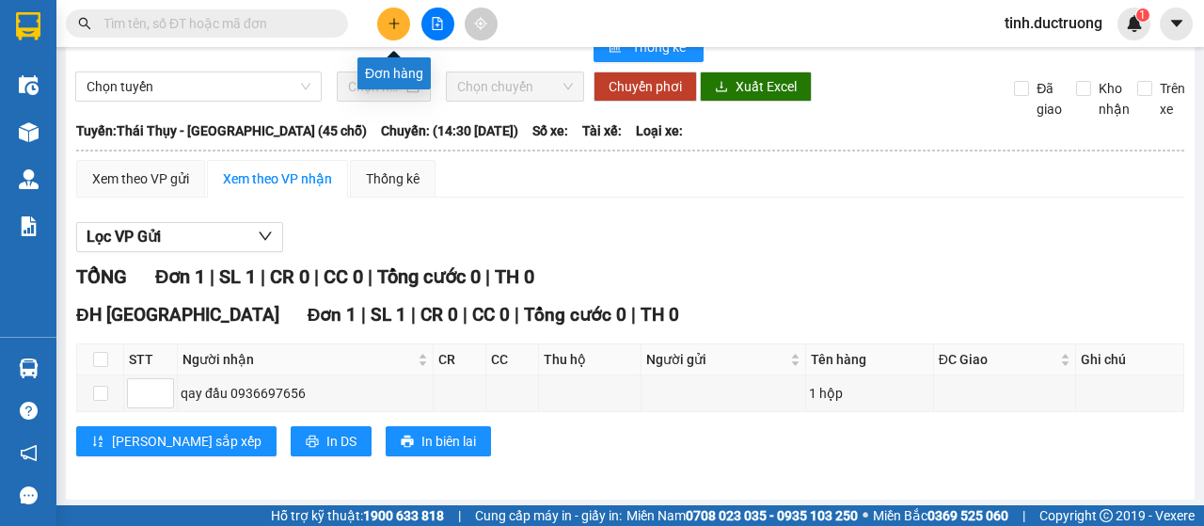
click at [401, 25] on button at bounding box center [393, 24] width 33 height 33
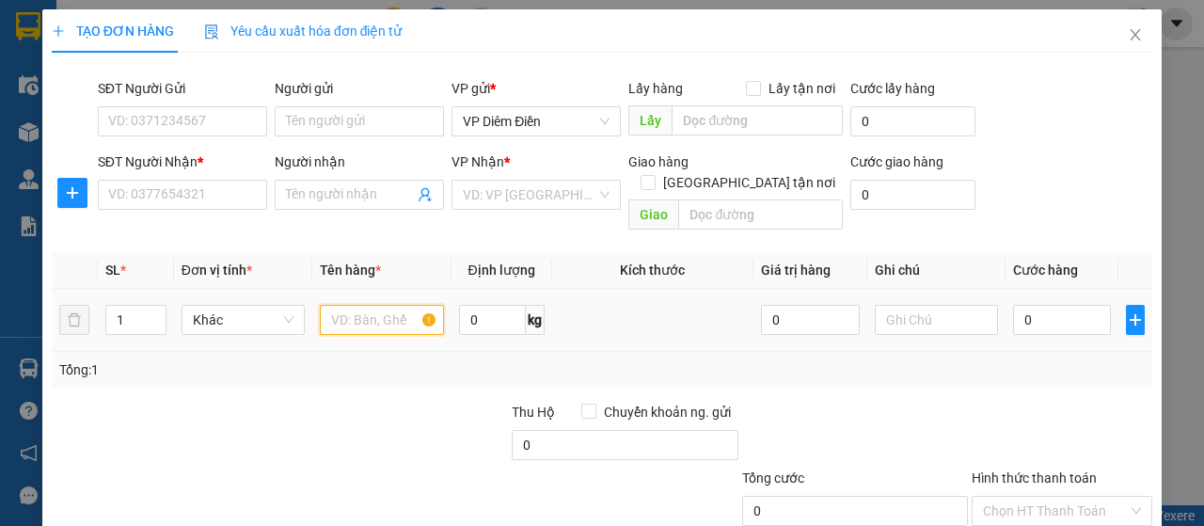
click at [408, 308] on input "text" at bounding box center [381, 320] width 123 height 30
click at [224, 202] on input "SĐT Người Nhận *" at bounding box center [182, 195] width 169 height 30
click at [209, 194] on input "SĐT Người Nhận *" at bounding box center [182, 195] width 169 height 30
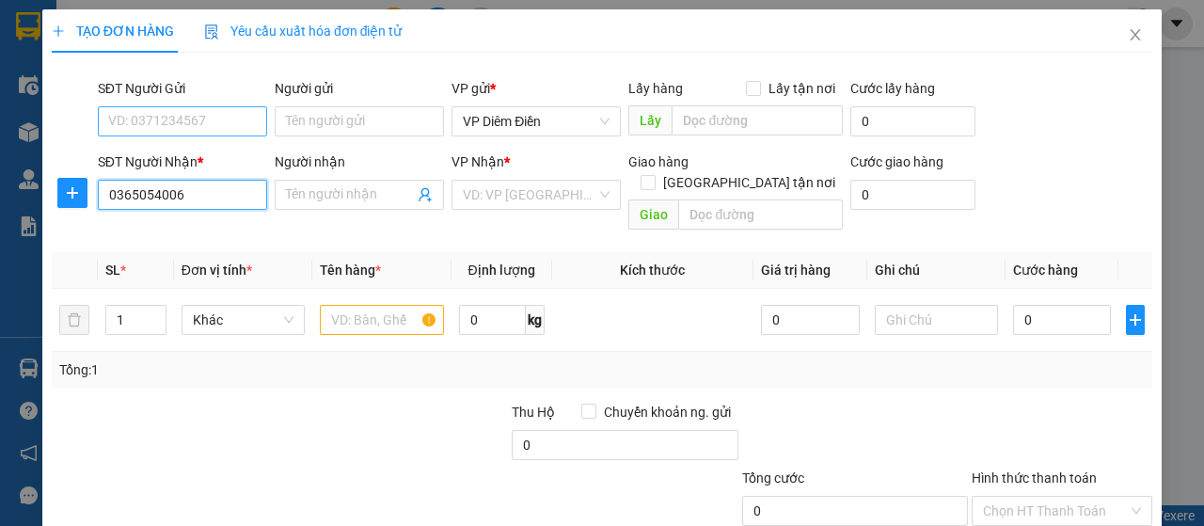
type input "0365054006"
click at [180, 121] on input "SĐT Người Gửi" at bounding box center [182, 121] width 169 height 30
type input "0368214863"
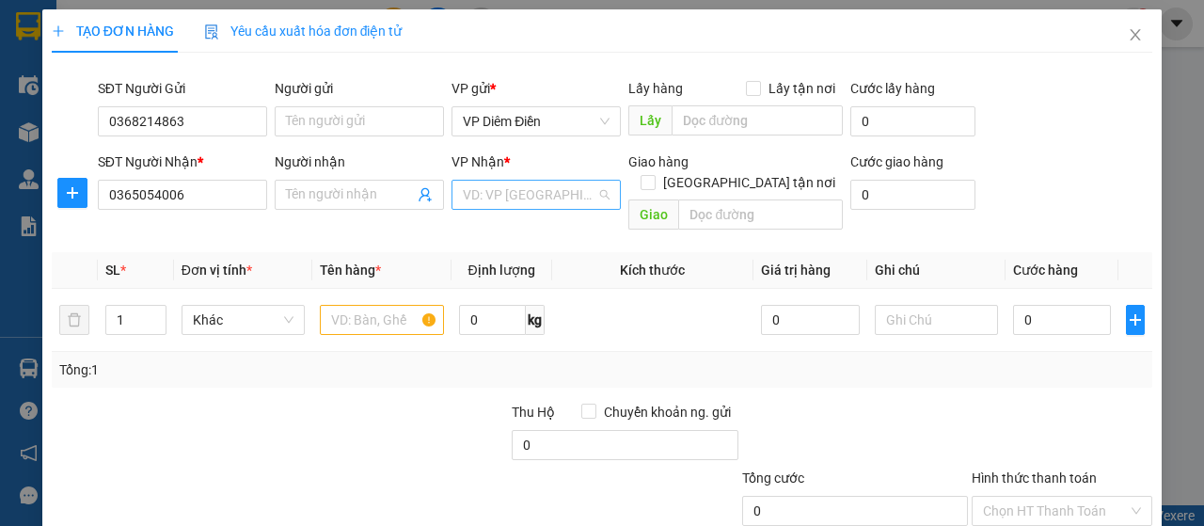
click at [506, 197] on input "search" at bounding box center [530, 195] width 134 height 28
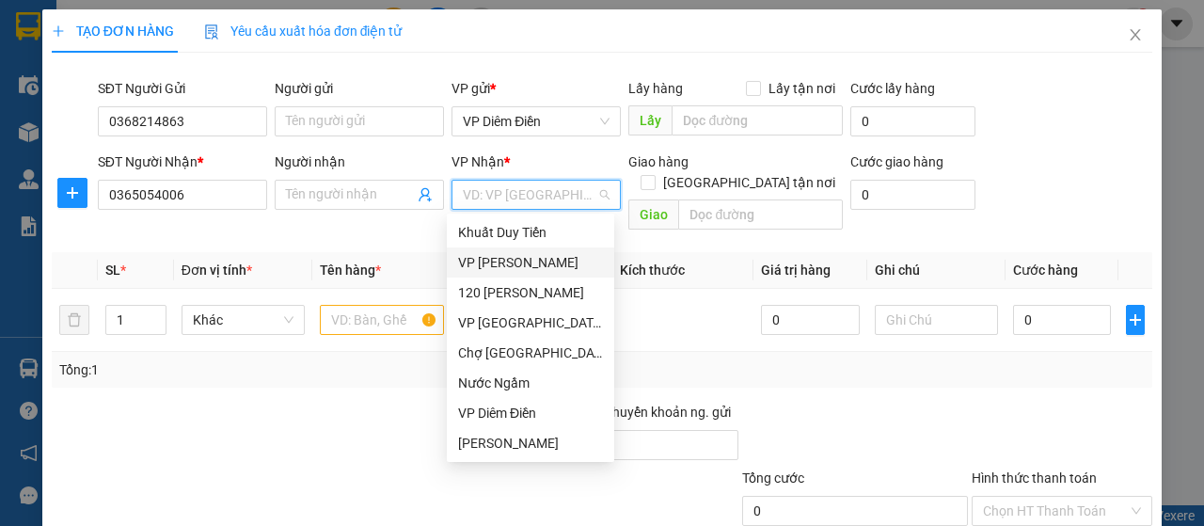
click at [518, 270] on div "VP [PERSON_NAME]" at bounding box center [530, 262] width 145 height 21
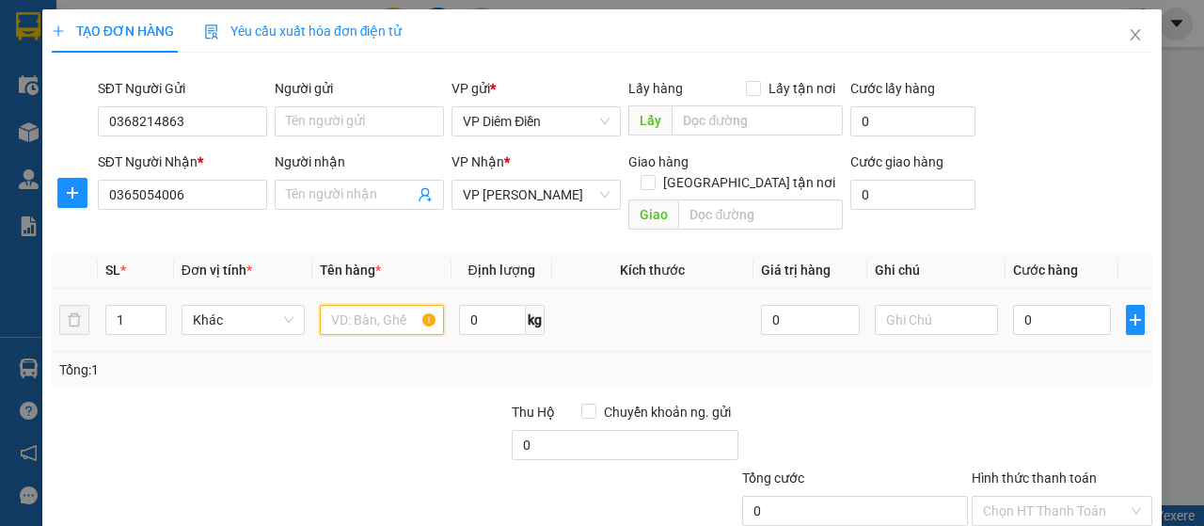
click at [415, 305] on input "text" at bounding box center [381, 320] width 123 height 30
type input "1 hộp"
click at [1060, 307] on input "0" at bounding box center [1062, 320] width 99 height 30
click at [1064, 305] on input "0" at bounding box center [1062, 320] width 99 height 30
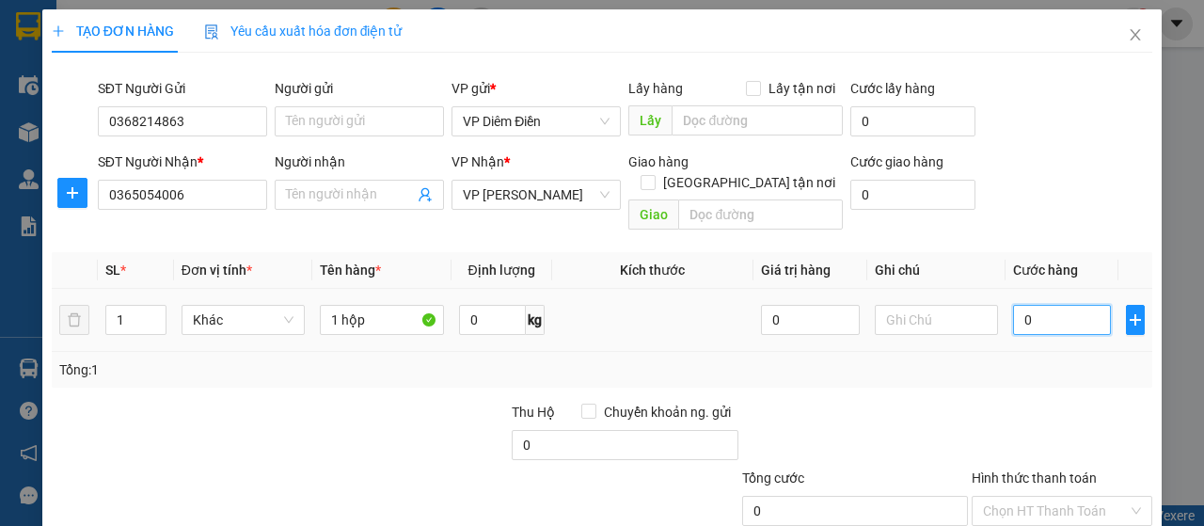
type input "07"
type input "7"
type input "070"
type input "70"
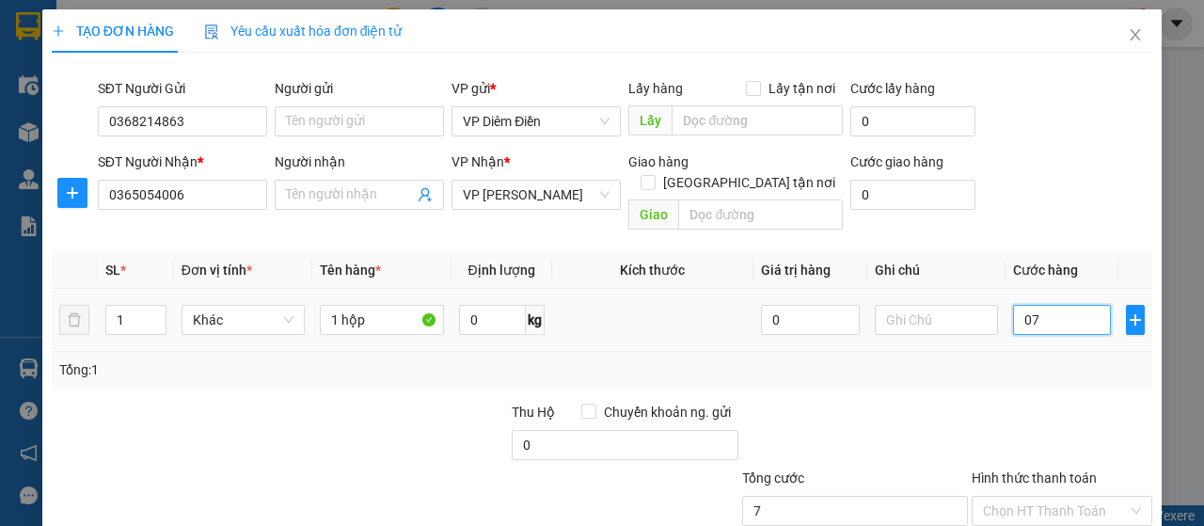
type input "70"
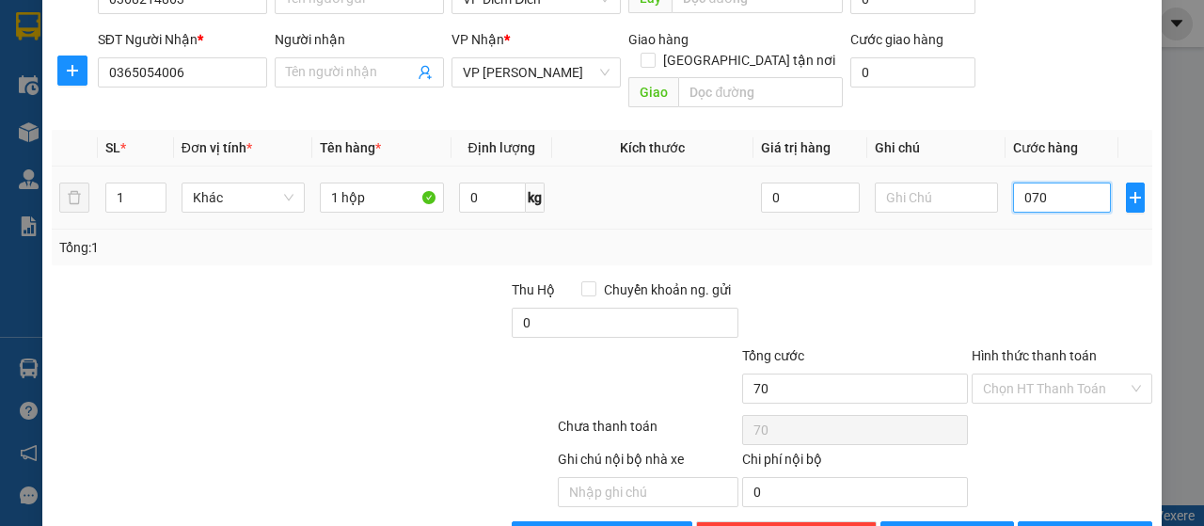
scroll to position [161, 0]
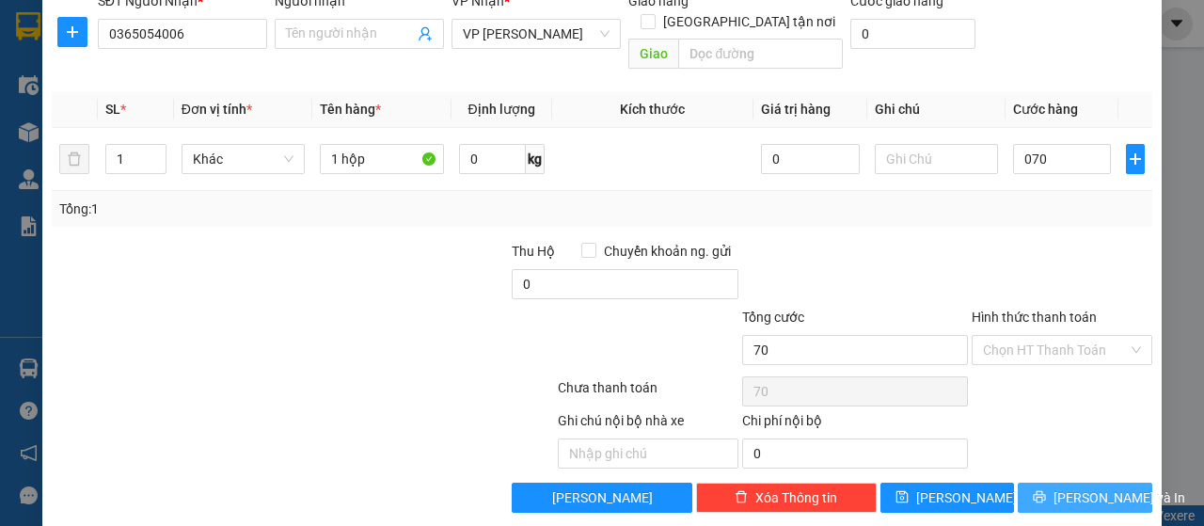
type input "70.000"
click at [1068, 487] on span "[PERSON_NAME] và In" at bounding box center [1120, 497] width 132 height 21
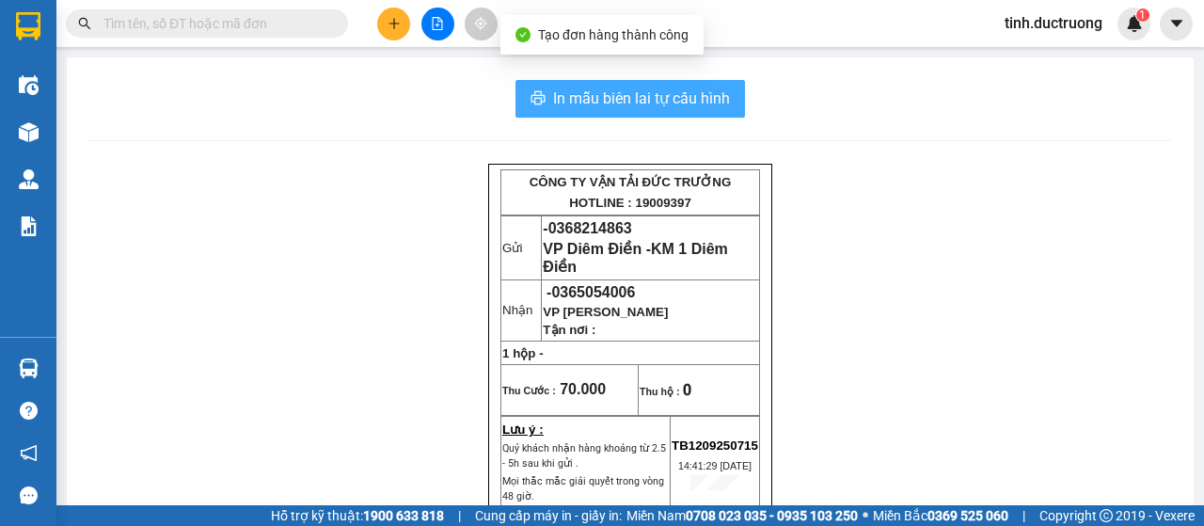
click at [676, 99] on span "In mẫu biên lai tự cấu hình" at bounding box center [641, 99] width 177 height 24
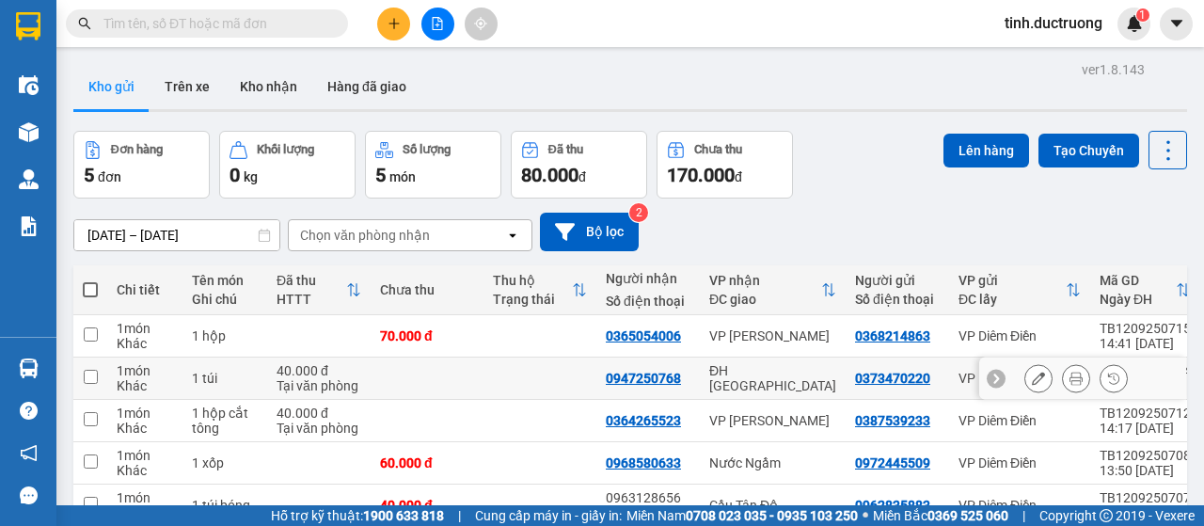
scroll to position [106, 0]
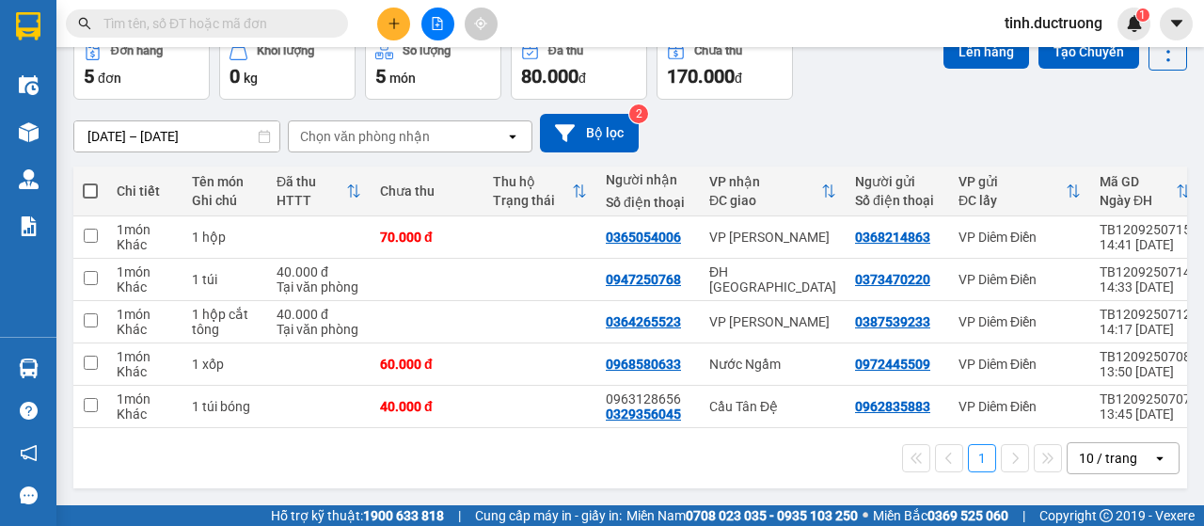
click at [88, 184] on span at bounding box center [90, 190] width 15 height 15
click at [90, 182] on input "checkbox" at bounding box center [90, 182] width 0 height 0
checkbox input "true"
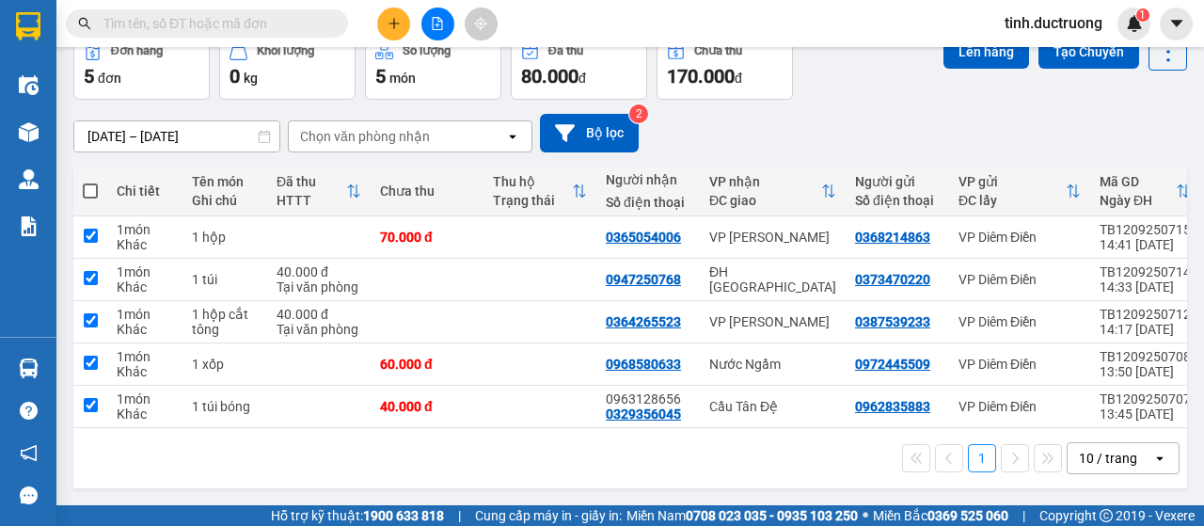
checkbox input "true"
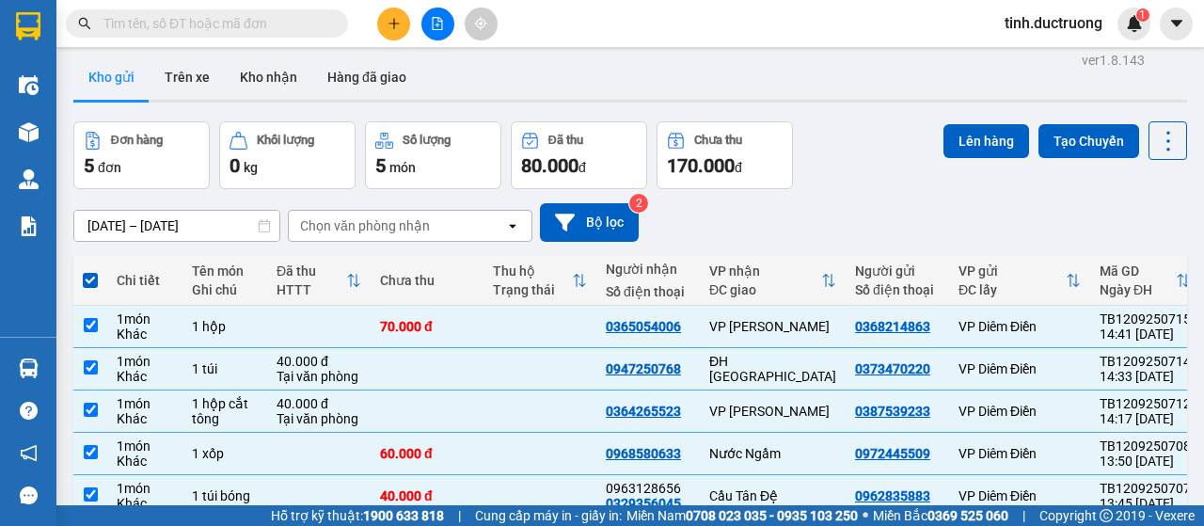
scroll to position [0, 0]
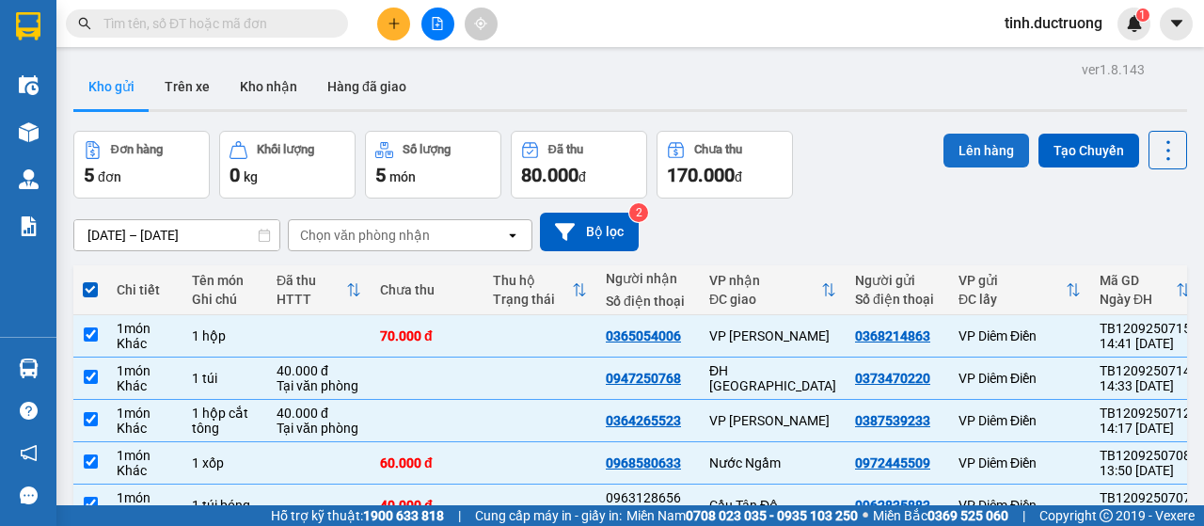
click at [980, 153] on button "Lên hàng" at bounding box center [987, 151] width 86 height 34
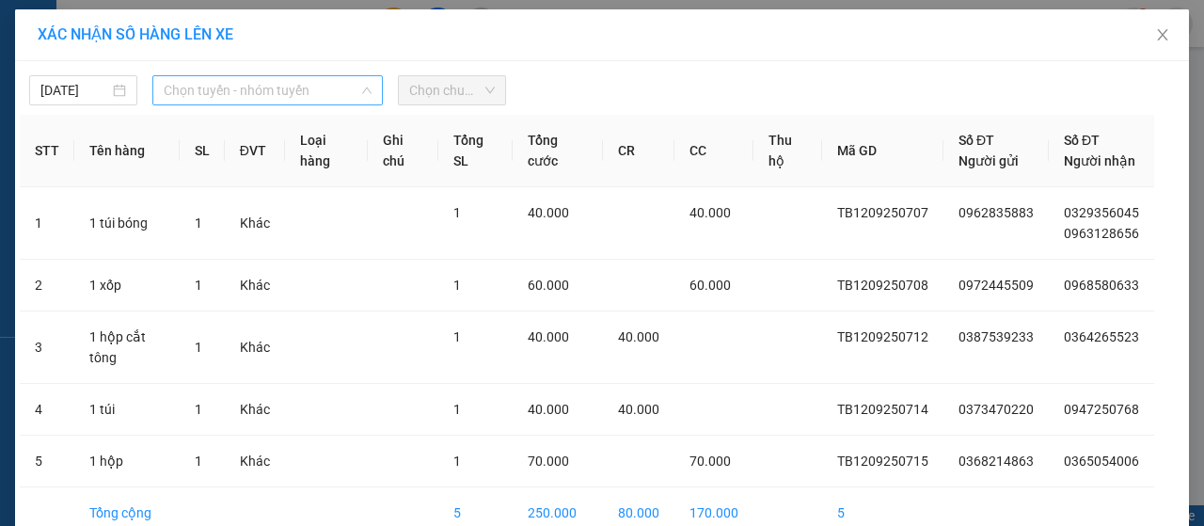
click at [240, 89] on span "Chọn tuyến - nhóm tuyến" at bounding box center [268, 90] width 208 height 28
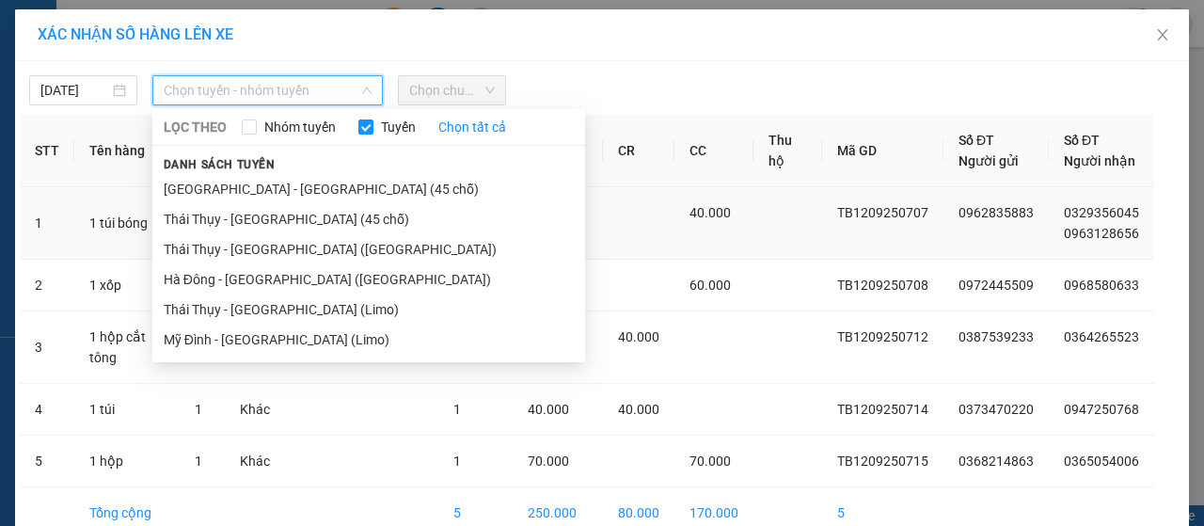
click at [236, 225] on li "Thái Thụy - [GEOGRAPHIC_DATA] (45 chỗ)" at bounding box center [368, 219] width 433 height 30
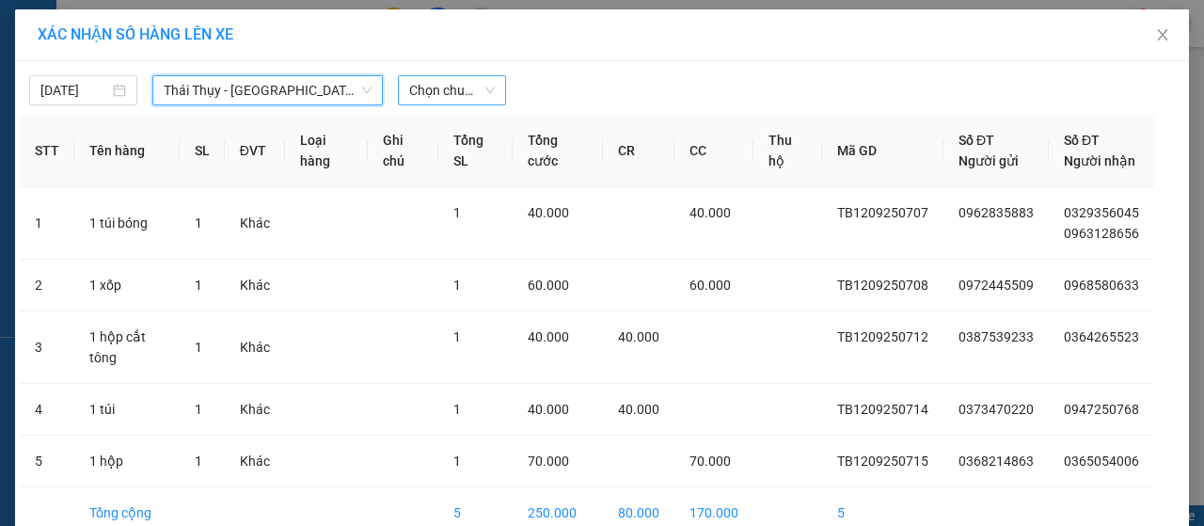
click at [438, 97] on span "Chọn chuyến" at bounding box center [452, 90] width 86 height 28
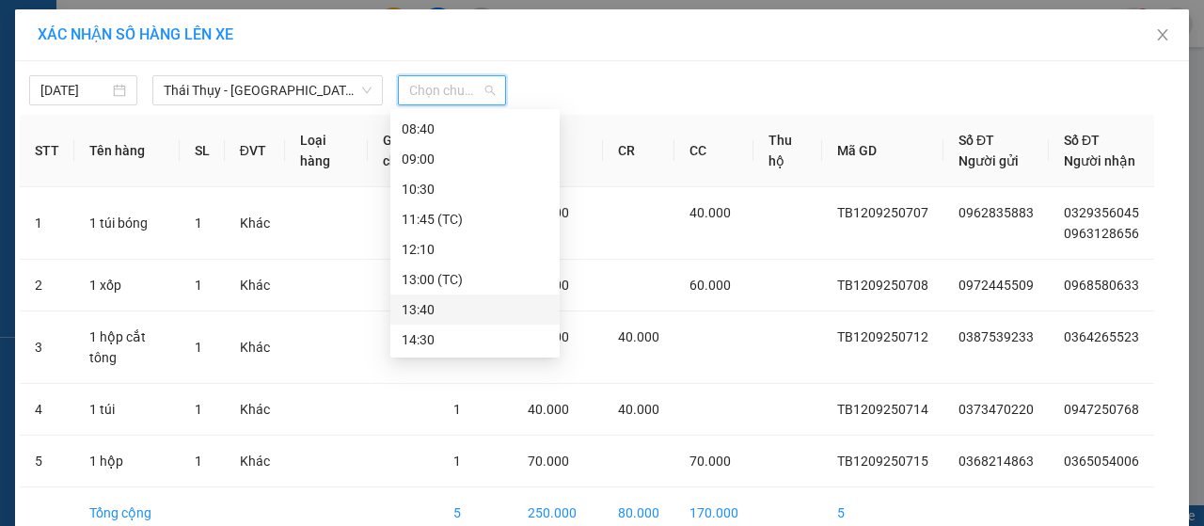
scroll to position [188, 0]
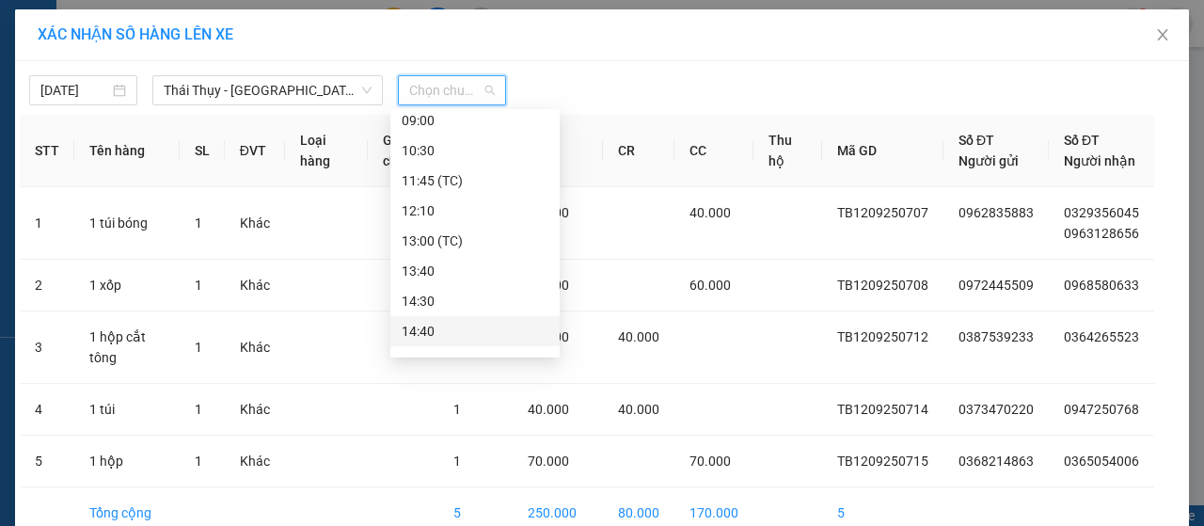
click at [435, 328] on div "14:40" at bounding box center [475, 331] width 147 height 21
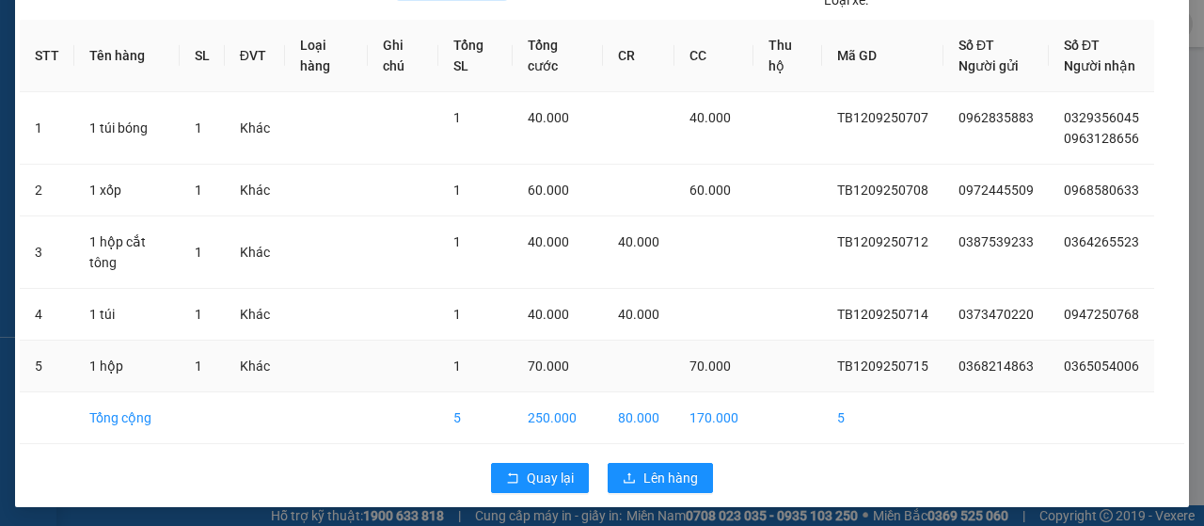
scroll to position [107, 0]
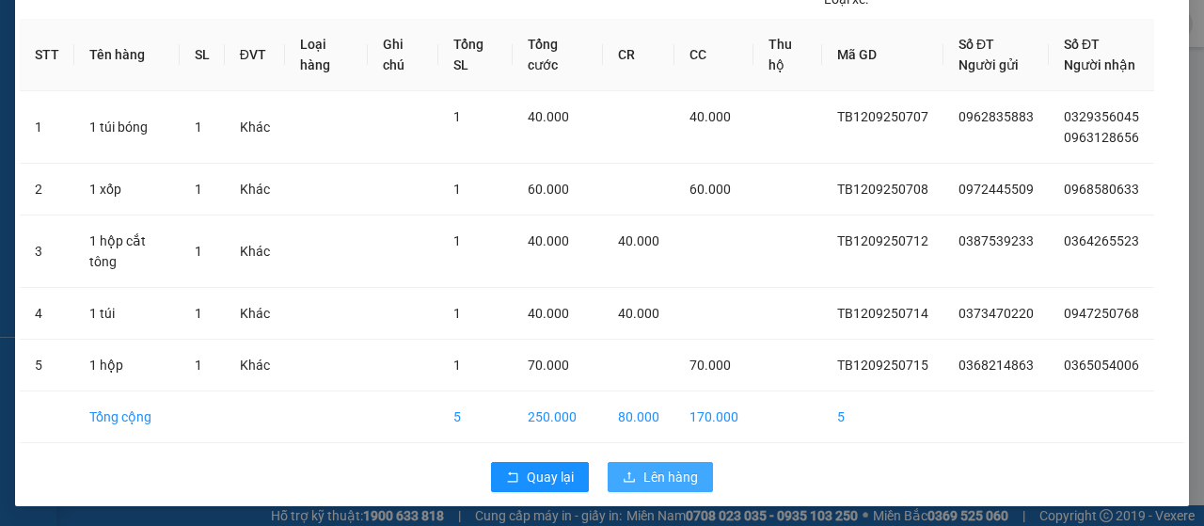
click at [633, 481] on button "Lên hàng" at bounding box center [660, 477] width 105 height 30
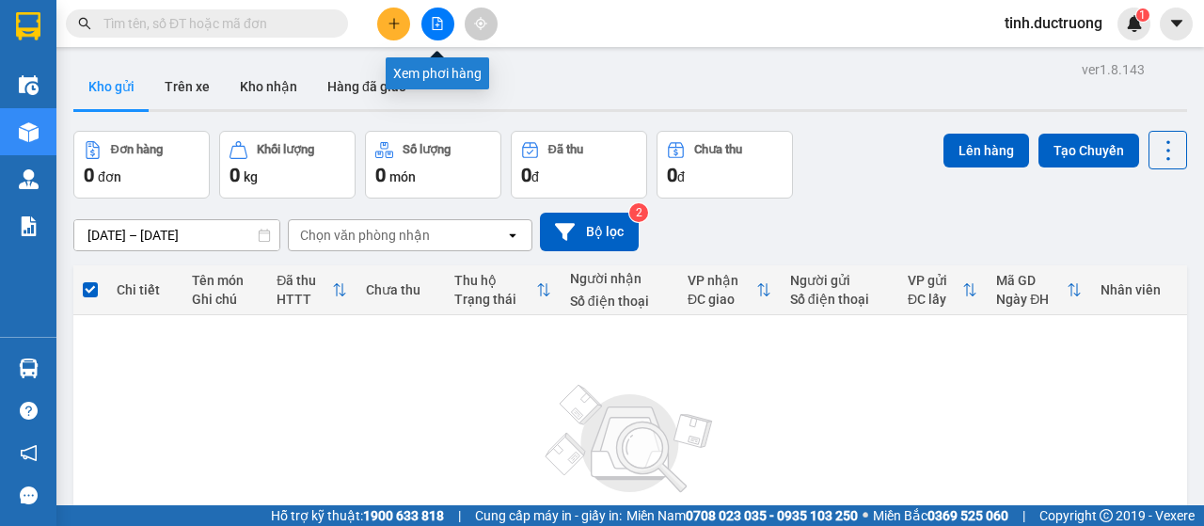
click at [439, 22] on icon "file-add" at bounding box center [437, 23] width 13 height 13
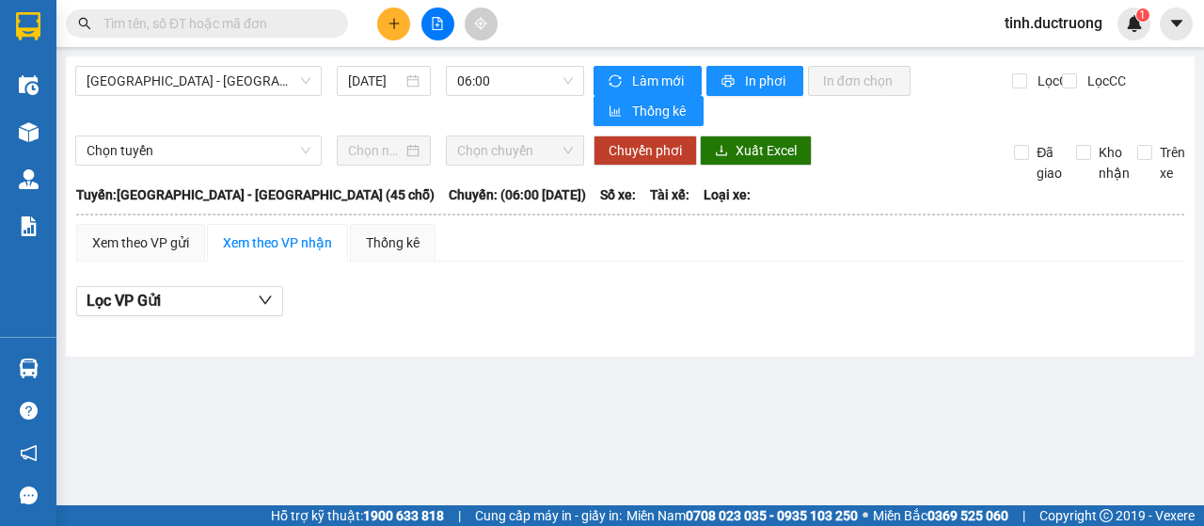
click at [260, 97] on div "[GEOGRAPHIC_DATA] - [GEOGRAPHIC_DATA] (45 chỗ) [DATE] 06:00" at bounding box center [329, 96] width 509 height 60
click at [250, 83] on span "[GEOGRAPHIC_DATA] - [GEOGRAPHIC_DATA] (45 chỗ)" at bounding box center [199, 81] width 224 height 28
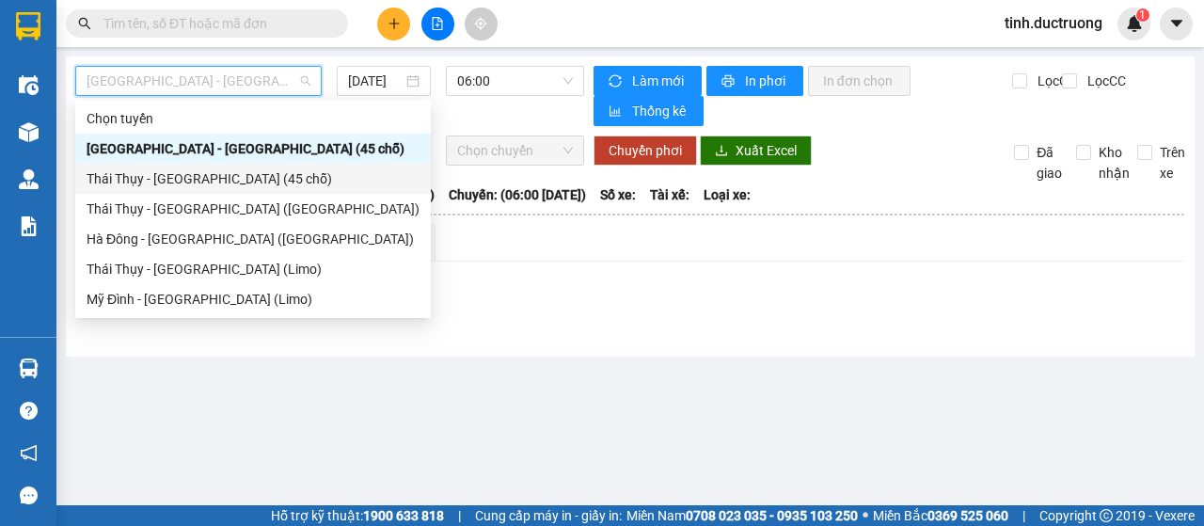
click at [134, 185] on div "Thái Thụy - [GEOGRAPHIC_DATA] (45 chỗ)" at bounding box center [253, 178] width 333 height 21
type input "[DATE]"
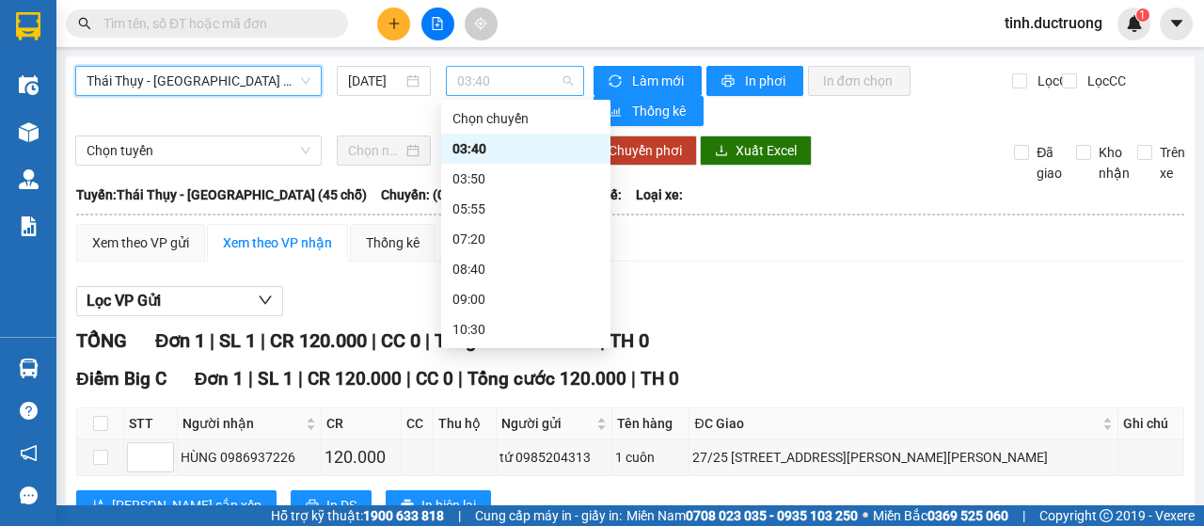
click at [470, 88] on span "03:40" at bounding box center [514, 81] width 115 height 28
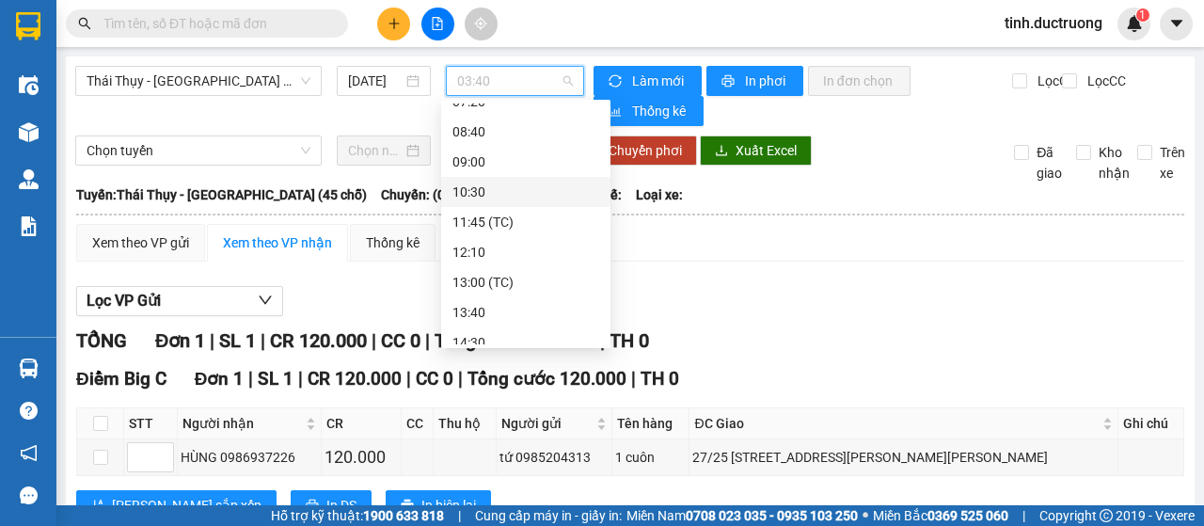
scroll to position [188, 0]
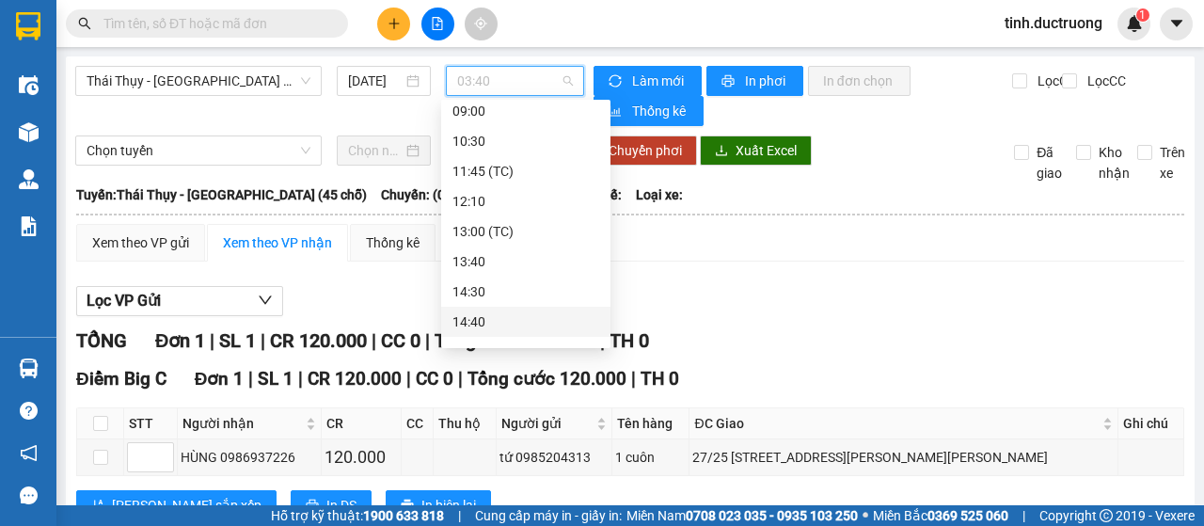
click at [493, 316] on div "14:40" at bounding box center [526, 321] width 147 height 21
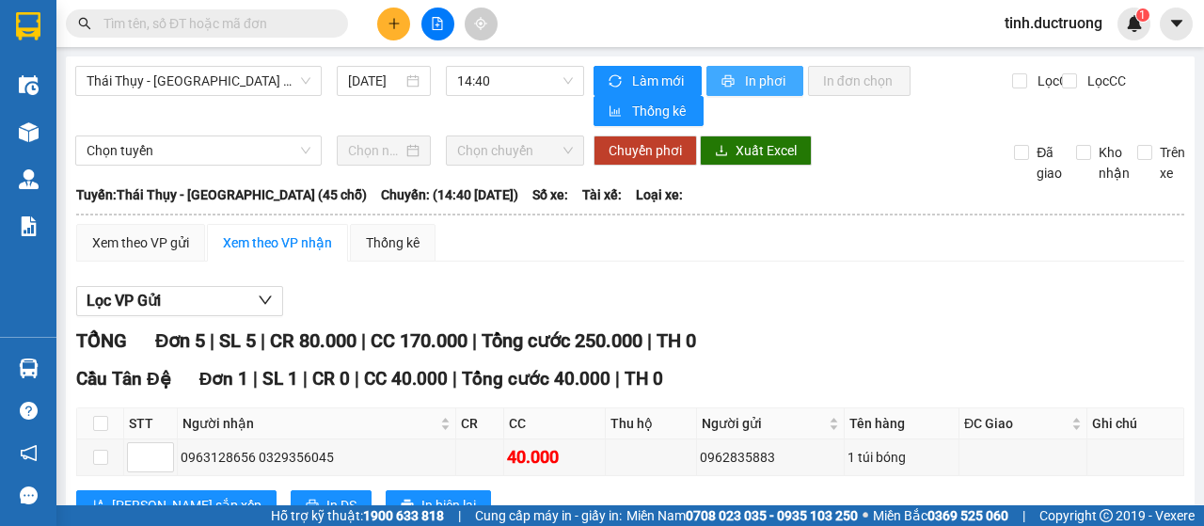
click at [745, 80] on span "In phơi" at bounding box center [766, 81] width 43 height 21
click at [395, 27] on icon "plus" at bounding box center [394, 23] width 13 height 13
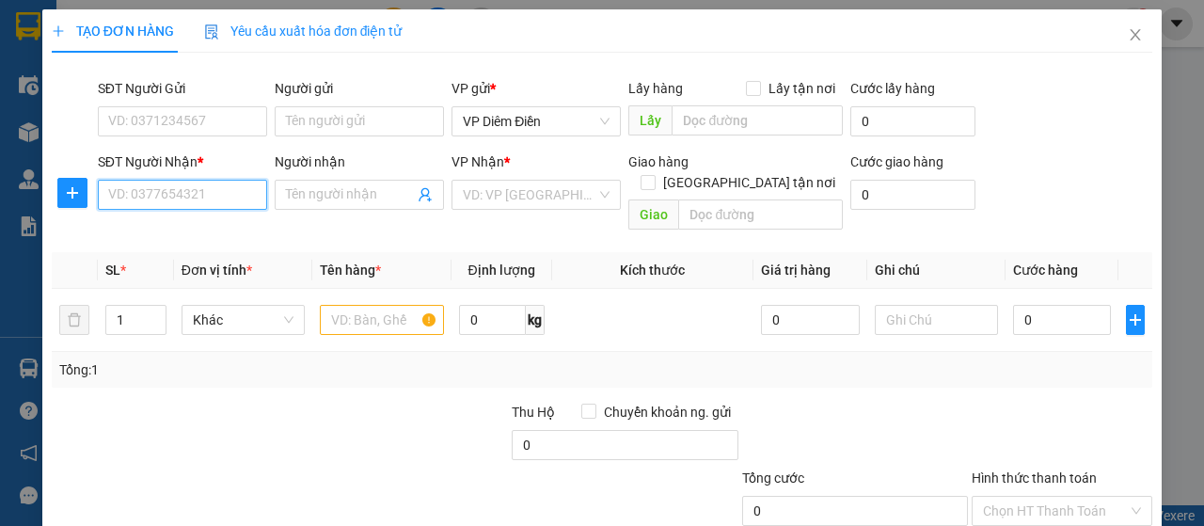
click at [215, 187] on input "SĐT Người Nhận *" at bounding box center [182, 195] width 169 height 30
type input "0906035654"
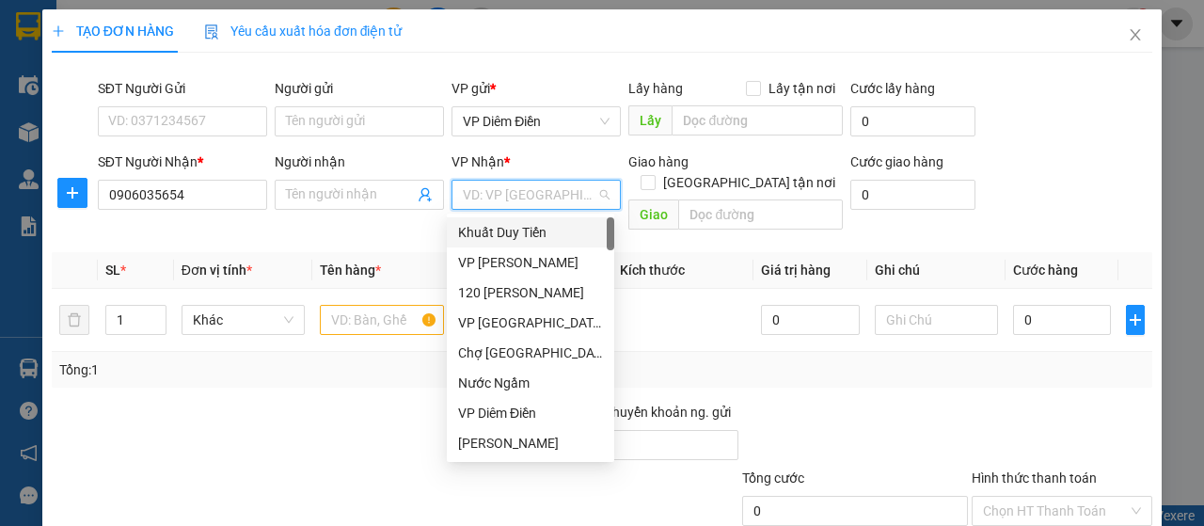
click at [519, 203] on input "search" at bounding box center [530, 195] width 134 height 28
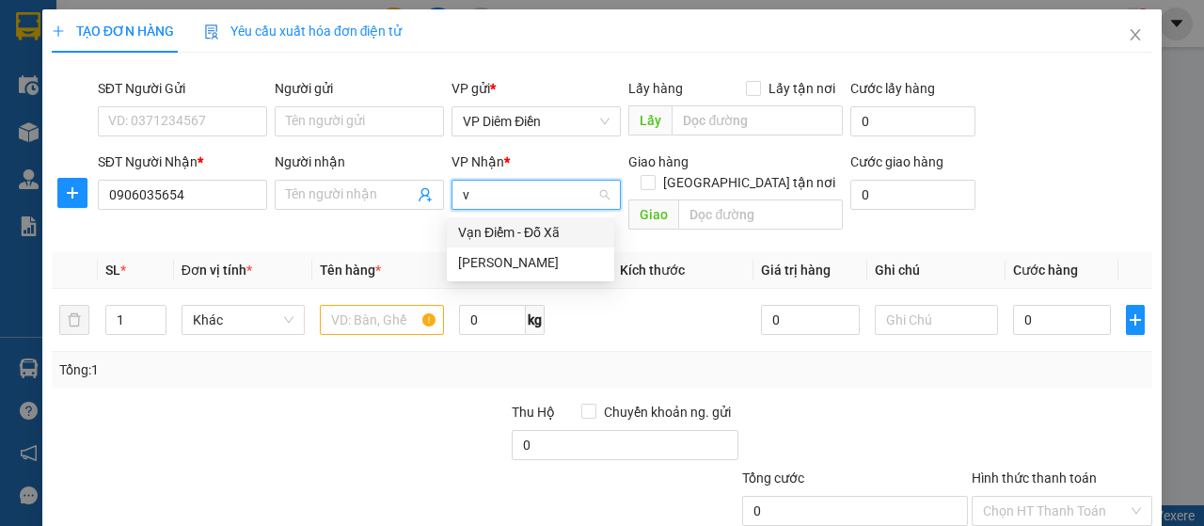
type input "vă"
click at [529, 260] on div "[PERSON_NAME]" at bounding box center [530, 262] width 145 height 21
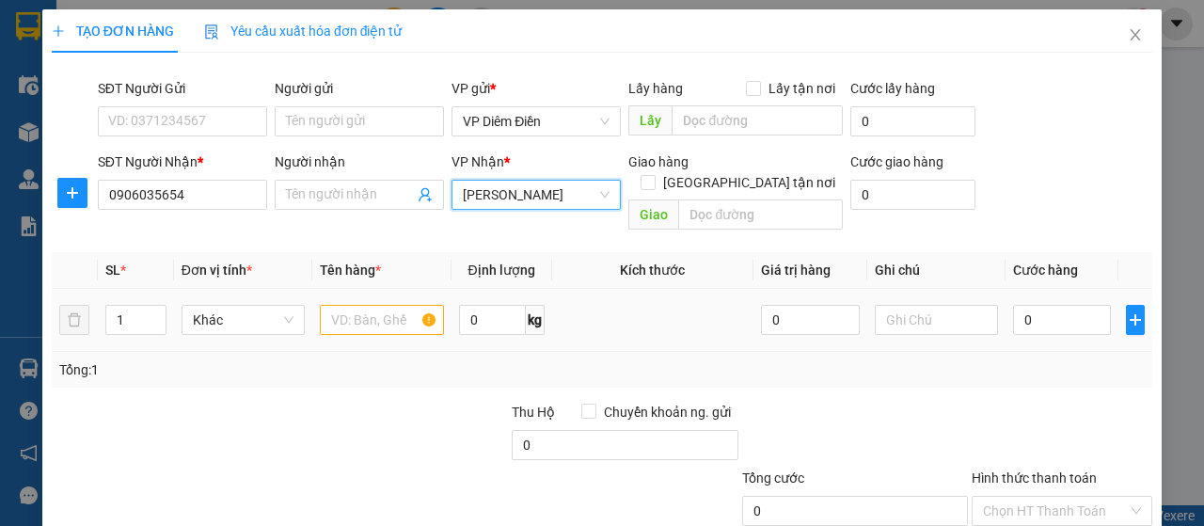
click at [452, 289] on td "0 kg" at bounding box center [502, 320] width 101 height 63
click at [415, 305] on input "text" at bounding box center [381, 320] width 123 height 30
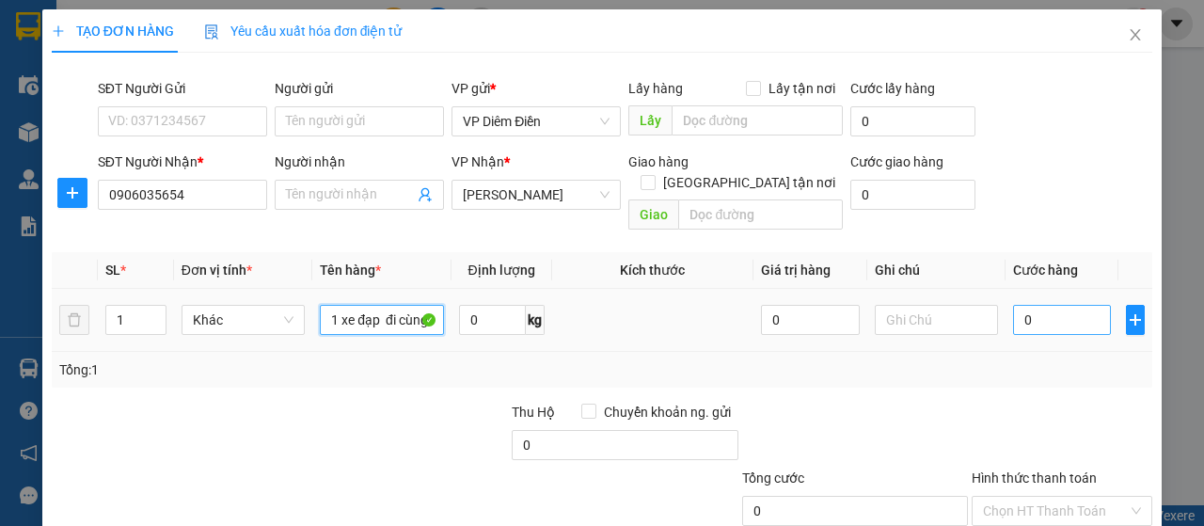
type input "1 xe đạp đi cùng"
click at [1073, 305] on input "0" at bounding box center [1062, 320] width 99 height 30
type input "1"
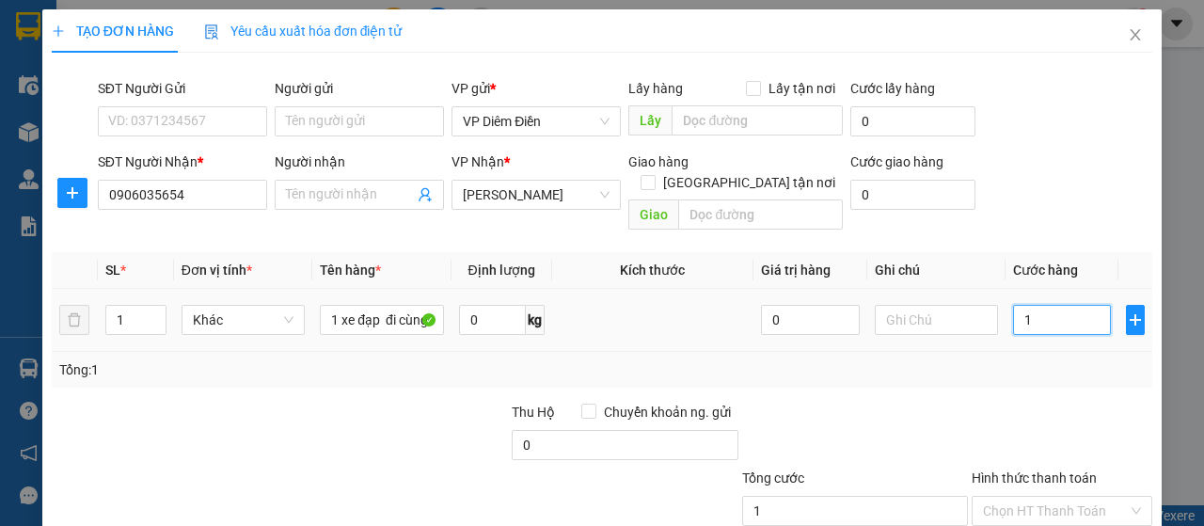
type input "10"
type input "100"
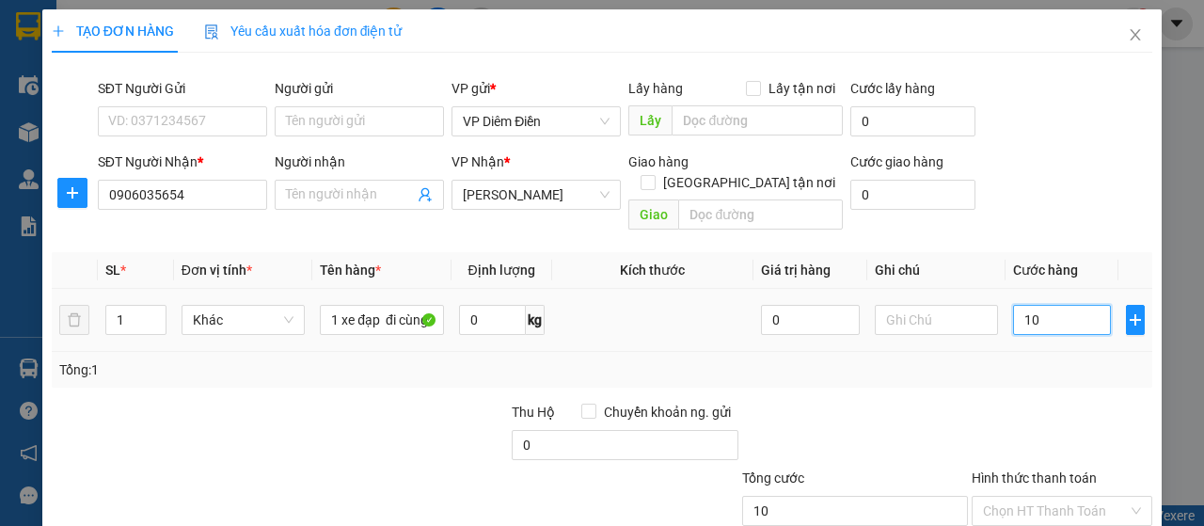
type input "100"
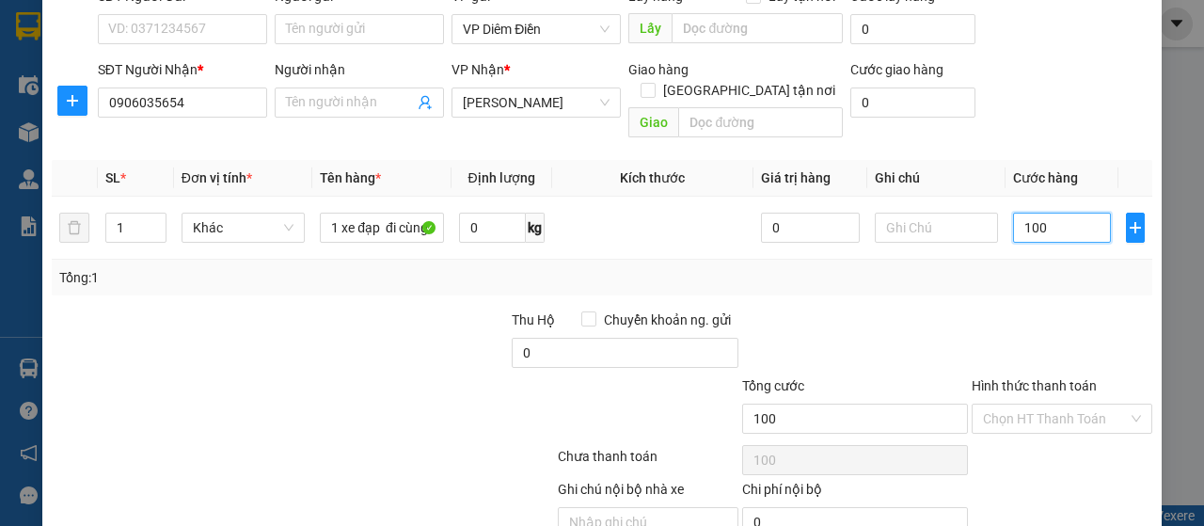
scroll to position [161, 0]
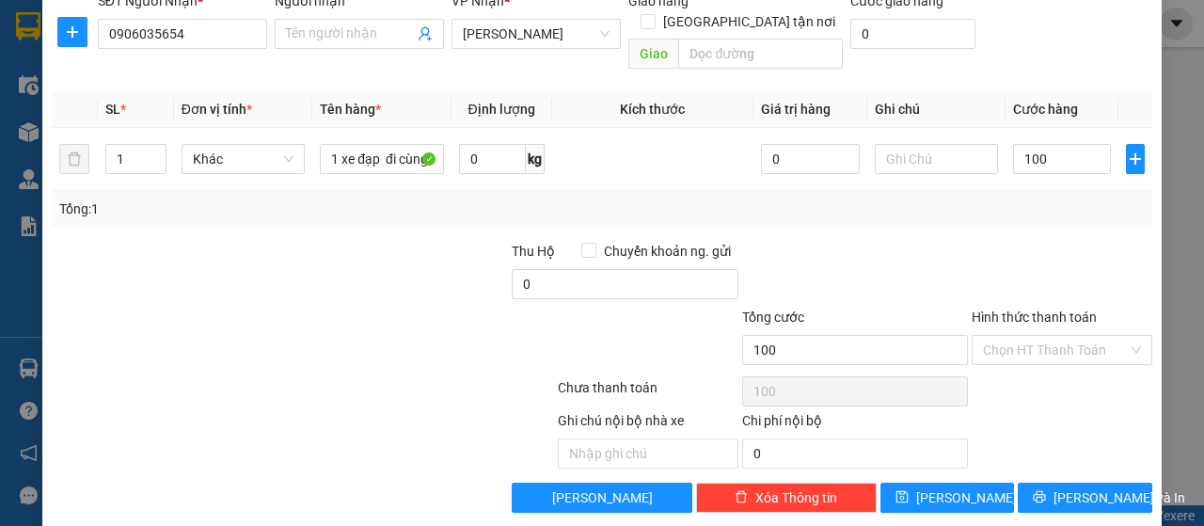
type input "100.000"
click at [1033, 310] on label "Hình thức thanh toán" at bounding box center [1034, 317] width 125 height 15
click at [1033, 336] on input "Hình thức thanh toán" at bounding box center [1055, 350] width 145 height 28
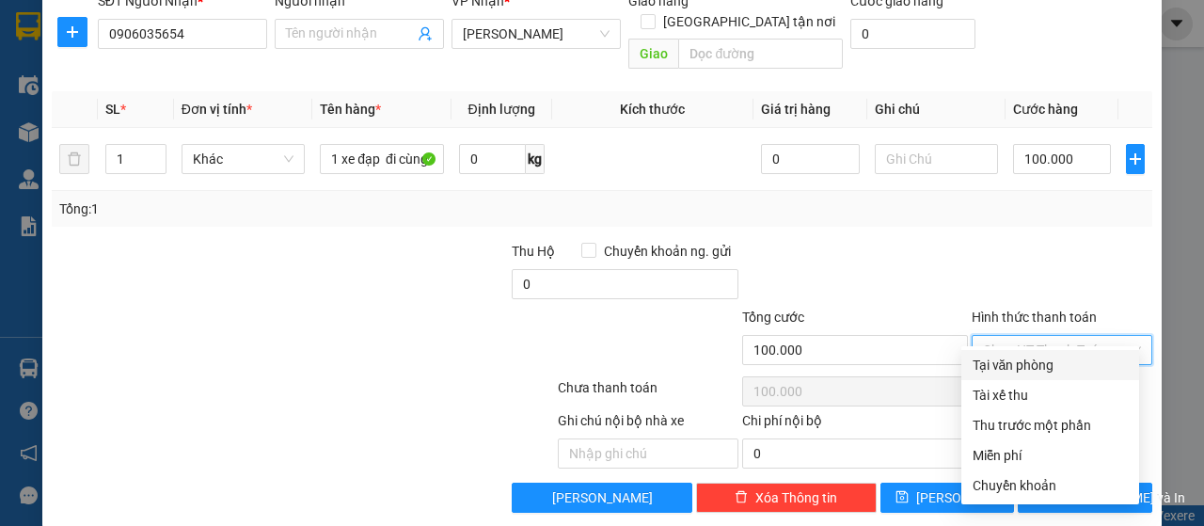
click at [1031, 358] on div "Tại văn phòng" at bounding box center [1050, 365] width 155 height 21
type input "0"
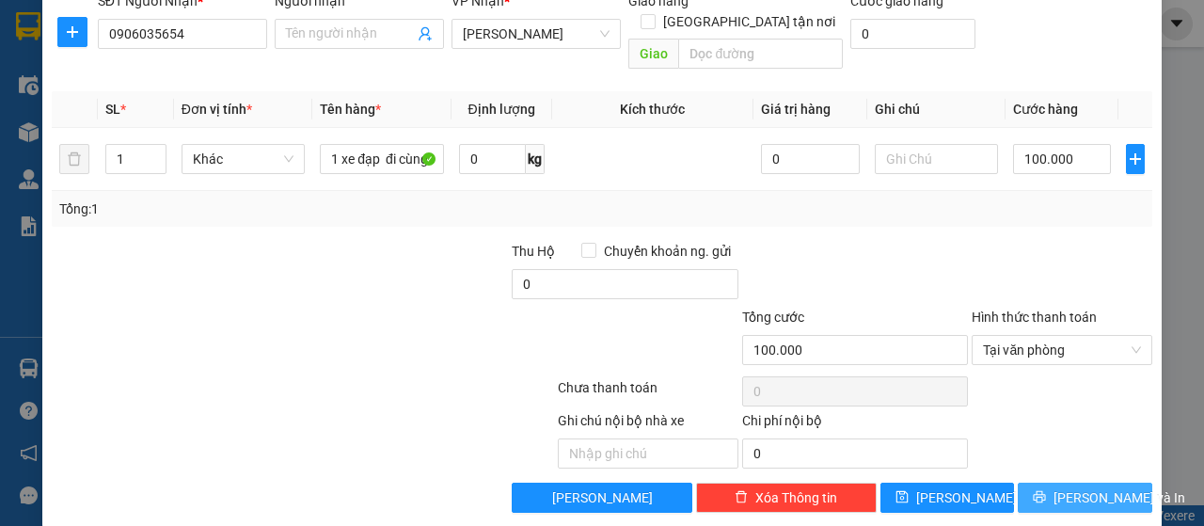
click at [1030, 483] on button "[PERSON_NAME] và In" at bounding box center [1085, 498] width 135 height 30
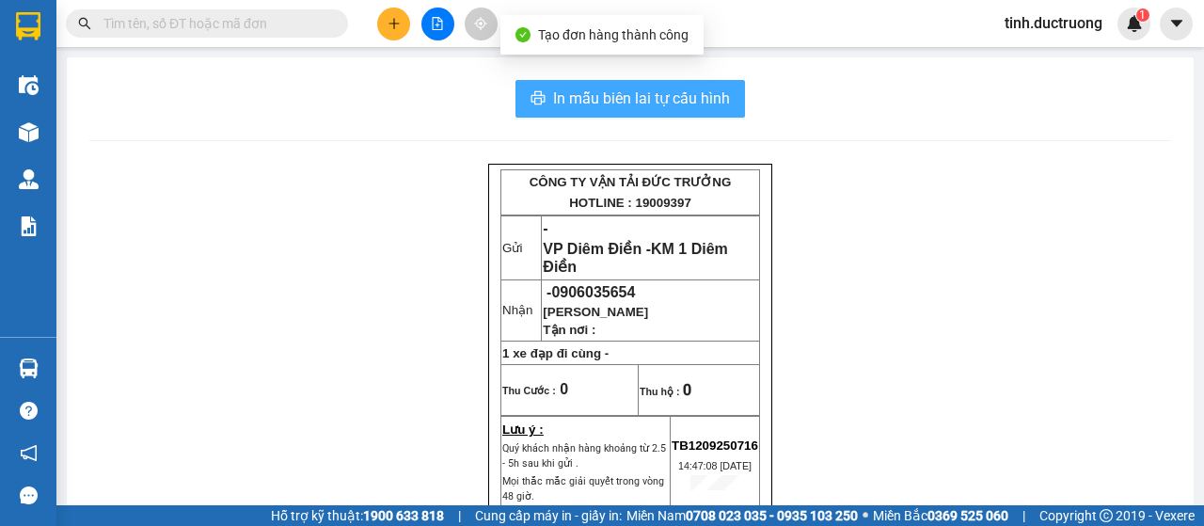
click at [723, 104] on span "In mẫu biên lai tự cấu hình" at bounding box center [641, 99] width 177 height 24
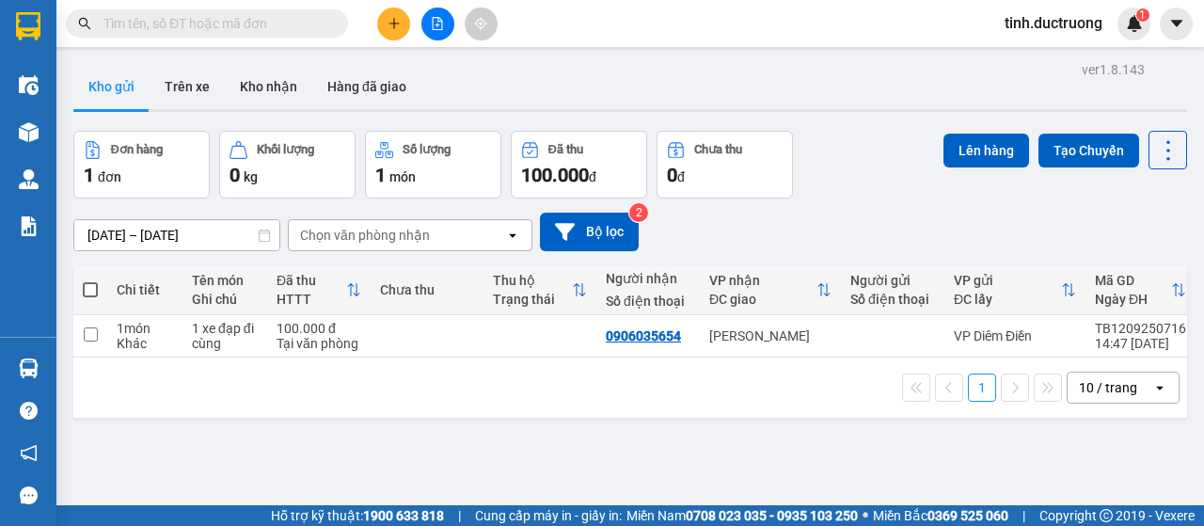
click at [89, 287] on span at bounding box center [90, 289] width 15 height 15
click at [90, 280] on input "checkbox" at bounding box center [90, 280] width 0 height 0
checkbox input "true"
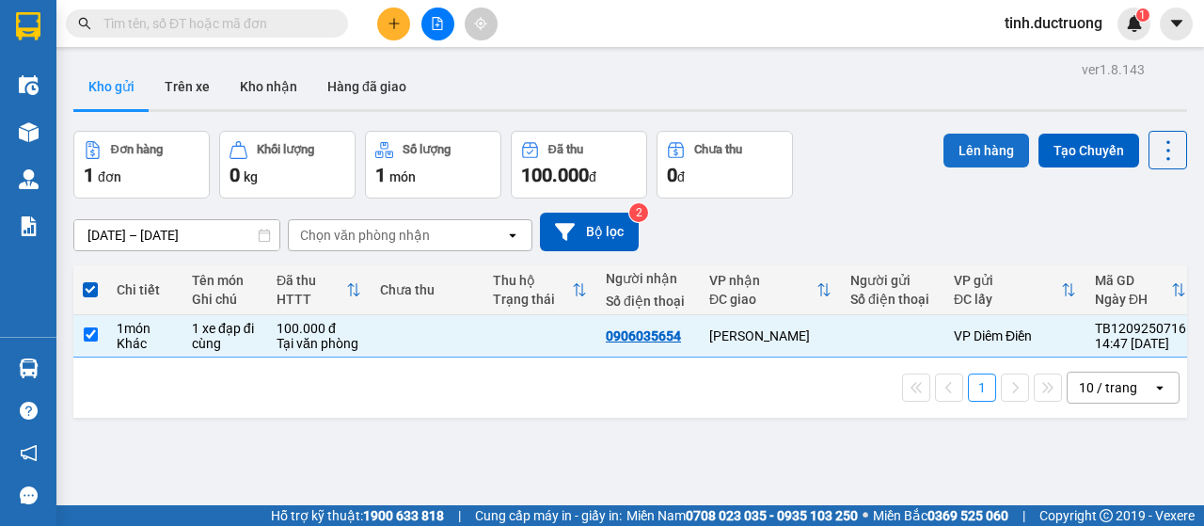
click at [975, 149] on button "Lên hàng" at bounding box center [987, 151] width 86 height 34
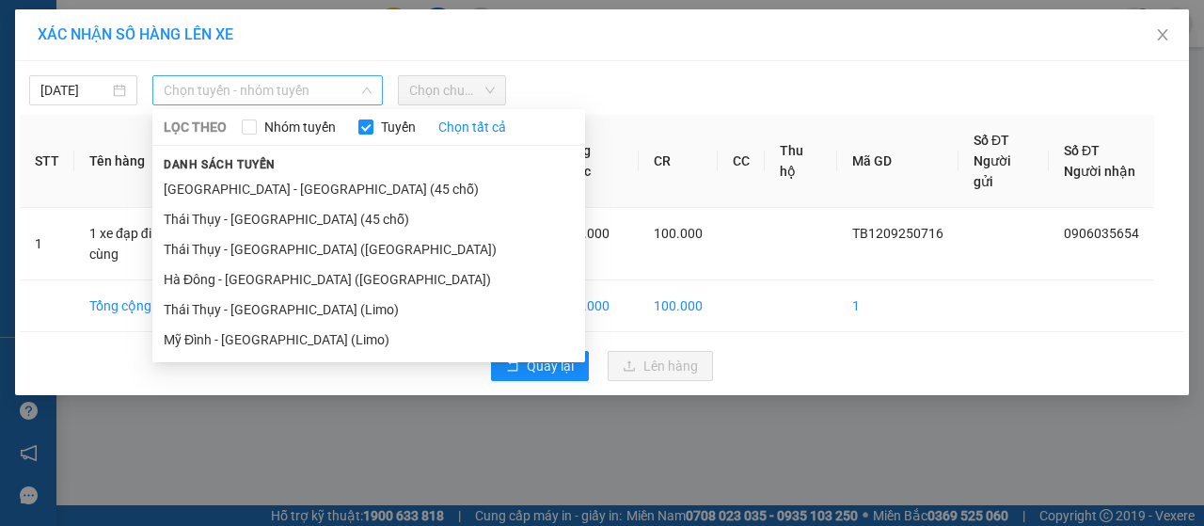
click at [260, 91] on span "Chọn tuyến - nhóm tuyến" at bounding box center [268, 90] width 208 height 28
drag, startPoint x: 216, startPoint y: 221, endPoint x: 311, endPoint y: 162, distance: 112.0
click at [216, 219] on li "Thái Thụy - [GEOGRAPHIC_DATA] (45 chỗ)" at bounding box center [368, 219] width 433 height 30
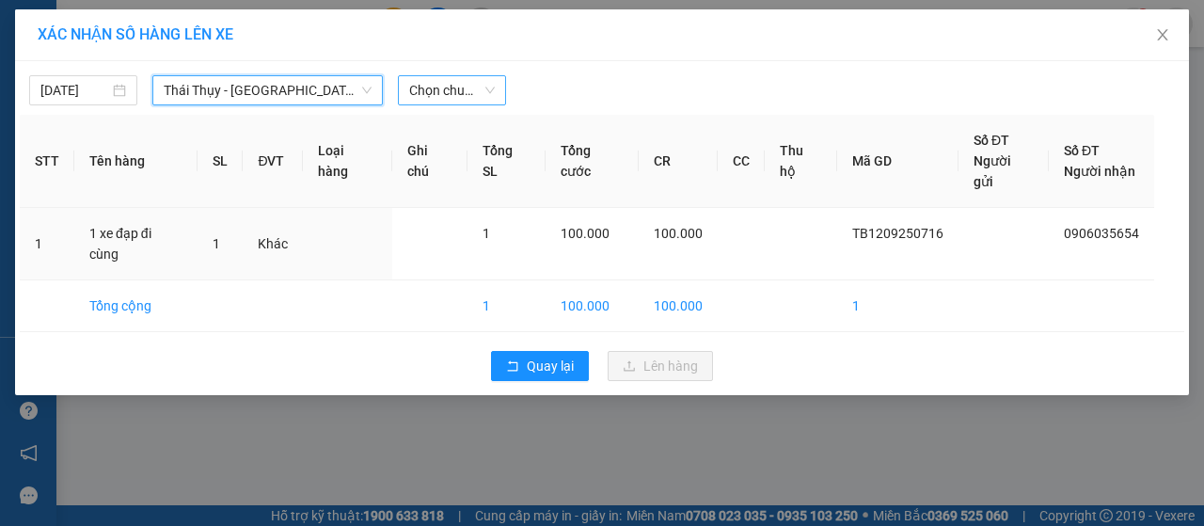
click at [457, 94] on span "Chọn chuyến" at bounding box center [452, 90] width 86 height 28
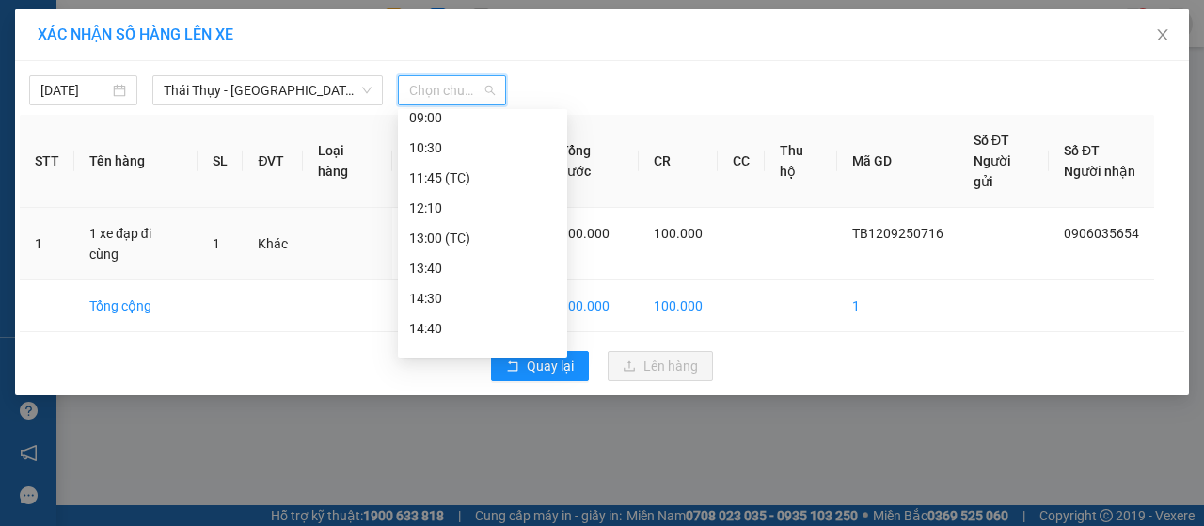
scroll to position [271, 0]
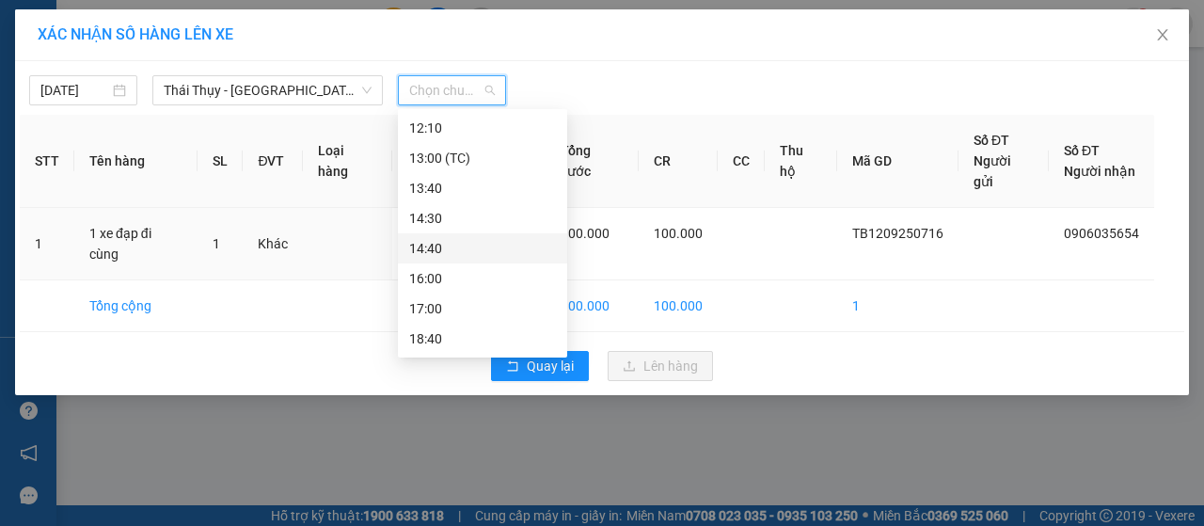
click at [434, 242] on div "14:40" at bounding box center [482, 248] width 147 height 21
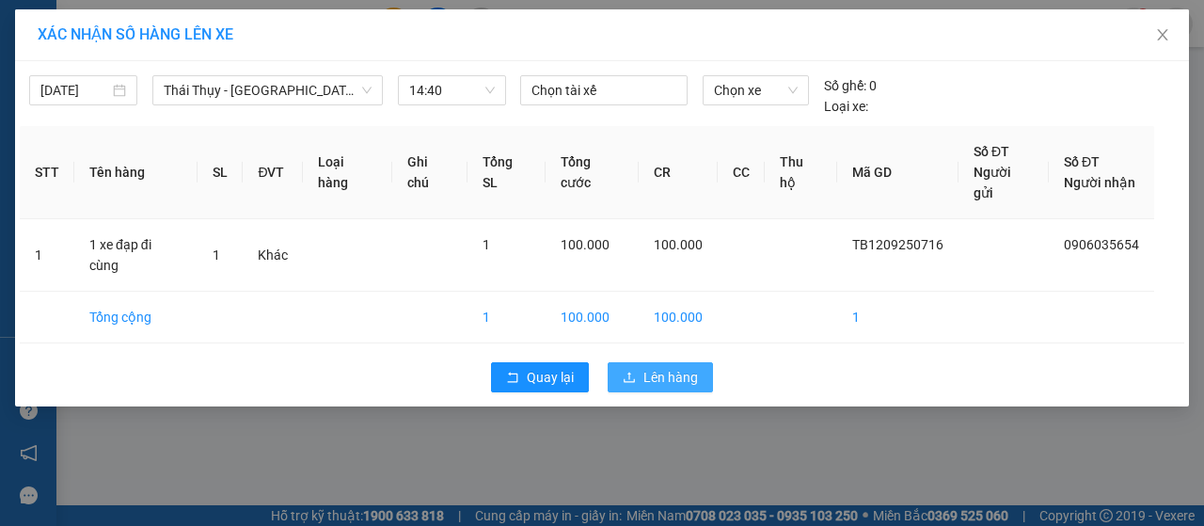
click at [668, 367] on span "Lên hàng" at bounding box center [671, 377] width 55 height 21
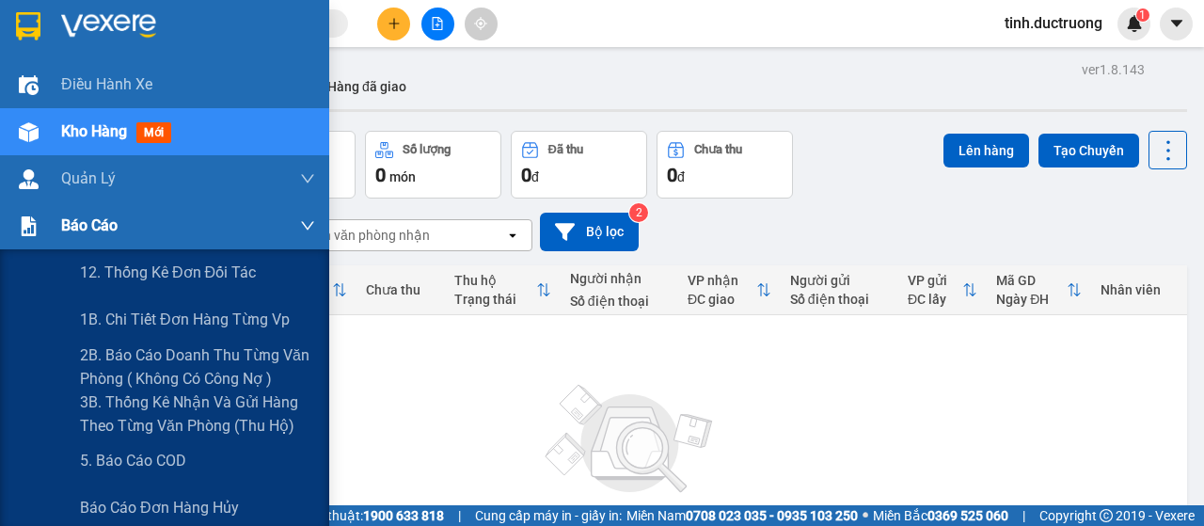
click at [88, 231] on span "Báo cáo" at bounding box center [89, 226] width 56 height 24
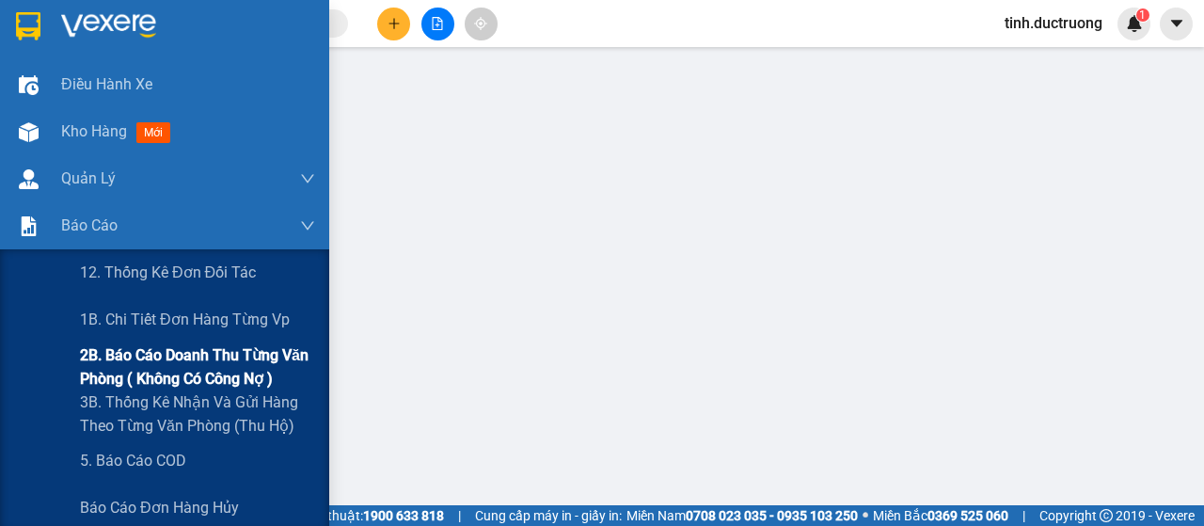
click at [132, 358] on span "2B. Báo cáo doanh thu từng văn phòng ( không có công nợ )" at bounding box center [197, 366] width 235 height 47
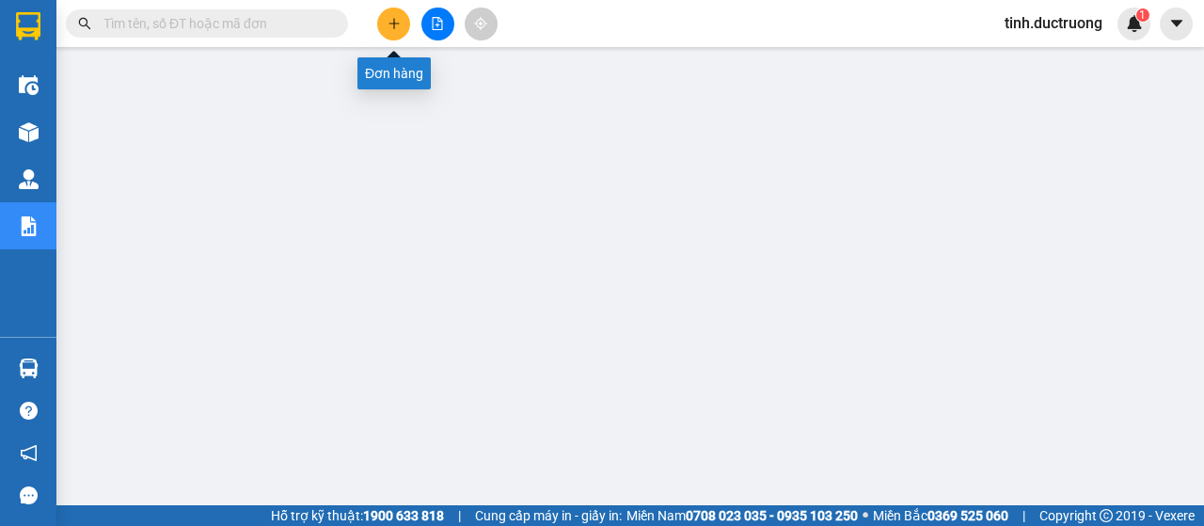
click at [403, 32] on button at bounding box center [393, 24] width 33 height 33
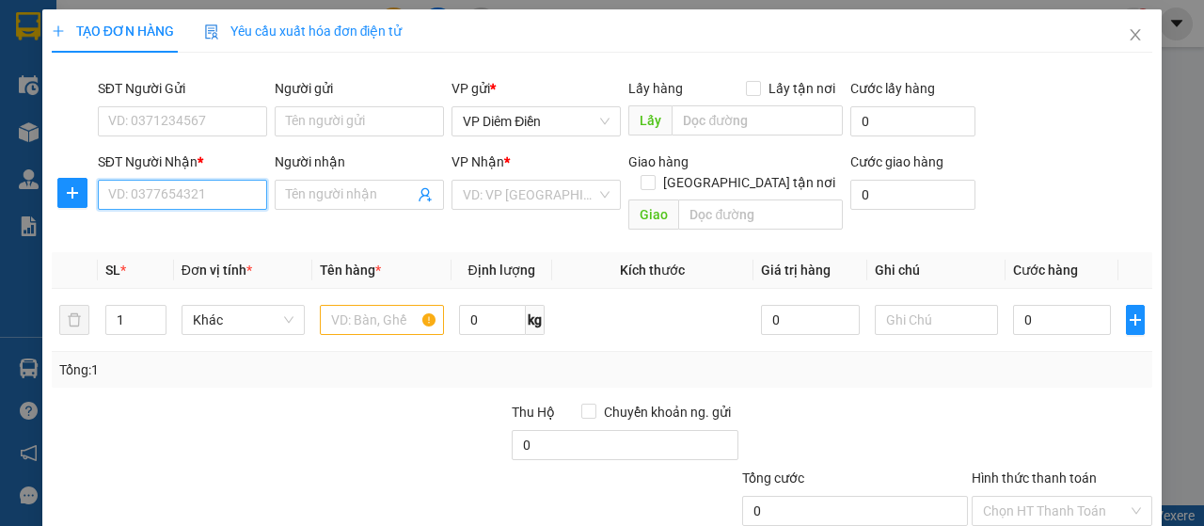
click at [218, 196] on input "SĐT Người Nhận *" at bounding box center [182, 195] width 169 height 30
click at [149, 231] on div "0981579113" at bounding box center [180, 231] width 145 height 21
type input "0981579113"
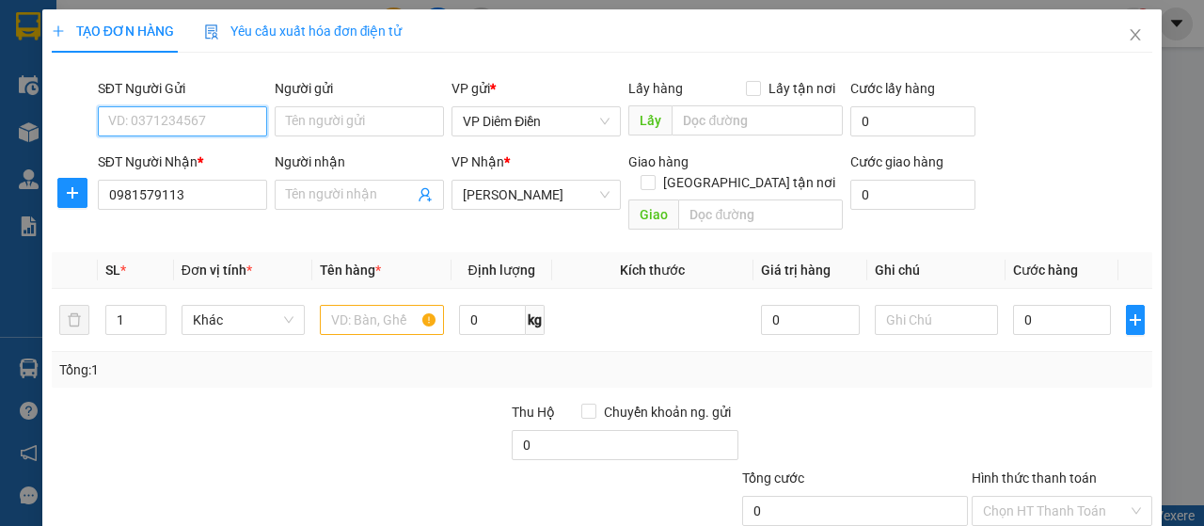
click at [183, 125] on input "SĐT Người Gửi" at bounding box center [182, 121] width 169 height 30
click at [179, 156] on div "0979891866" at bounding box center [180, 158] width 145 height 21
type input "0979891866"
click at [374, 305] on input "text" at bounding box center [381, 320] width 123 height 30
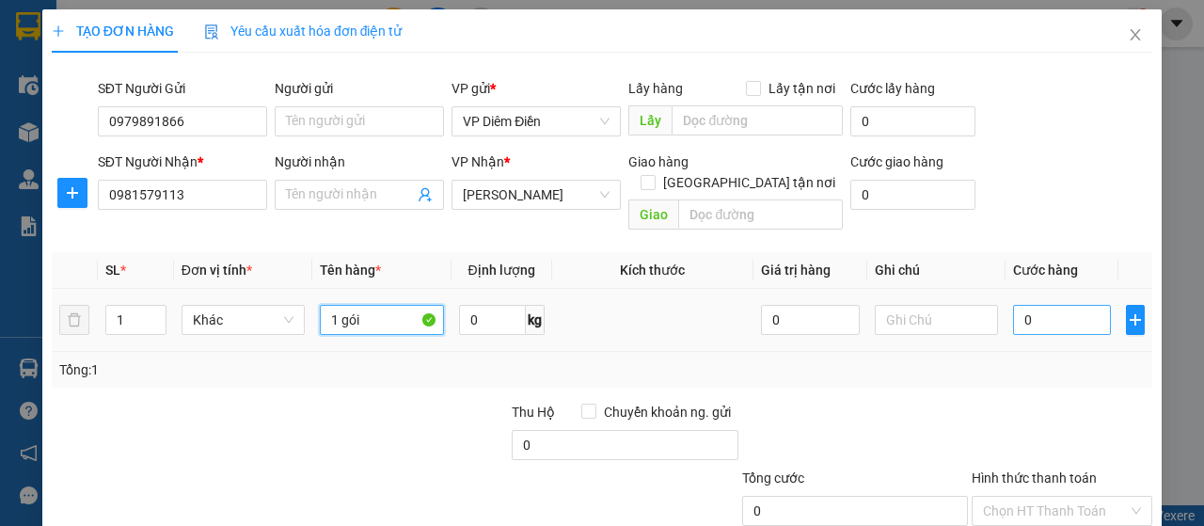
type input "1 gói"
click at [1059, 305] on input "0" at bounding box center [1062, 320] width 99 height 30
type input "3"
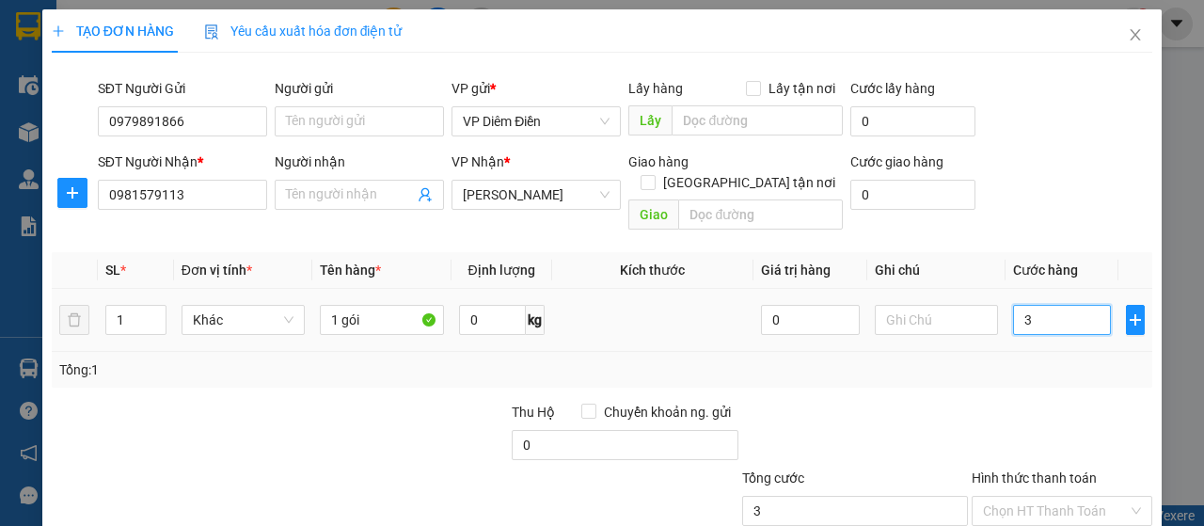
type input "30"
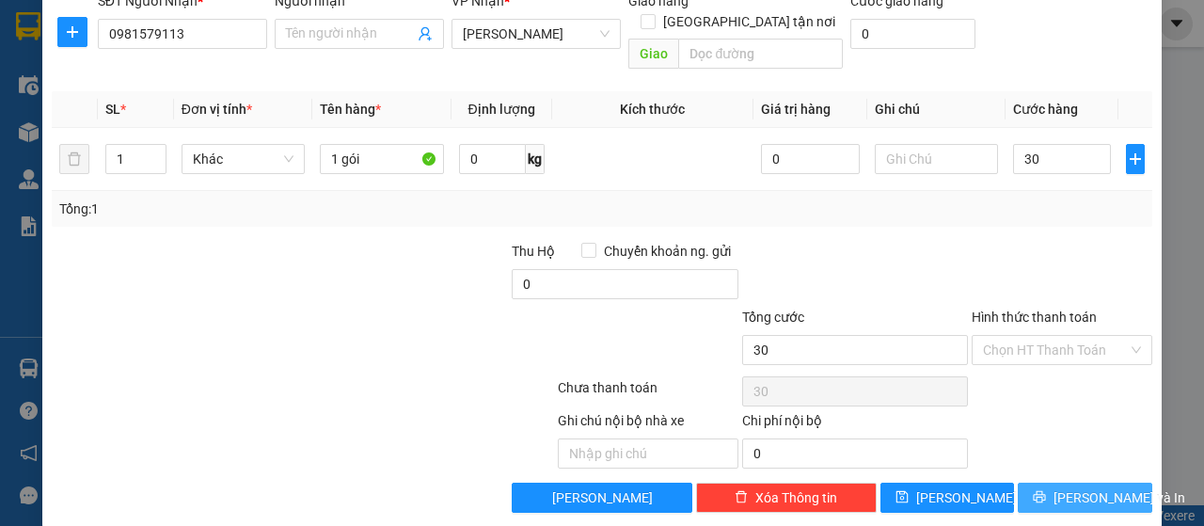
type input "30.000"
click at [1091, 487] on span "[PERSON_NAME] và In" at bounding box center [1120, 497] width 132 height 21
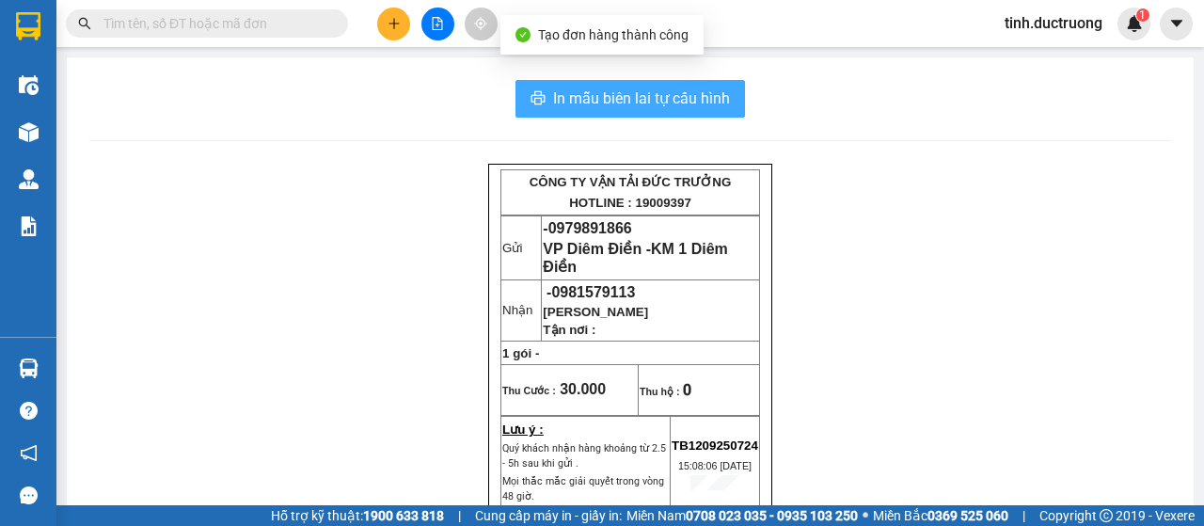
click at [688, 99] on span "In mẫu biên lai tự cấu hình" at bounding box center [641, 99] width 177 height 24
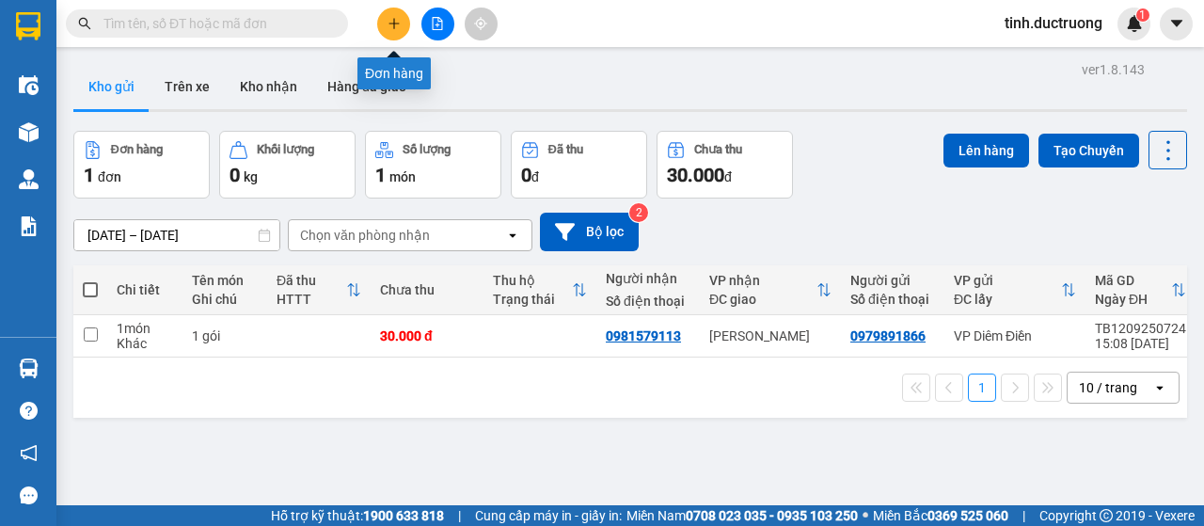
click at [403, 31] on button at bounding box center [393, 24] width 33 height 33
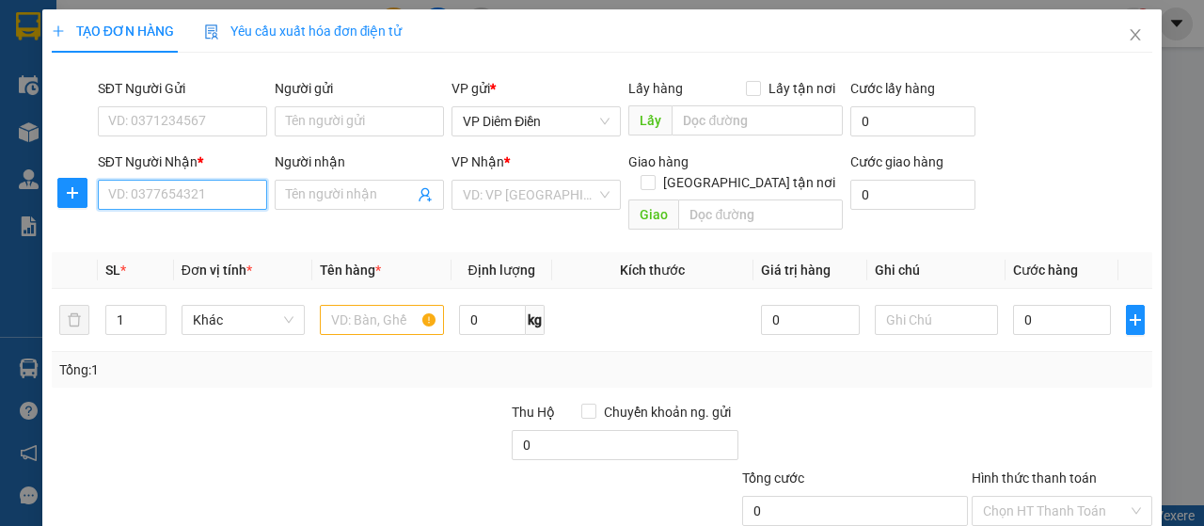
click at [245, 201] on input "SĐT Người Nhận *" at bounding box center [182, 195] width 169 height 30
click at [143, 231] on div "0962282777" at bounding box center [180, 231] width 145 height 21
type input "0962282777"
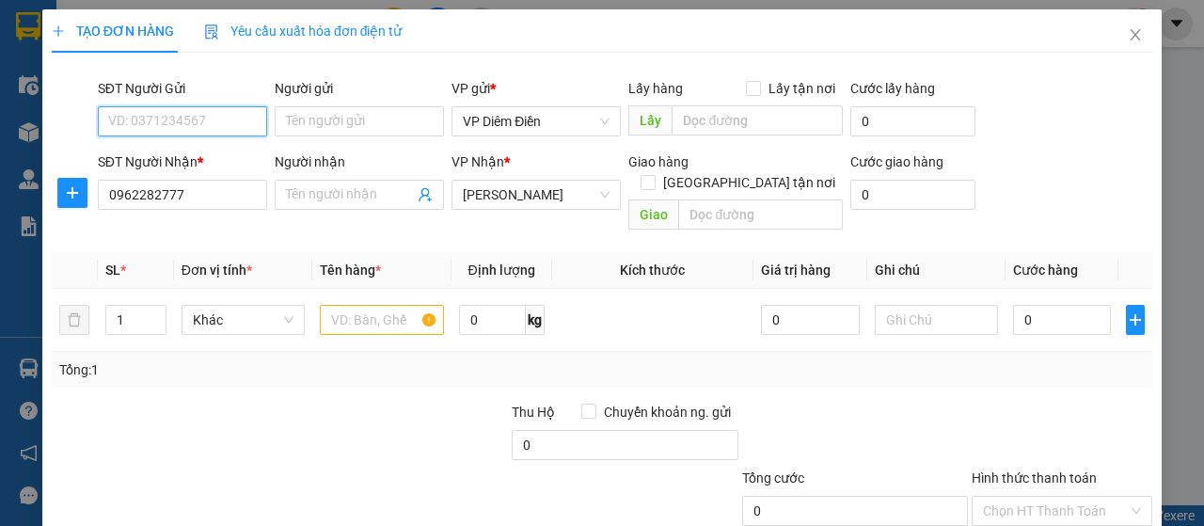
click at [215, 118] on input "SĐT Người Gửi" at bounding box center [182, 121] width 169 height 30
click at [183, 192] on div "0979891866" at bounding box center [180, 188] width 145 height 21
type input "0979891866"
click at [370, 305] on input "text" at bounding box center [381, 320] width 123 height 30
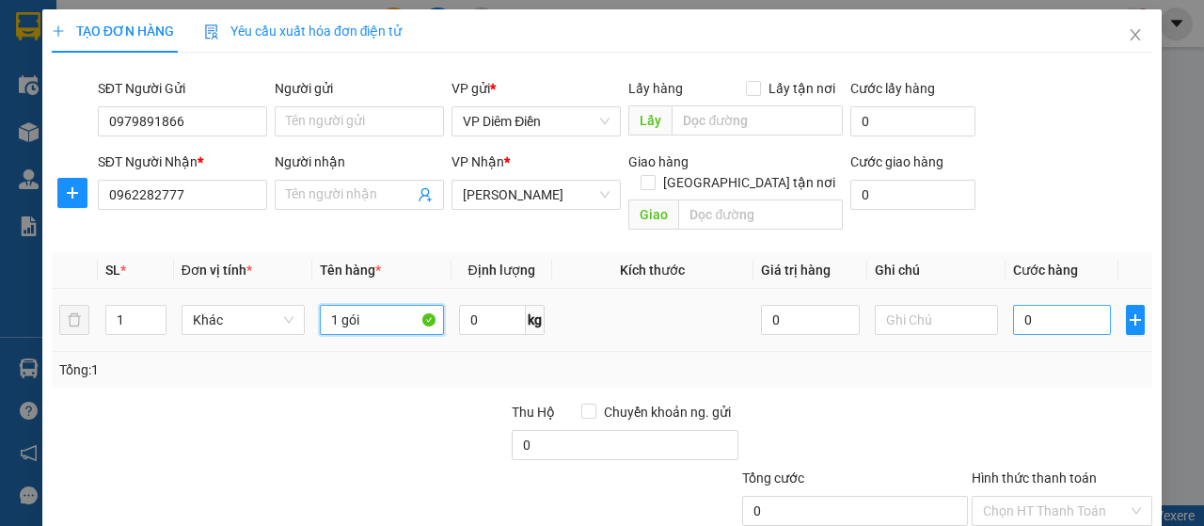
type input "1 gói"
click at [1041, 305] on input "0" at bounding box center [1062, 320] width 99 height 30
type input "3"
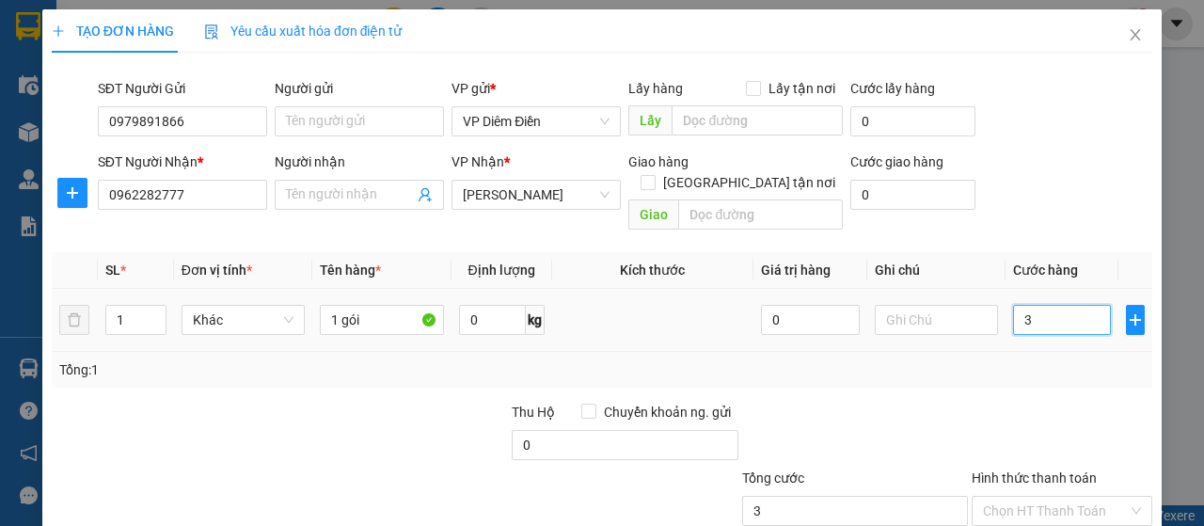
type input "30"
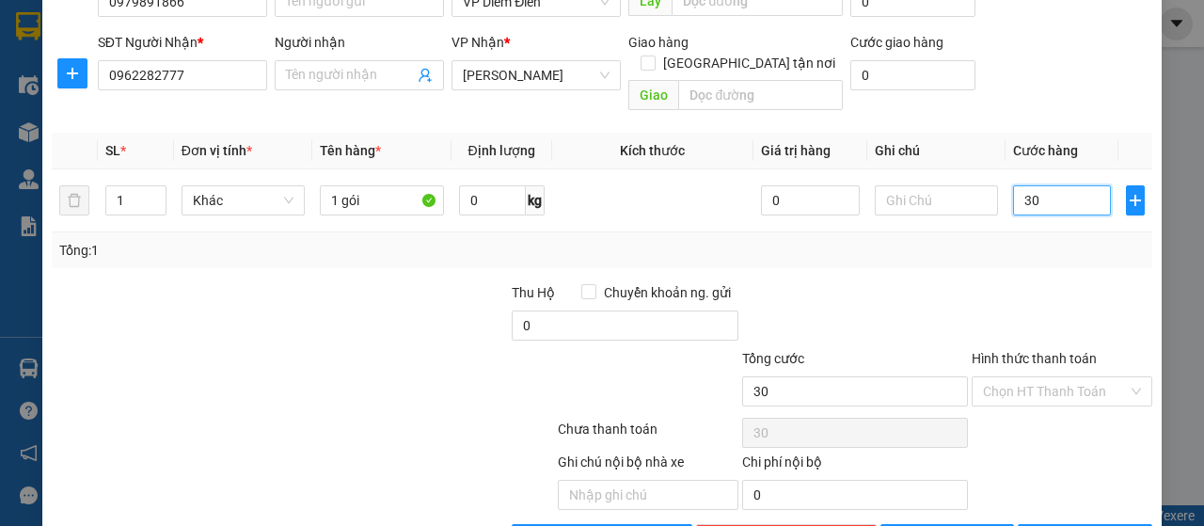
scroll to position [161, 0]
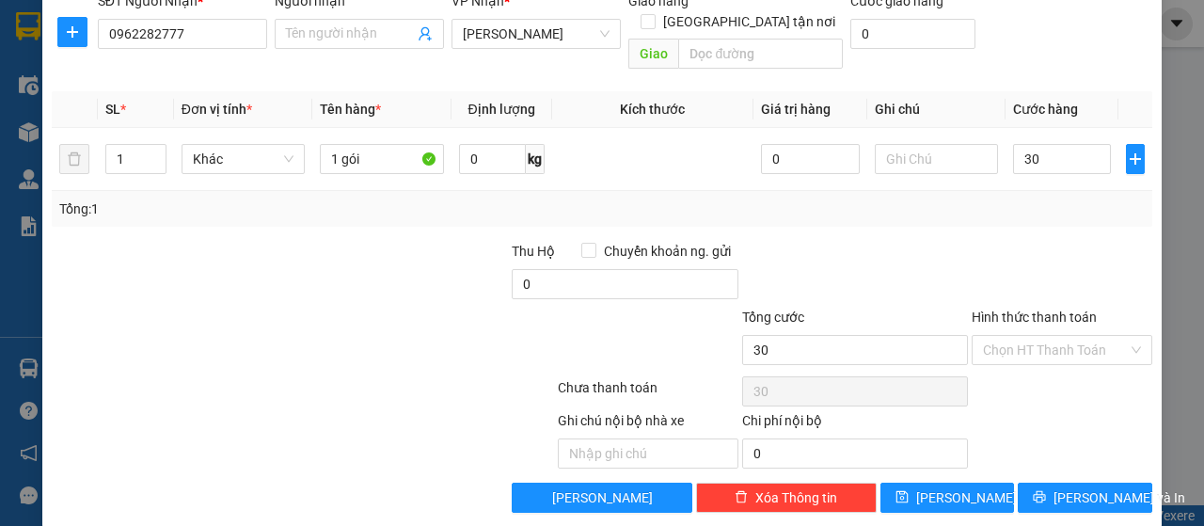
type input "30.000"
click at [1054, 483] on button "[PERSON_NAME] và In" at bounding box center [1085, 498] width 135 height 30
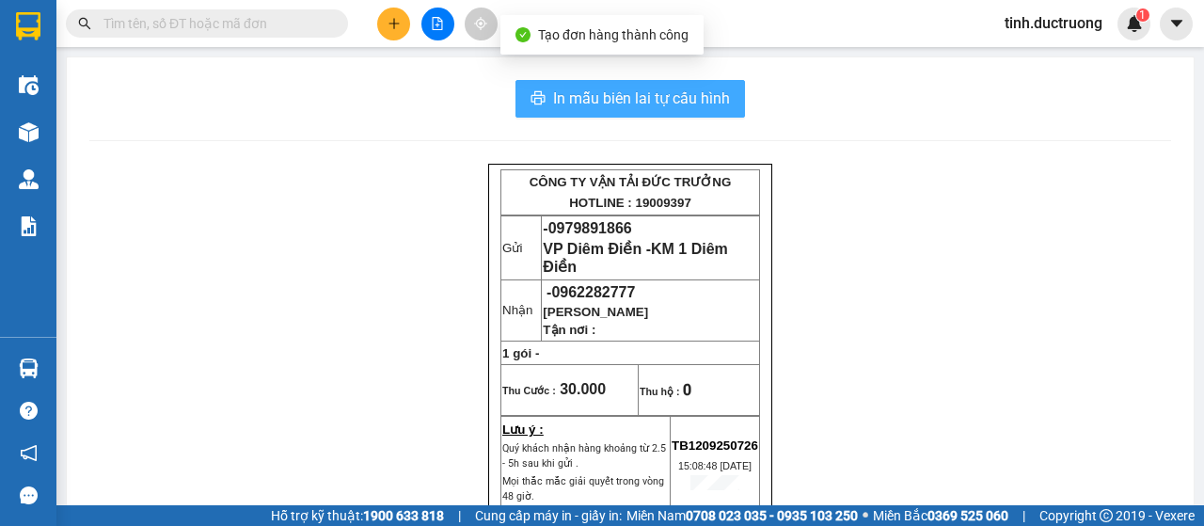
click at [715, 100] on span "In mẫu biên lai tự cấu hình" at bounding box center [641, 99] width 177 height 24
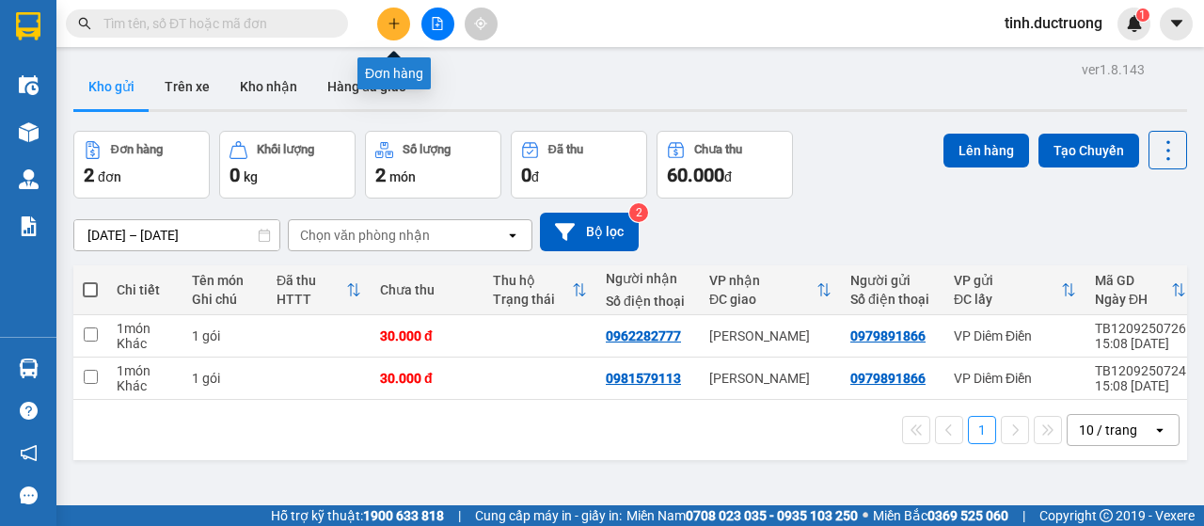
click at [389, 23] on icon "plus" at bounding box center [394, 23] width 13 height 13
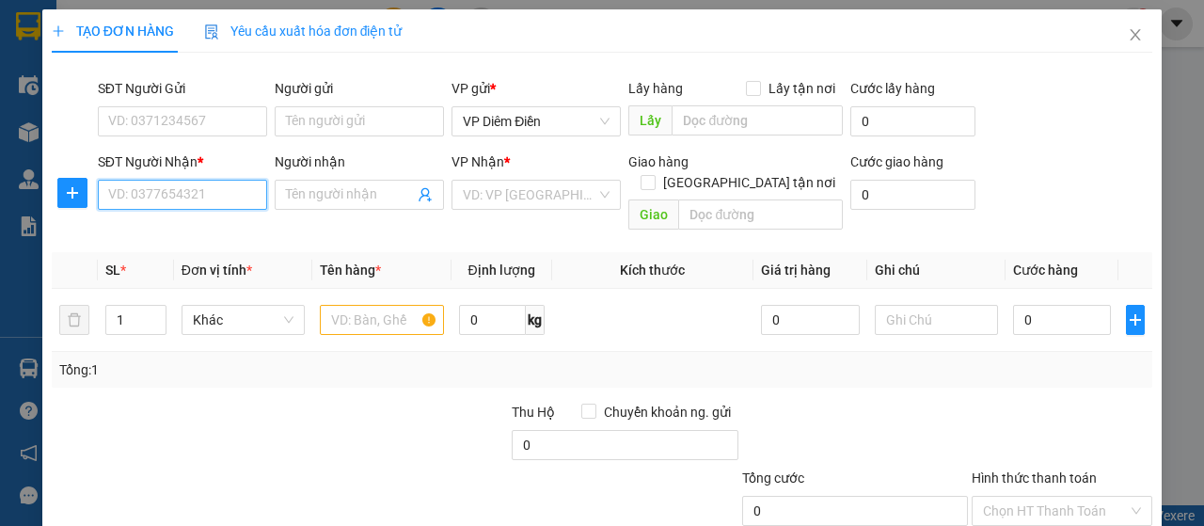
click at [213, 199] on input "SĐT Người Nhận *" at bounding box center [182, 195] width 169 height 30
type input "0339281286"
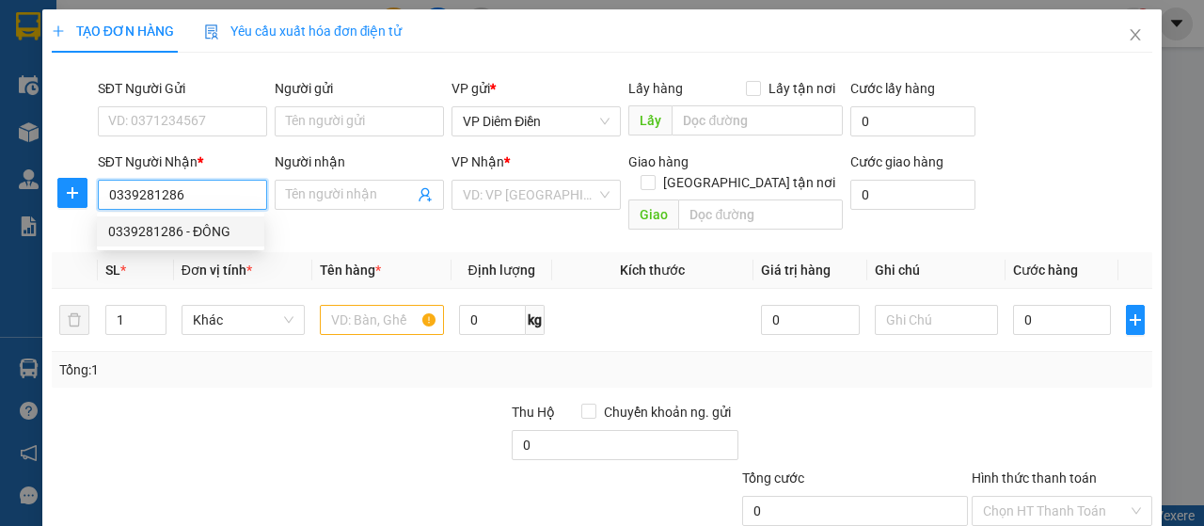
click at [202, 226] on div "0339281286 - ĐÔNG" at bounding box center [180, 231] width 145 height 21
type input "ĐÔNG"
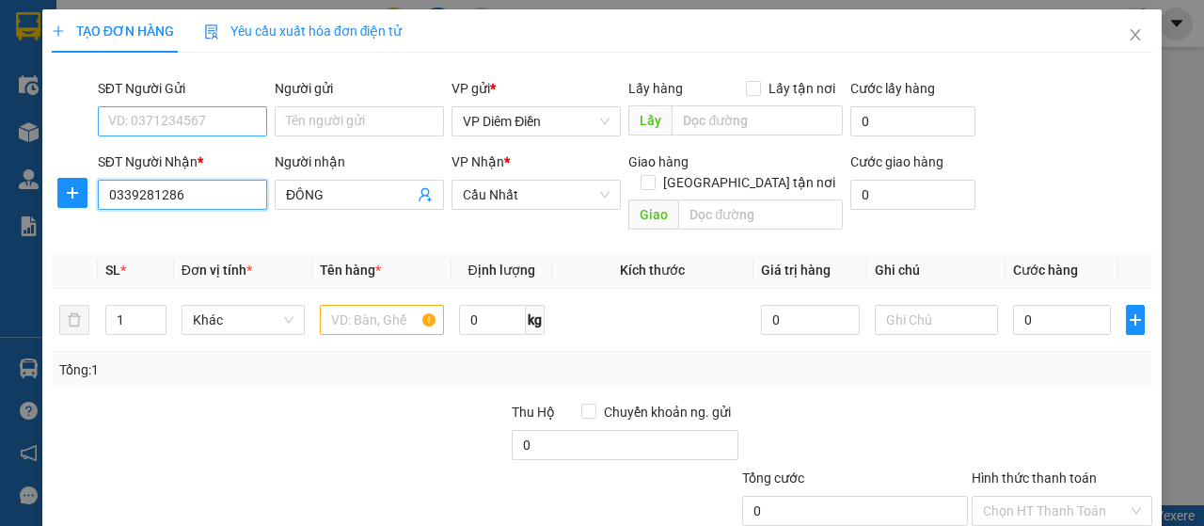
type input "0339281286"
click at [197, 122] on input "SĐT Người Gửi" at bounding box center [182, 121] width 169 height 30
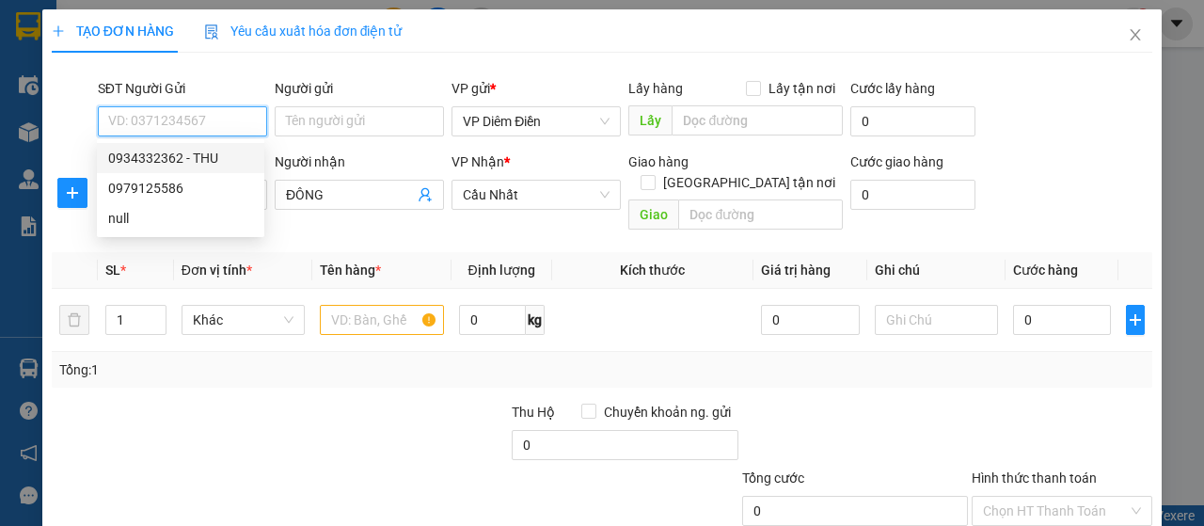
click at [154, 154] on div "0934332362 - THU" at bounding box center [180, 158] width 145 height 21
type input "0934332362"
type input "THU"
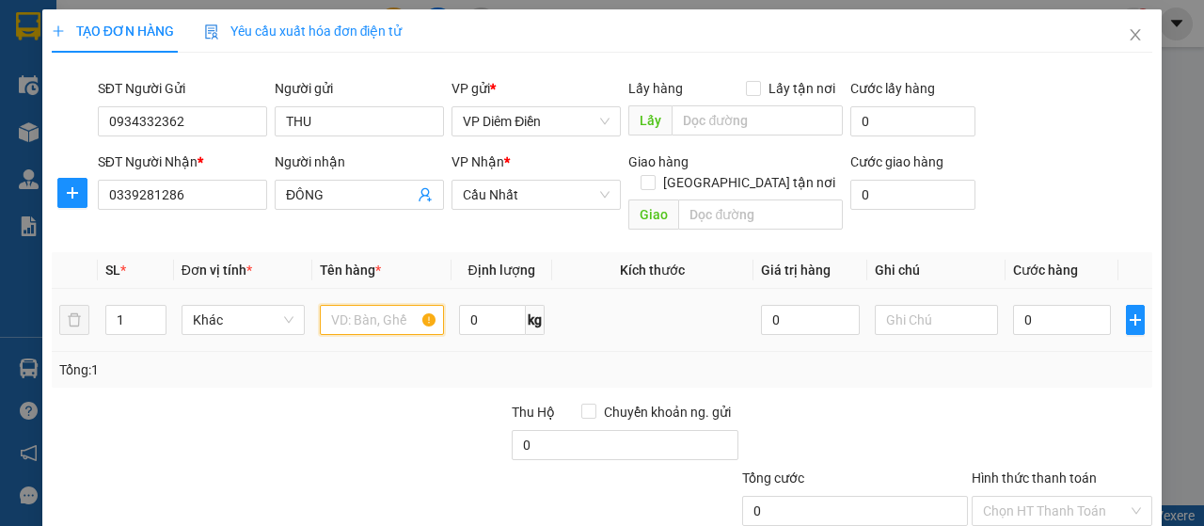
click at [406, 306] on input "text" at bounding box center [381, 320] width 123 height 30
type input "1 bao"
click at [1057, 305] on input "0" at bounding box center [1062, 320] width 99 height 30
type input "04"
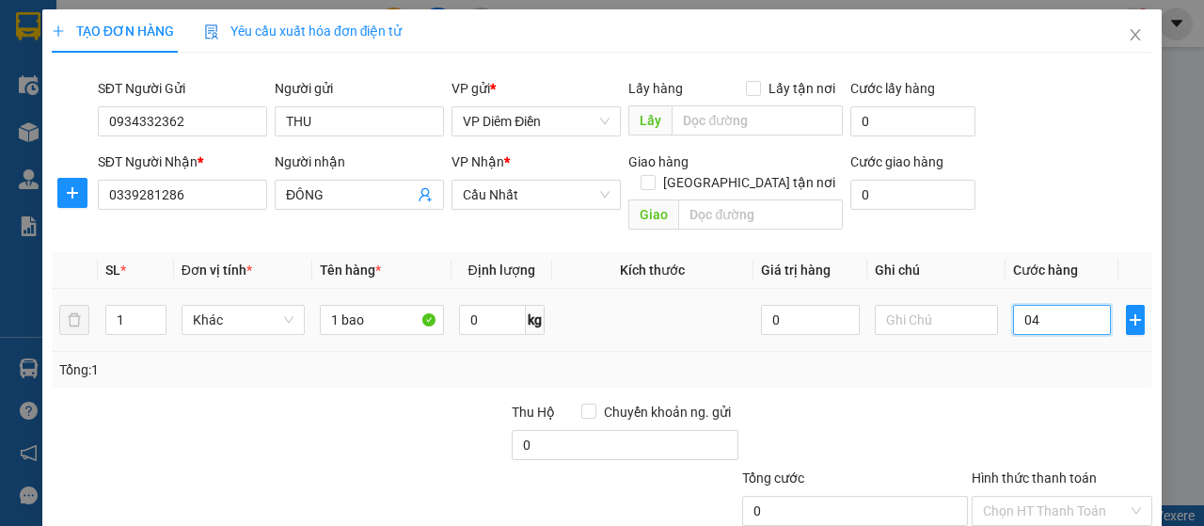
type input "4"
type input "040"
type input "40"
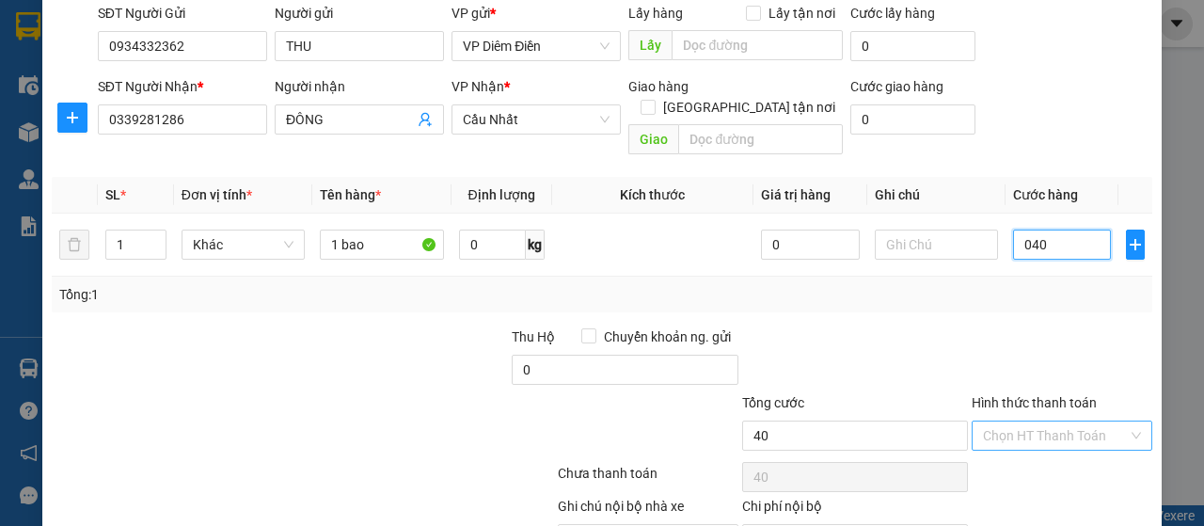
scroll to position [161, 0]
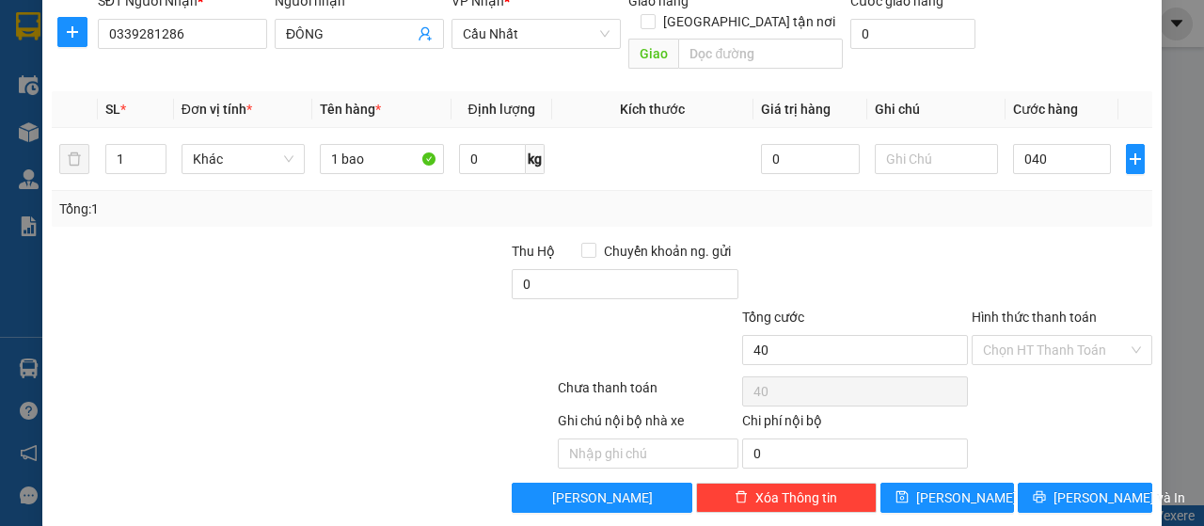
type input "40.000"
click at [1056, 310] on label "Hình thức thanh toán" at bounding box center [1034, 317] width 125 height 15
click at [1056, 336] on input "Hình thức thanh toán" at bounding box center [1055, 350] width 145 height 28
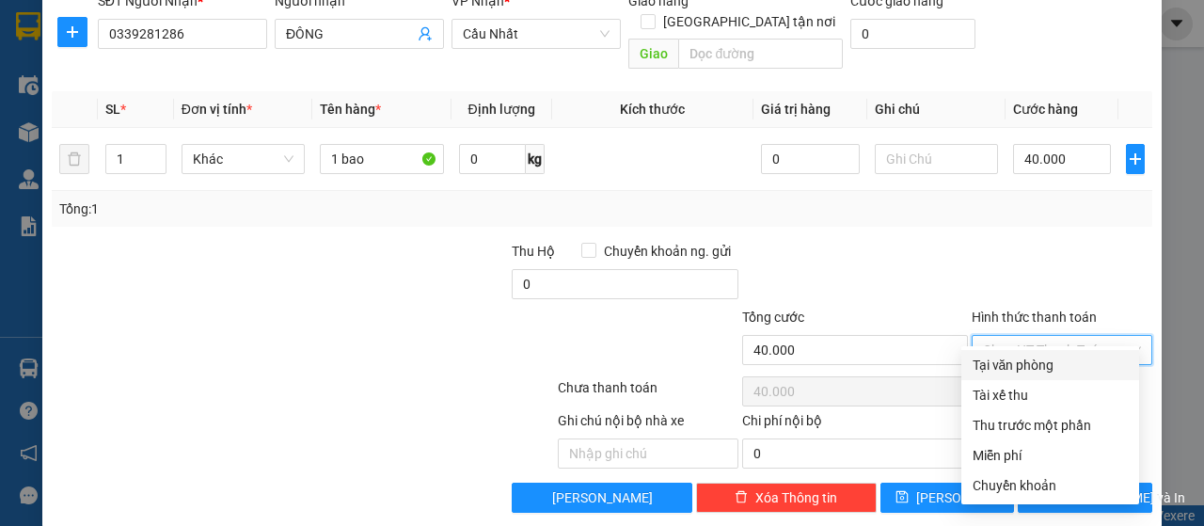
click at [1056, 360] on div "Tại văn phòng" at bounding box center [1050, 365] width 155 height 21
type input "0"
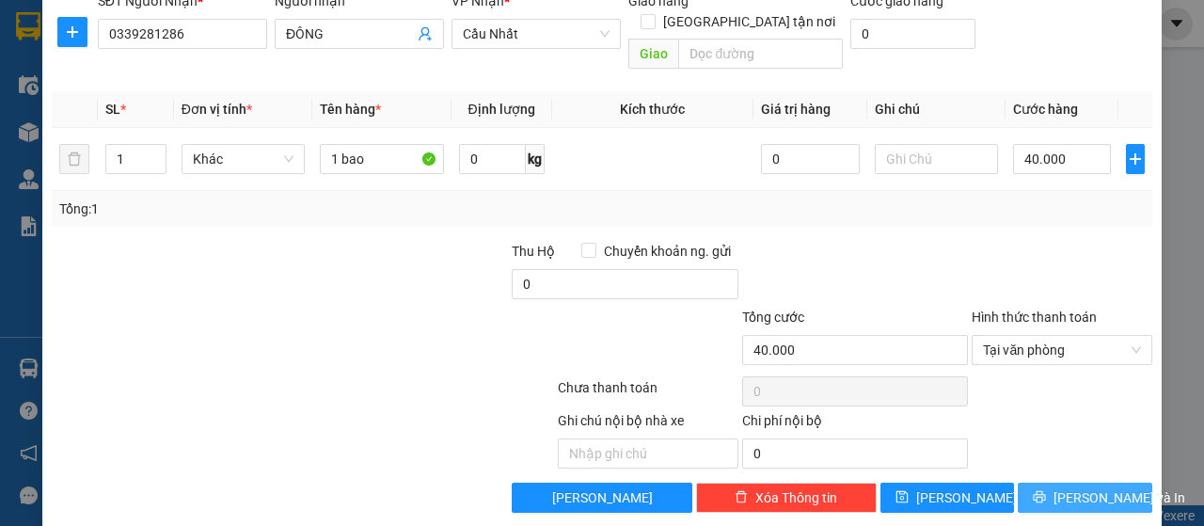
click at [1041, 490] on icon "printer" at bounding box center [1039, 496] width 13 height 13
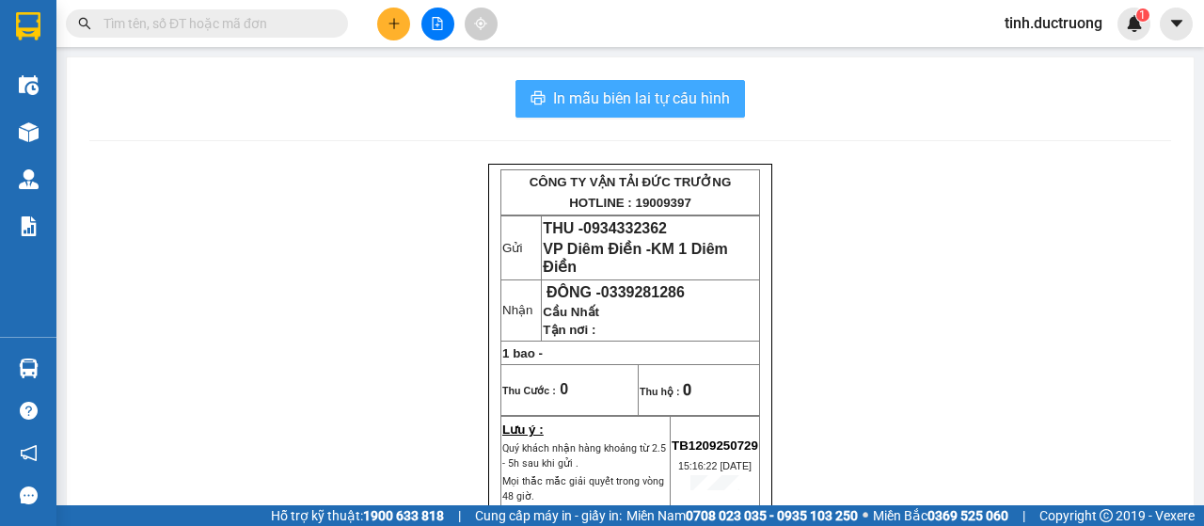
click at [667, 112] on button "In mẫu biên lai tự cấu hình" at bounding box center [631, 99] width 230 height 38
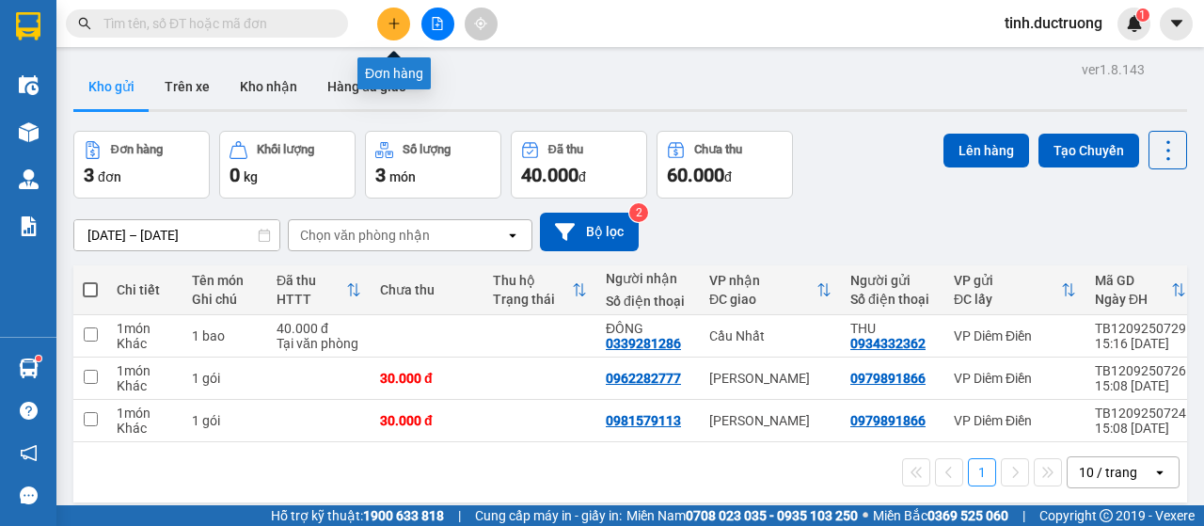
click at [406, 21] on button at bounding box center [393, 24] width 33 height 33
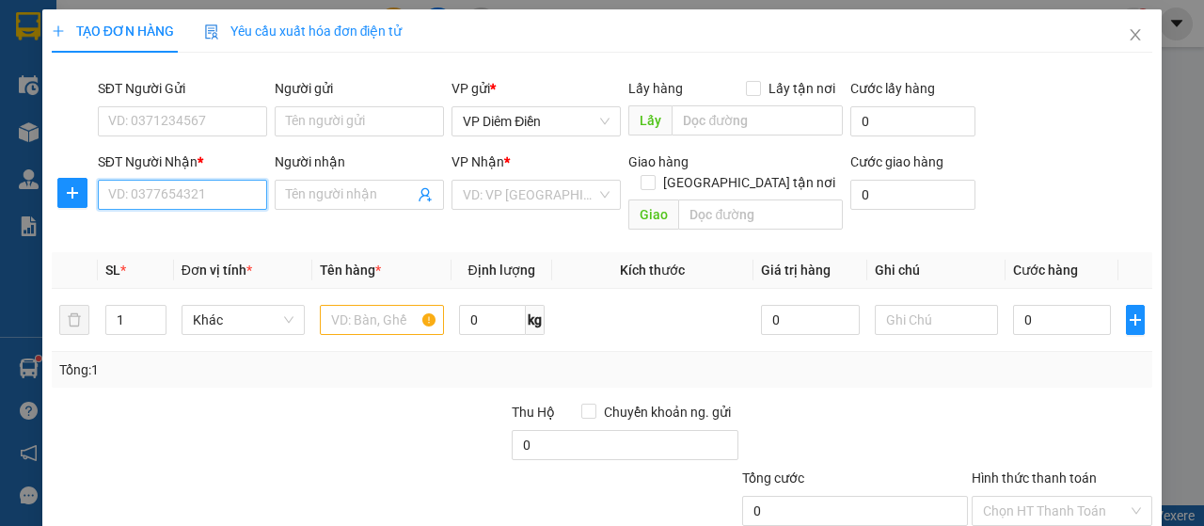
click at [192, 193] on input "SĐT Người Nhận *" at bounding box center [182, 195] width 169 height 30
click at [155, 239] on div "0984038141" at bounding box center [180, 231] width 145 height 21
type input "0984038141"
click at [219, 104] on div "SĐT Người Gửi" at bounding box center [182, 92] width 169 height 28
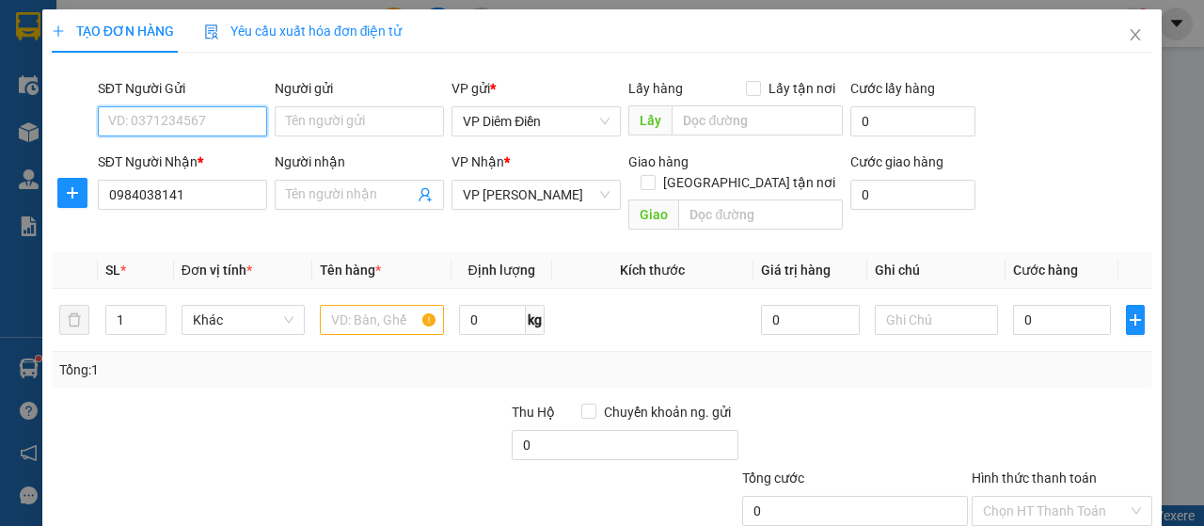
click at [209, 118] on input "SĐT Người Gửi" at bounding box center [182, 121] width 169 height 30
click at [194, 161] on div "0384778626 - khánh" at bounding box center [180, 158] width 145 height 21
type input "0384778626"
type input "khánh"
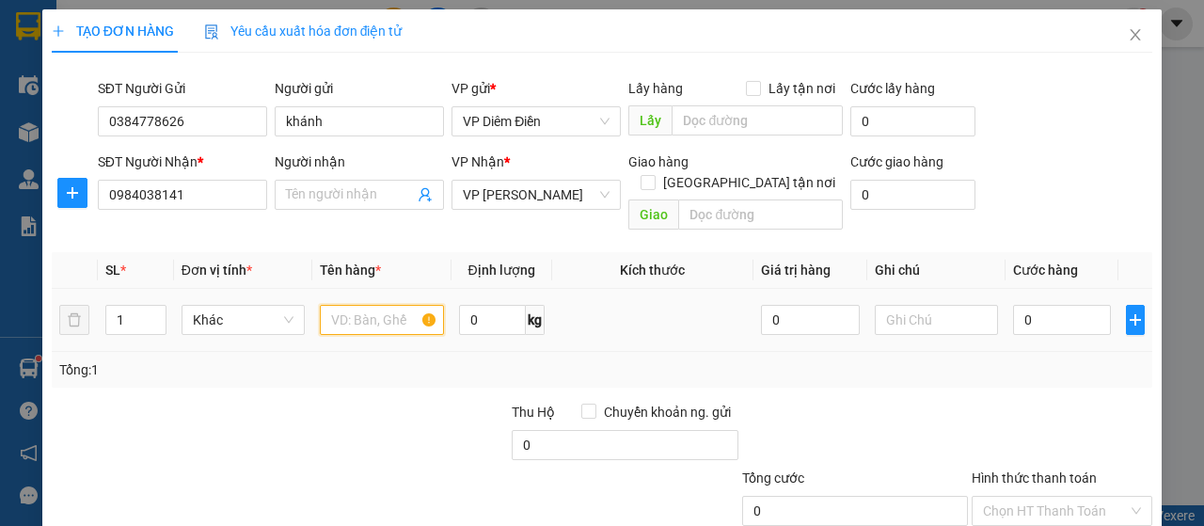
click at [384, 305] on input "text" at bounding box center [381, 320] width 123 height 30
type input "1 hộp răng"
click at [1063, 305] on input "0" at bounding box center [1062, 320] width 99 height 30
type input "3"
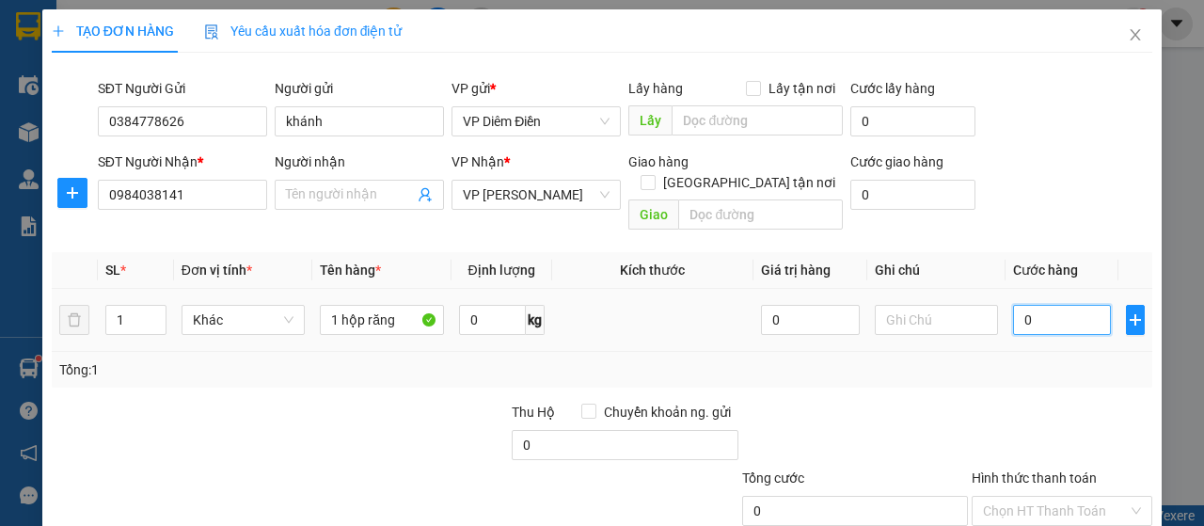
type input "3"
type input "30"
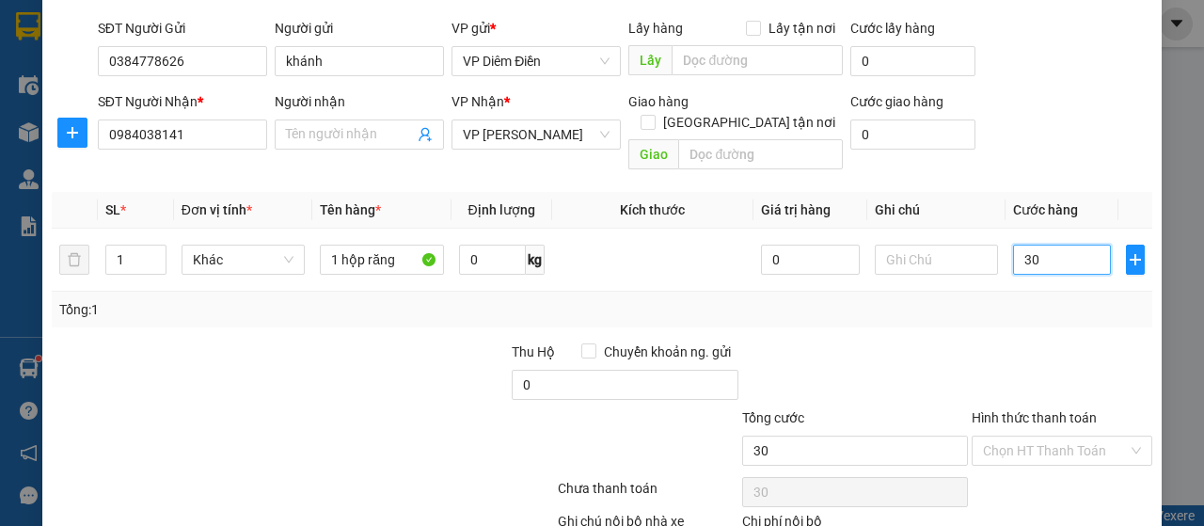
scroll to position [161, 0]
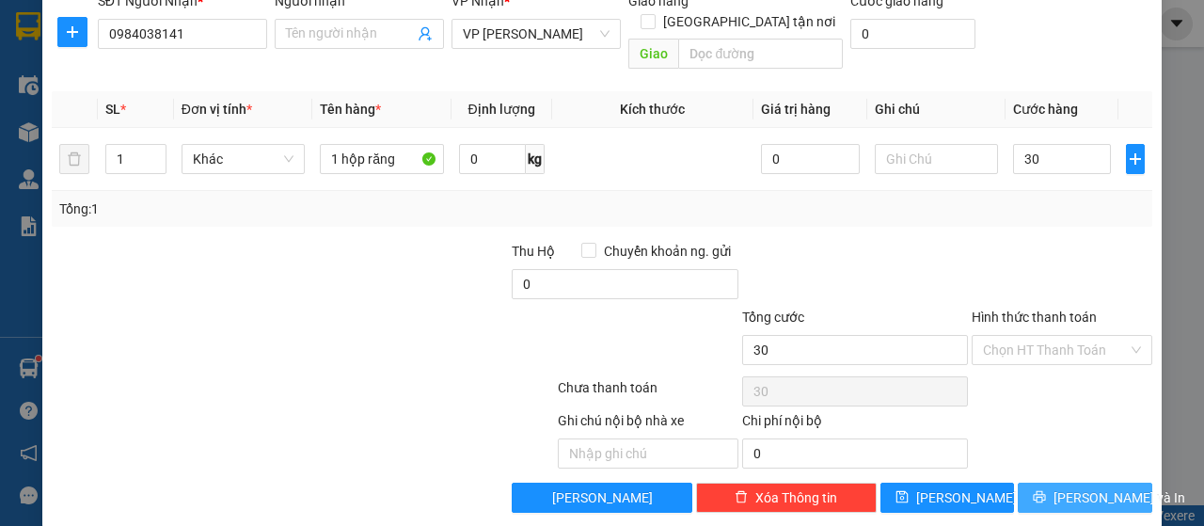
type input "30.000"
click at [1056, 483] on button "[PERSON_NAME] và In" at bounding box center [1085, 498] width 135 height 30
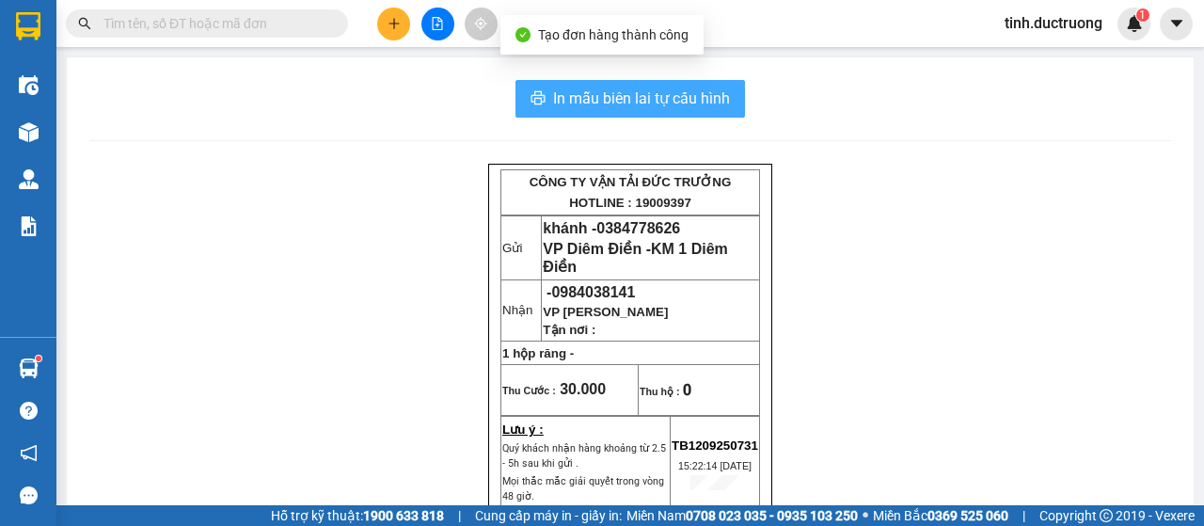
click at [715, 89] on span "In mẫu biên lai tự cấu hình" at bounding box center [641, 99] width 177 height 24
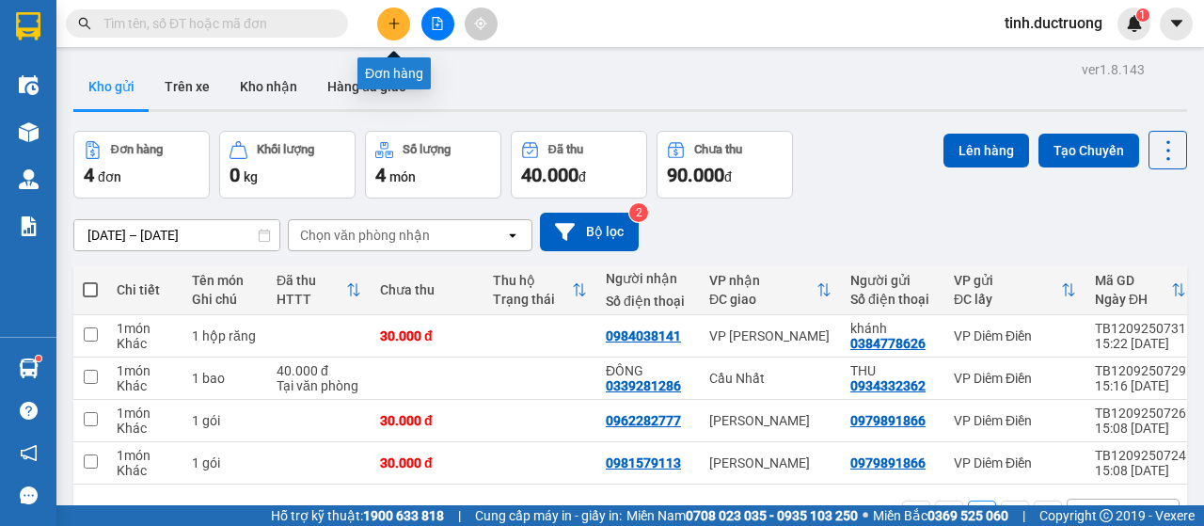
click at [395, 22] on icon "plus" at bounding box center [394, 23] width 13 height 13
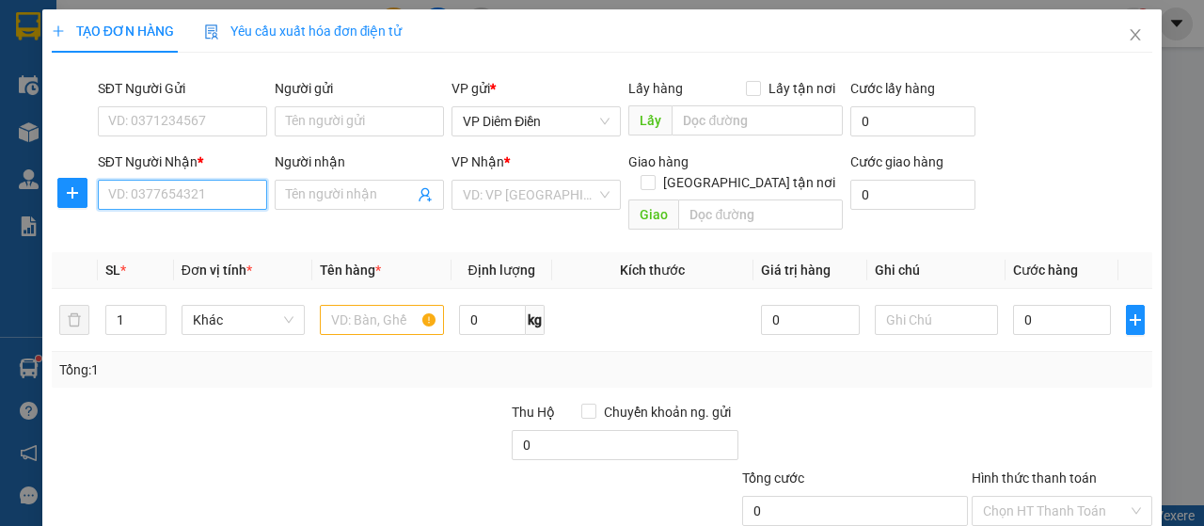
click at [186, 194] on input "SĐT Người Nhận *" at bounding box center [182, 195] width 169 height 30
click at [192, 195] on input "SĐT Người Nhận *" at bounding box center [182, 195] width 169 height 30
click at [160, 231] on div "0989119886" at bounding box center [180, 231] width 145 height 21
type input "0989119886"
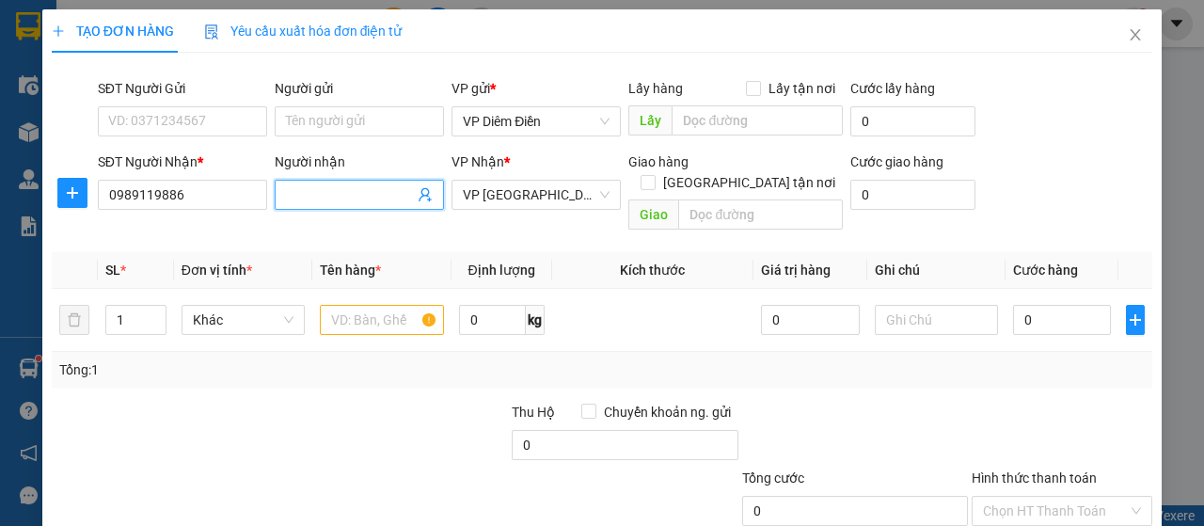
click at [327, 194] on input "Người nhận" at bounding box center [350, 194] width 128 height 21
type input "0383558886"
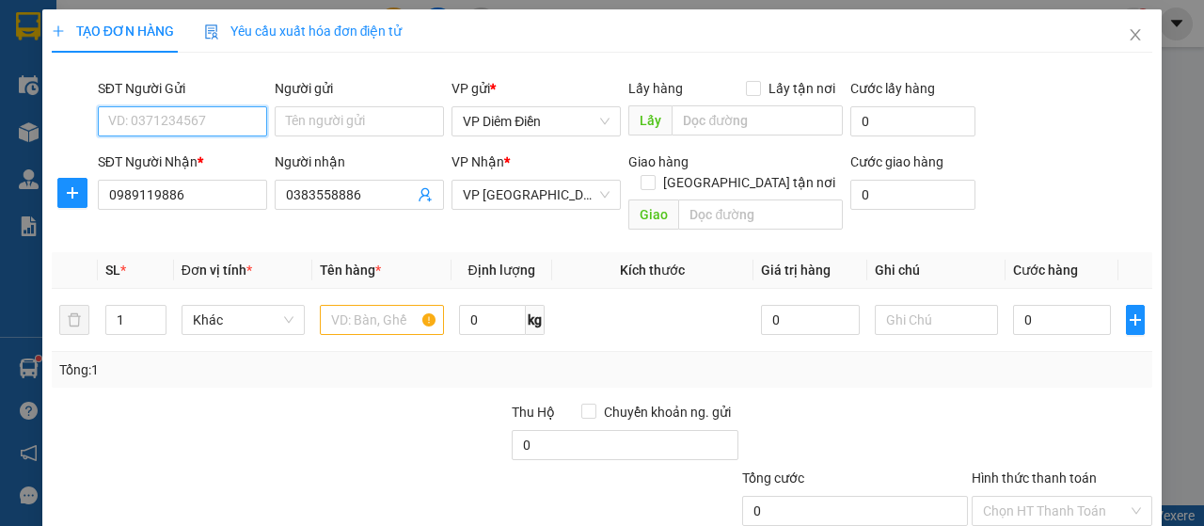
click at [188, 115] on input "SĐT Người Gửi" at bounding box center [182, 121] width 169 height 30
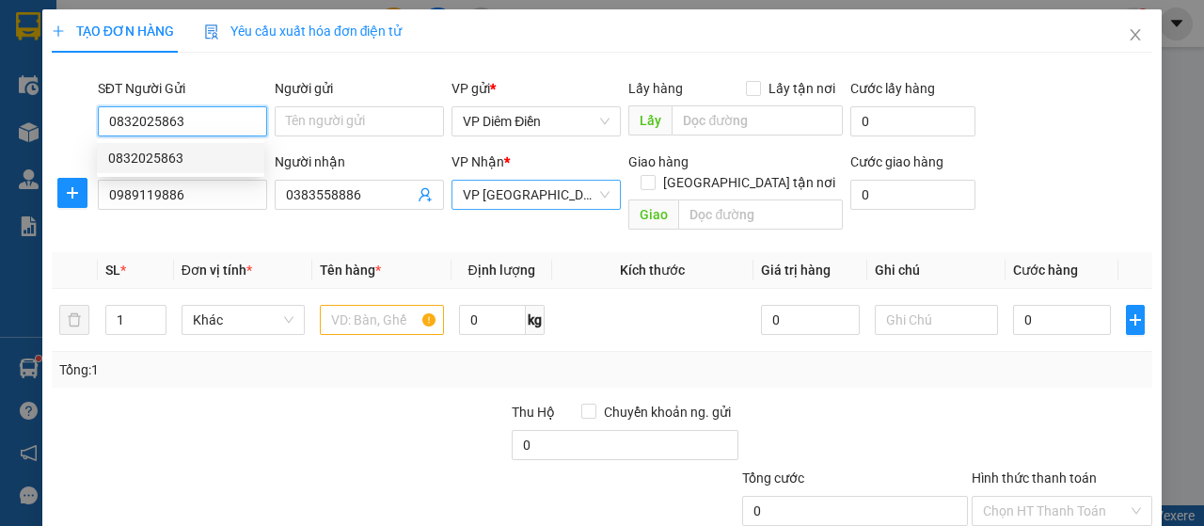
click at [539, 192] on span "VP [GEOGRAPHIC_DATA]" at bounding box center [536, 195] width 147 height 28
type input "0832025863"
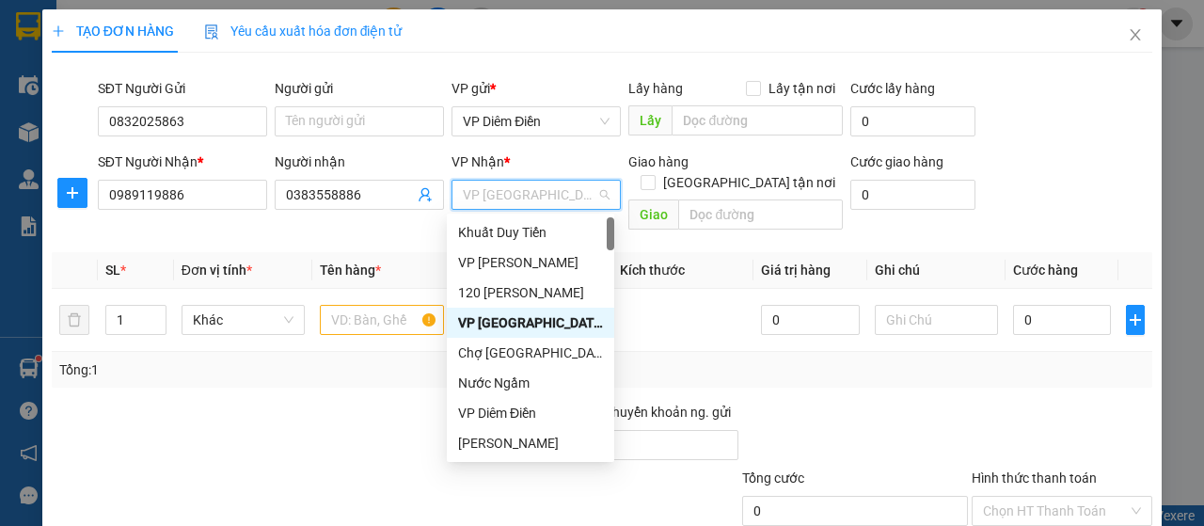
type input "d"
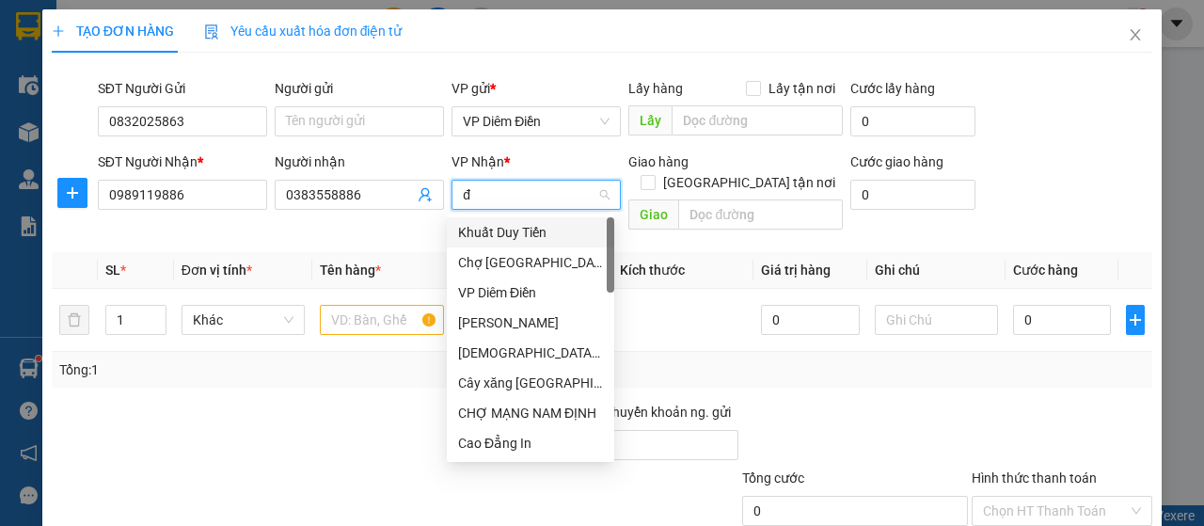
type input "đh"
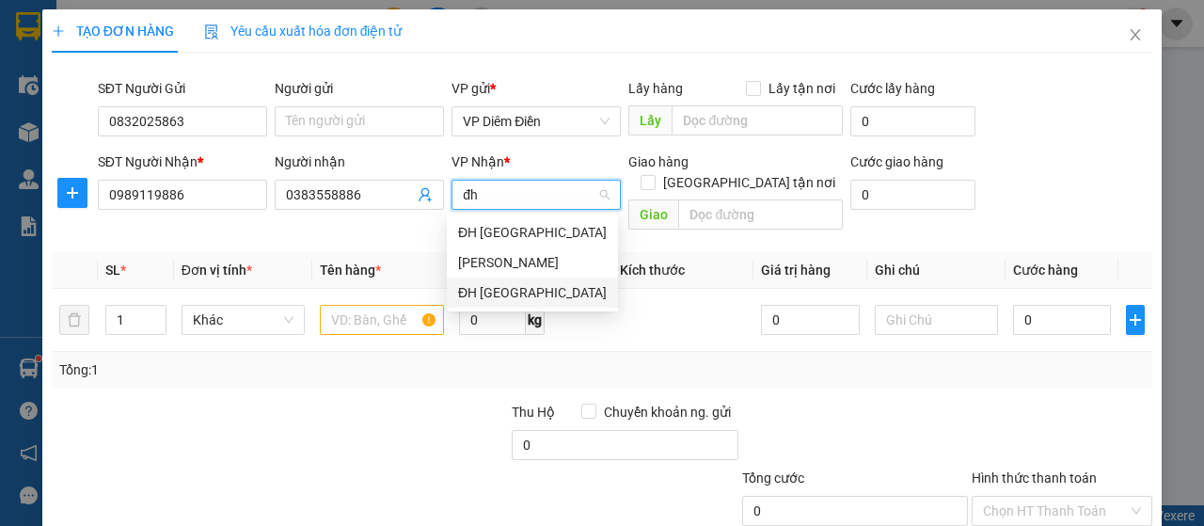
click at [502, 293] on div "ĐH [GEOGRAPHIC_DATA]" at bounding box center [532, 292] width 149 height 21
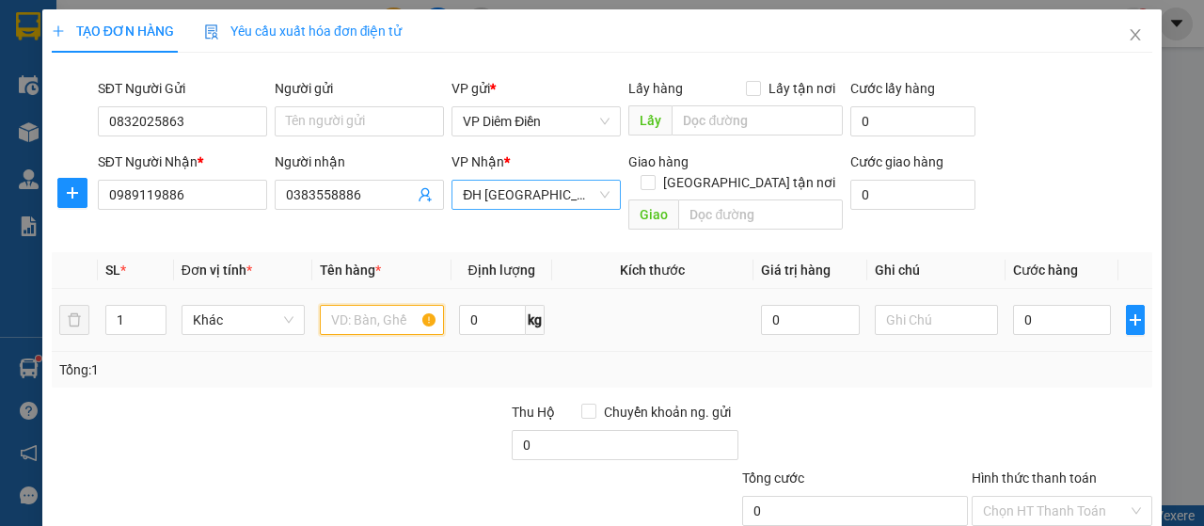
click at [386, 309] on input "text" at bounding box center [381, 320] width 123 height 30
click at [378, 305] on input "text" at bounding box center [381, 320] width 123 height 30
type input "1 xốp"
click at [1052, 305] on input "0" at bounding box center [1062, 320] width 99 height 30
type input "5"
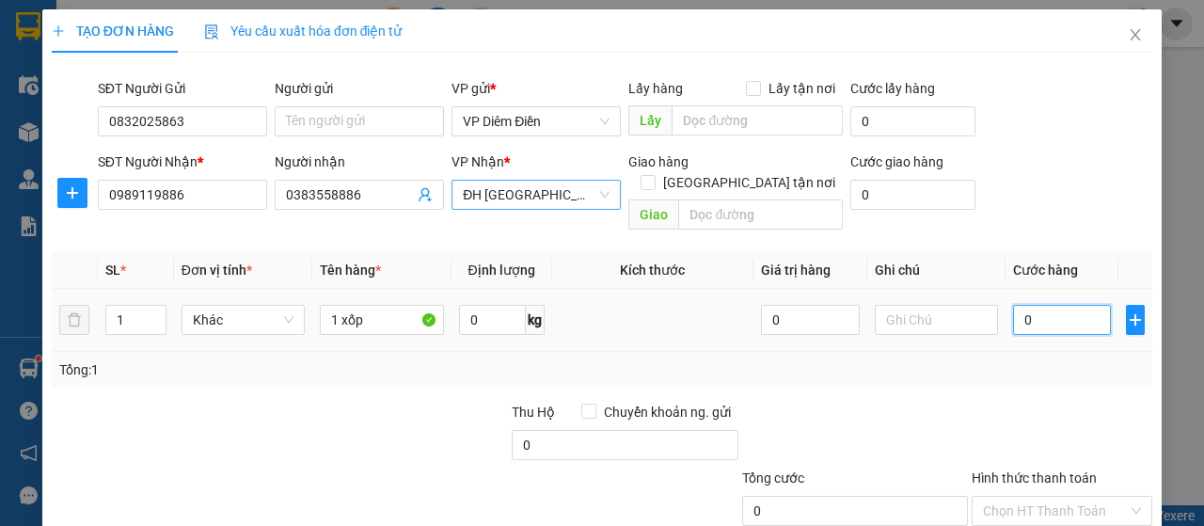
type input "5"
type input "50"
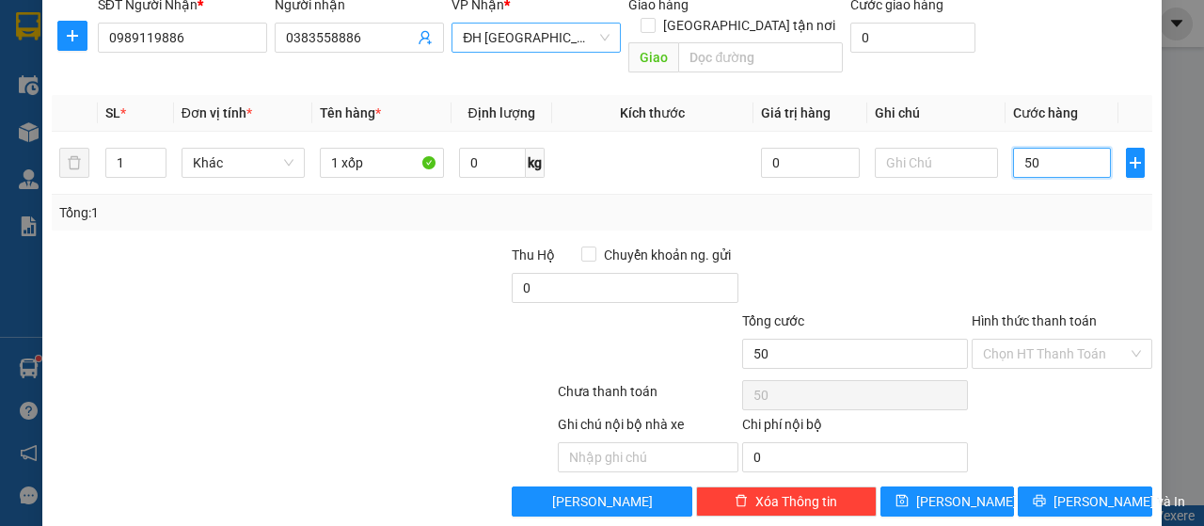
scroll to position [161, 0]
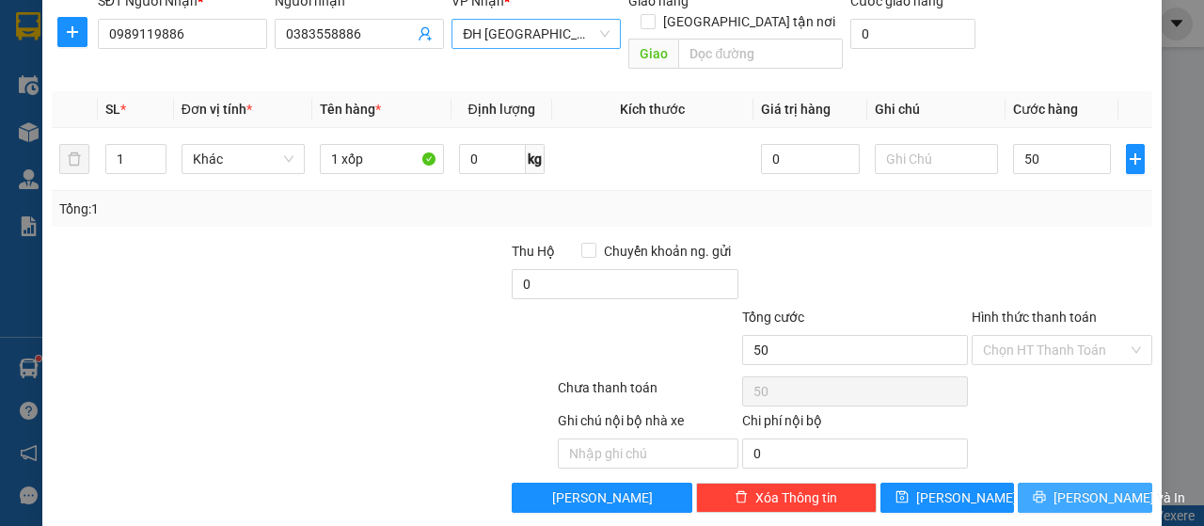
type input "50.000"
click at [1035, 490] on icon "printer" at bounding box center [1039, 496] width 13 height 13
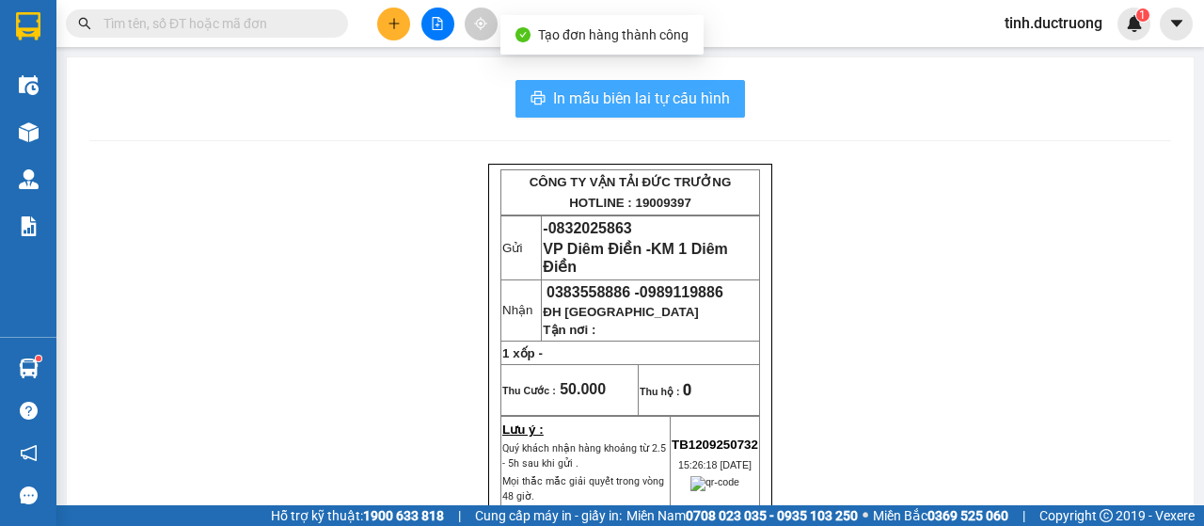
click at [683, 89] on span "In mẫu biên lai tự cấu hình" at bounding box center [641, 99] width 177 height 24
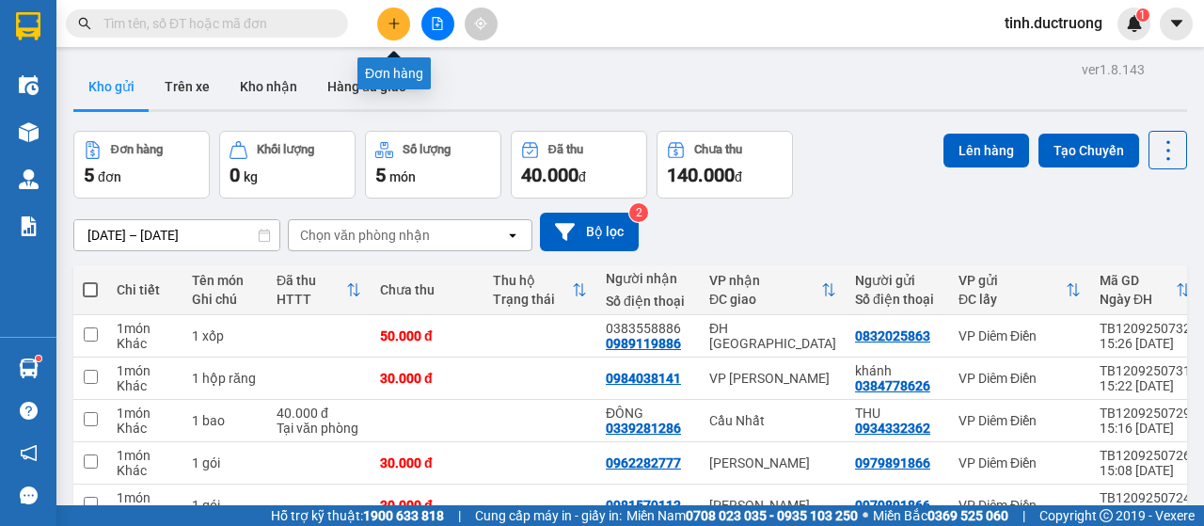
click at [388, 24] on icon "plus" at bounding box center [394, 23] width 13 height 13
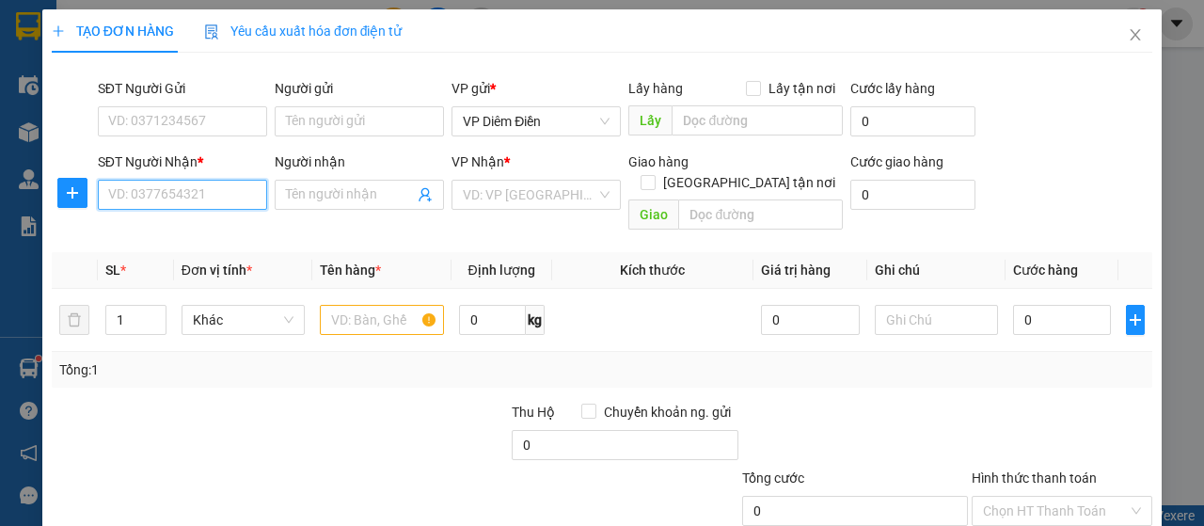
click at [229, 193] on input "SĐT Người Nhận *" at bounding box center [182, 195] width 169 height 30
click at [169, 243] on div "0972805994" at bounding box center [180, 231] width 167 height 30
type input "0972805994"
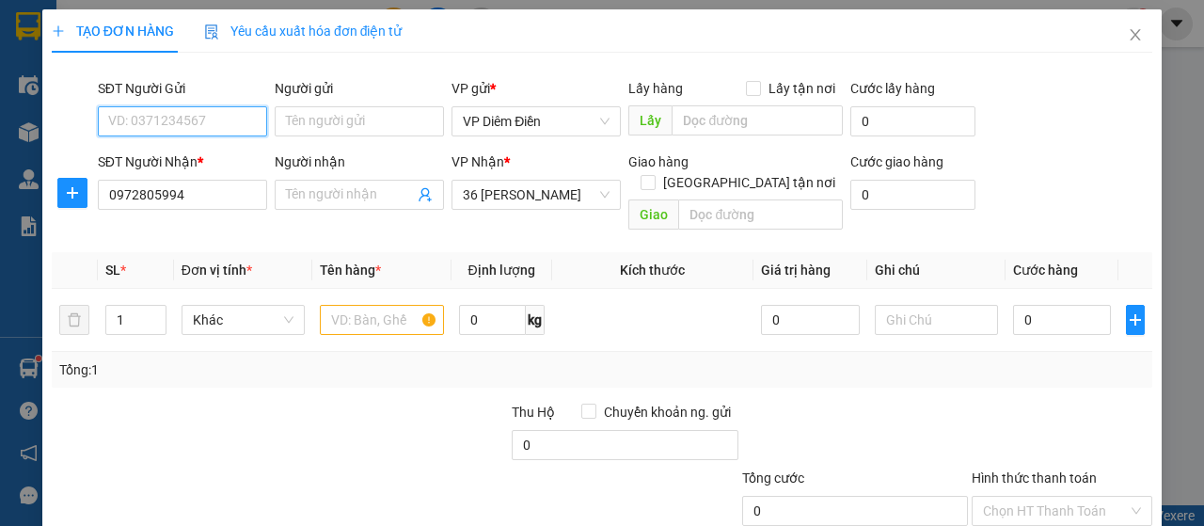
click at [192, 111] on input "SĐT Người Gửi" at bounding box center [182, 121] width 169 height 30
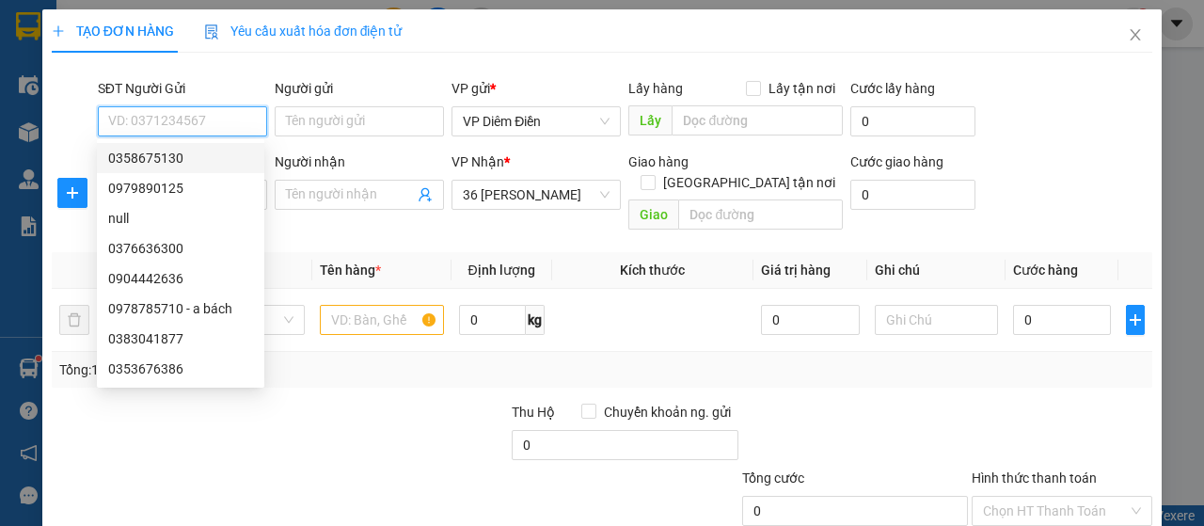
click at [155, 162] on div "0358675130" at bounding box center [180, 158] width 145 height 21
type input "0358675130"
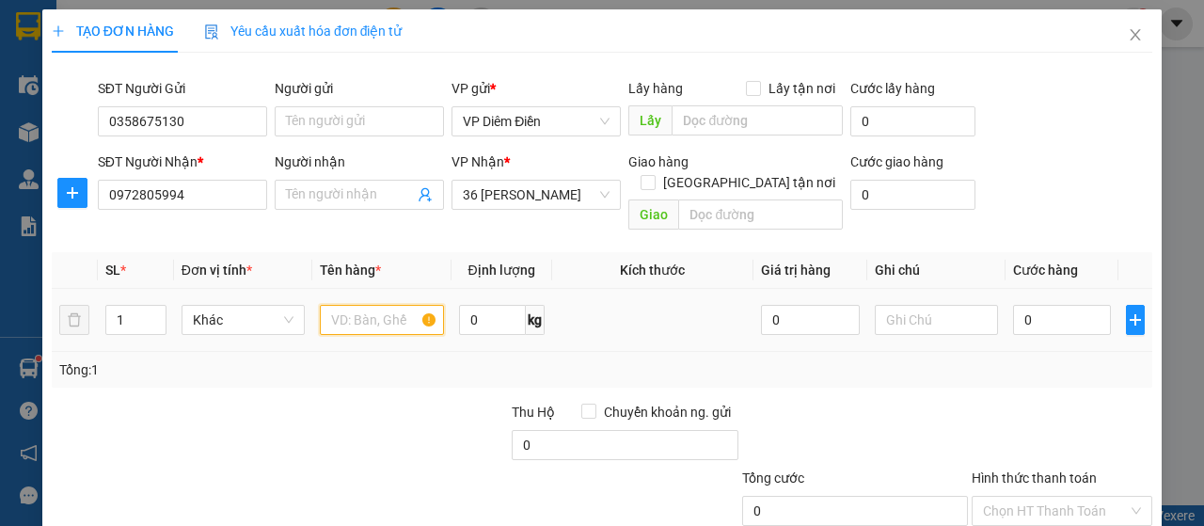
click at [373, 305] on input "text" at bounding box center [381, 320] width 123 height 30
type input "1 hồ sơ"
click at [1061, 305] on input "0" at bounding box center [1062, 320] width 99 height 30
type input "3"
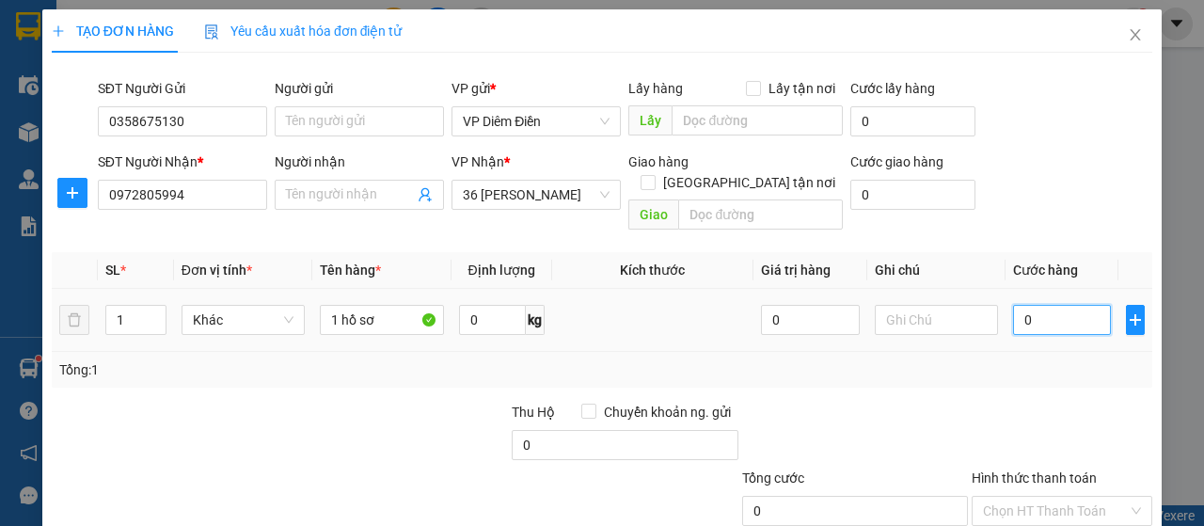
type input "3"
type input "30"
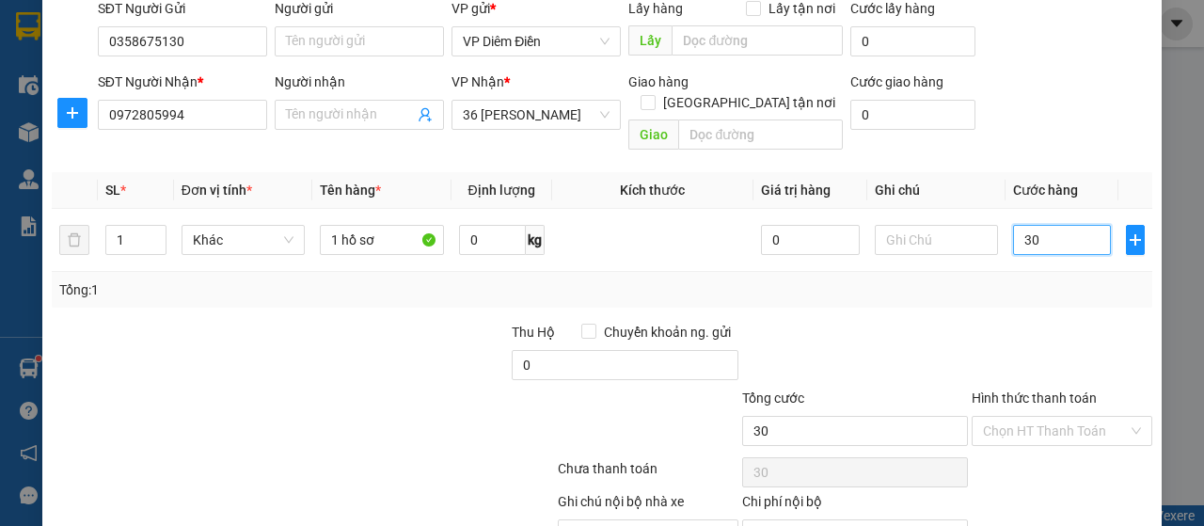
scroll to position [161, 0]
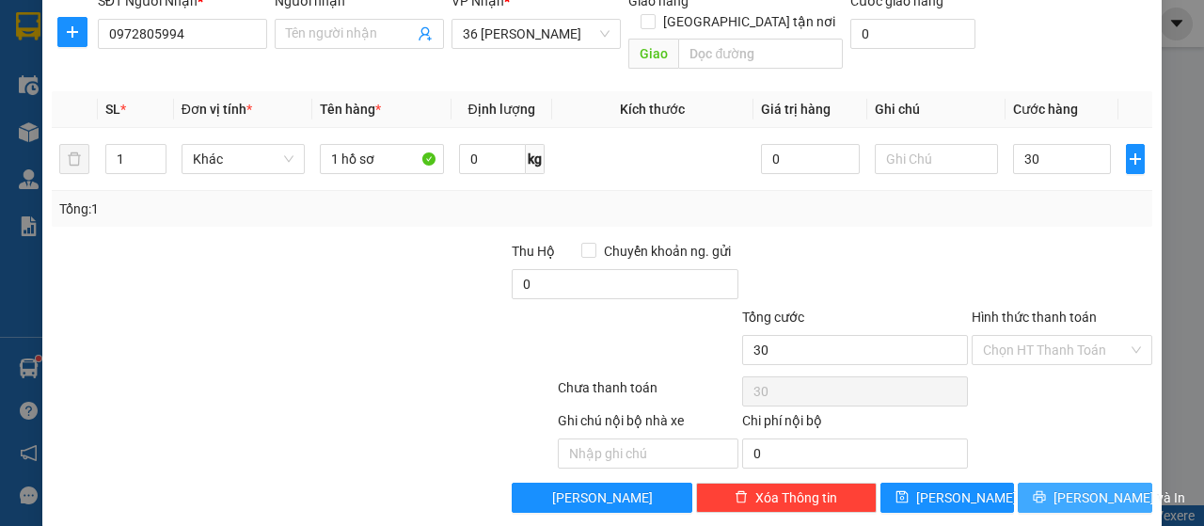
type input "30.000"
click at [1041, 490] on icon "printer" at bounding box center [1039, 496] width 13 height 13
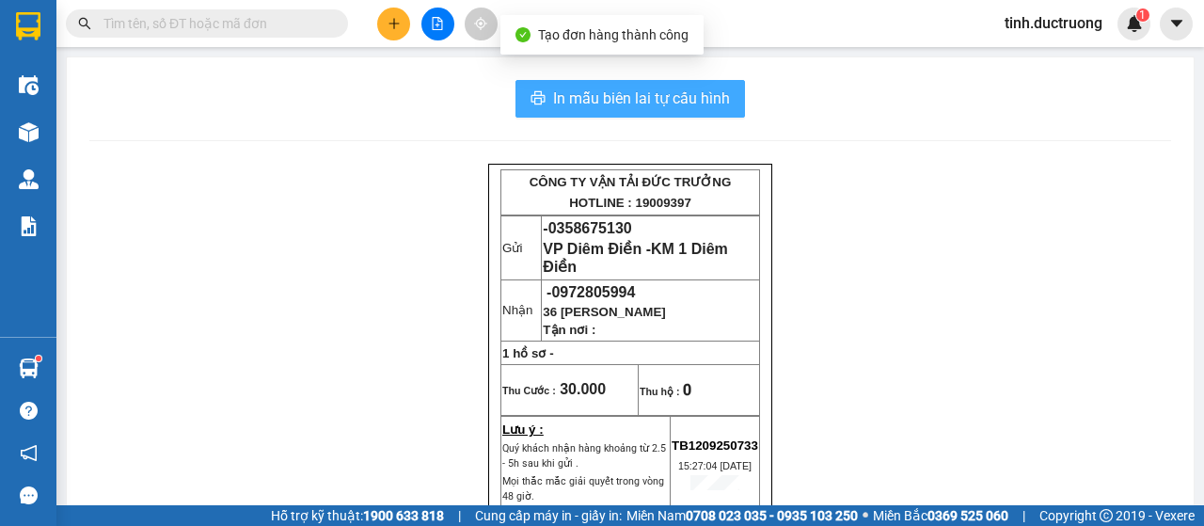
click at [689, 91] on span "In mẫu biên lai tự cấu hình" at bounding box center [641, 99] width 177 height 24
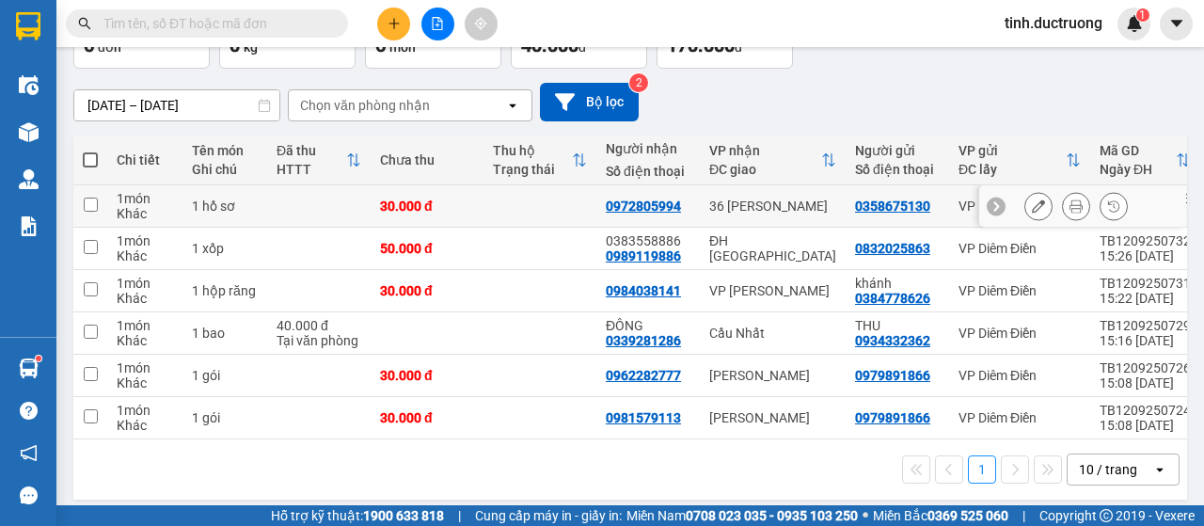
scroll to position [149, 0]
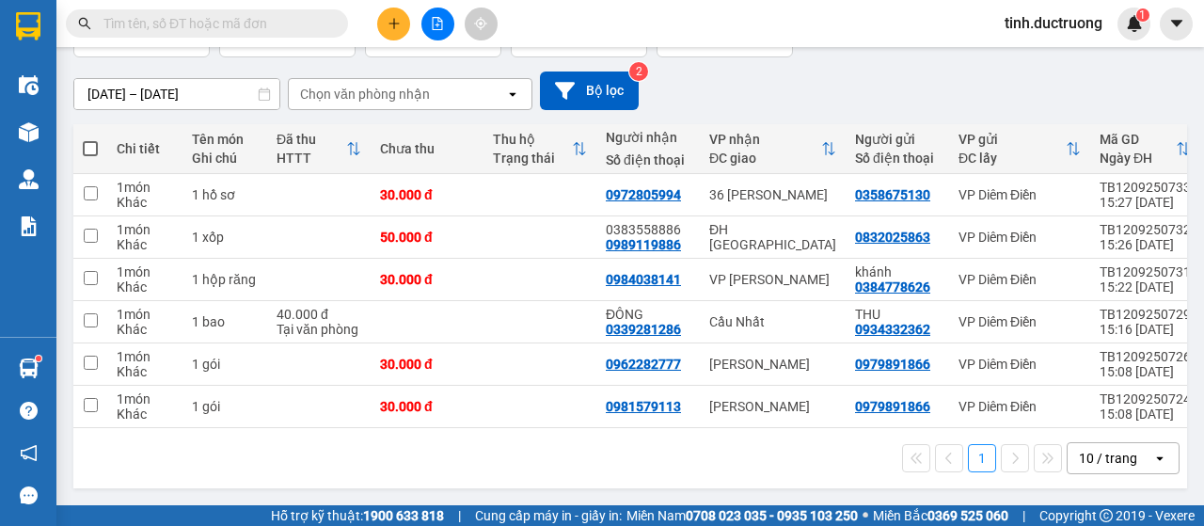
click at [94, 144] on span at bounding box center [90, 148] width 15 height 15
click at [90, 139] on input "checkbox" at bounding box center [90, 139] width 0 height 0
checkbox input "true"
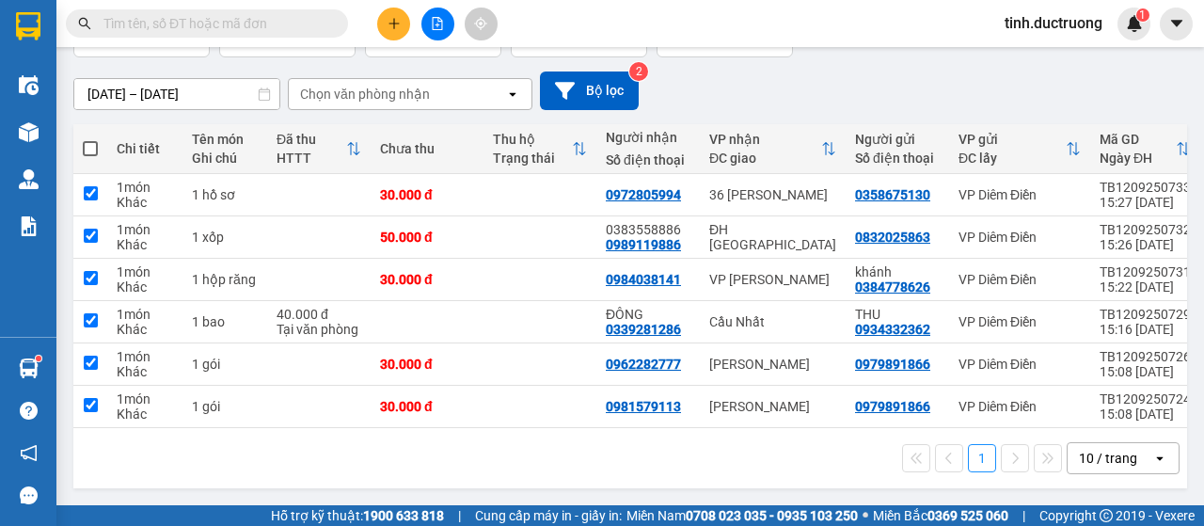
checkbox input "true"
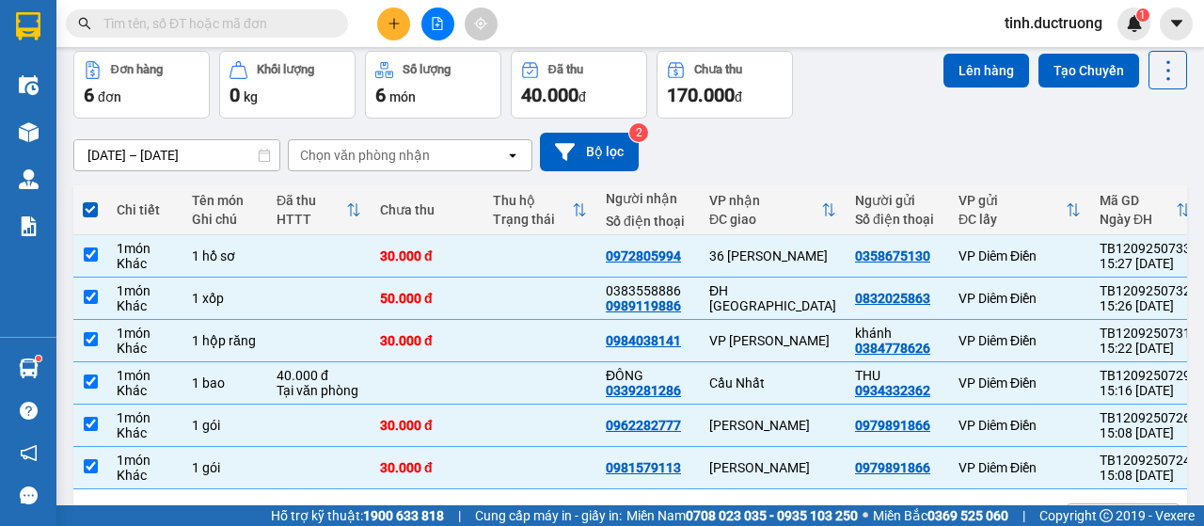
scroll to position [0, 0]
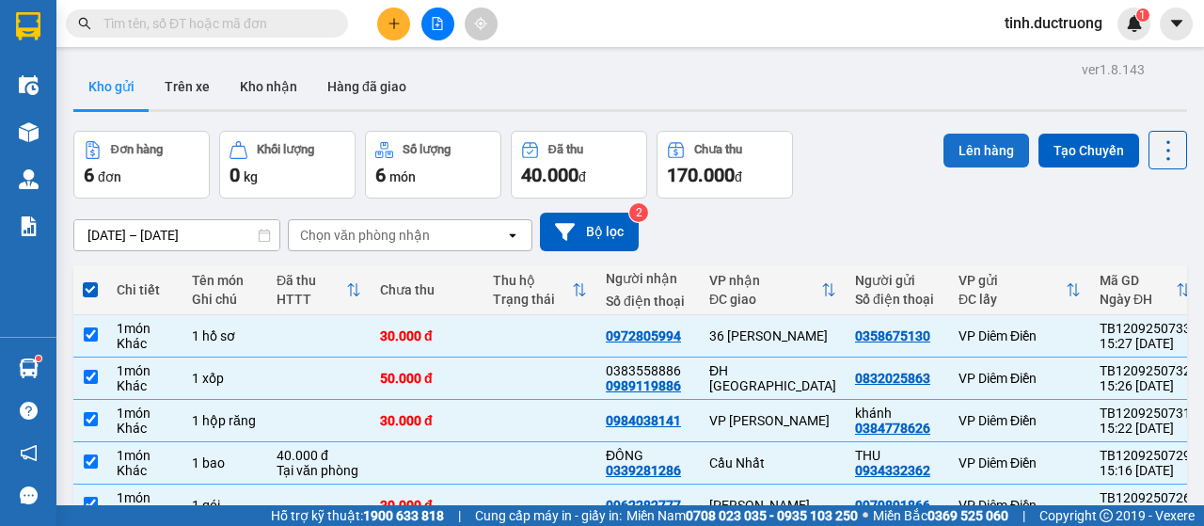
click at [959, 140] on button "Lên hàng" at bounding box center [987, 151] width 86 height 34
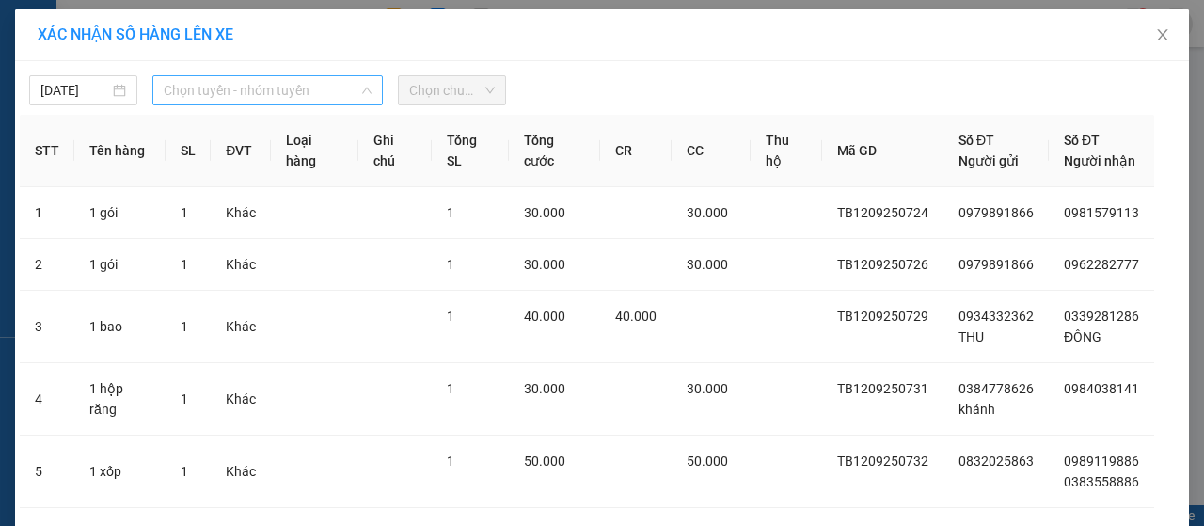
click at [231, 98] on span "Chọn tuyến - nhóm tuyến" at bounding box center [268, 90] width 208 height 28
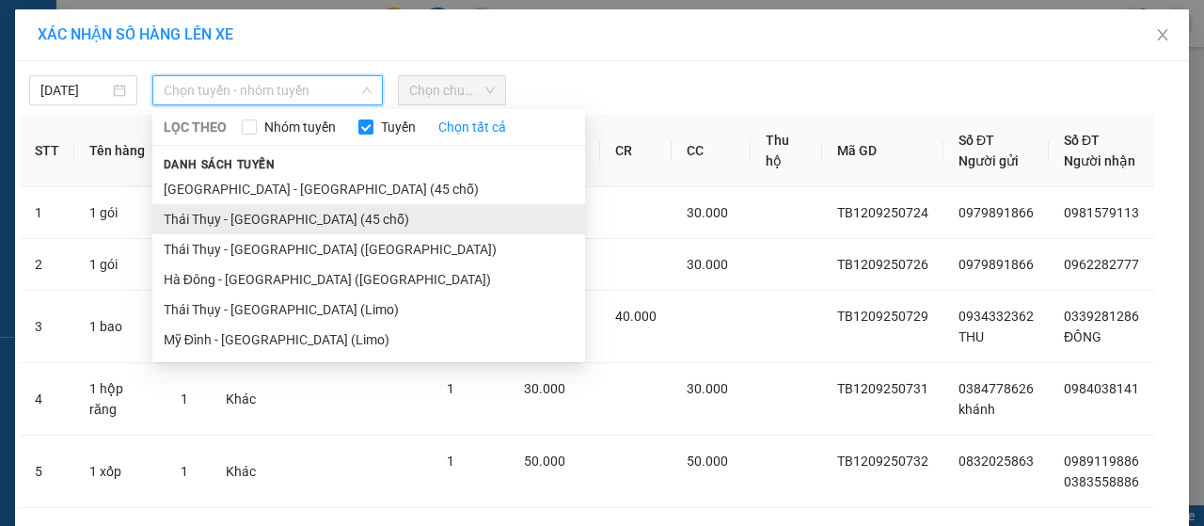
click at [223, 221] on li "Thái Thụy - [GEOGRAPHIC_DATA] (45 chỗ)" at bounding box center [368, 219] width 433 height 30
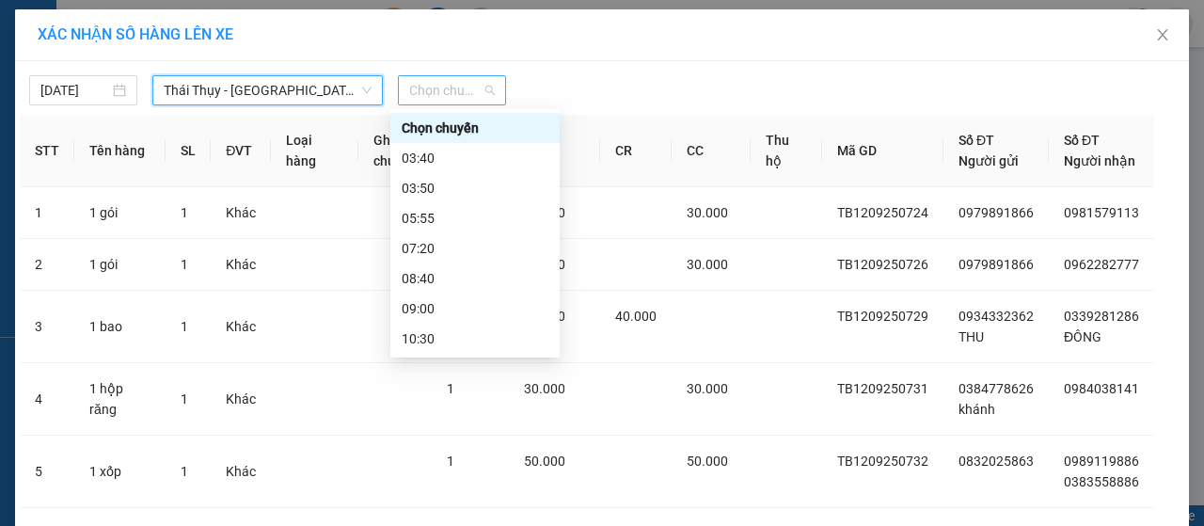
click at [437, 84] on span "Chọn chuyến" at bounding box center [452, 90] width 86 height 28
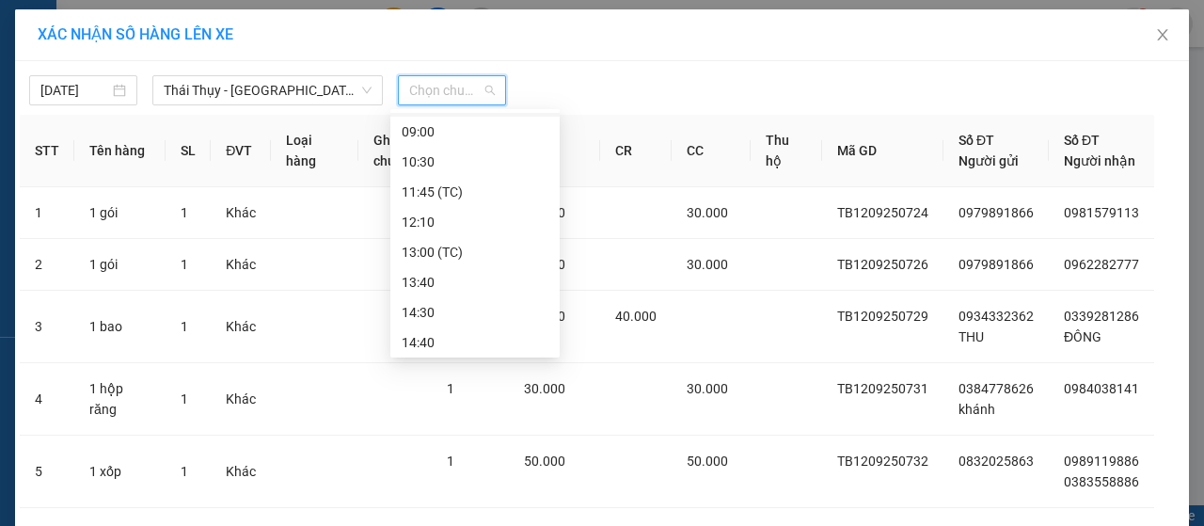
scroll to position [271, 0]
click at [444, 276] on div "16:00" at bounding box center [475, 278] width 147 height 21
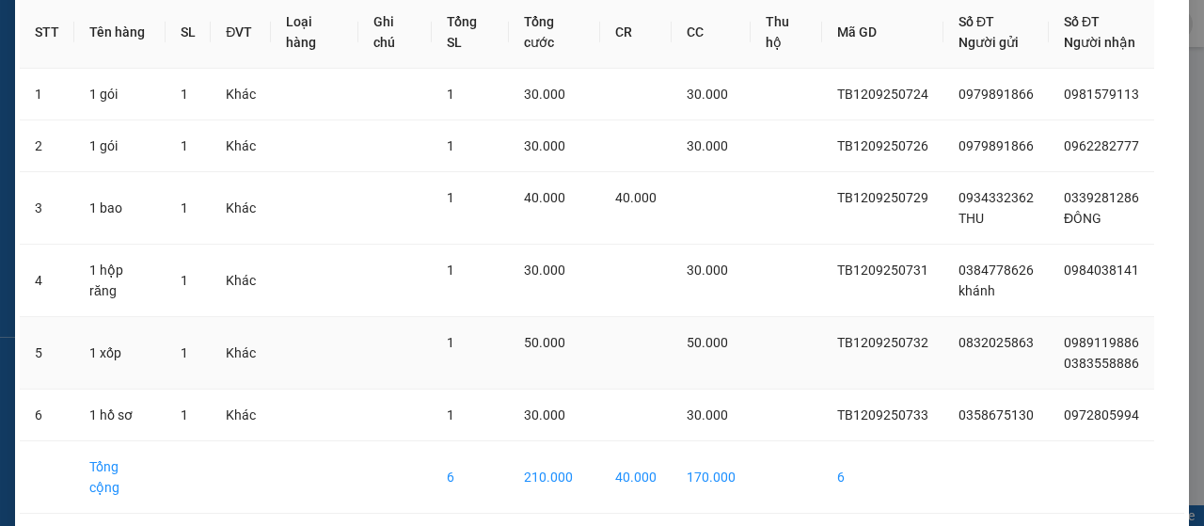
scroll to position [179, 0]
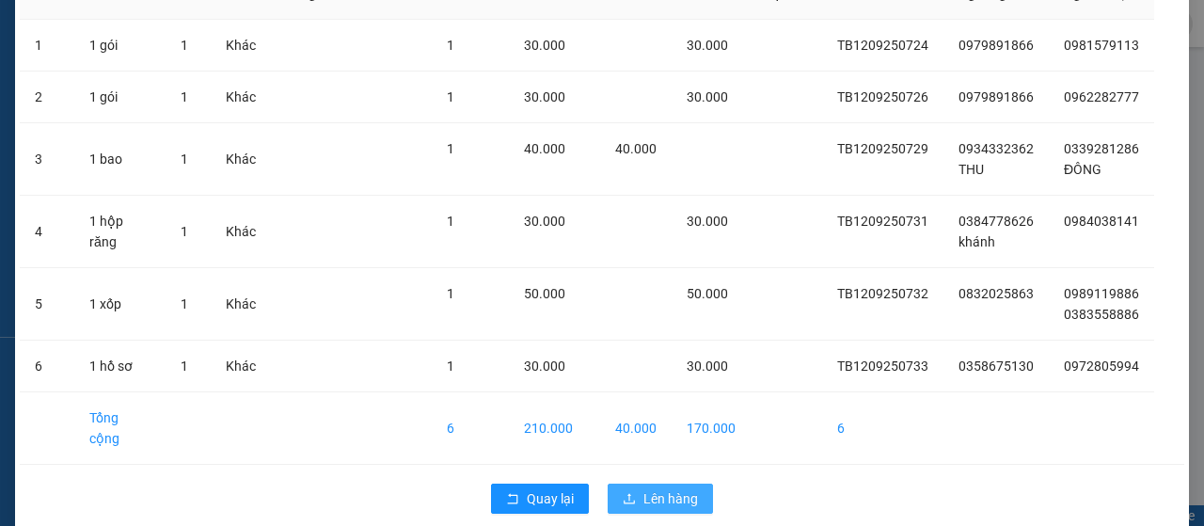
click at [625, 492] on icon "upload" at bounding box center [629, 498] width 13 height 13
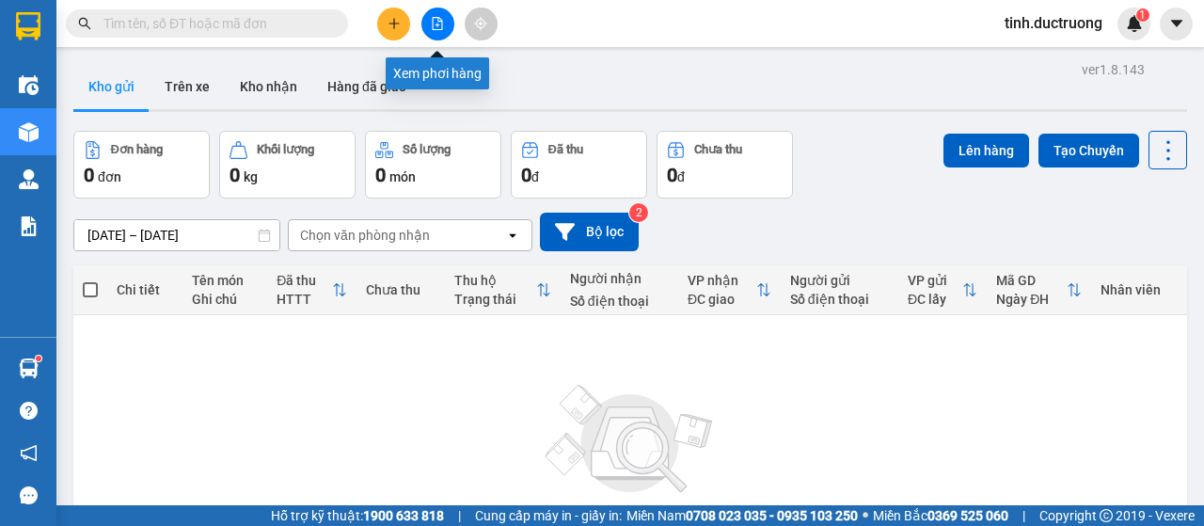
click at [441, 33] on button at bounding box center [438, 24] width 33 height 33
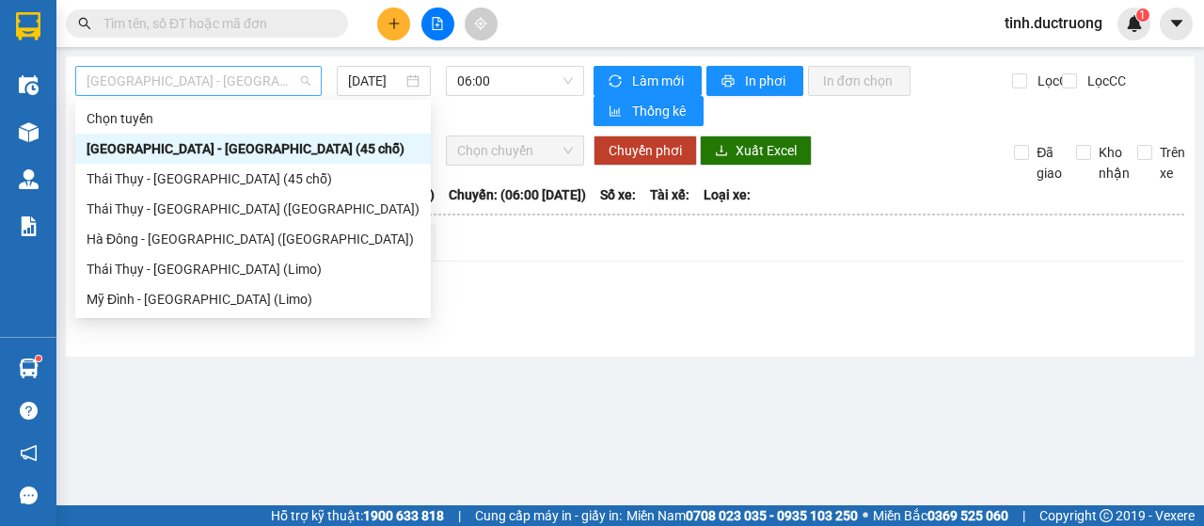
click at [263, 86] on span "[GEOGRAPHIC_DATA] - [GEOGRAPHIC_DATA] (45 chỗ)" at bounding box center [199, 81] width 224 height 28
click at [187, 185] on div "Thái Thụy - [GEOGRAPHIC_DATA] (45 chỗ)" at bounding box center [253, 178] width 333 height 21
type input "[DATE]"
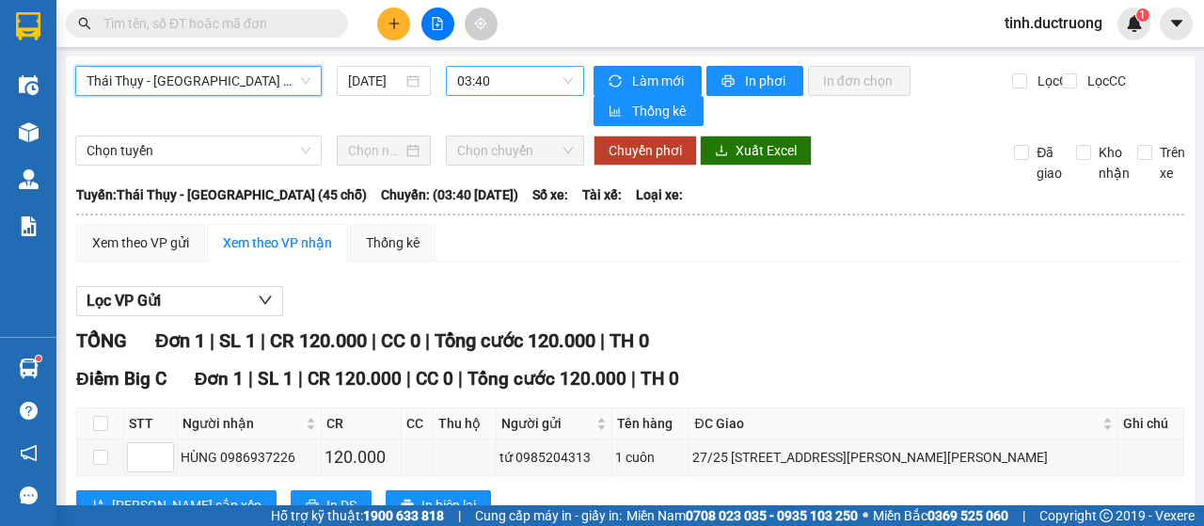
click at [471, 78] on span "03:40" at bounding box center [514, 81] width 115 height 28
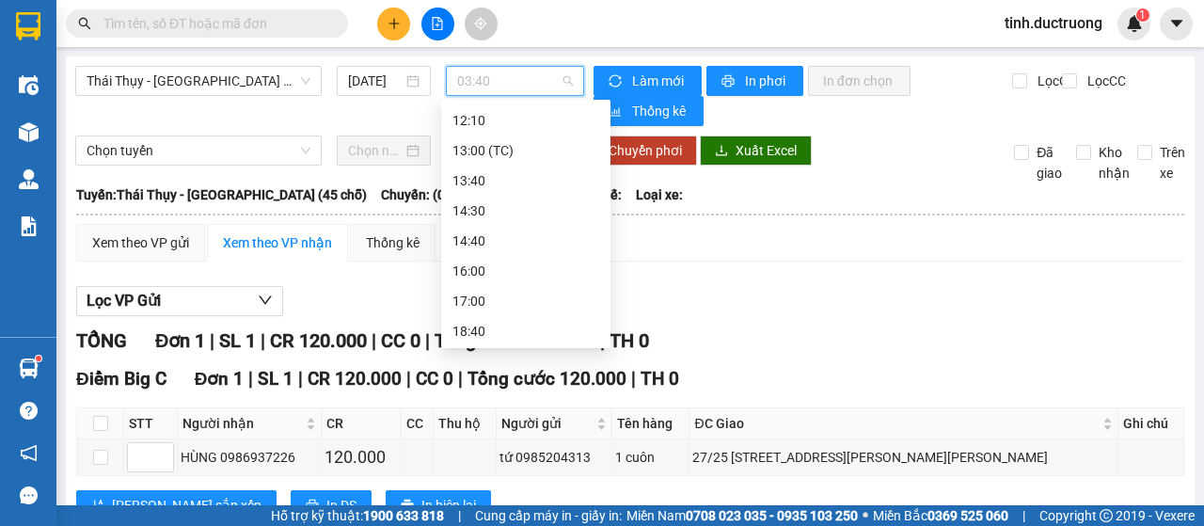
scroll to position [271, 0]
click at [480, 272] on div "16:00" at bounding box center [526, 269] width 147 height 21
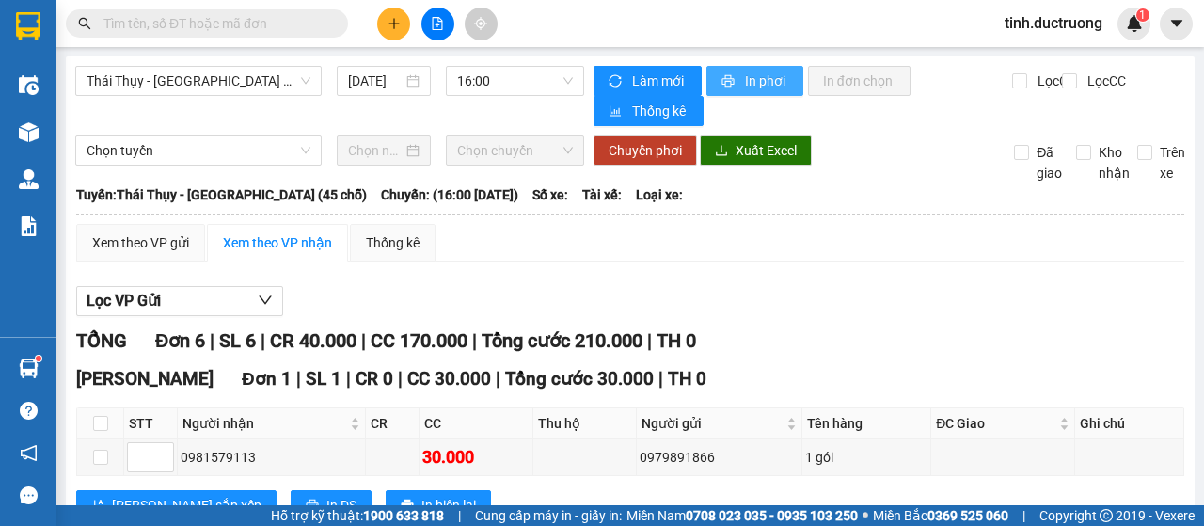
click at [755, 85] on span "In phơi" at bounding box center [766, 81] width 43 height 21
click at [390, 11] on button at bounding box center [393, 24] width 33 height 33
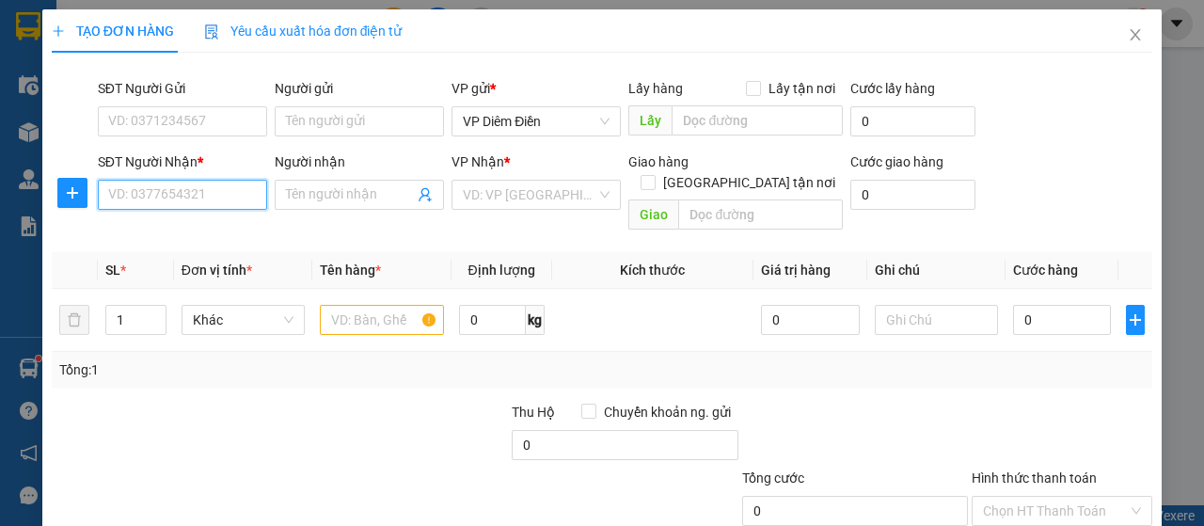
click at [247, 204] on input "SĐT Người Nhận *" at bounding box center [182, 195] width 169 height 30
click at [236, 197] on input "SĐT Người Nhận *" at bounding box center [182, 195] width 169 height 30
click at [151, 237] on div "0394154762" at bounding box center [180, 231] width 145 height 21
type input "0394154762"
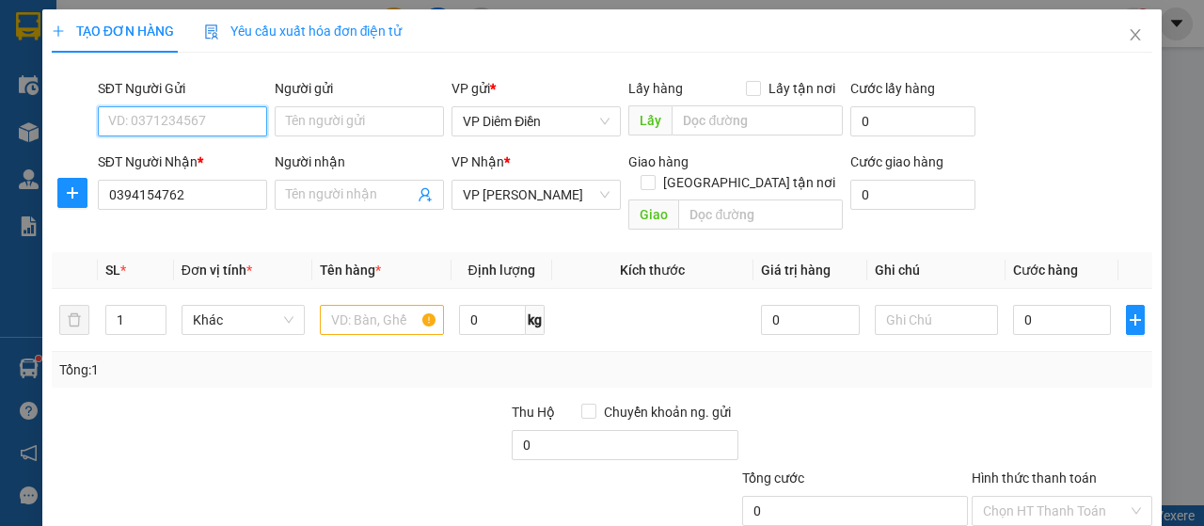
click at [215, 121] on input "SĐT Người Gửi" at bounding box center [182, 121] width 169 height 30
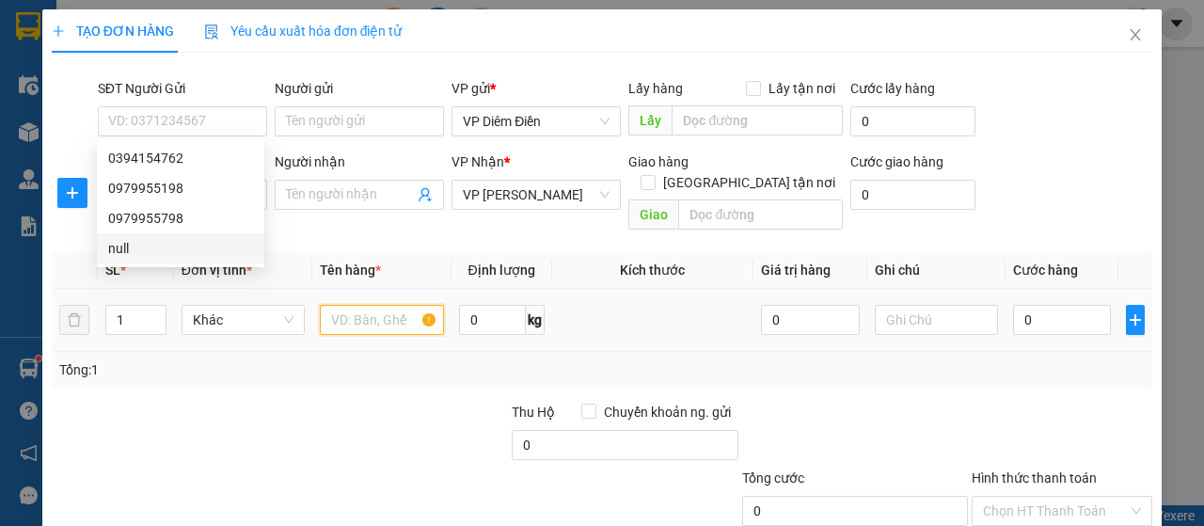
click at [364, 305] on input "text" at bounding box center [381, 320] width 123 height 30
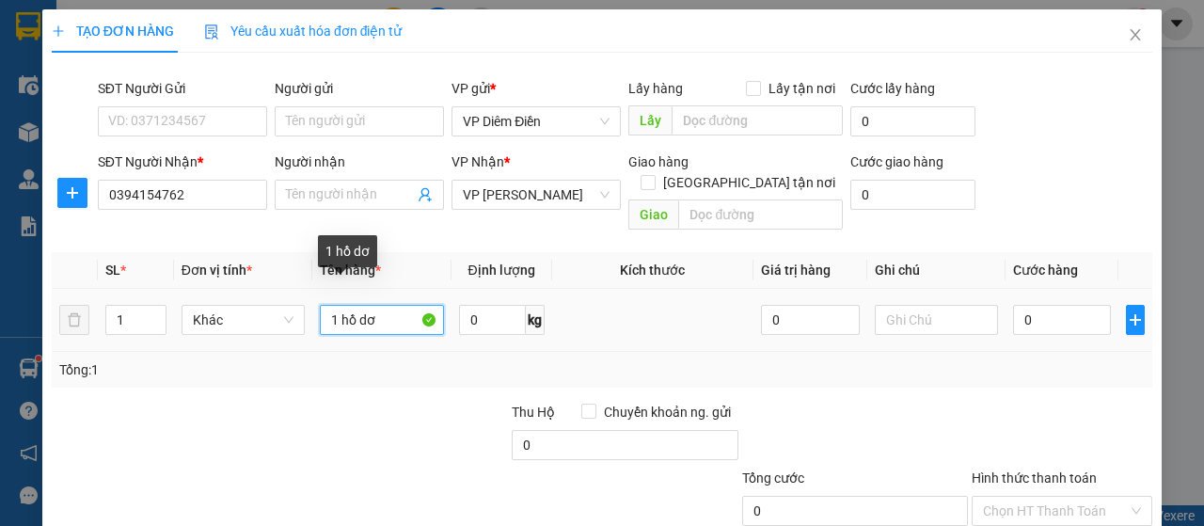
click at [393, 305] on input "1 hồ dơ" at bounding box center [381, 320] width 123 height 30
type input "1 hồ sơ"
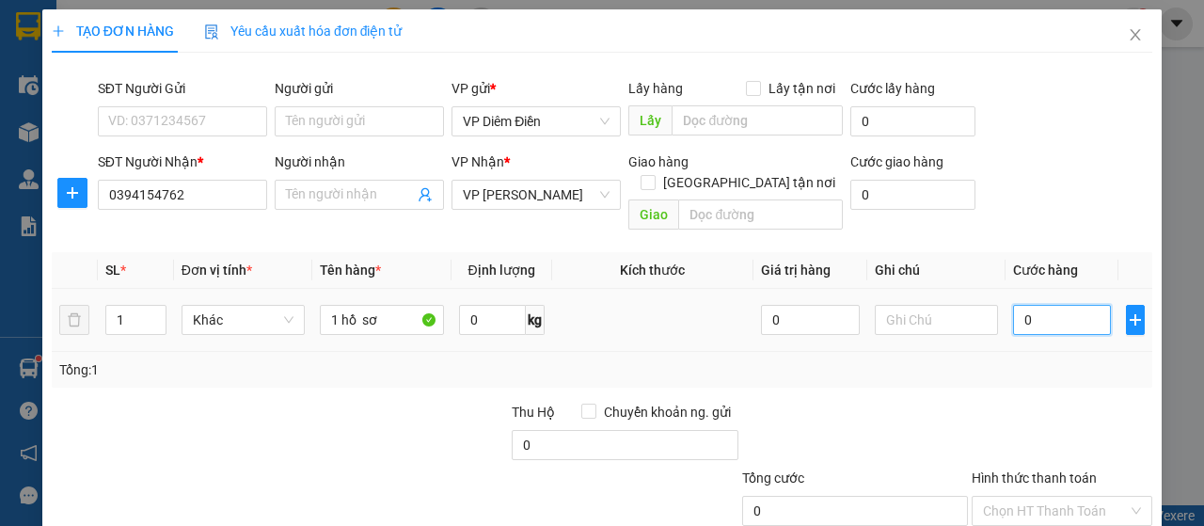
click at [1059, 305] on input "0" at bounding box center [1062, 320] width 99 height 30
type input "3"
type input "30"
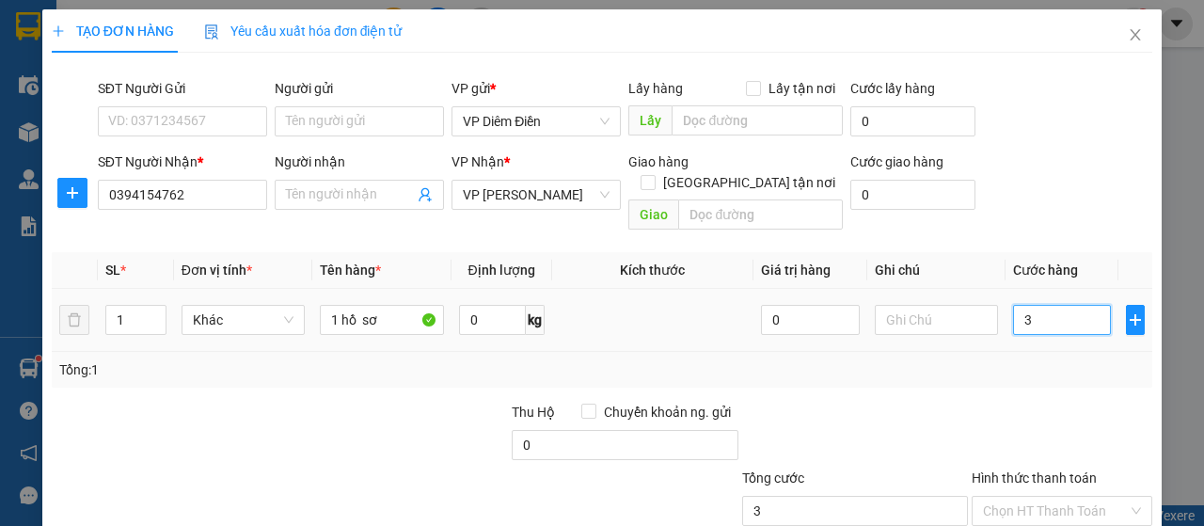
type input "30"
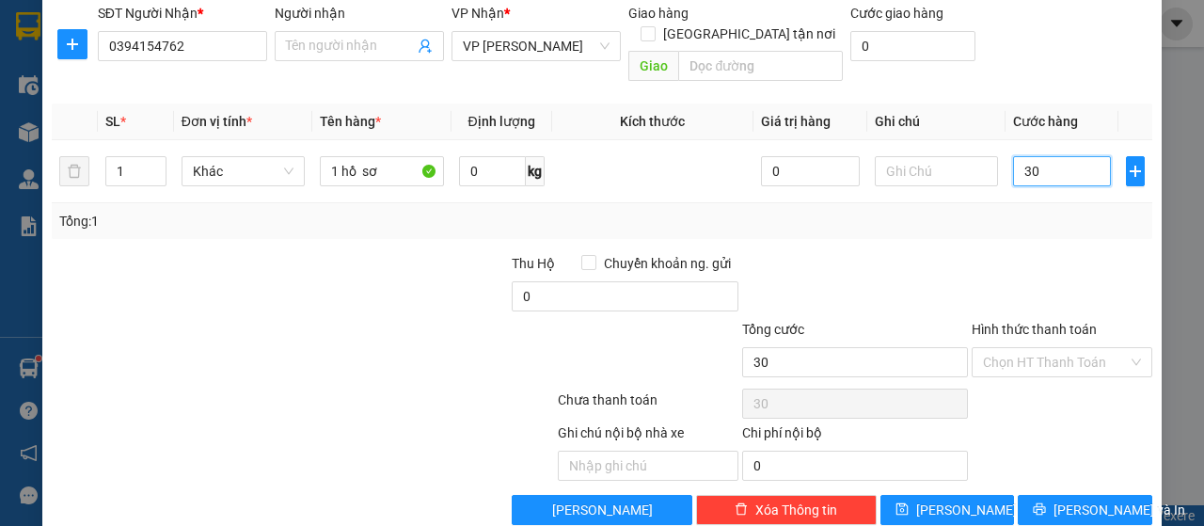
scroll to position [161, 0]
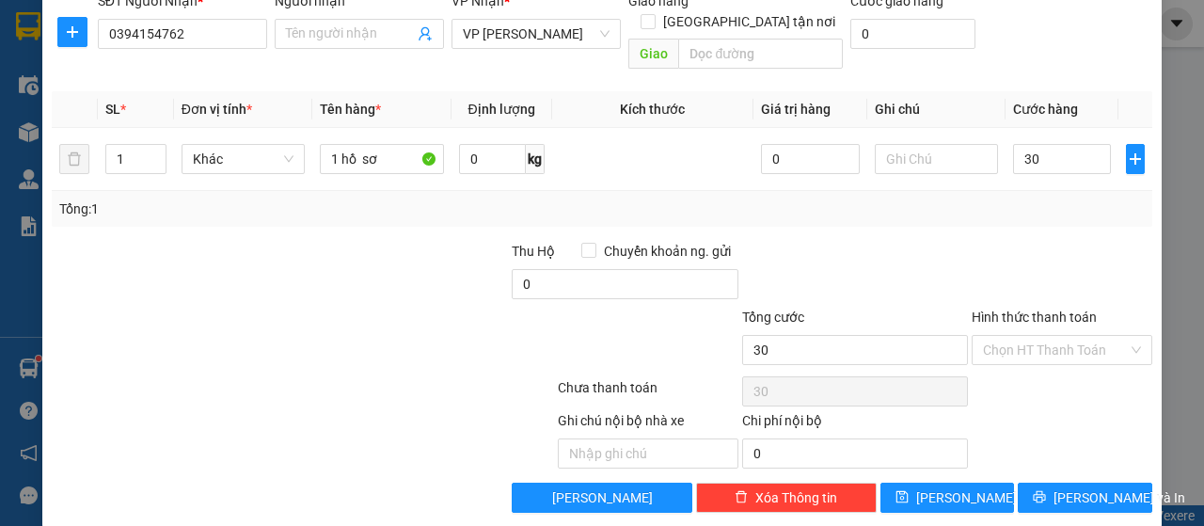
type input "30.000"
click at [1059, 310] on label "Hình thức thanh toán" at bounding box center [1034, 317] width 125 height 15
click at [1059, 336] on input "Hình thức thanh toán" at bounding box center [1055, 350] width 145 height 28
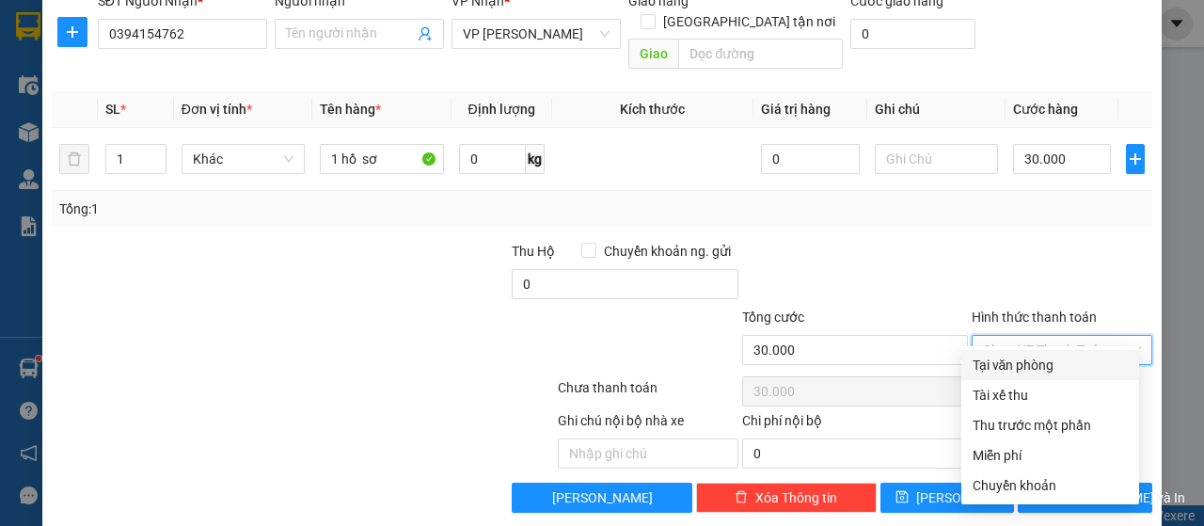
click at [1043, 365] on div "Tại văn phòng" at bounding box center [1050, 365] width 155 height 21
type input "0"
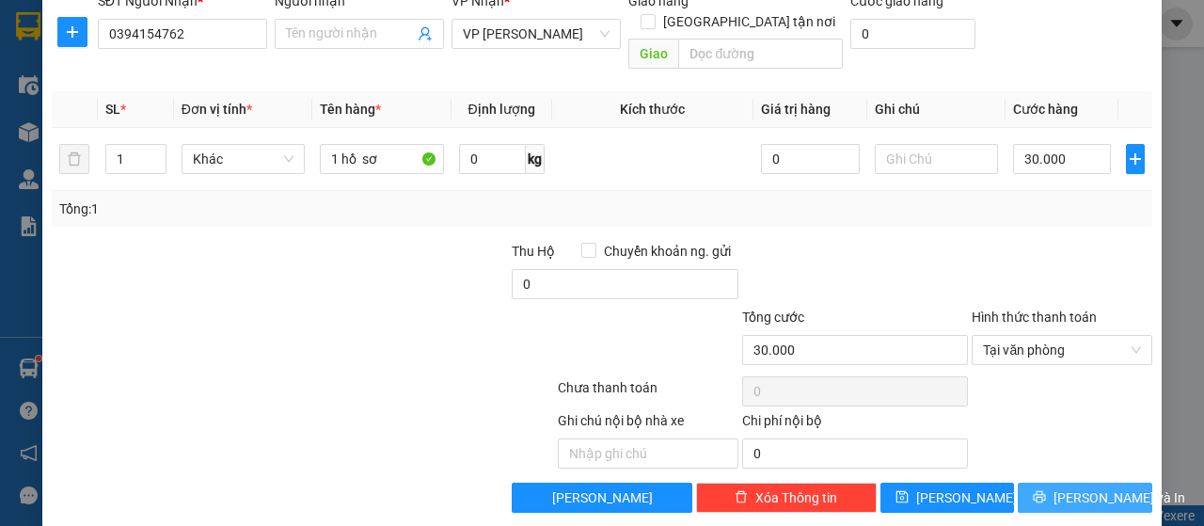
click at [1064, 487] on span "[PERSON_NAME] và In" at bounding box center [1120, 497] width 132 height 21
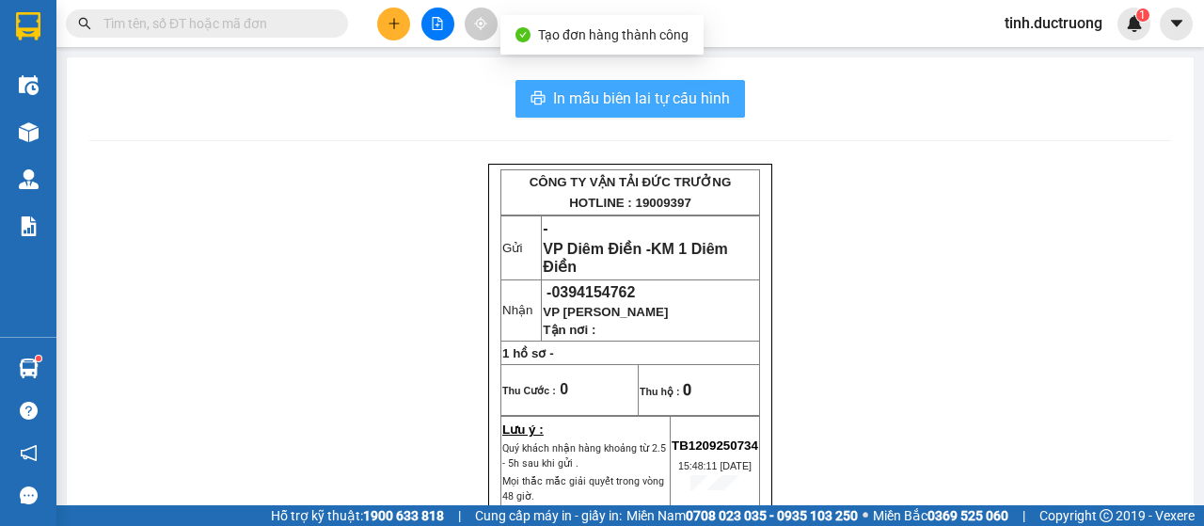
click at [660, 89] on span "In mẫu biên lai tự cấu hình" at bounding box center [641, 99] width 177 height 24
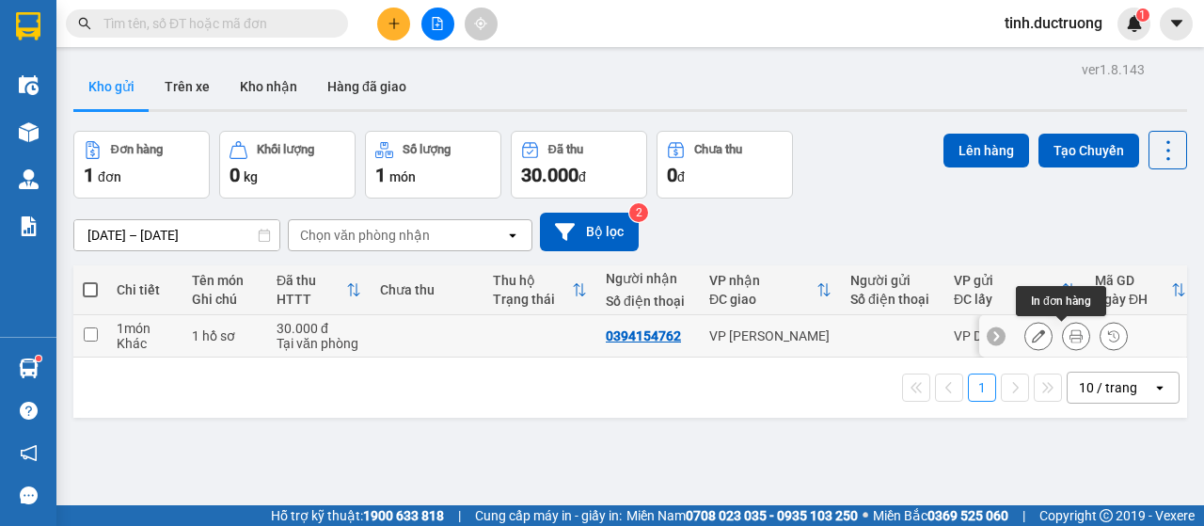
click at [1070, 337] on icon at bounding box center [1076, 335] width 13 height 13
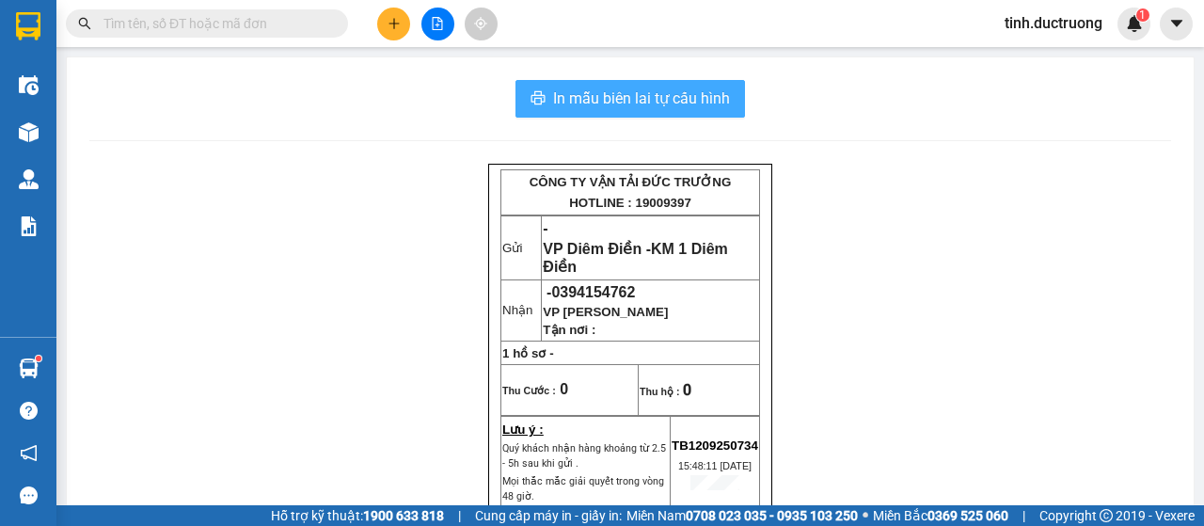
click at [703, 101] on span "In mẫu biên lai tự cấu hình" at bounding box center [641, 99] width 177 height 24
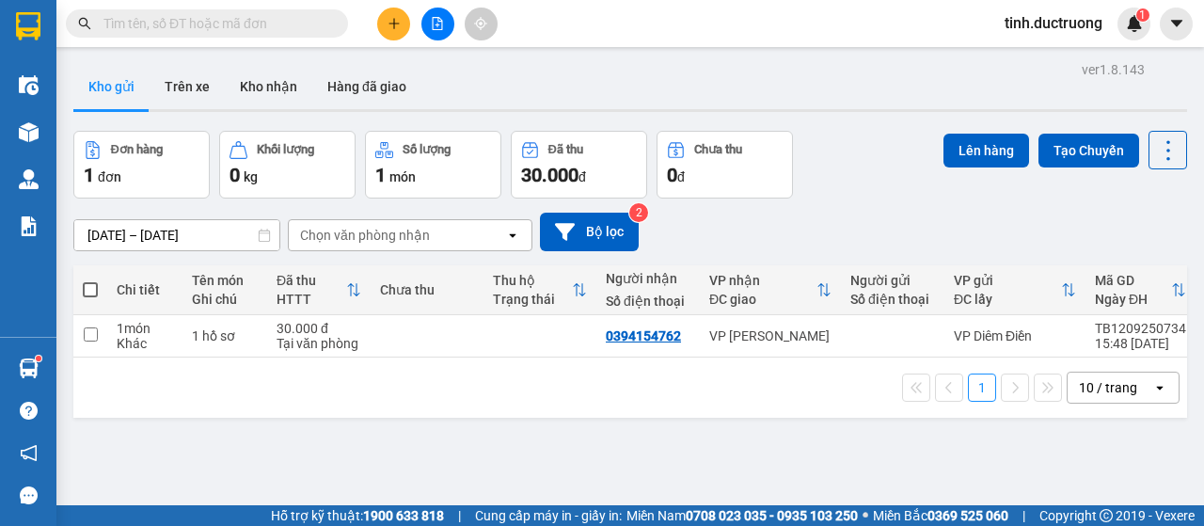
click at [87, 285] on span at bounding box center [90, 289] width 15 height 15
click at [90, 280] on input "checkbox" at bounding box center [90, 280] width 0 height 0
checkbox input "true"
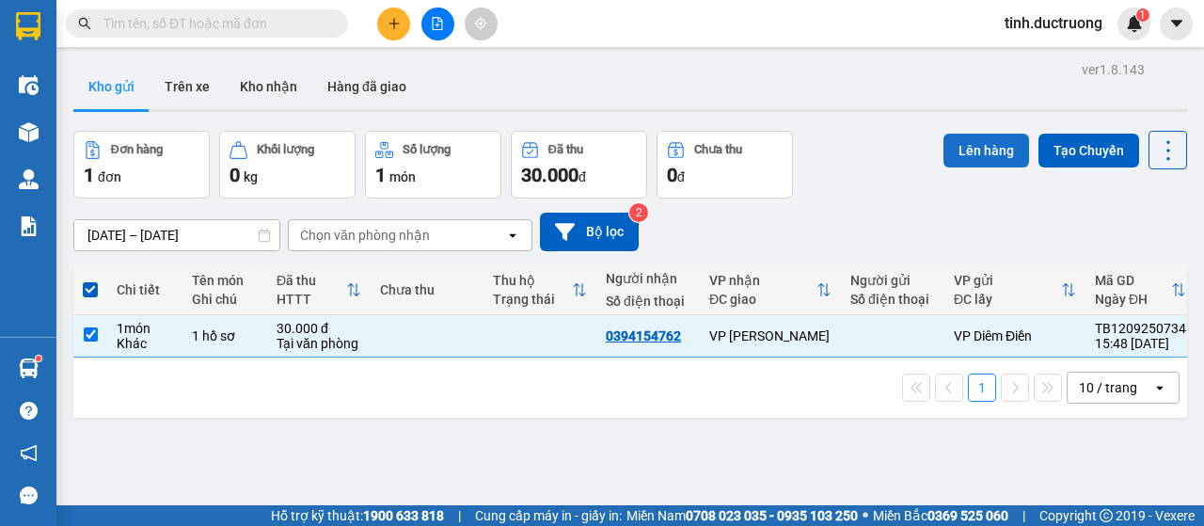
click at [952, 145] on button "Lên hàng" at bounding box center [987, 151] width 86 height 34
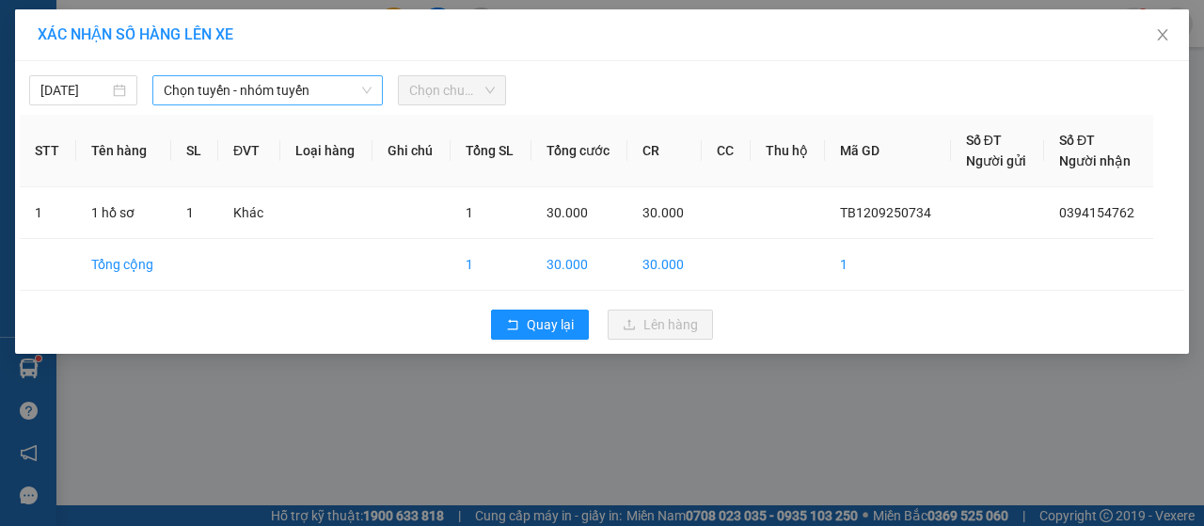
click at [230, 93] on span "Chọn tuyến - nhóm tuyến" at bounding box center [268, 90] width 208 height 28
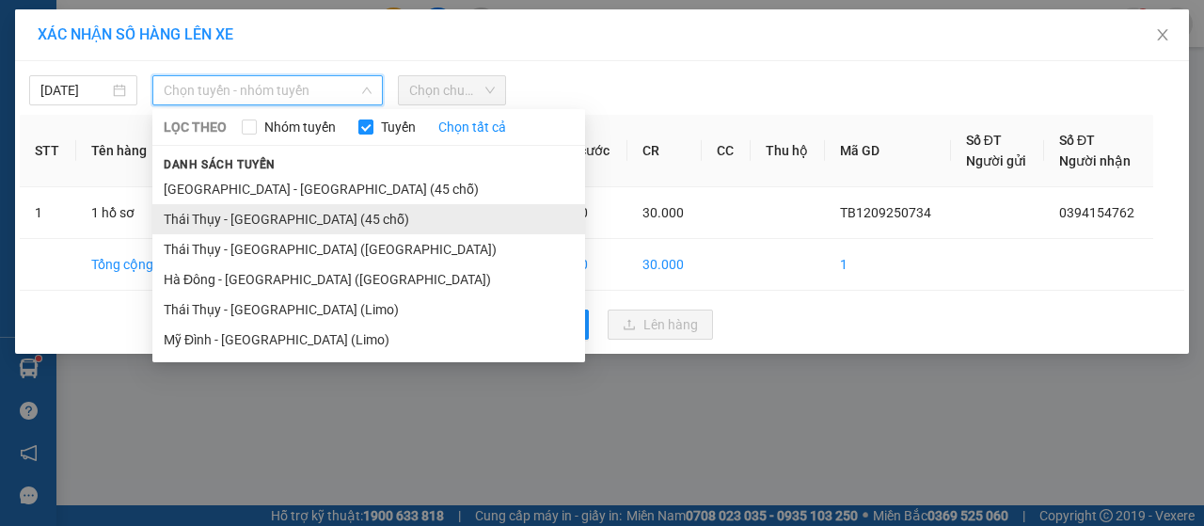
click at [243, 219] on li "Thái Thụy - [GEOGRAPHIC_DATA] (45 chỗ)" at bounding box center [368, 219] width 433 height 30
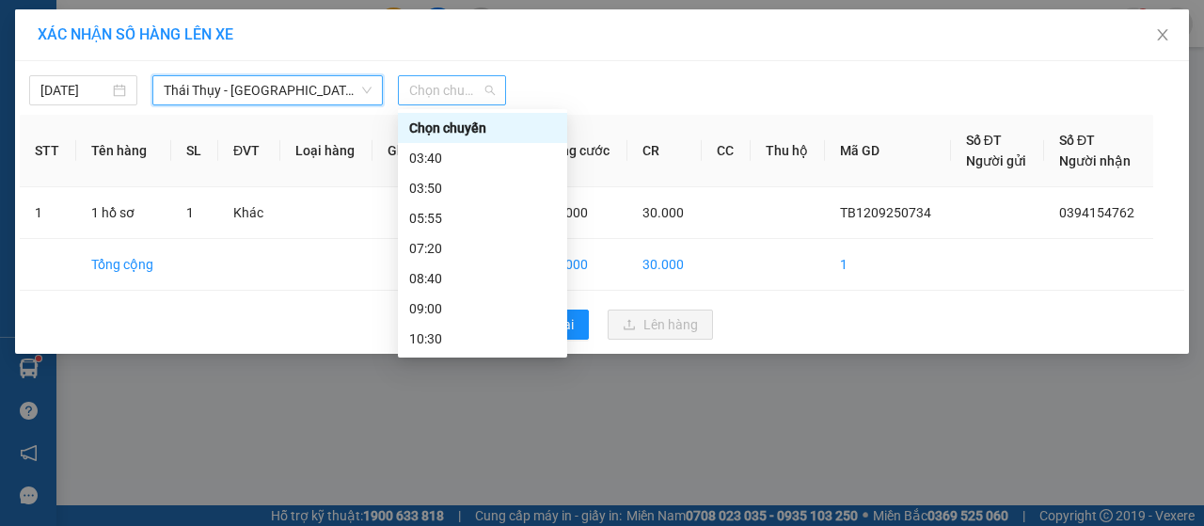
click at [482, 91] on span "Chọn chuyến" at bounding box center [452, 90] width 86 height 28
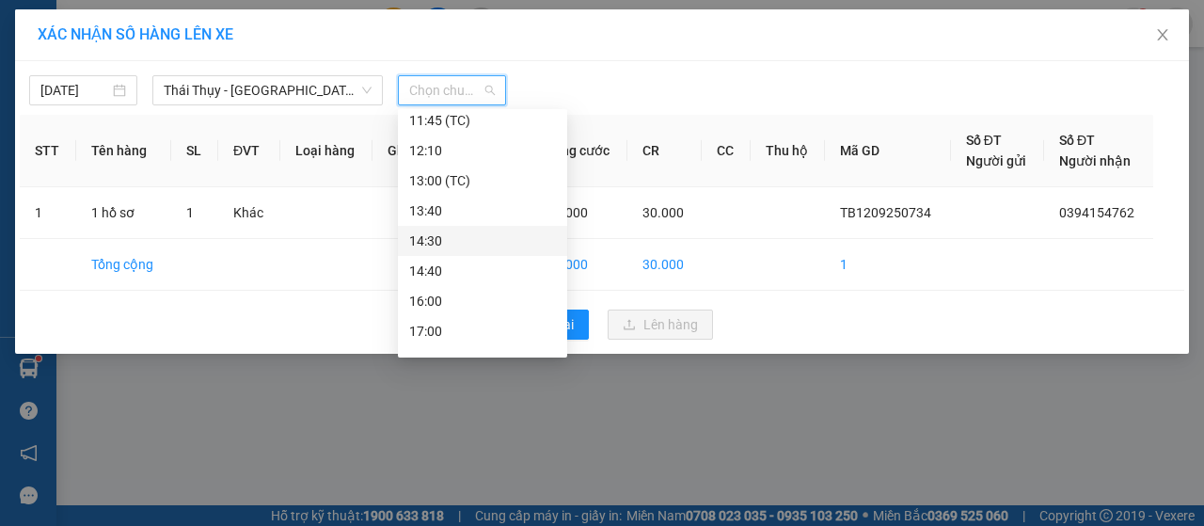
scroll to position [271, 0]
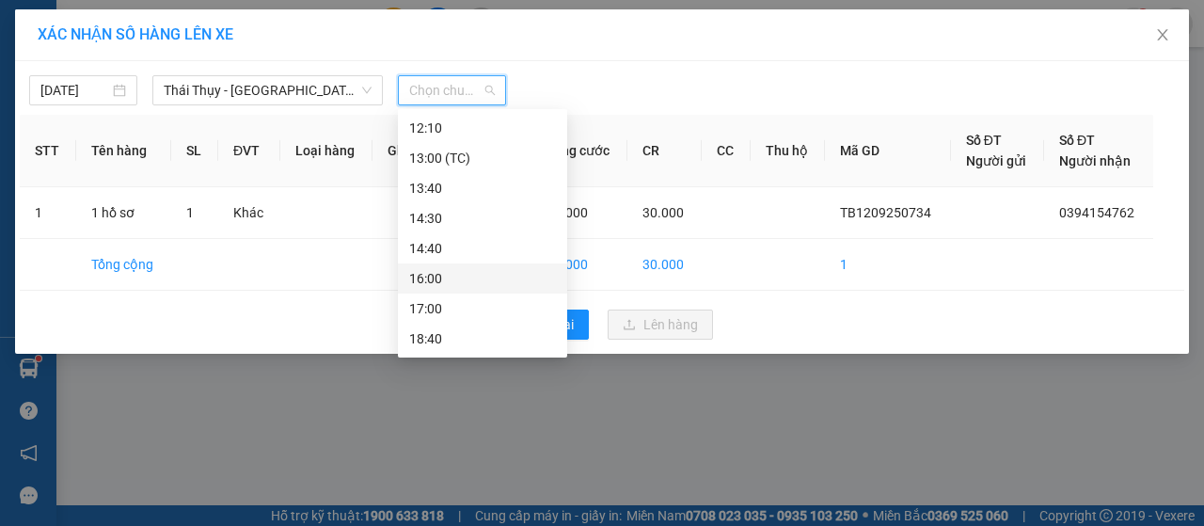
click at [438, 283] on div "16:00" at bounding box center [482, 278] width 147 height 21
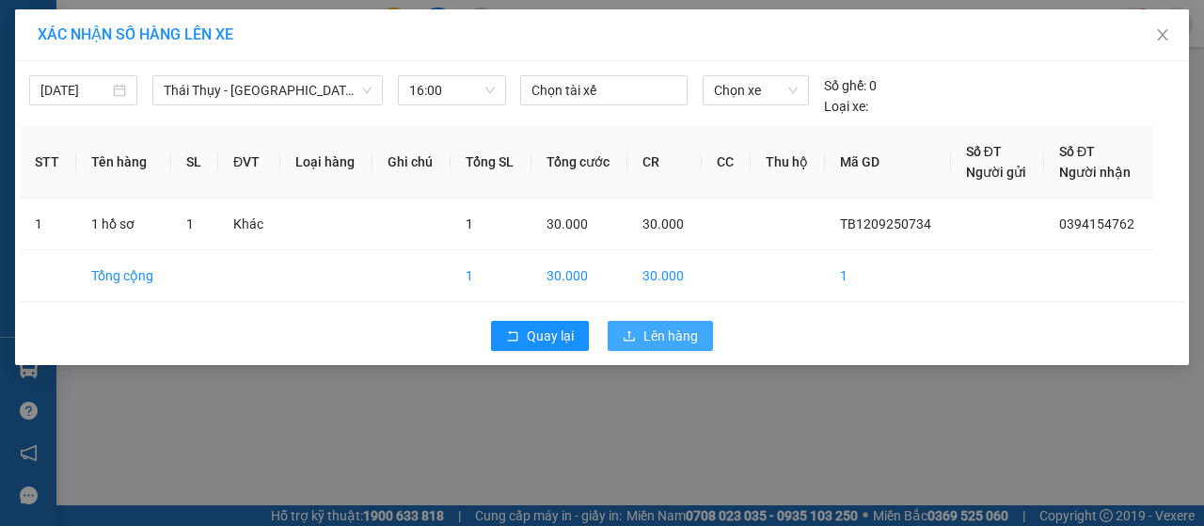
click at [646, 334] on span "Lên hàng" at bounding box center [671, 336] width 55 height 21
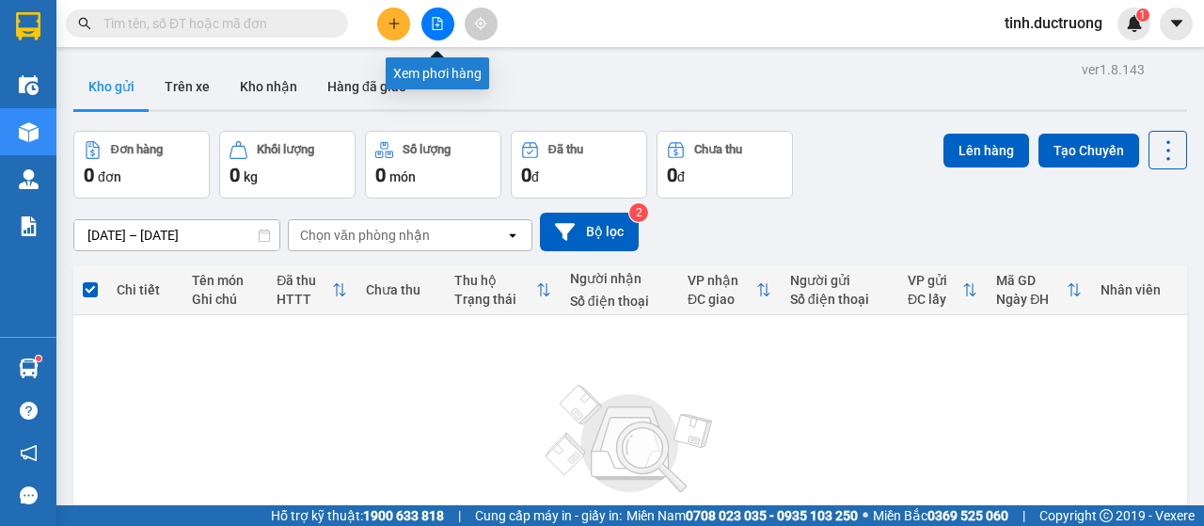
click at [440, 29] on icon "file-add" at bounding box center [438, 23] width 10 height 13
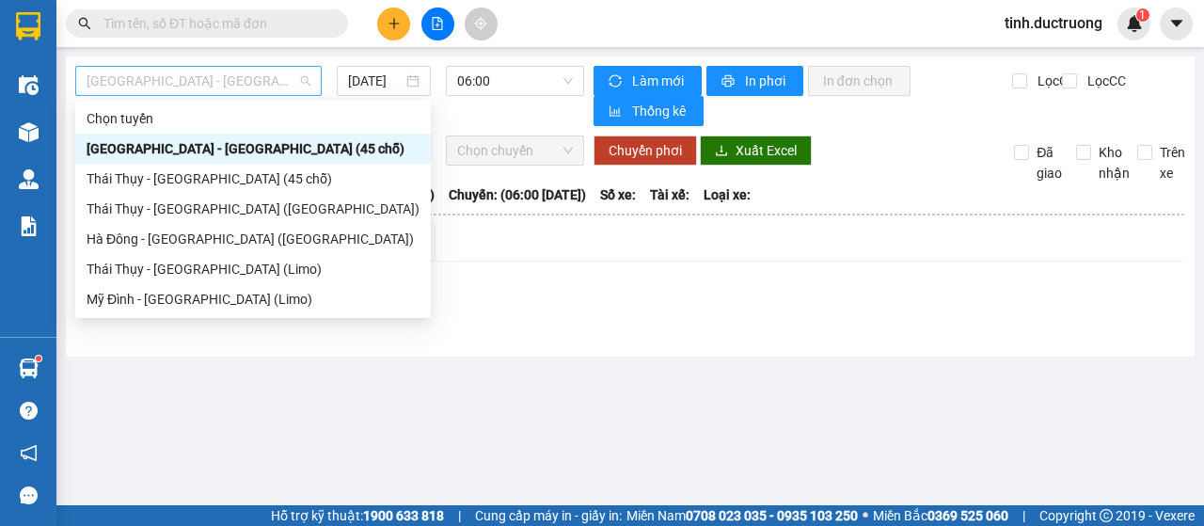
click at [239, 89] on span "[GEOGRAPHIC_DATA] - [GEOGRAPHIC_DATA] (45 chỗ)" at bounding box center [199, 81] width 224 height 28
click at [179, 189] on div "Thái Thụy - [GEOGRAPHIC_DATA] (45 chỗ)" at bounding box center [253, 179] width 356 height 30
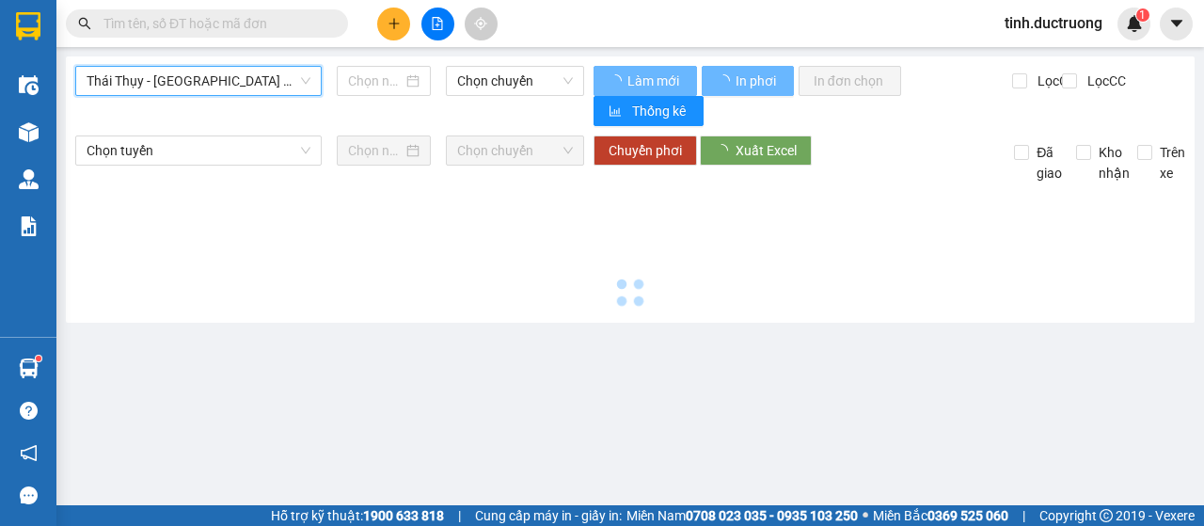
type input "[DATE]"
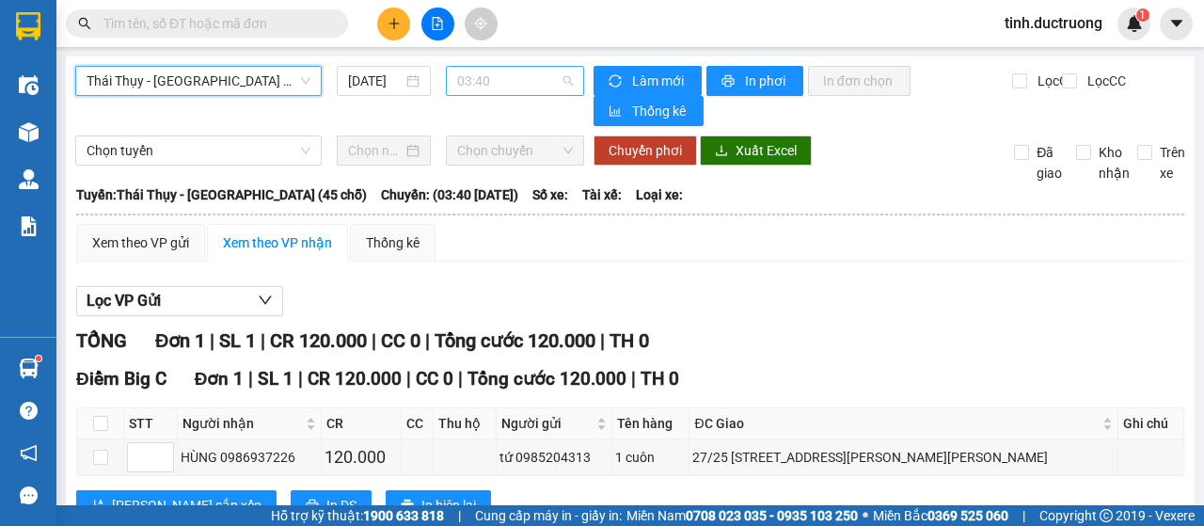
click at [483, 84] on span "03:40" at bounding box center [514, 81] width 115 height 28
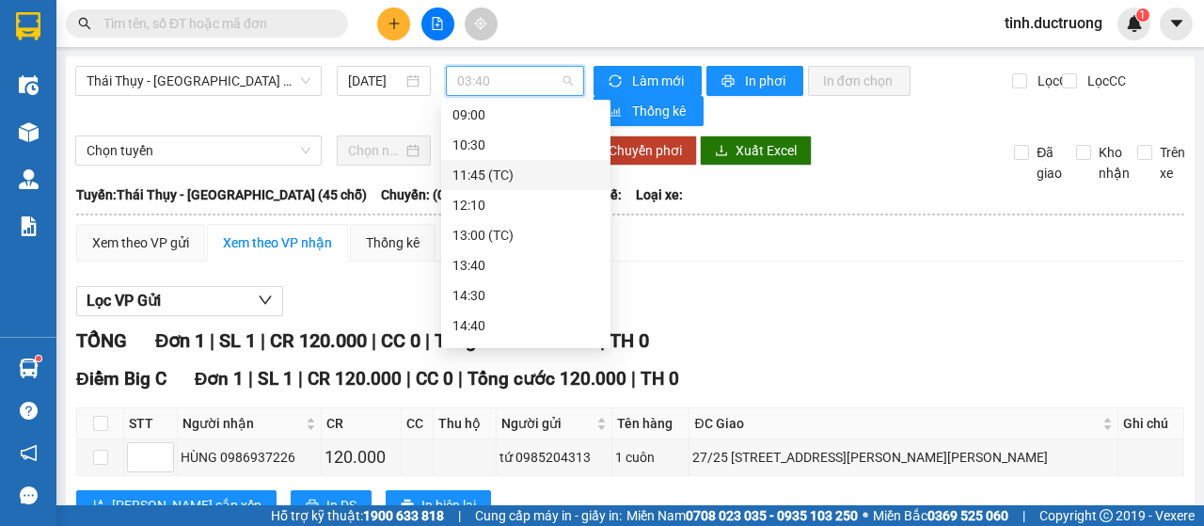
scroll to position [271, 0]
click at [477, 274] on div "16:00" at bounding box center [526, 269] width 147 height 21
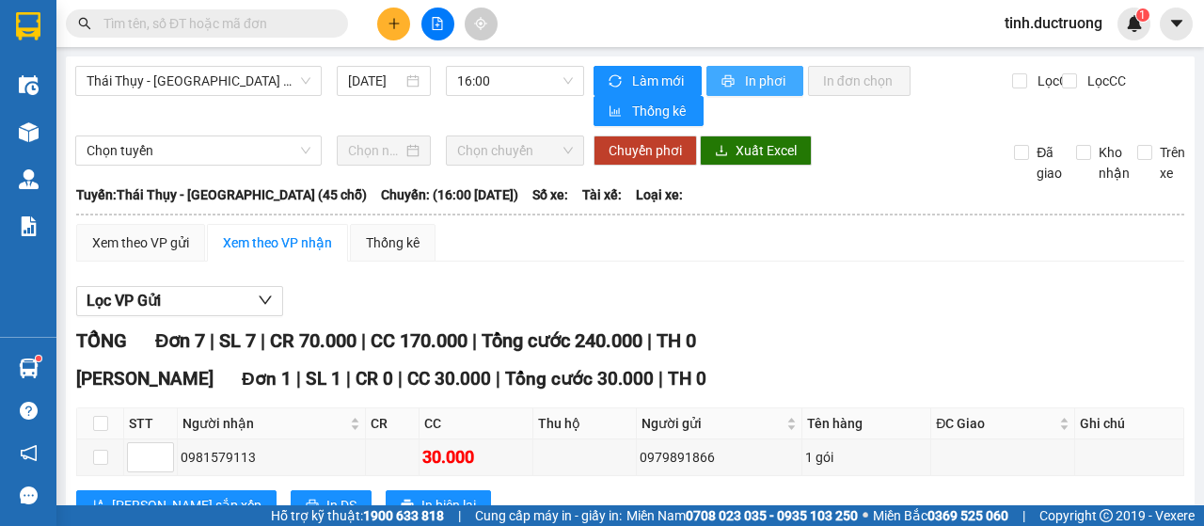
click at [747, 82] on span "In phơi" at bounding box center [766, 81] width 43 height 21
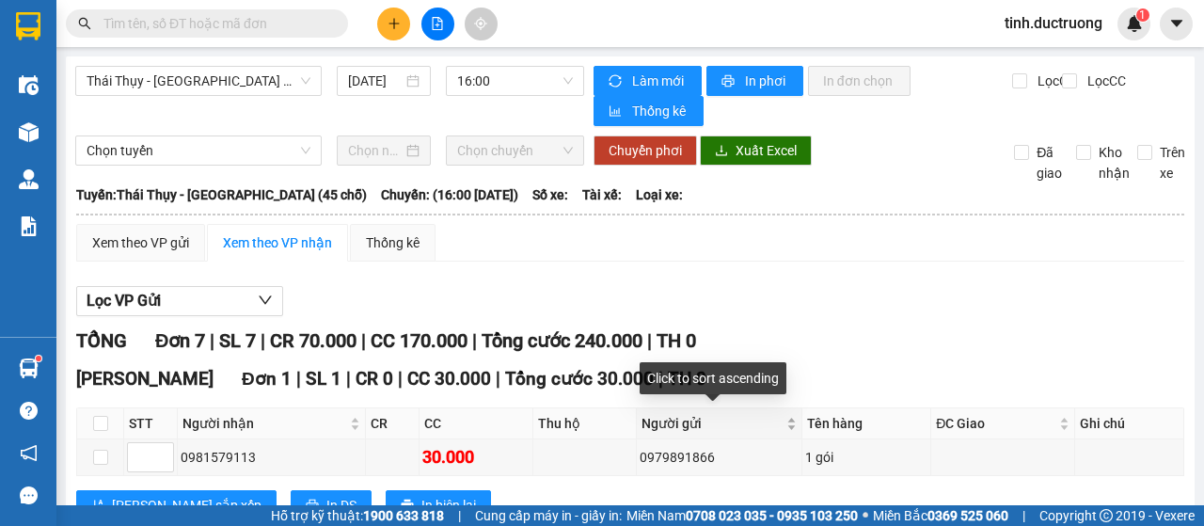
click at [664, 413] on div "Người gửi" at bounding box center [719, 423] width 155 height 21
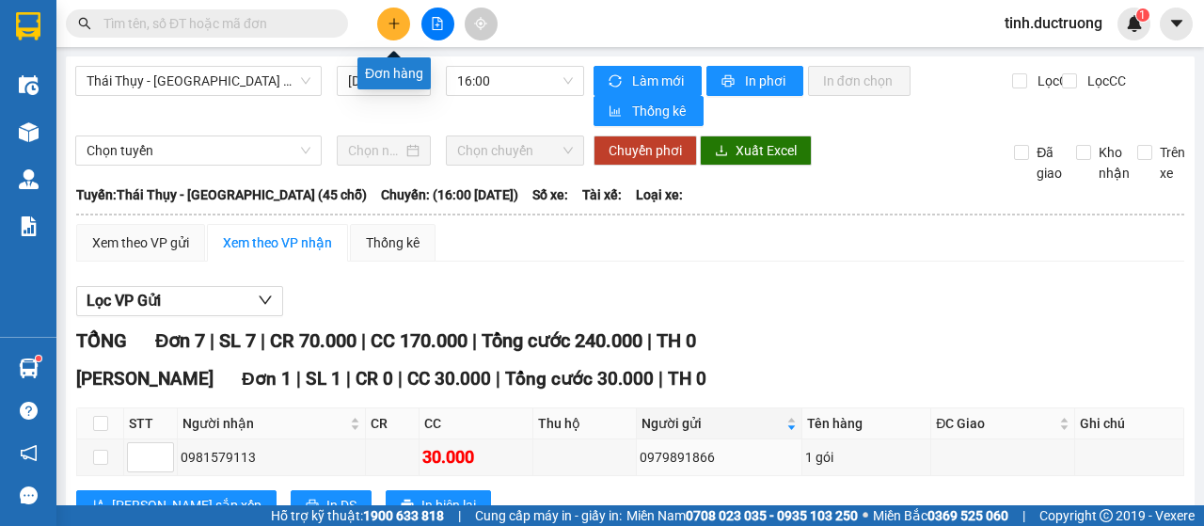
click at [397, 31] on button at bounding box center [393, 24] width 33 height 33
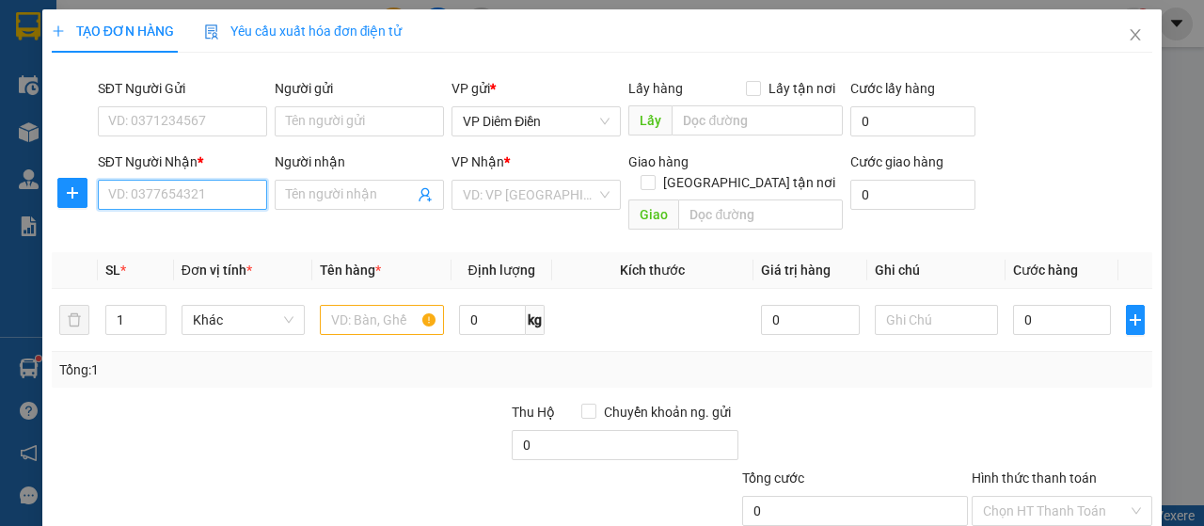
click at [231, 186] on input "SĐT Người Nhận *" at bounding box center [182, 195] width 169 height 30
type input "0904004187"
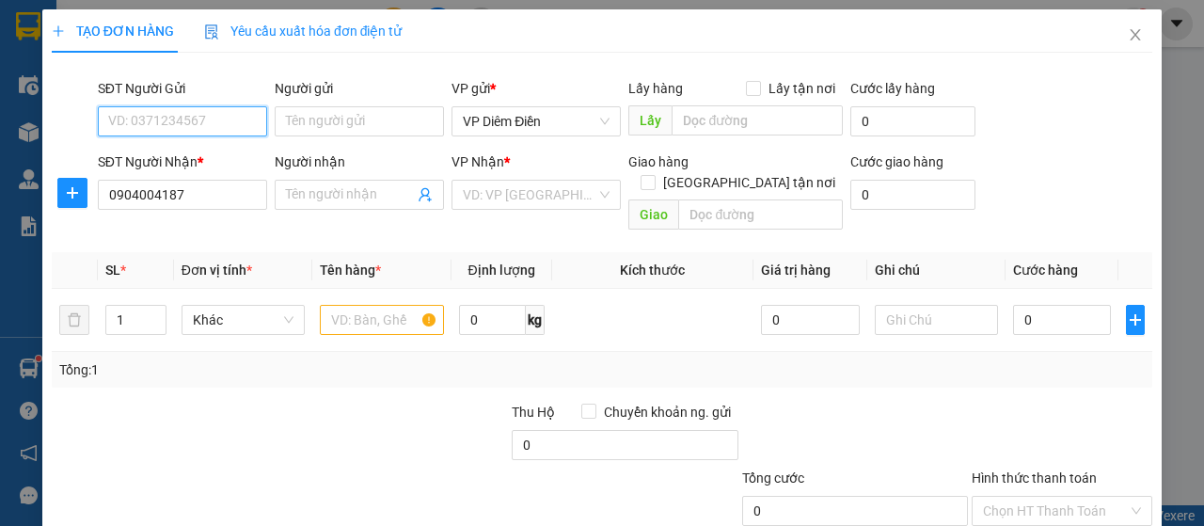
click at [250, 114] on input "SĐT Người Gửi" at bounding box center [182, 121] width 169 height 30
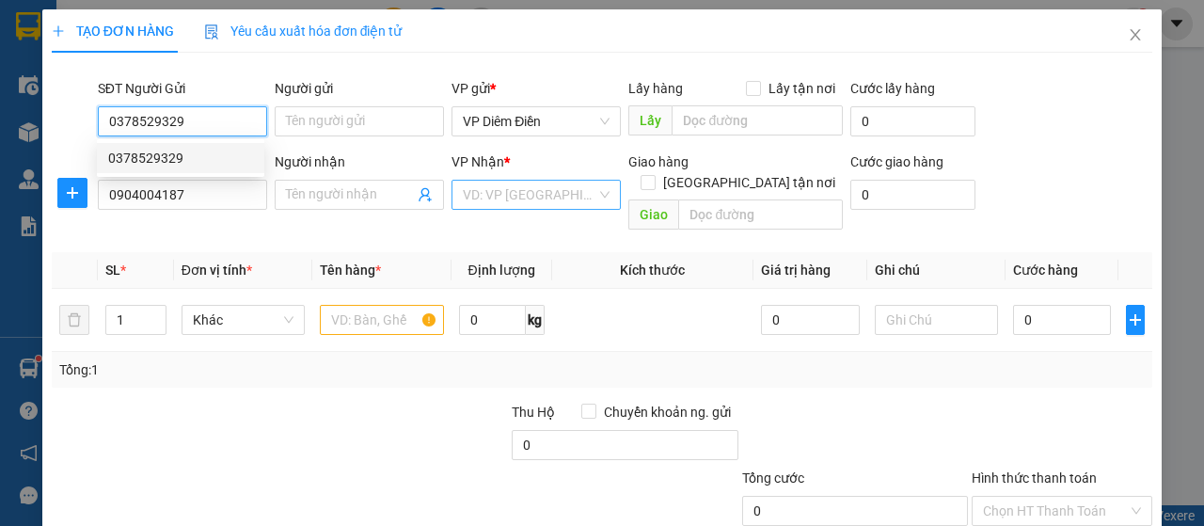
type input "0378529329"
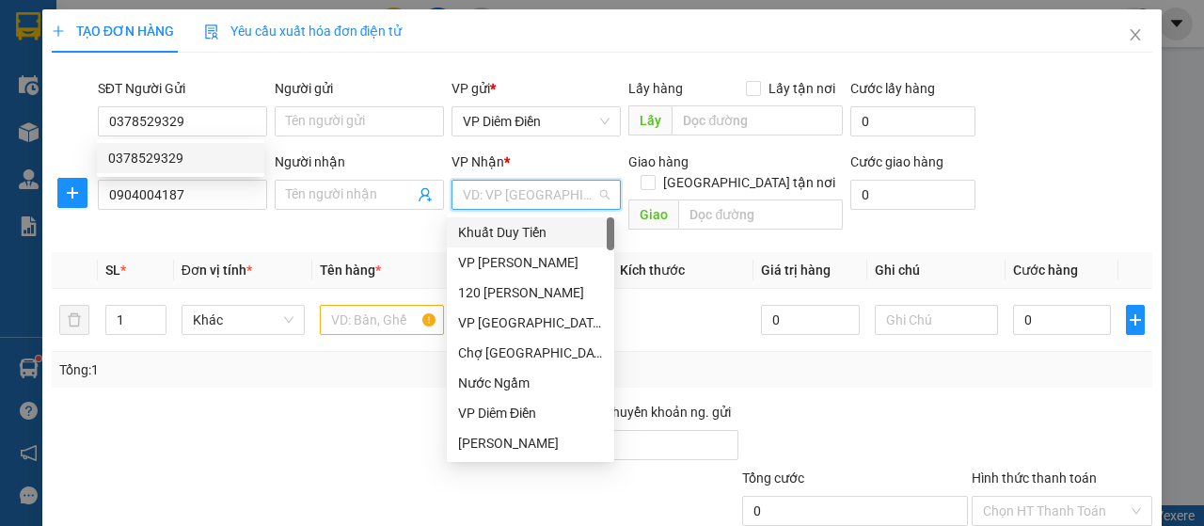
click at [550, 190] on input "search" at bounding box center [530, 195] width 134 height 28
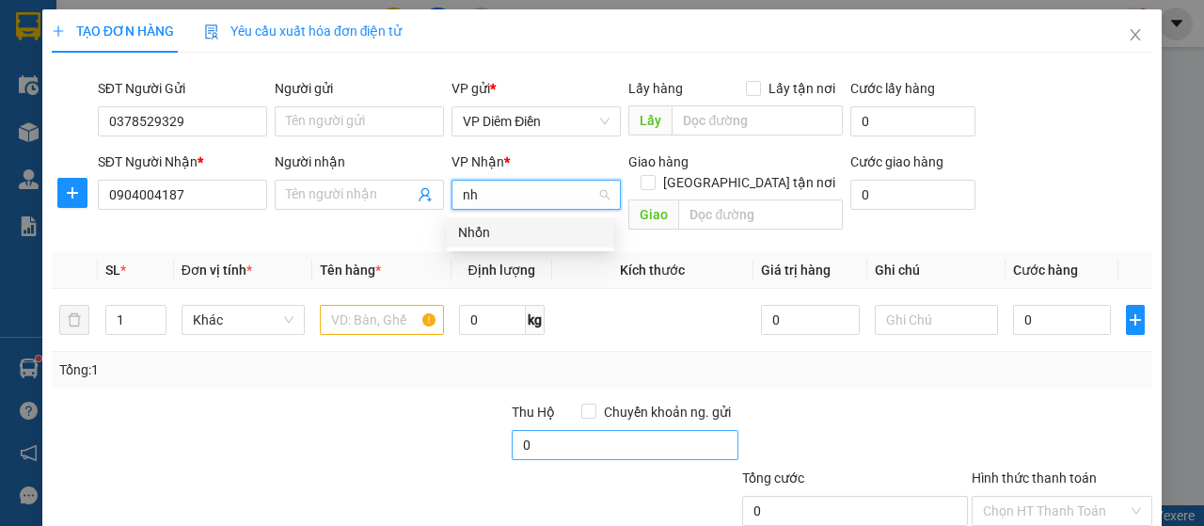
type input "nhô"
click at [469, 240] on div "Nhổn" at bounding box center [530, 232] width 145 height 21
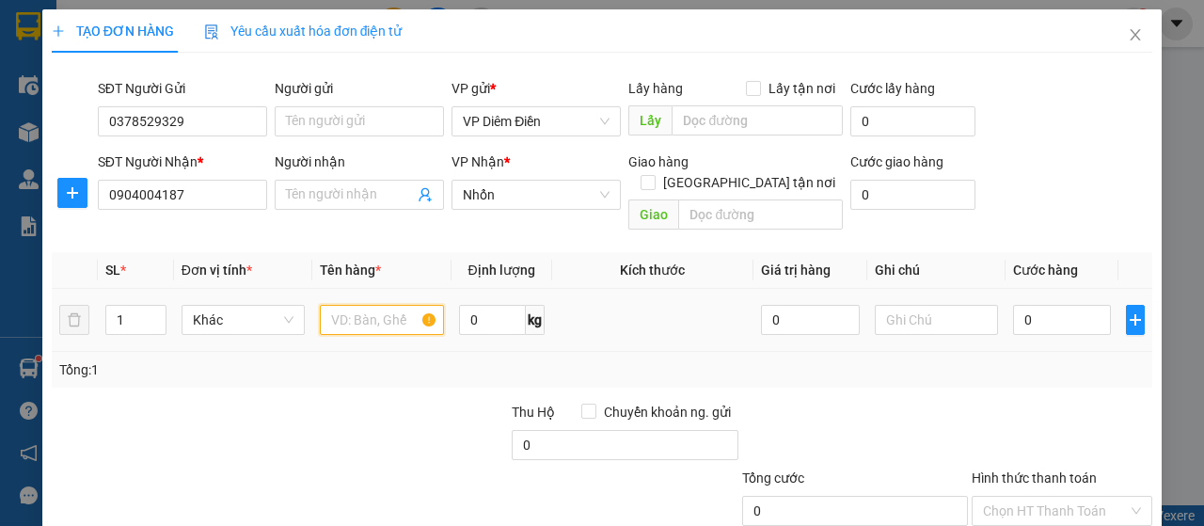
click at [380, 305] on input "text" at bounding box center [381, 320] width 123 height 30
type input "1 xốp"
click at [1067, 305] on input "0" at bounding box center [1062, 320] width 99 height 30
type input "4"
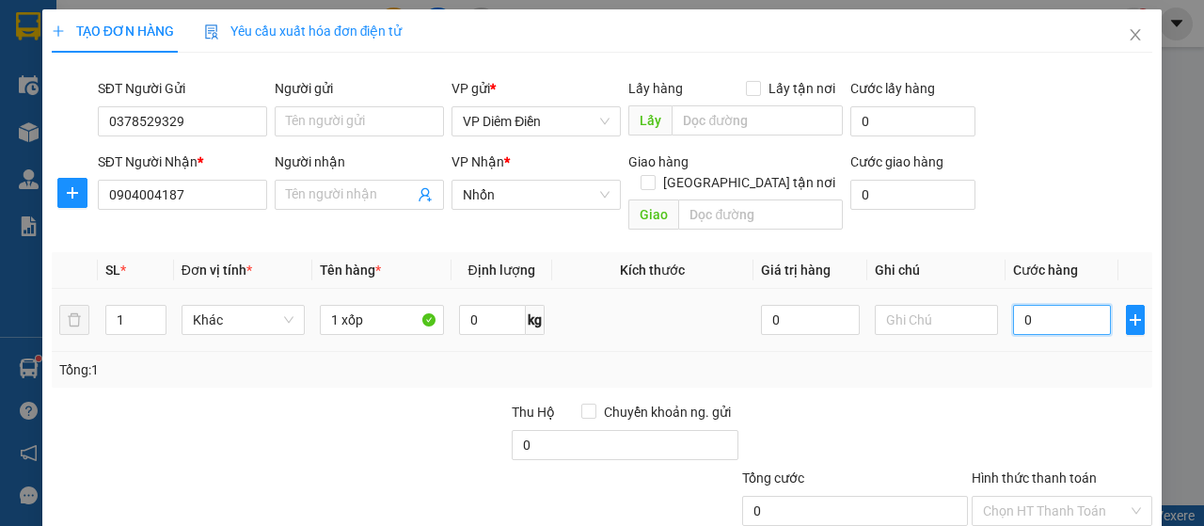
type input "4"
type input "40"
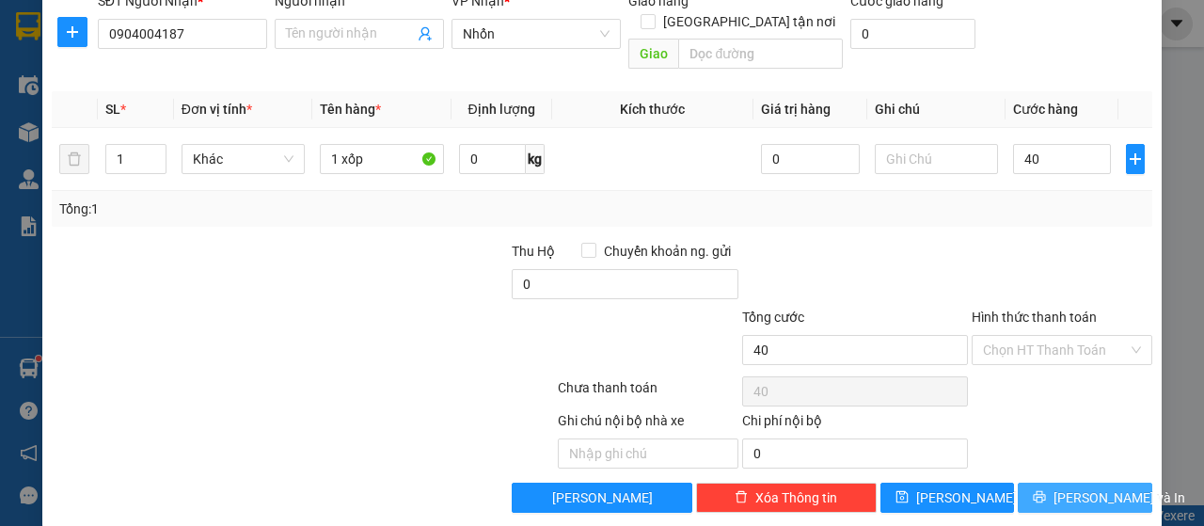
type input "40.000"
click at [1046, 491] on icon "printer" at bounding box center [1040, 497] width 12 height 12
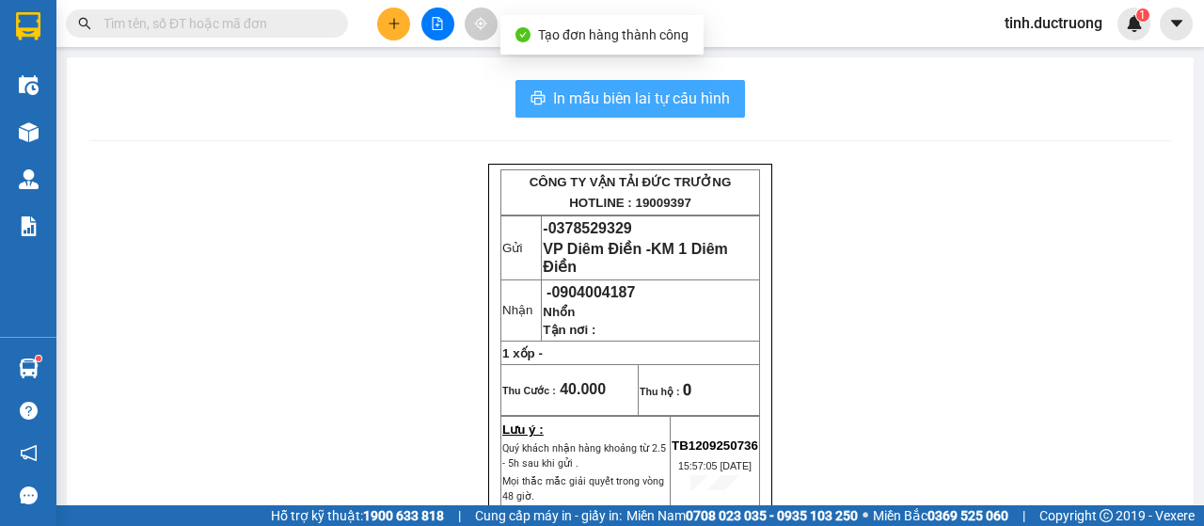
click at [679, 99] on span "In mẫu biên lai tự cấu hình" at bounding box center [641, 99] width 177 height 24
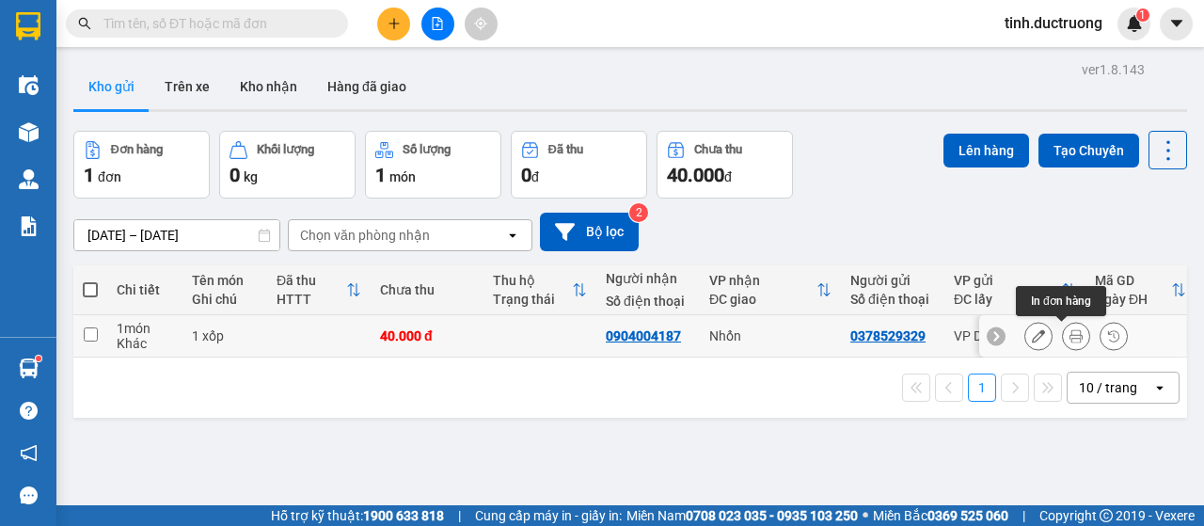
click at [1063, 339] on button at bounding box center [1076, 336] width 26 height 33
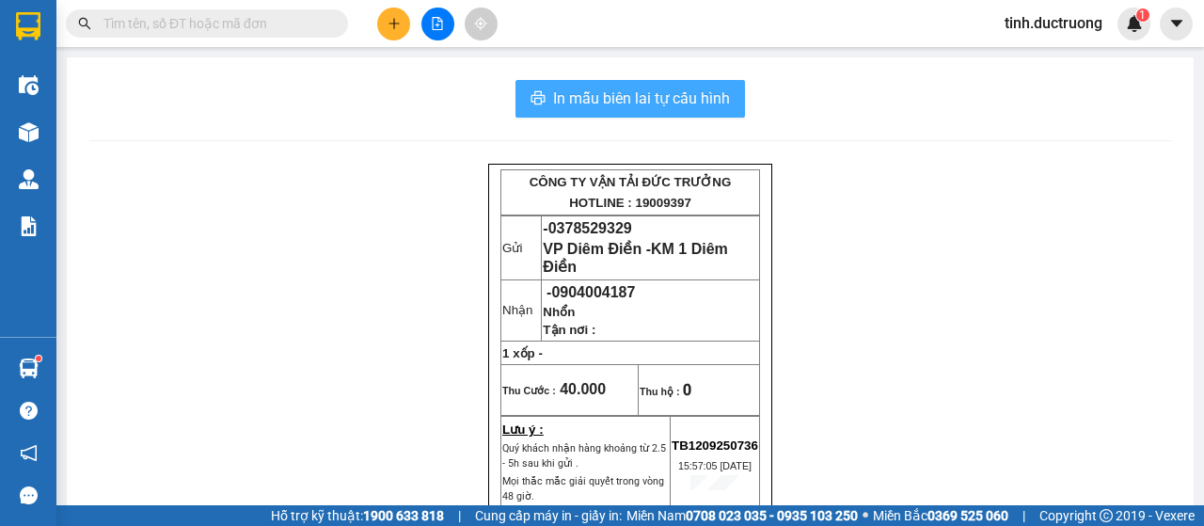
click at [713, 104] on span "In mẫu biên lai tự cấu hình" at bounding box center [641, 99] width 177 height 24
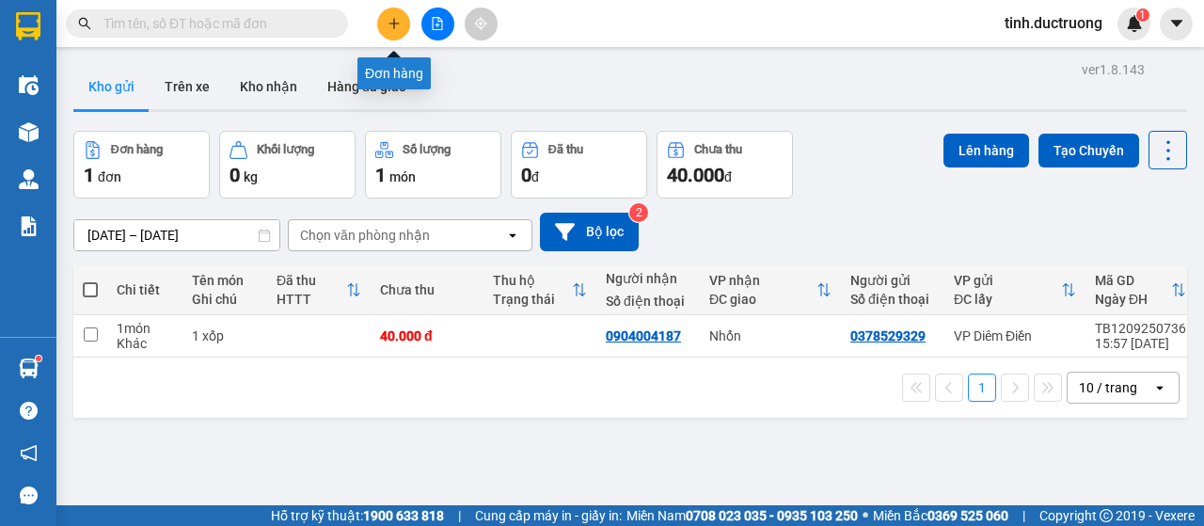
click at [397, 24] on icon "plus" at bounding box center [394, 23] width 13 height 13
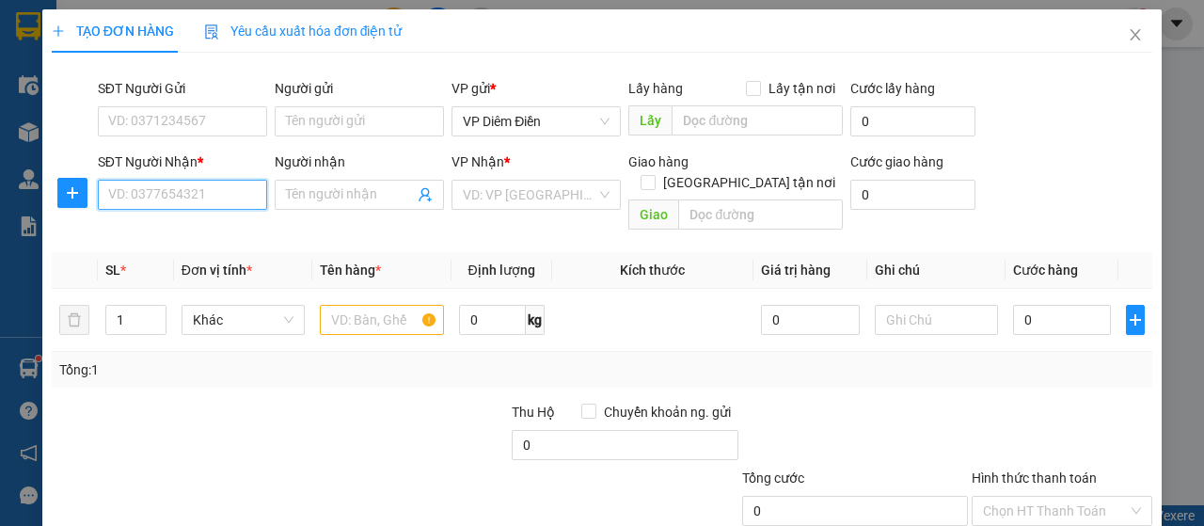
click at [207, 180] on input "SĐT Người Nhận *" at bounding box center [182, 195] width 169 height 30
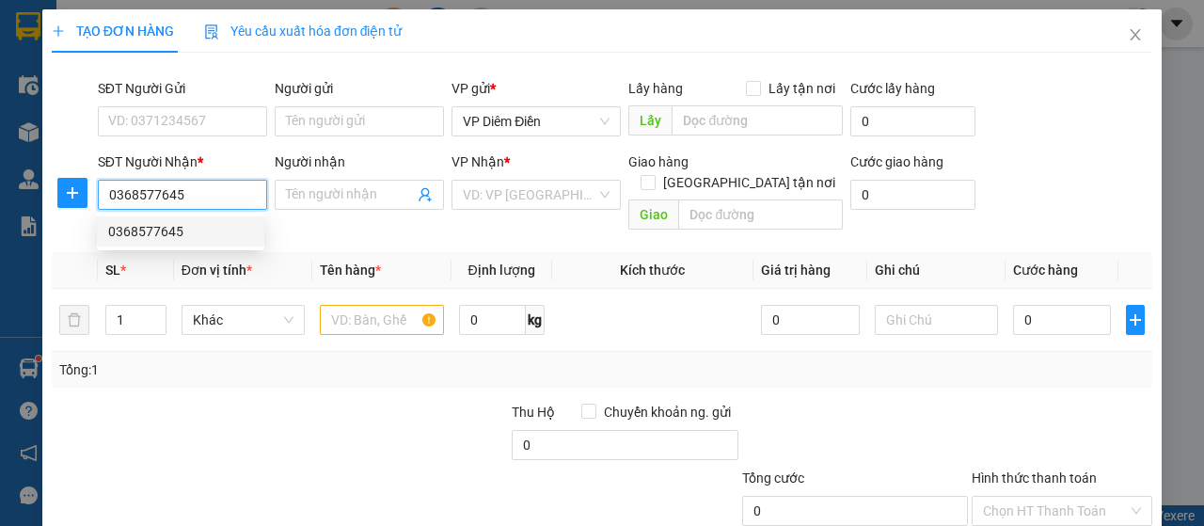
click at [134, 234] on div "0368577645" at bounding box center [180, 231] width 145 height 21
type input "0368577645"
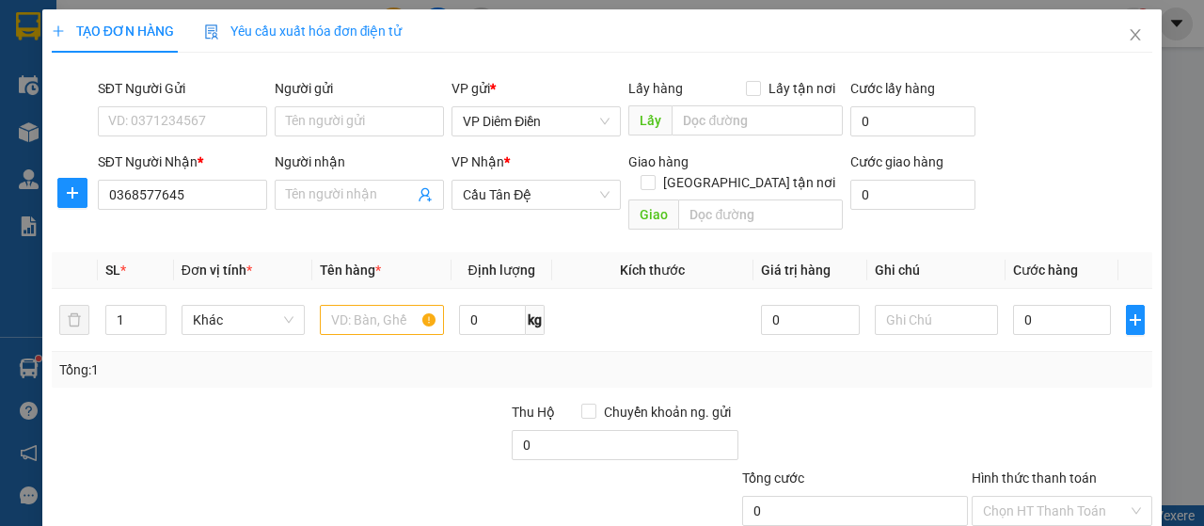
click at [215, 105] on div "SĐT Người Gửi" at bounding box center [182, 92] width 169 height 28
click at [224, 127] on input "SĐT Người Gửi" at bounding box center [182, 121] width 169 height 30
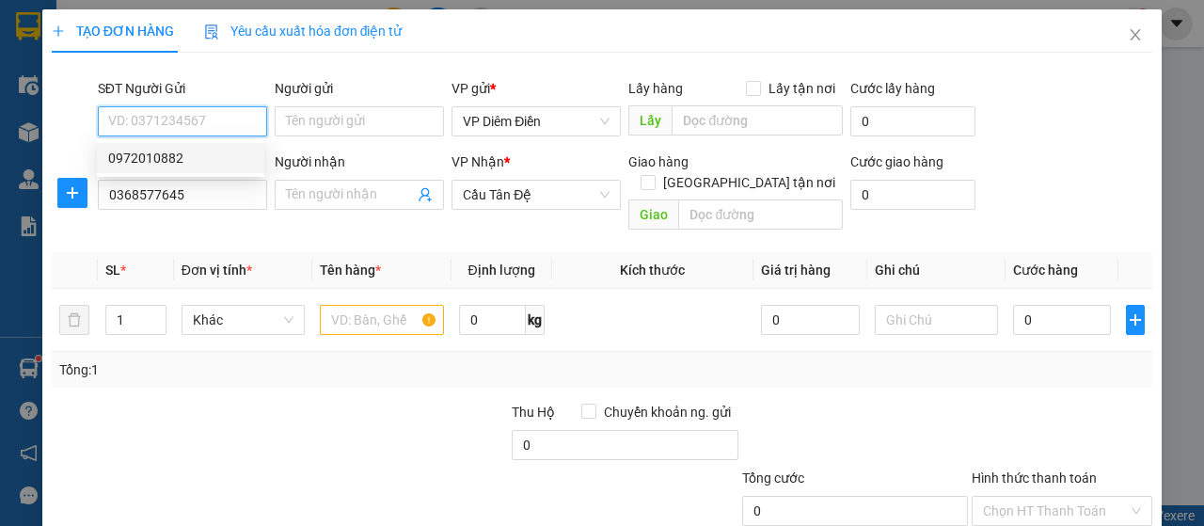
click at [162, 159] on div "0972010882" at bounding box center [180, 158] width 145 height 21
type input "0972010882"
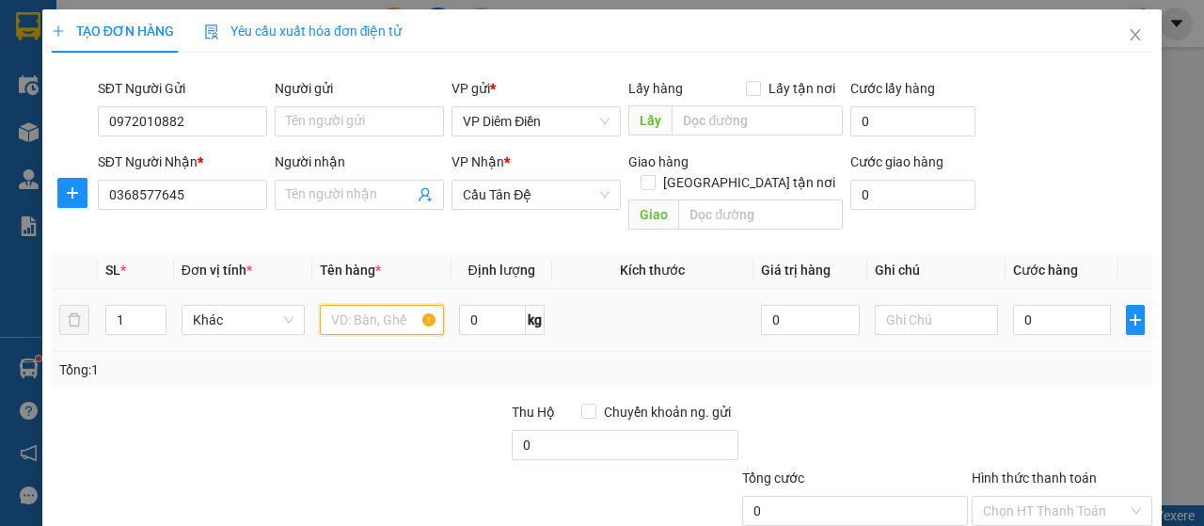
click at [386, 305] on input "text" at bounding box center [381, 320] width 123 height 30
click at [552, 190] on span "Cầu Tân Đệ" at bounding box center [536, 195] width 147 height 28
type input "1 hộp"
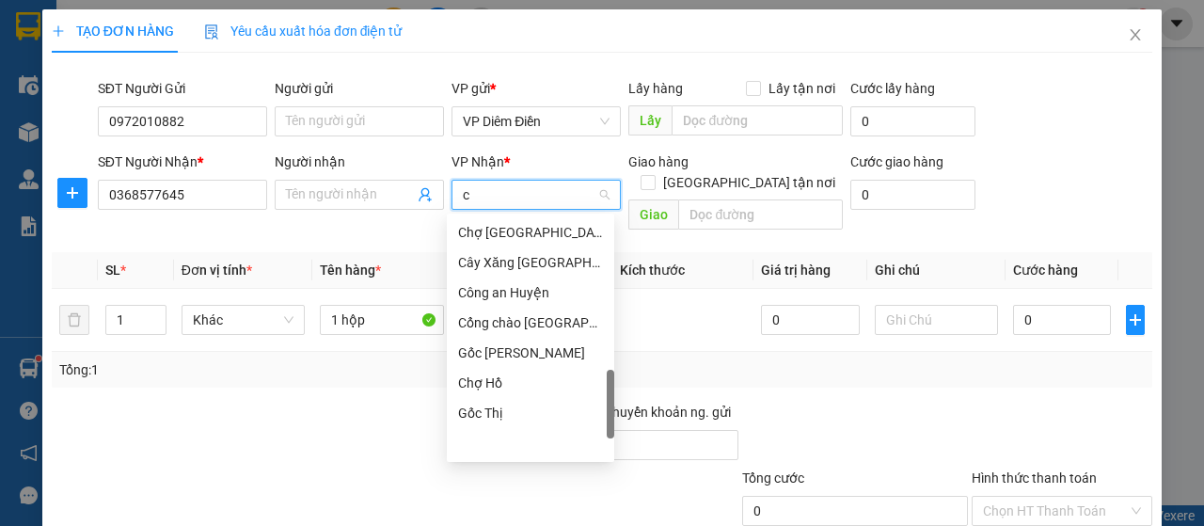
scroll to position [512, 0]
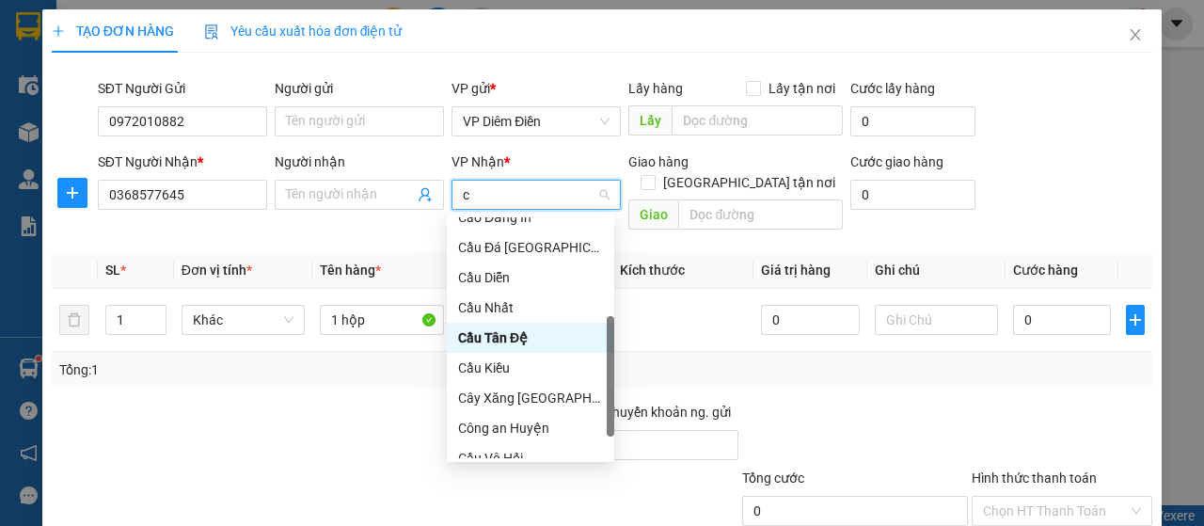
type input "câ"
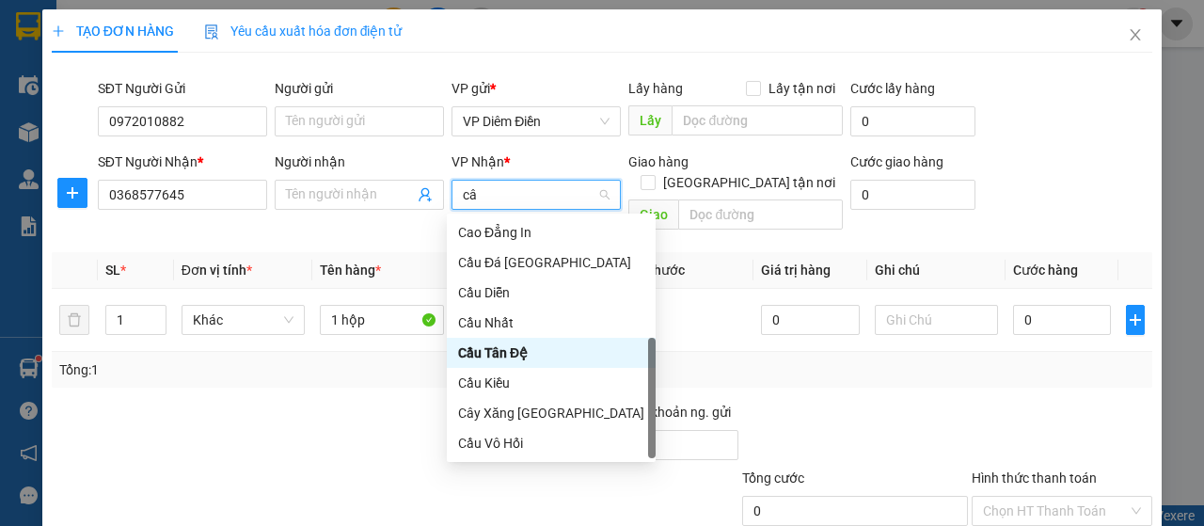
scroll to position [60, 0]
click at [497, 333] on div "Cầu Nhất" at bounding box center [551, 323] width 209 height 30
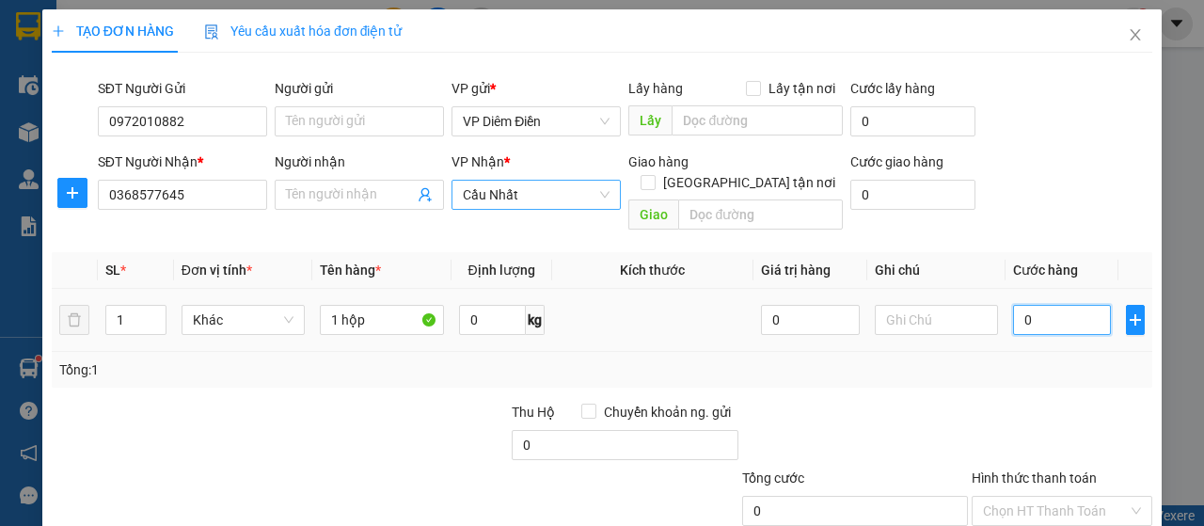
click at [1087, 305] on input "0" at bounding box center [1062, 320] width 99 height 30
type input "5"
type input "50"
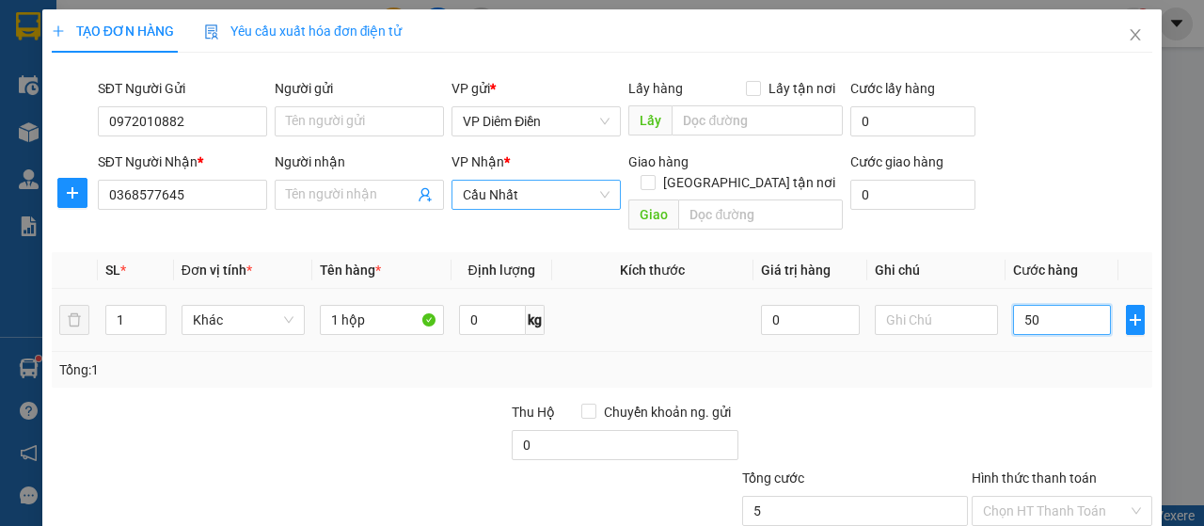
type input "50"
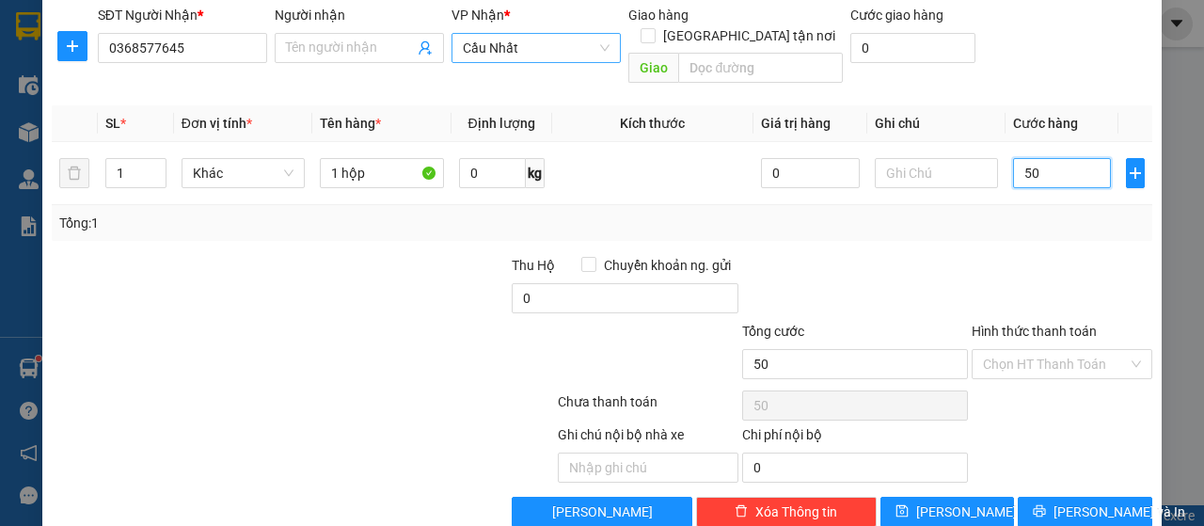
scroll to position [161, 0]
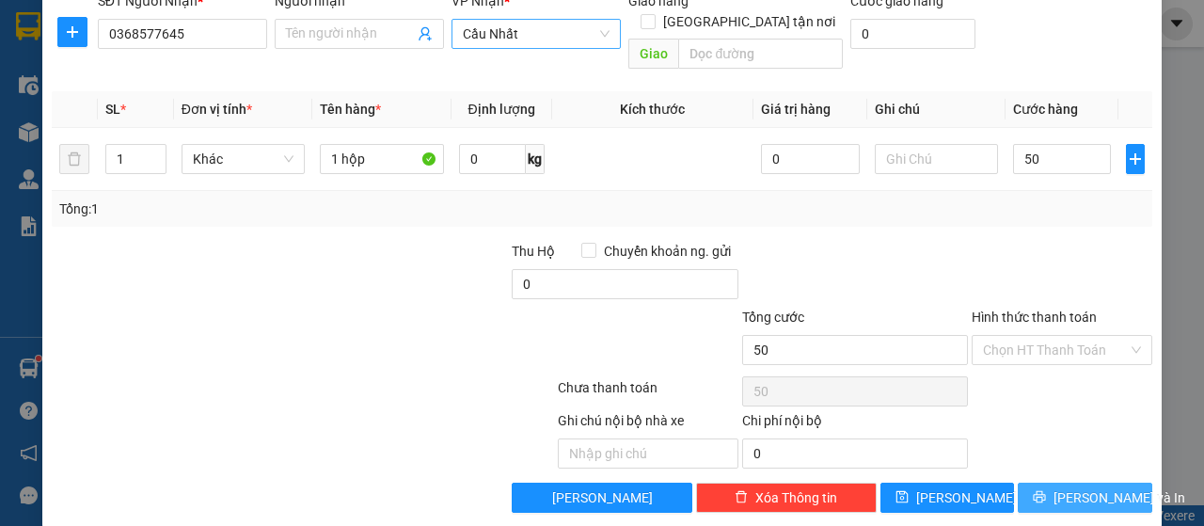
type input "50.000"
click at [1081, 487] on span "[PERSON_NAME] và In" at bounding box center [1120, 497] width 132 height 21
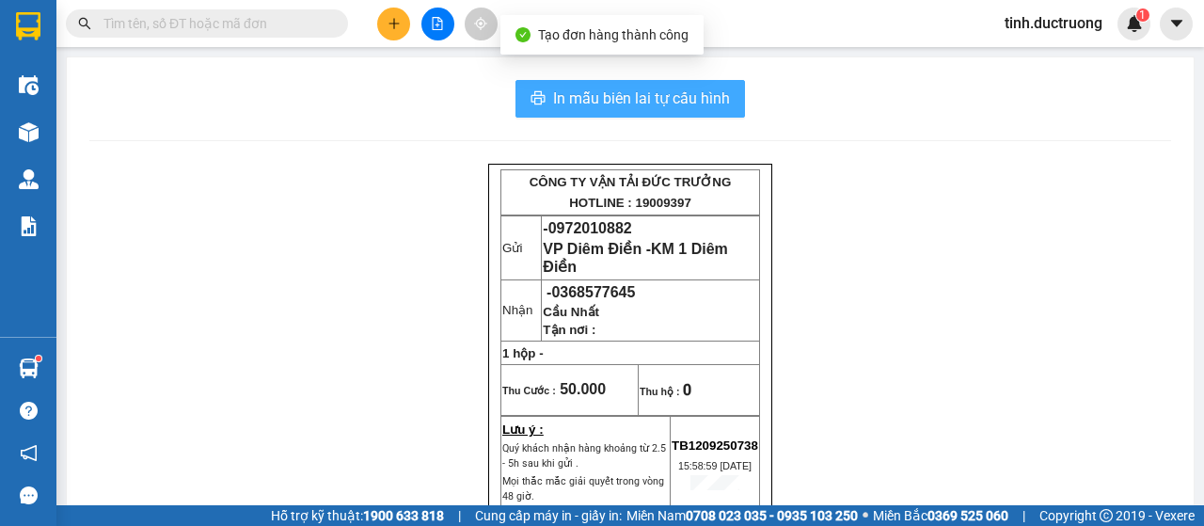
click at [681, 103] on span "In mẫu biên lai tự cấu hình" at bounding box center [641, 99] width 177 height 24
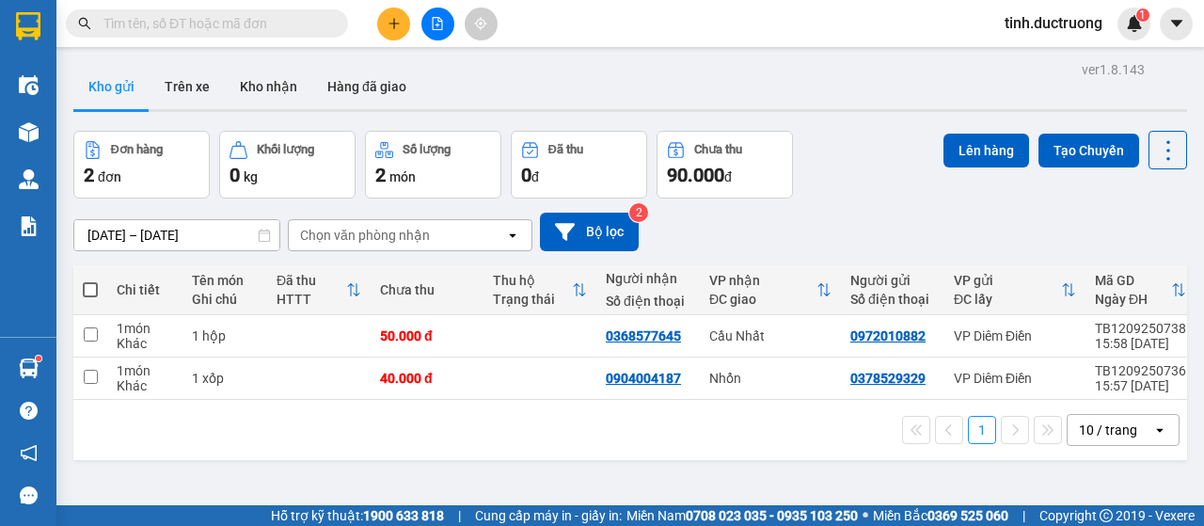
click at [98, 291] on th at bounding box center [90, 290] width 34 height 50
click at [967, 146] on button "Lên hàng" at bounding box center [987, 151] width 86 height 34
click at [94, 295] on span at bounding box center [90, 289] width 15 height 15
click at [90, 280] on input "checkbox" at bounding box center [90, 280] width 0 height 0
checkbox input "true"
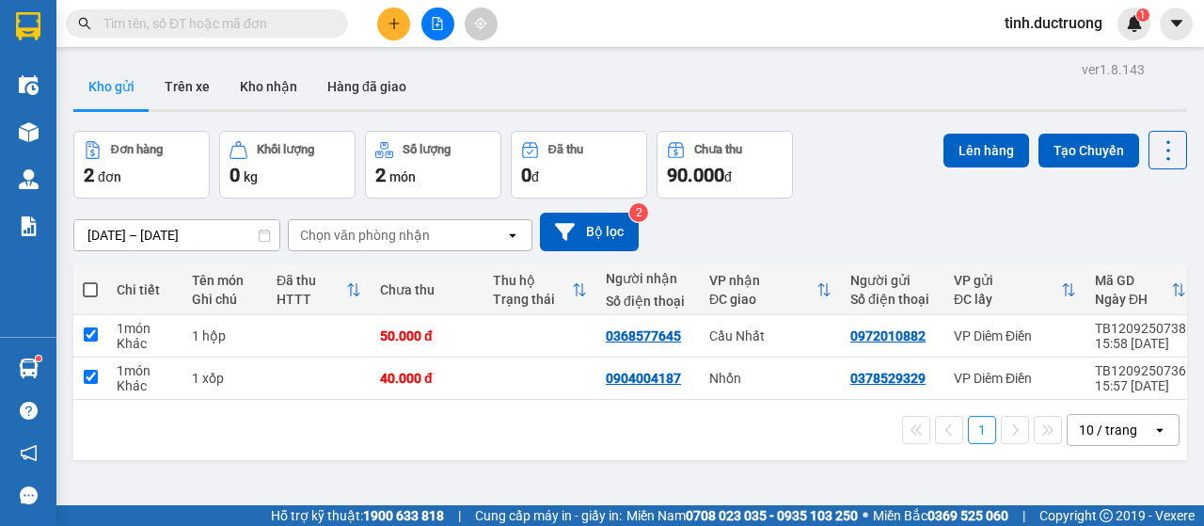
checkbox input "true"
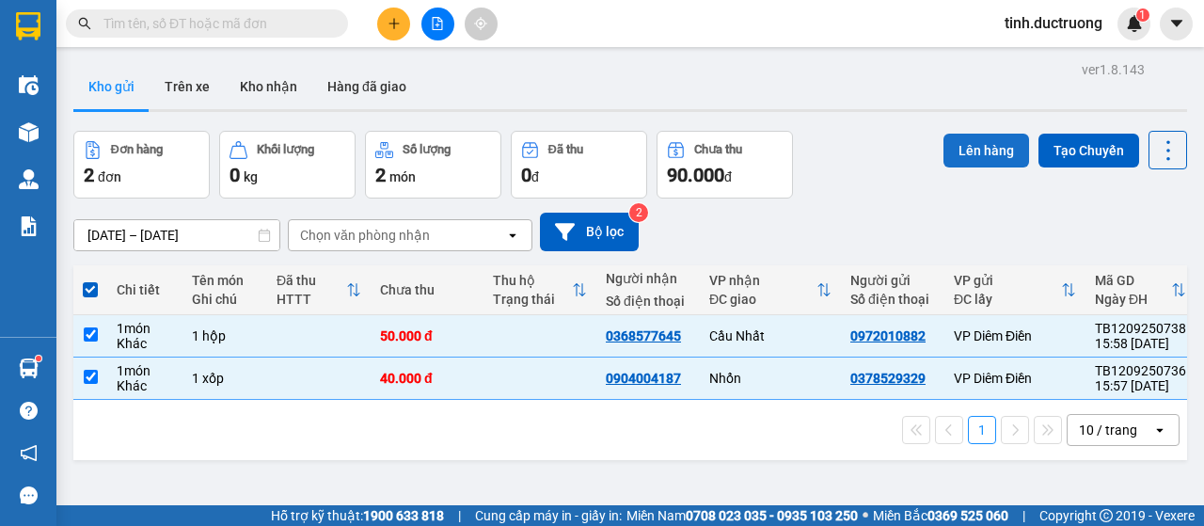
click at [974, 143] on button "Lên hàng" at bounding box center [987, 151] width 86 height 34
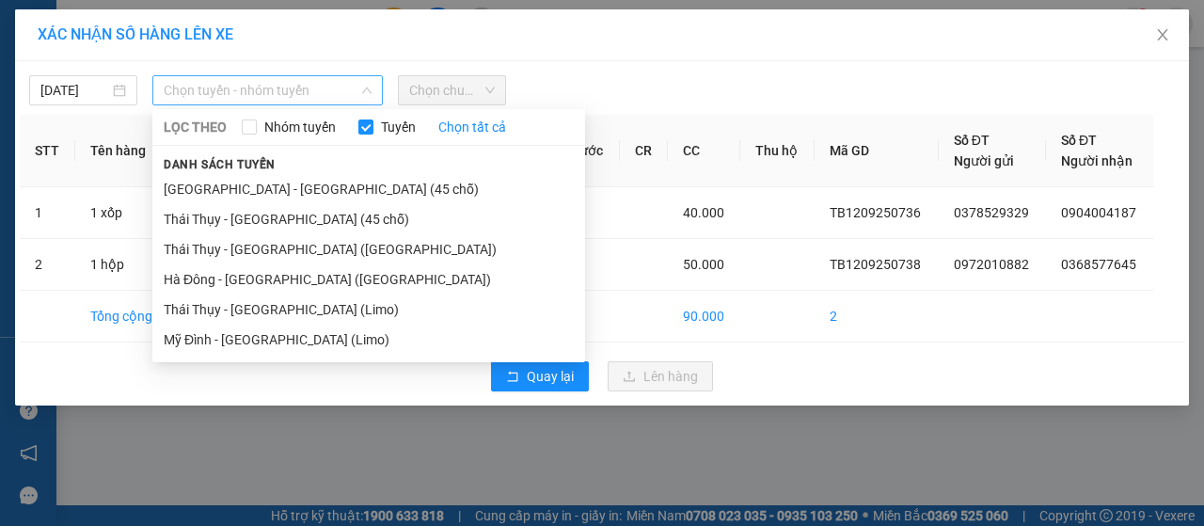
click at [230, 90] on span "Chọn tuyến - nhóm tuyến" at bounding box center [268, 90] width 208 height 28
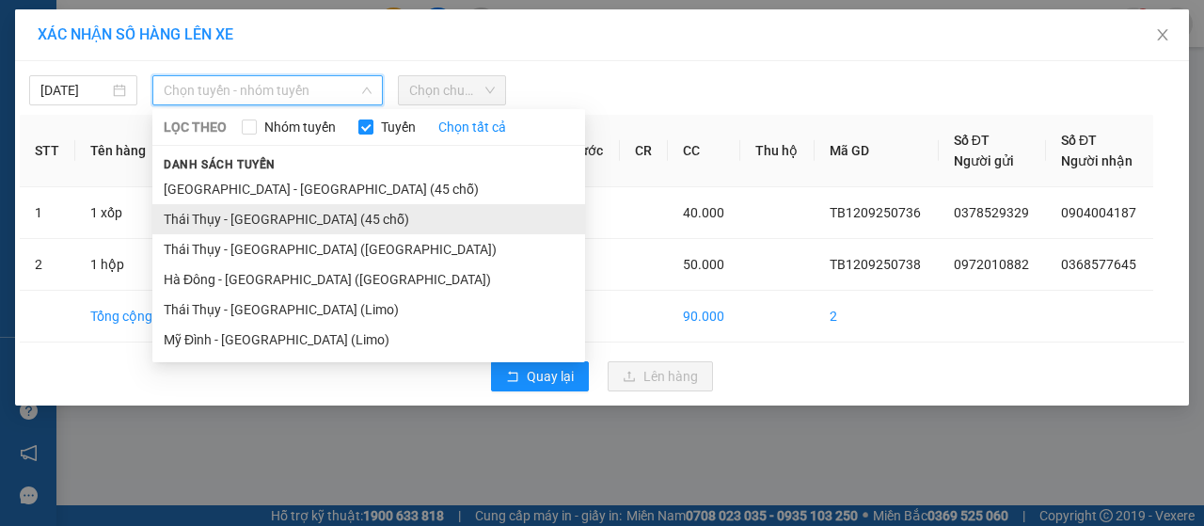
click at [192, 221] on li "Thái Thụy - [GEOGRAPHIC_DATA] (45 chỗ)" at bounding box center [368, 219] width 433 height 30
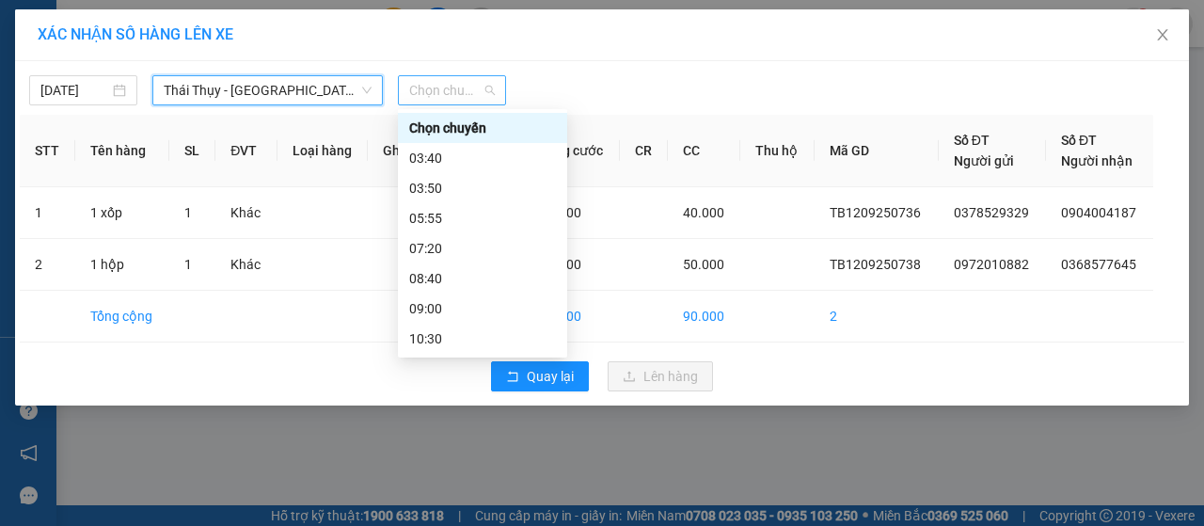
click at [464, 86] on span "Chọn chuyến" at bounding box center [452, 90] width 86 height 28
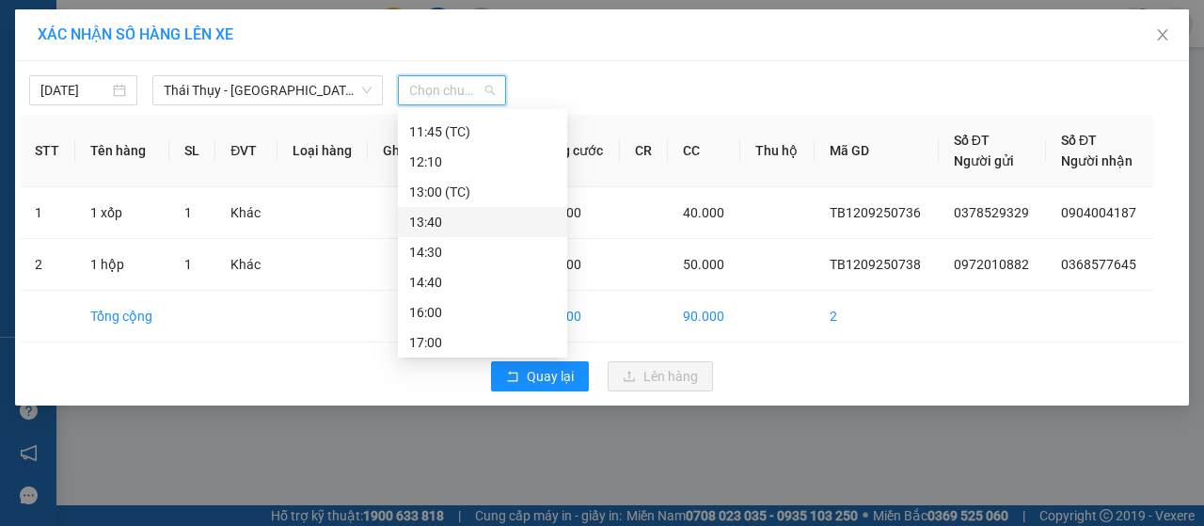
scroll to position [271, 0]
click at [442, 279] on div "16:00" at bounding box center [482, 278] width 147 height 21
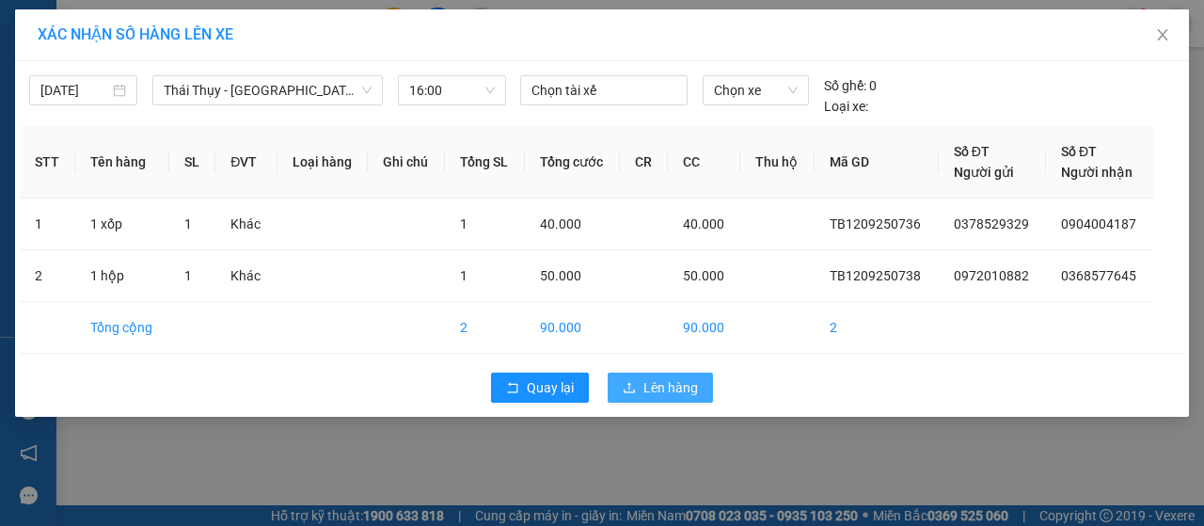
click at [656, 389] on span "Lên hàng" at bounding box center [671, 387] width 55 height 21
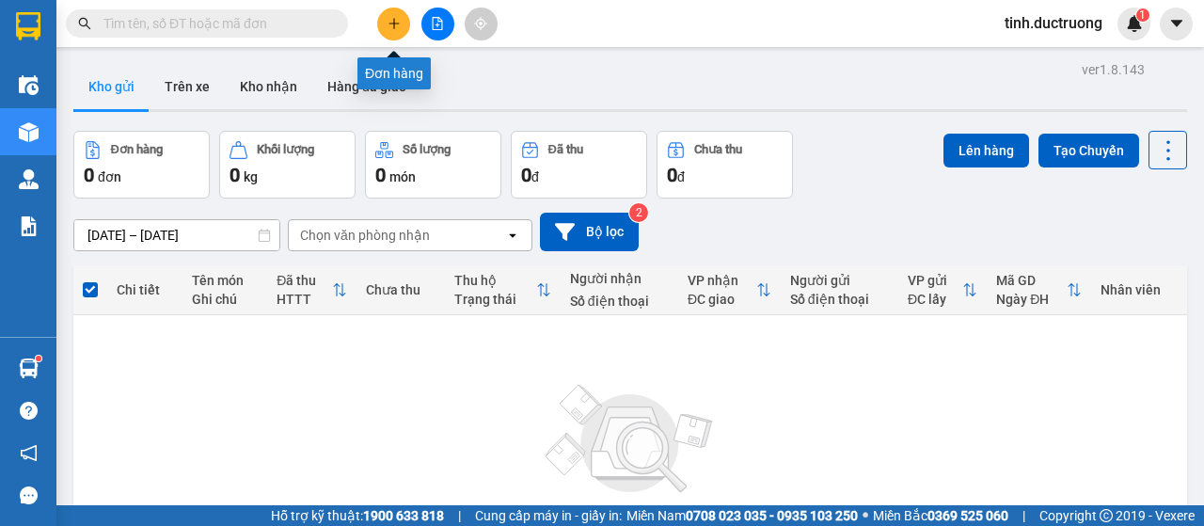
click at [400, 13] on button at bounding box center [393, 24] width 33 height 33
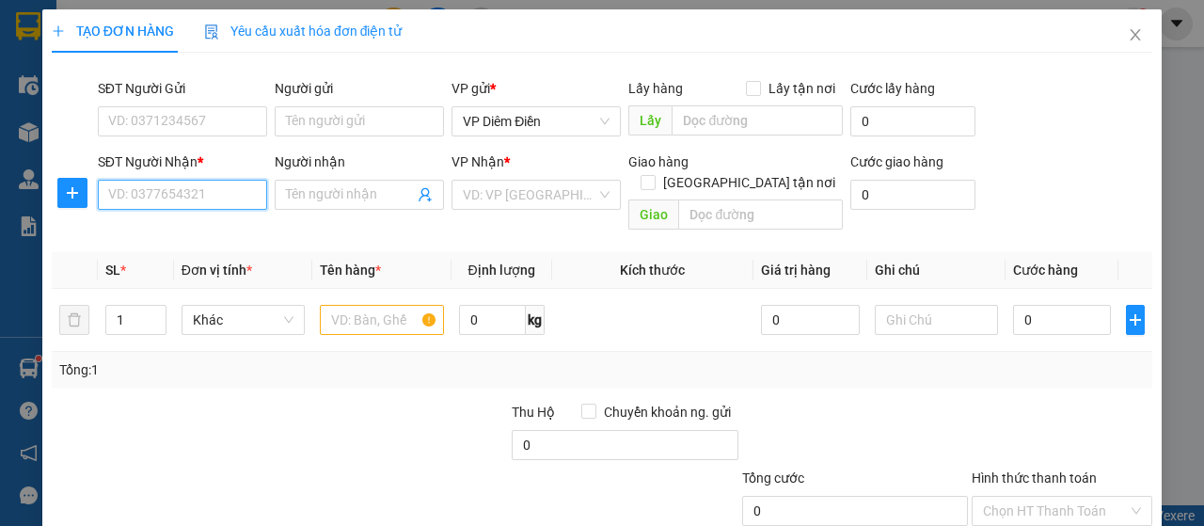
click at [216, 191] on input "SĐT Người Nhận *" at bounding box center [182, 195] width 169 height 30
type input "0326116869"
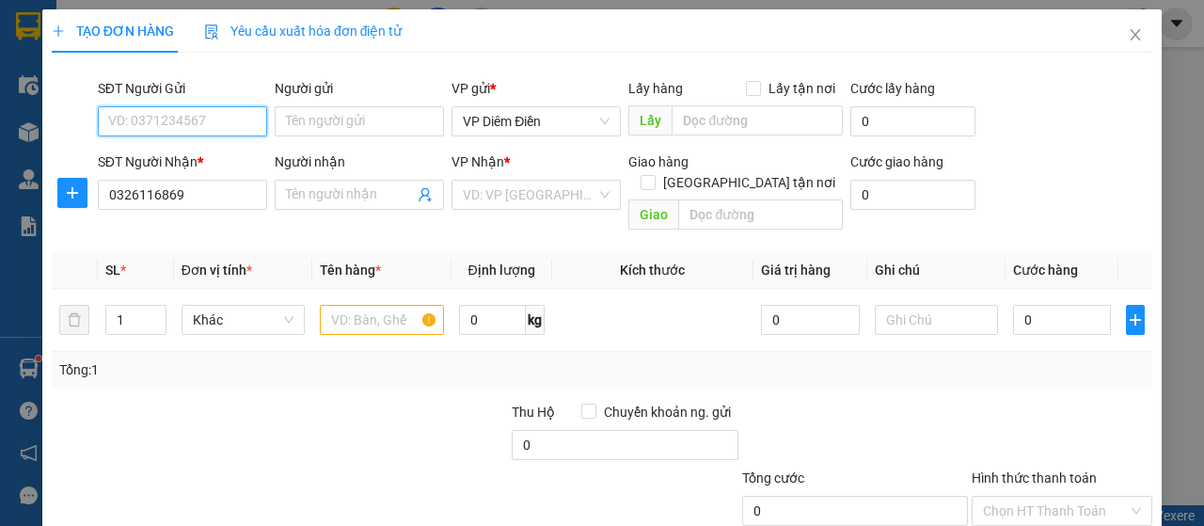
click at [205, 123] on input "SĐT Người Gửi" at bounding box center [182, 121] width 169 height 30
click at [222, 127] on input "SĐT Người Gửi" at bounding box center [182, 121] width 169 height 30
type input "0929708686"
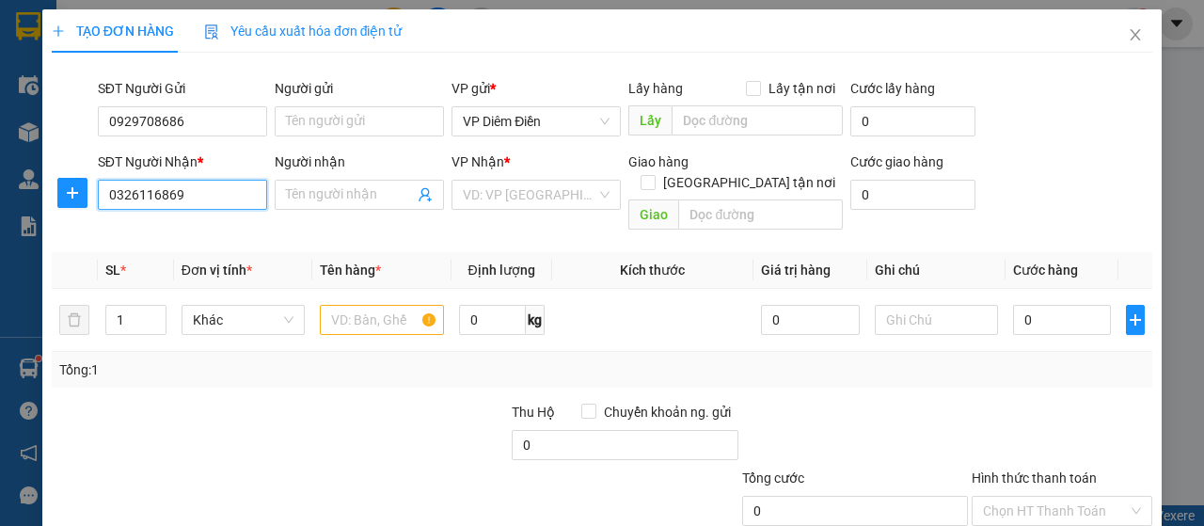
click at [211, 197] on input "0326116869" at bounding box center [182, 195] width 169 height 30
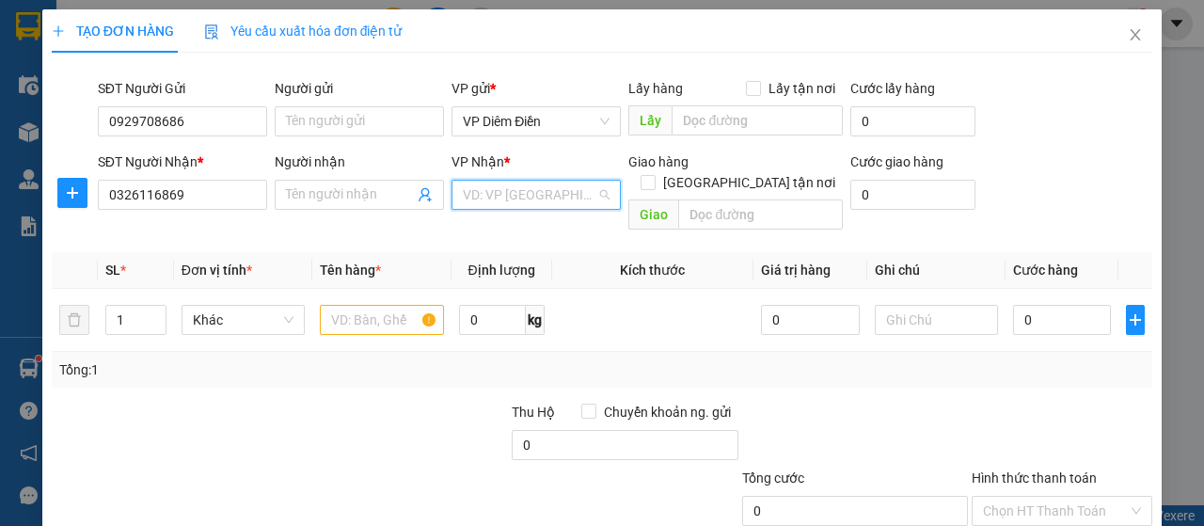
click at [558, 199] on input "search" at bounding box center [530, 195] width 134 height 28
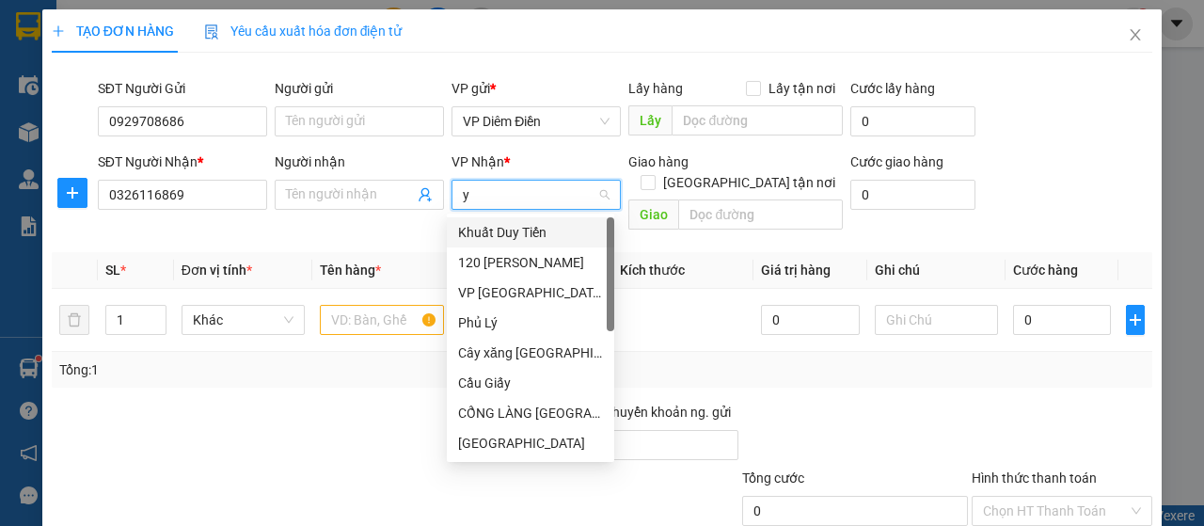
type input "ye"
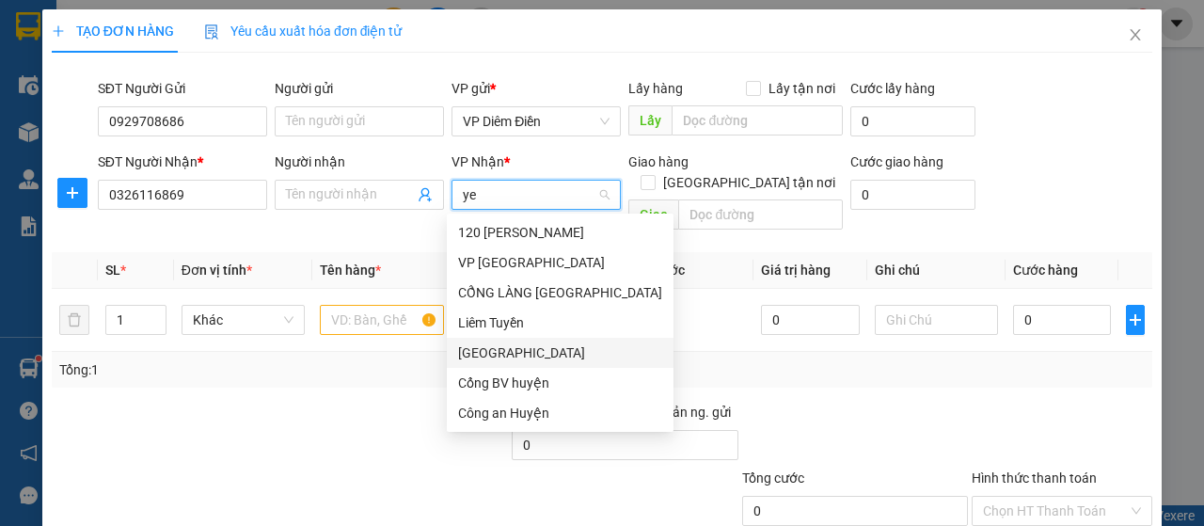
click at [491, 358] on div "[GEOGRAPHIC_DATA]" at bounding box center [560, 353] width 204 height 21
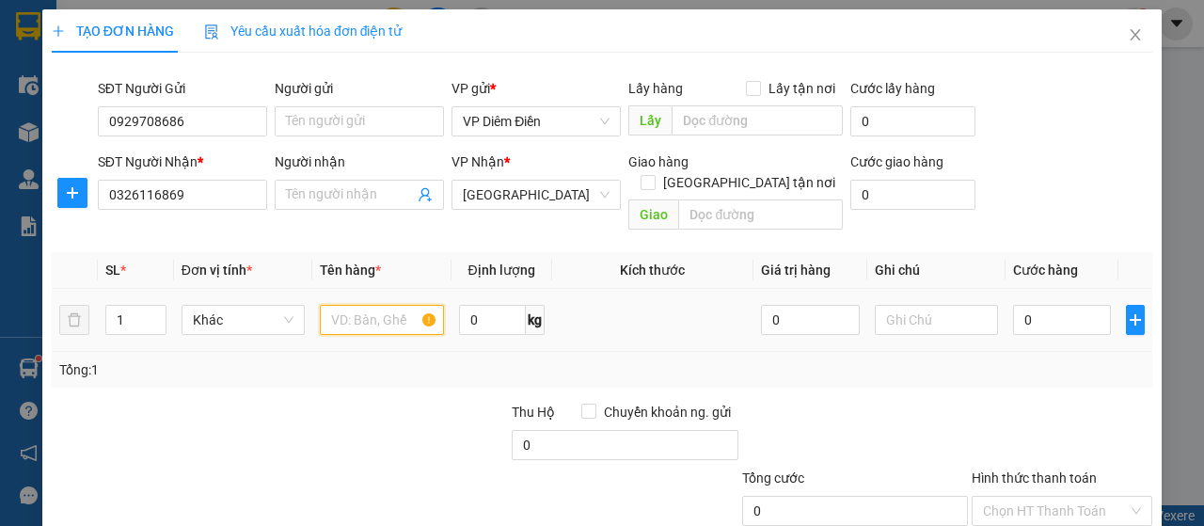
click at [382, 305] on input "text" at bounding box center [381, 320] width 123 height 30
type input "1 hộp"
click at [1082, 306] on input "0" at bounding box center [1062, 320] width 99 height 30
type input "5"
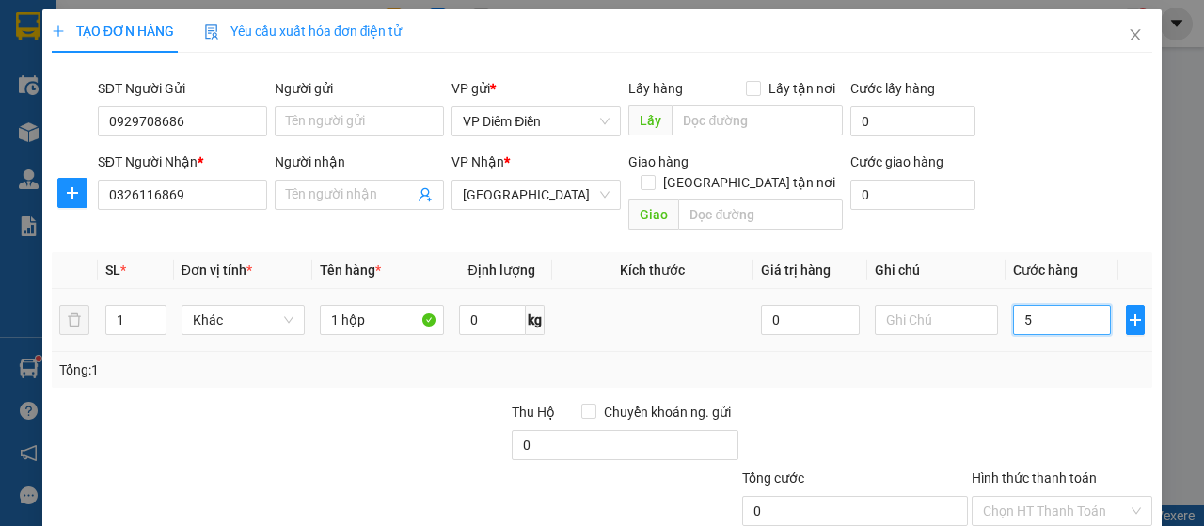
type input "5"
type input "50"
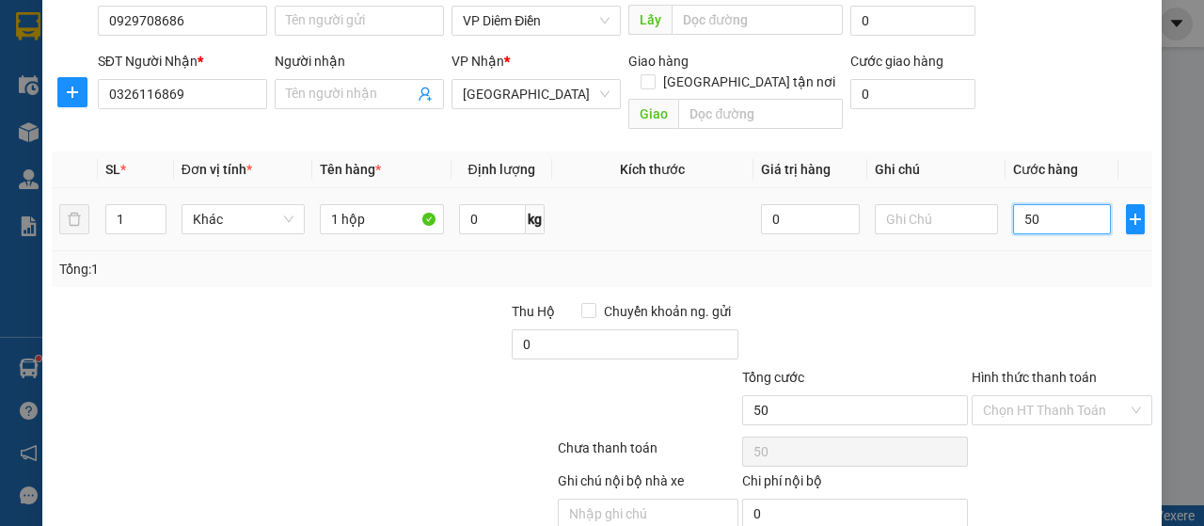
scroll to position [161, 0]
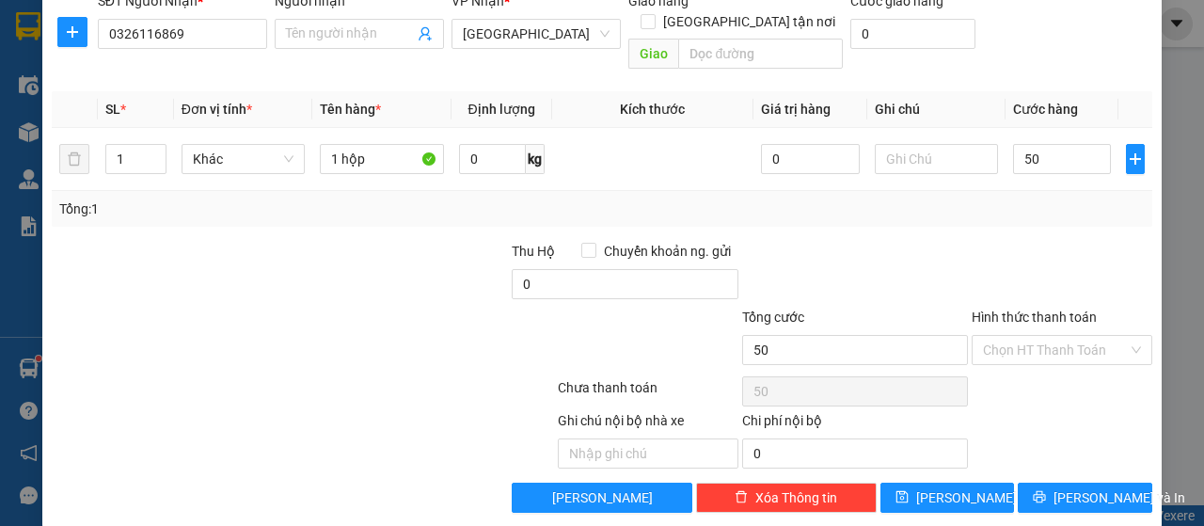
type input "50.000"
click at [1039, 310] on label "Hình thức thanh toán" at bounding box center [1034, 317] width 125 height 15
click at [1039, 336] on input "Hình thức thanh toán" at bounding box center [1055, 350] width 145 height 28
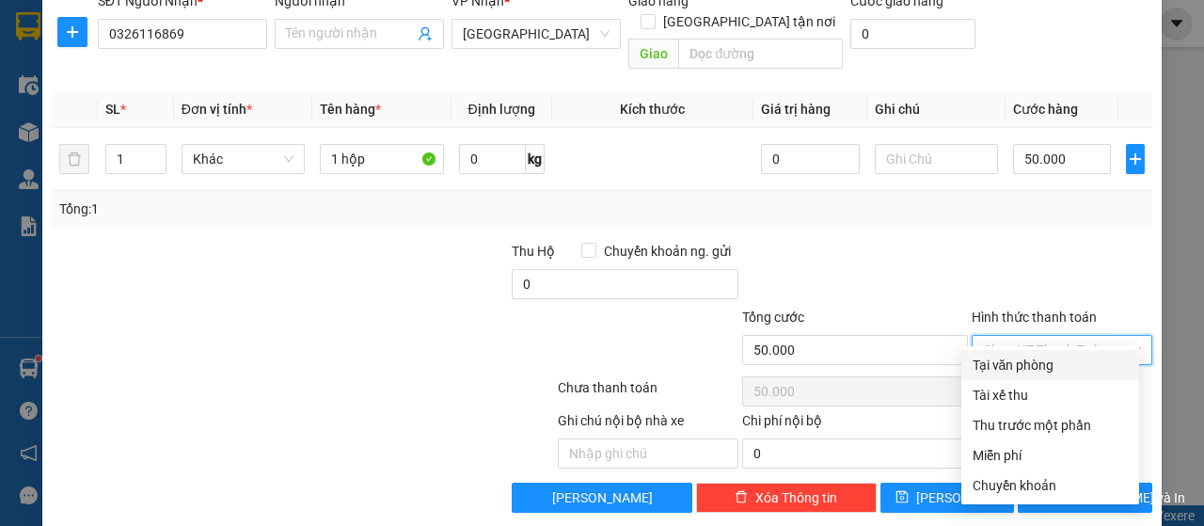
click at [1046, 364] on div "Tại văn phòng" at bounding box center [1050, 365] width 155 height 21
type input "0"
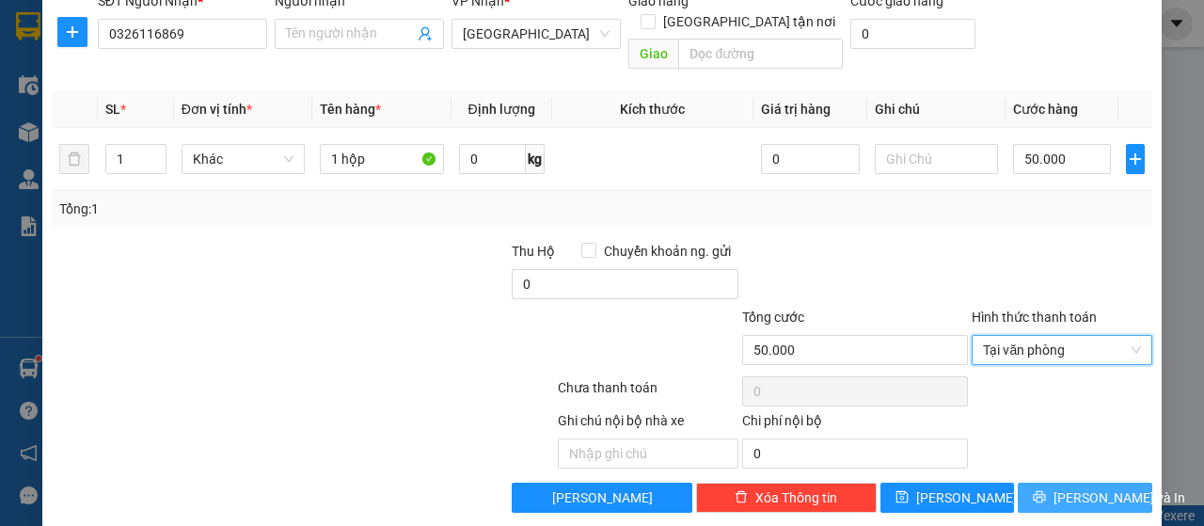
click at [1059, 487] on span "[PERSON_NAME] và In" at bounding box center [1120, 497] width 132 height 21
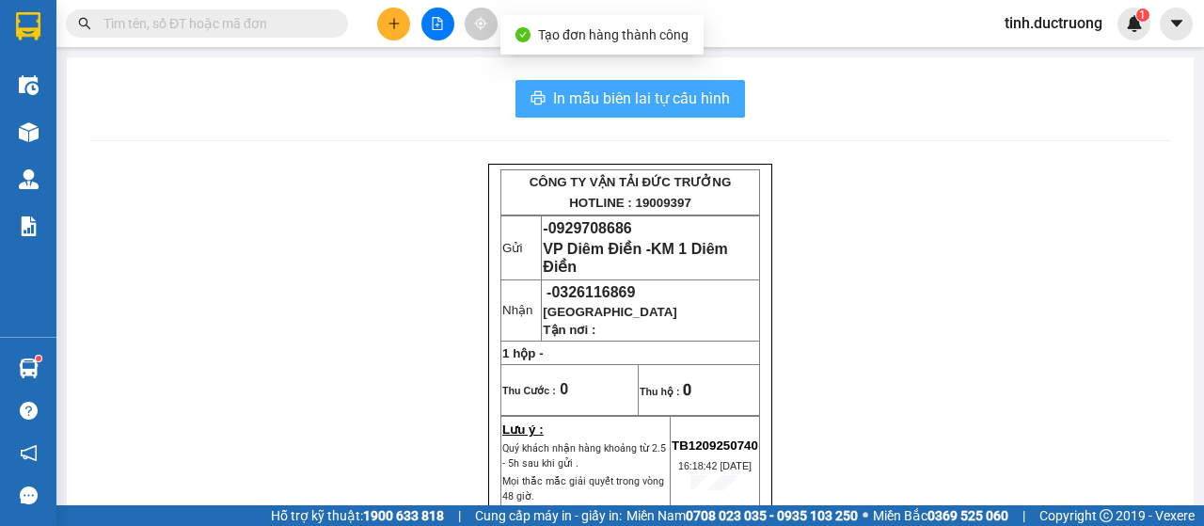
click at [657, 94] on span "In mẫu biên lai tự cấu hình" at bounding box center [641, 99] width 177 height 24
